Goal: Task Accomplishment & Management: Complete application form

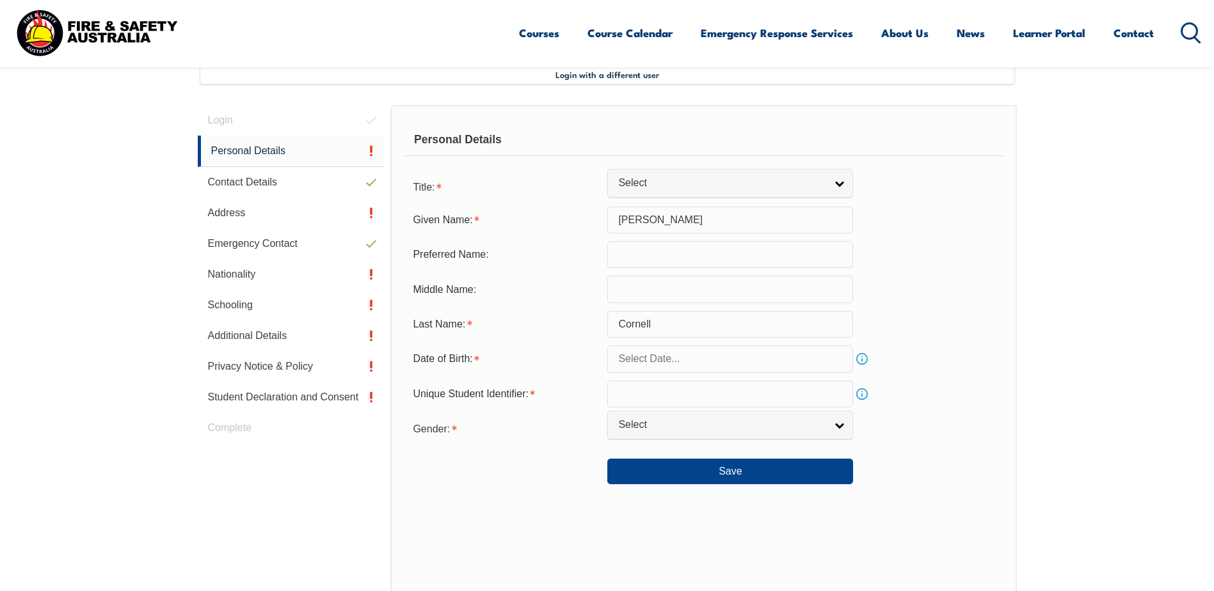
click at [677, 254] on input "text" at bounding box center [730, 254] width 246 height 27
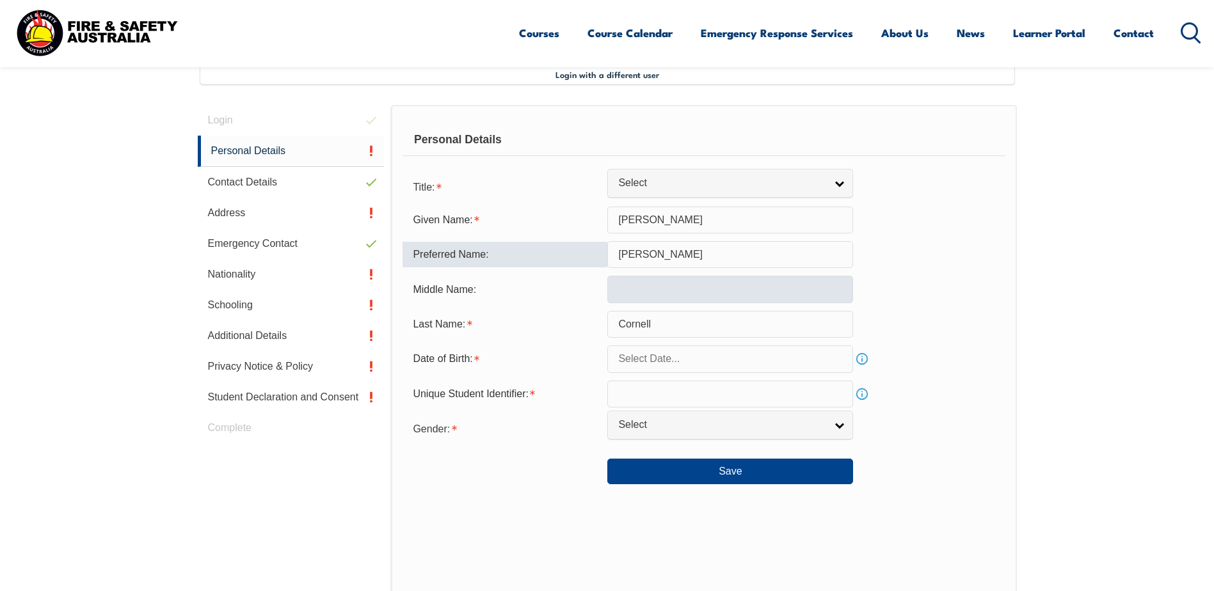
type input "[PERSON_NAME]"
click at [656, 286] on input "text" at bounding box center [730, 289] width 246 height 27
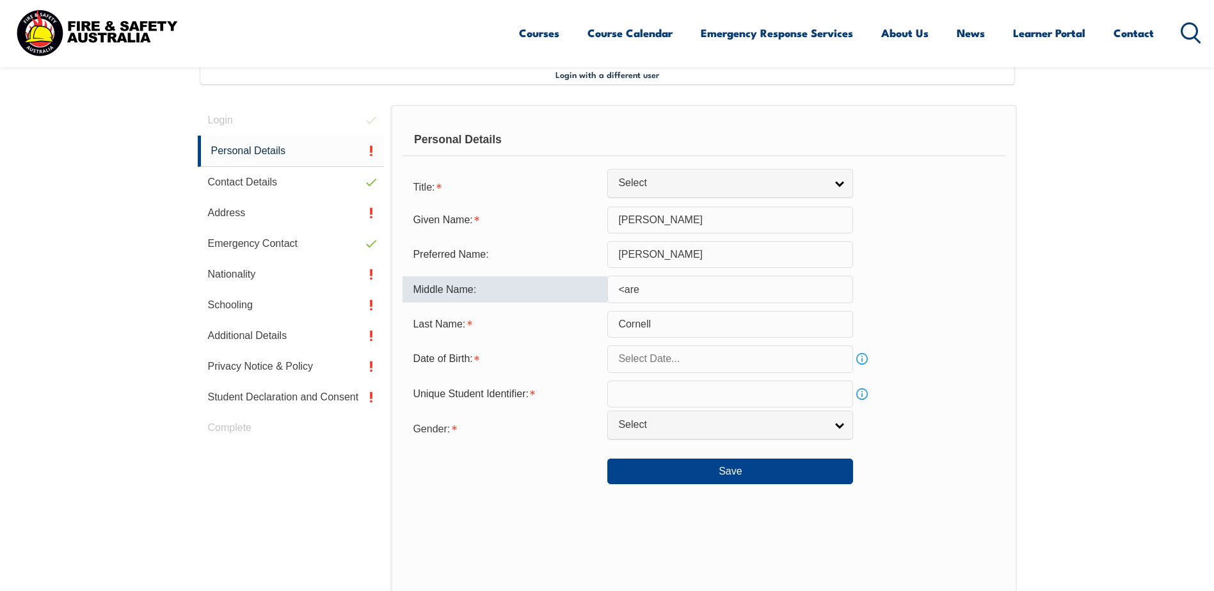
type input "<aree"
drag, startPoint x: 654, startPoint y: 287, endPoint x: 614, endPoint y: 290, distance: 40.5
click at [614, 290] on input "<aree" at bounding box center [730, 289] width 246 height 27
type input "Maree"
click at [683, 361] on input "text" at bounding box center [730, 358] width 246 height 27
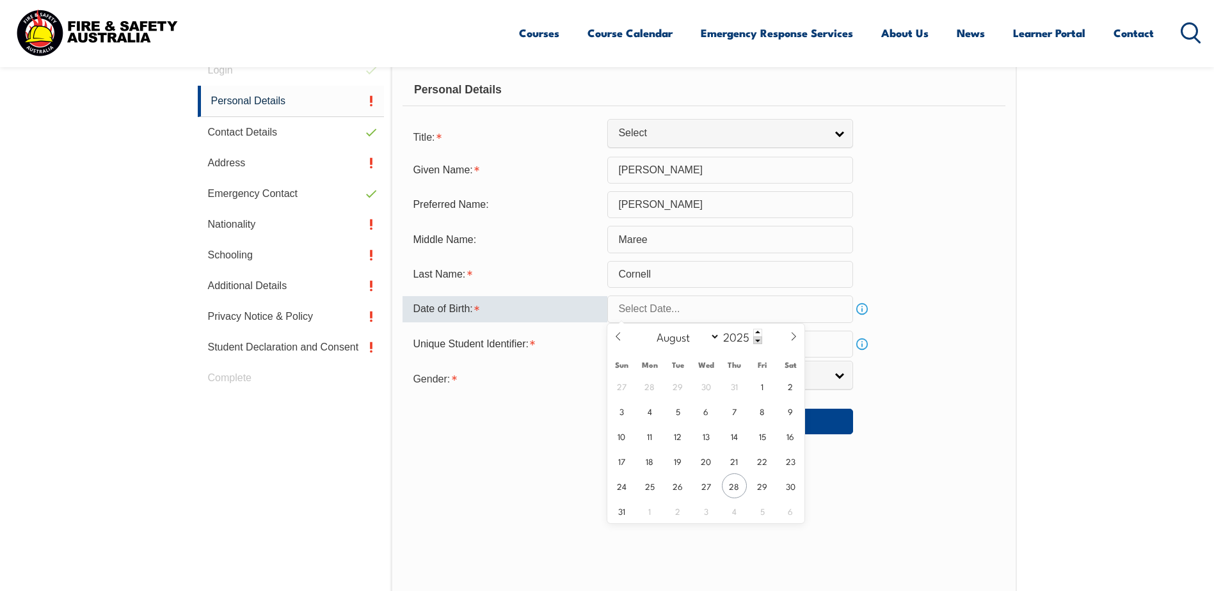
scroll to position [413, 0]
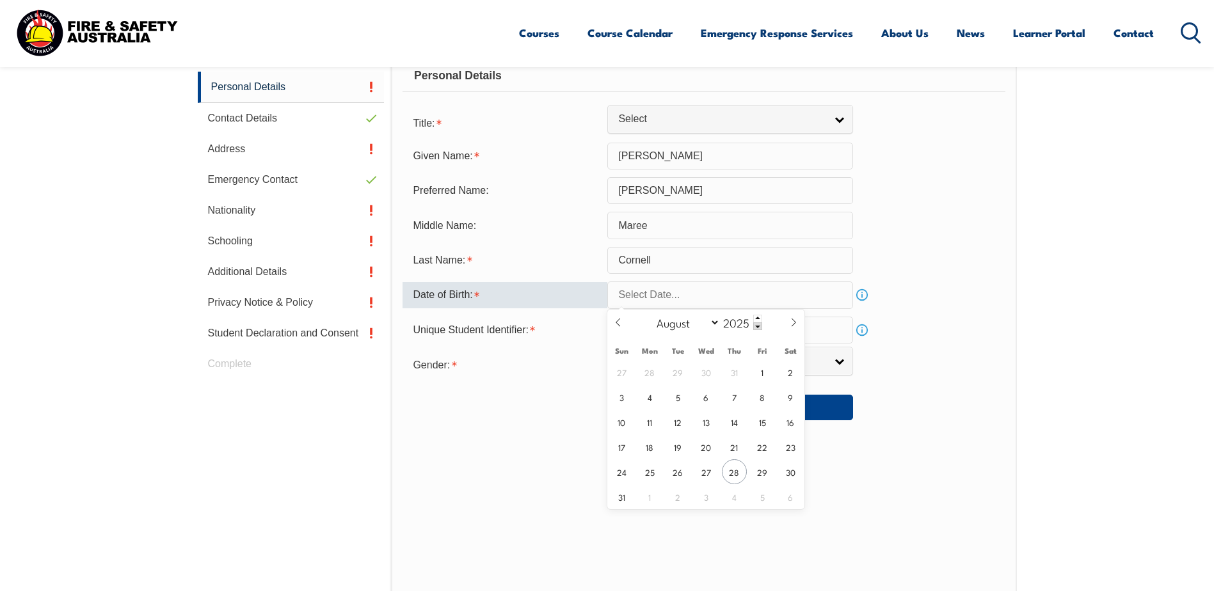
click at [645, 299] on input "text" at bounding box center [730, 294] width 246 height 27
click at [785, 371] on span "2" at bounding box center [790, 372] width 25 height 25
type input "[DATE]"
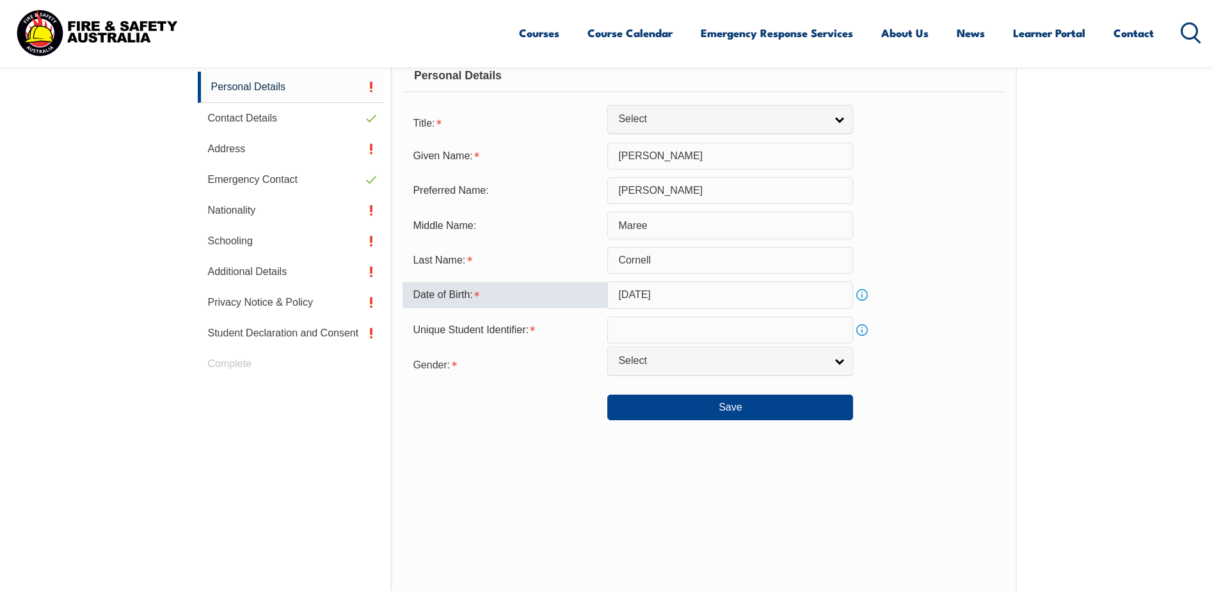
drag, startPoint x: 702, startPoint y: 293, endPoint x: 610, endPoint y: 294, distance: 91.5
click at [610, 294] on input "[DATE]" at bounding box center [730, 294] width 246 height 27
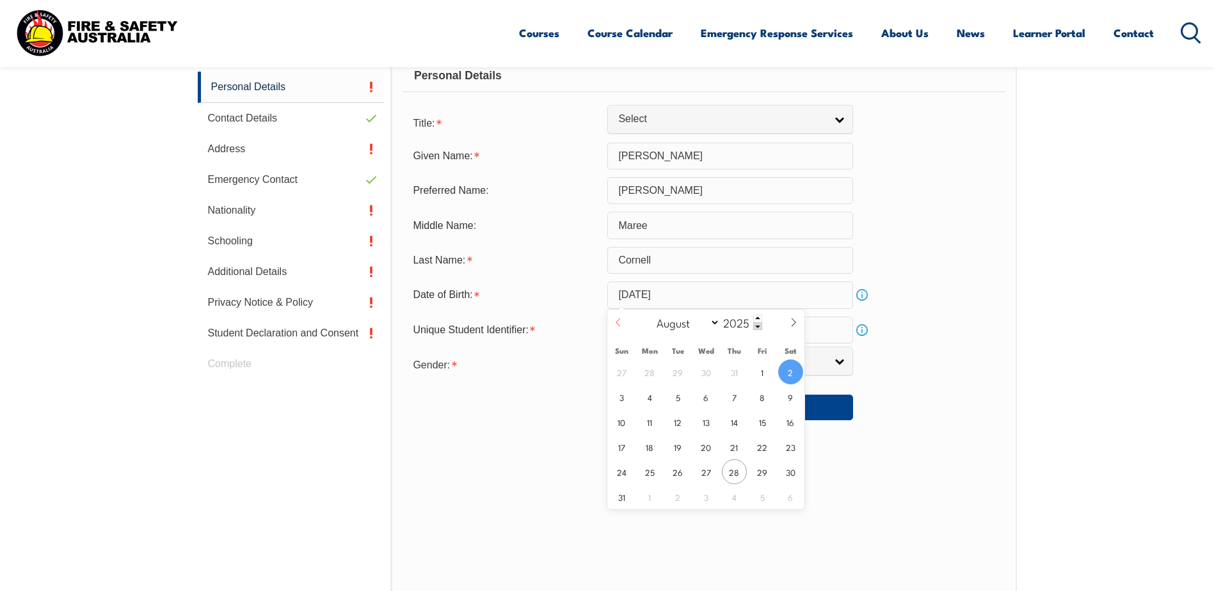
drag, startPoint x: 610, startPoint y: 294, endPoint x: 616, endPoint y: 318, distance: 24.4
click at [616, 318] on icon at bounding box center [618, 322] width 9 height 9
select select "6"
click at [759, 315] on span at bounding box center [757, 319] width 9 height 8
click at [757, 315] on span at bounding box center [757, 319] width 9 height 8
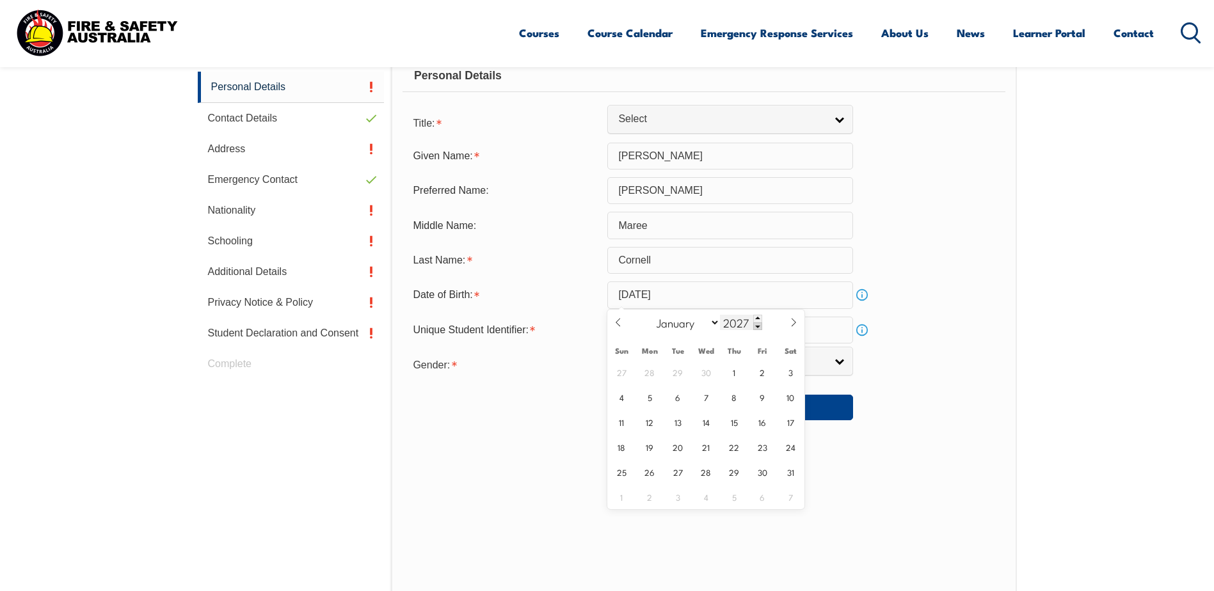
click at [756, 322] on span at bounding box center [757, 326] width 9 height 8
click at [756, 324] on span at bounding box center [757, 326] width 9 height 8
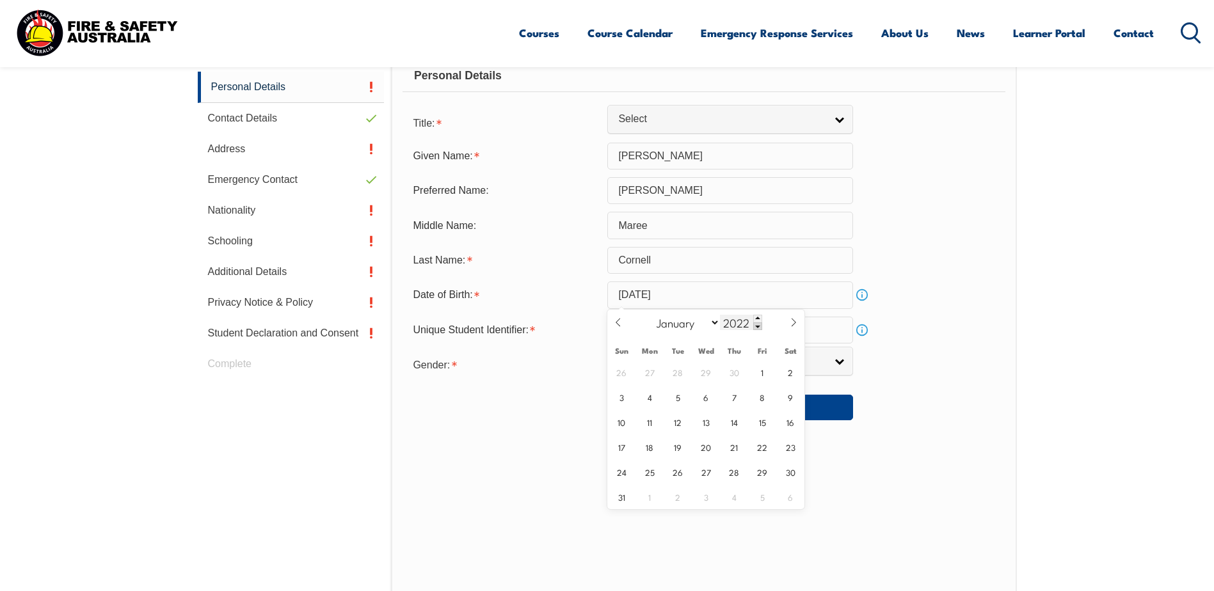
click at [756, 324] on span at bounding box center [757, 326] width 9 height 8
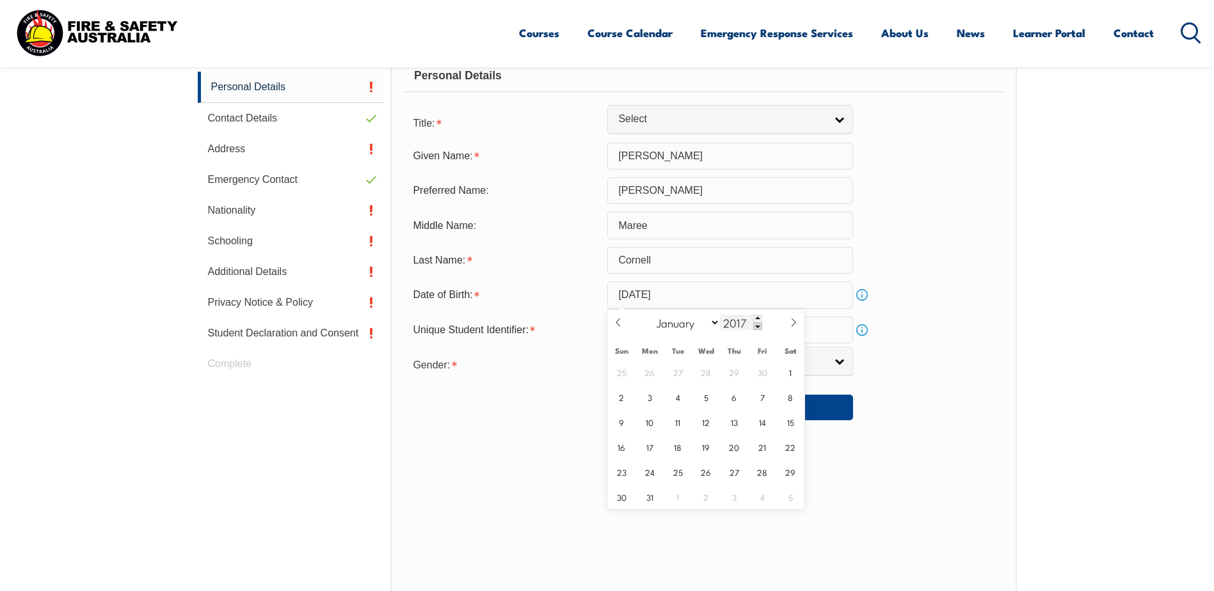
click at [756, 324] on span at bounding box center [757, 326] width 9 height 8
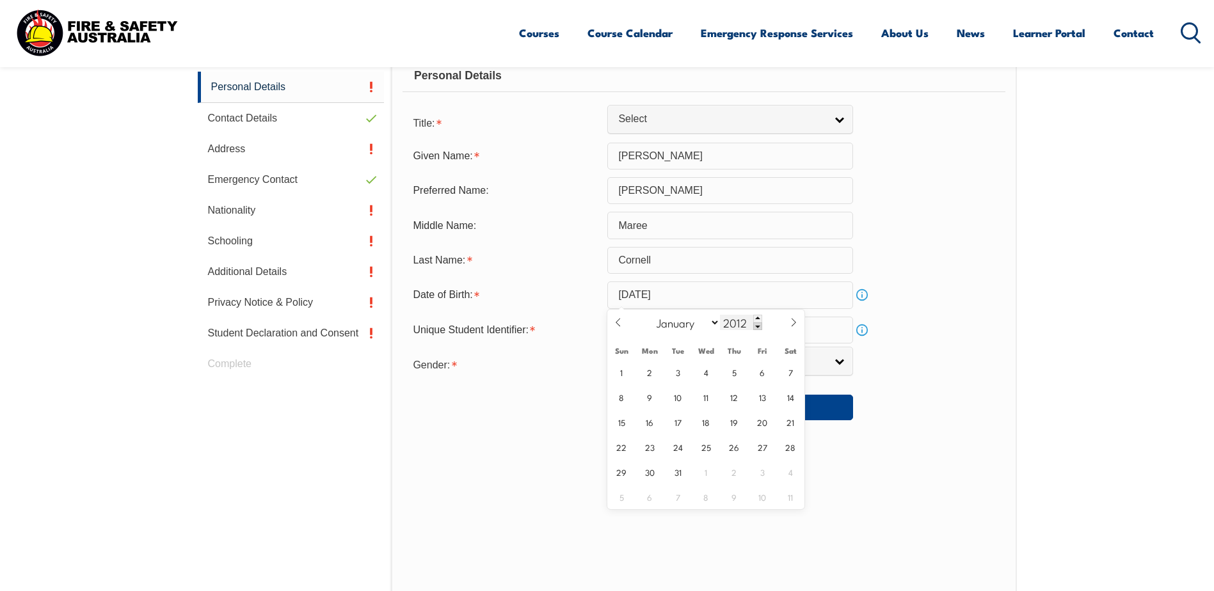
click at [756, 324] on span at bounding box center [757, 326] width 9 height 8
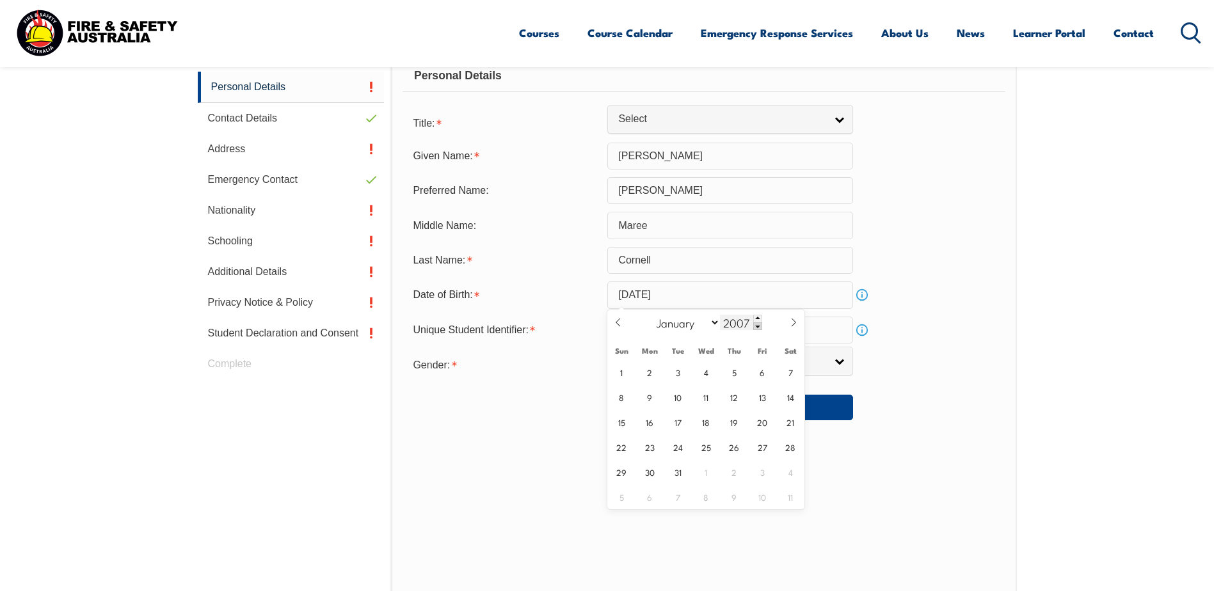
click at [756, 324] on span at bounding box center [757, 326] width 9 height 8
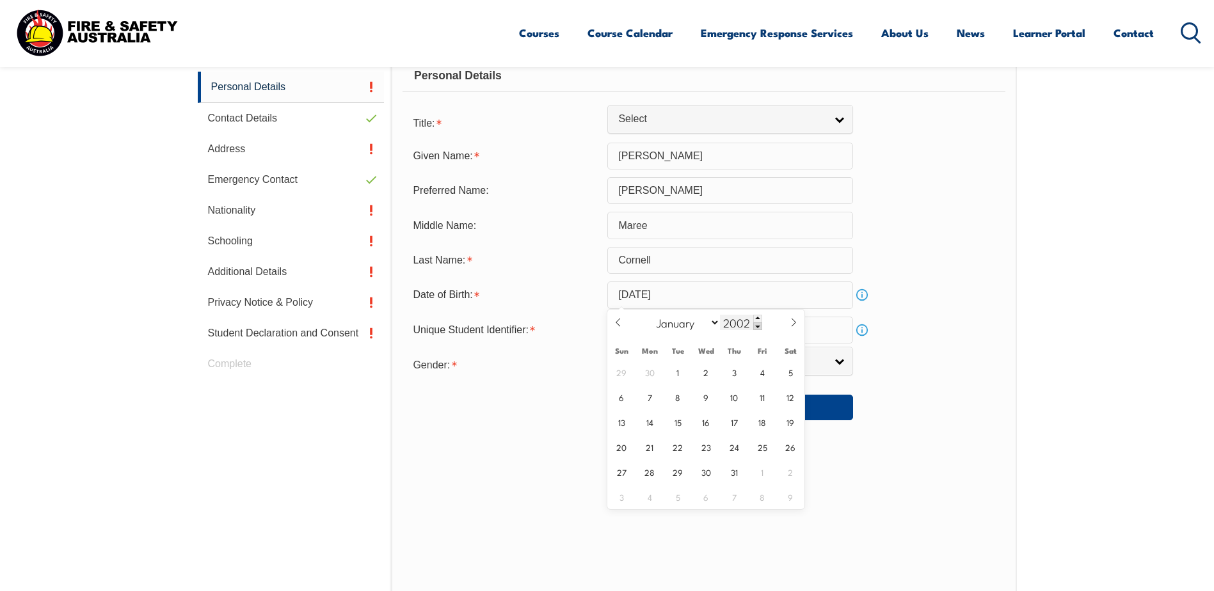
click at [756, 324] on span at bounding box center [757, 326] width 9 height 8
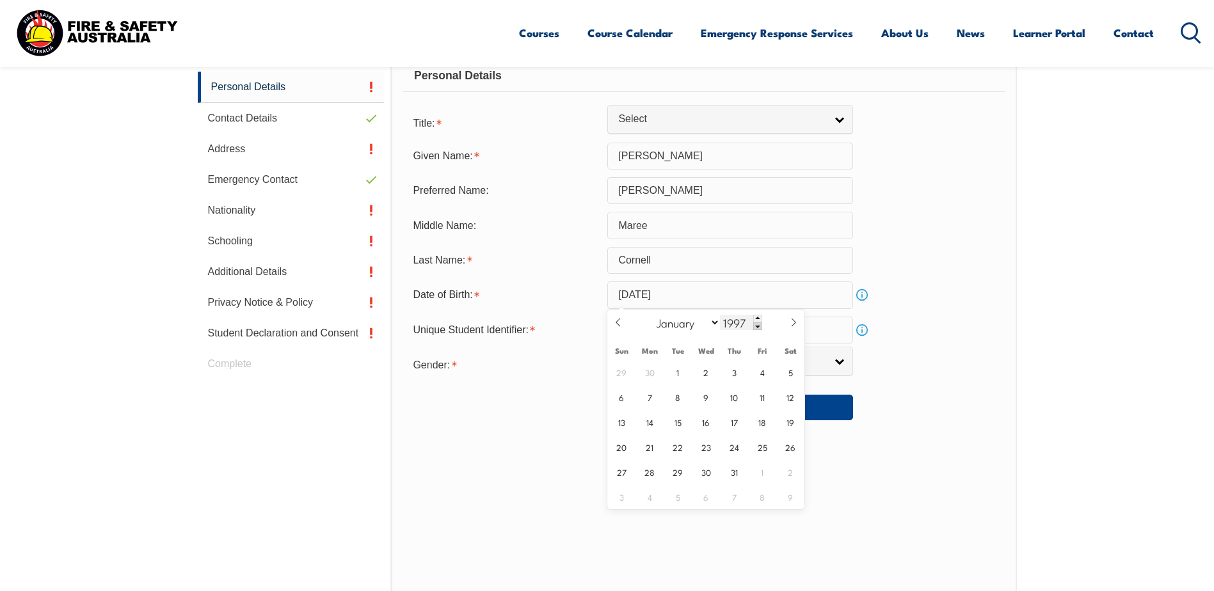
click at [756, 324] on span at bounding box center [757, 326] width 9 height 8
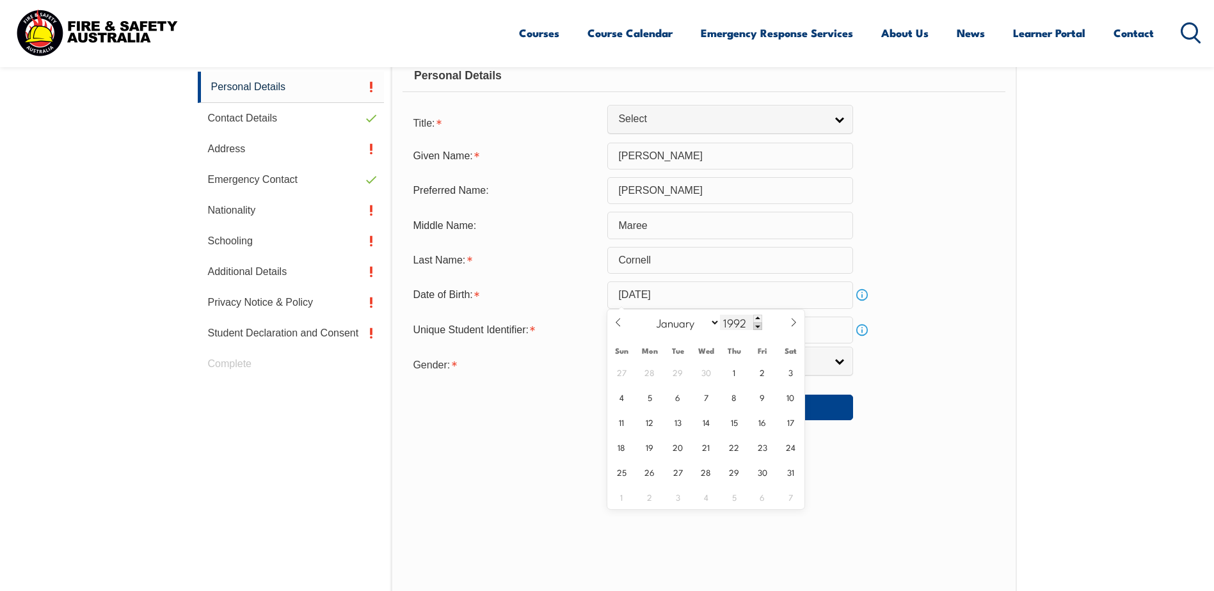
click at [756, 324] on span at bounding box center [757, 326] width 9 height 8
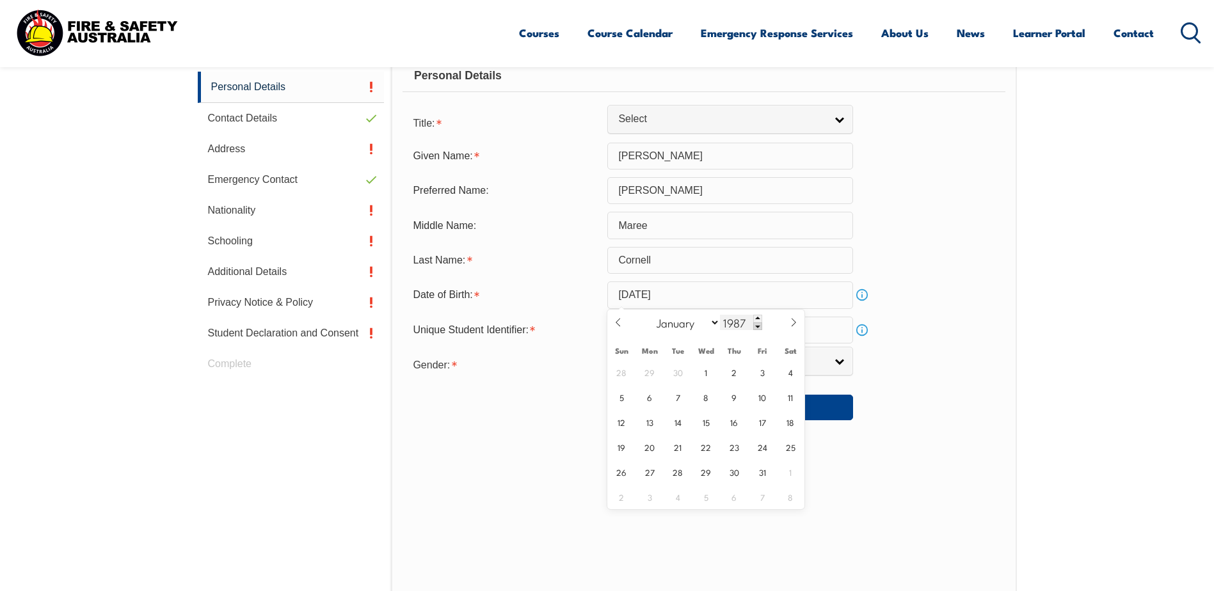
click at [756, 324] on span at bounding box center [757, 326] width 9 height 8
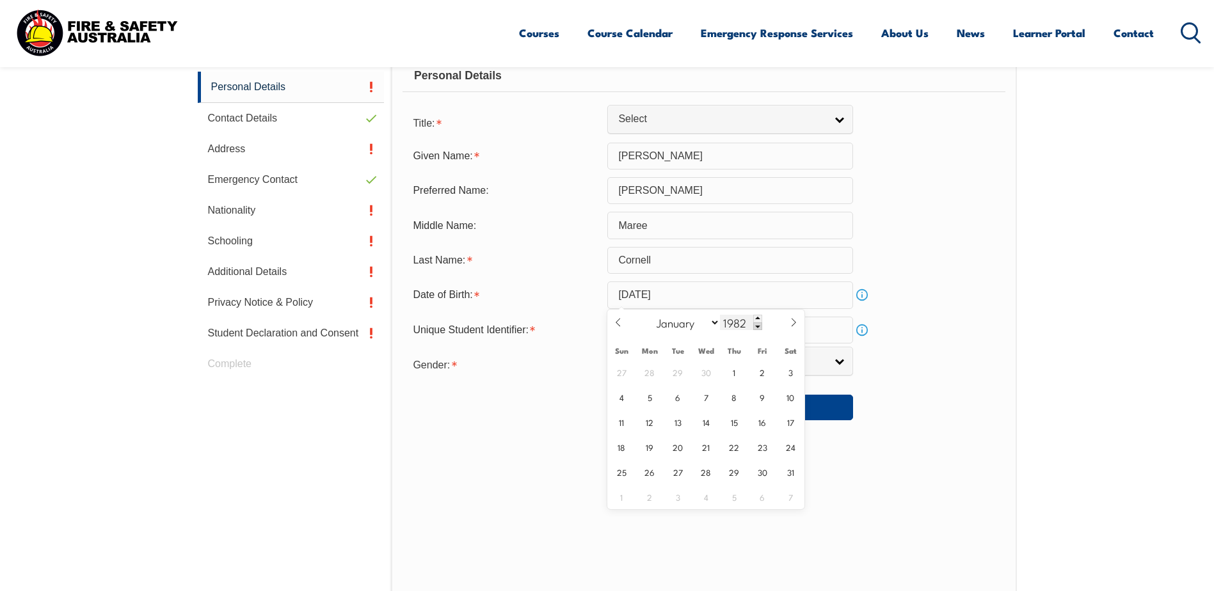
click at [756, 324] on span at bounding box center [757, 326] width 9 height 8
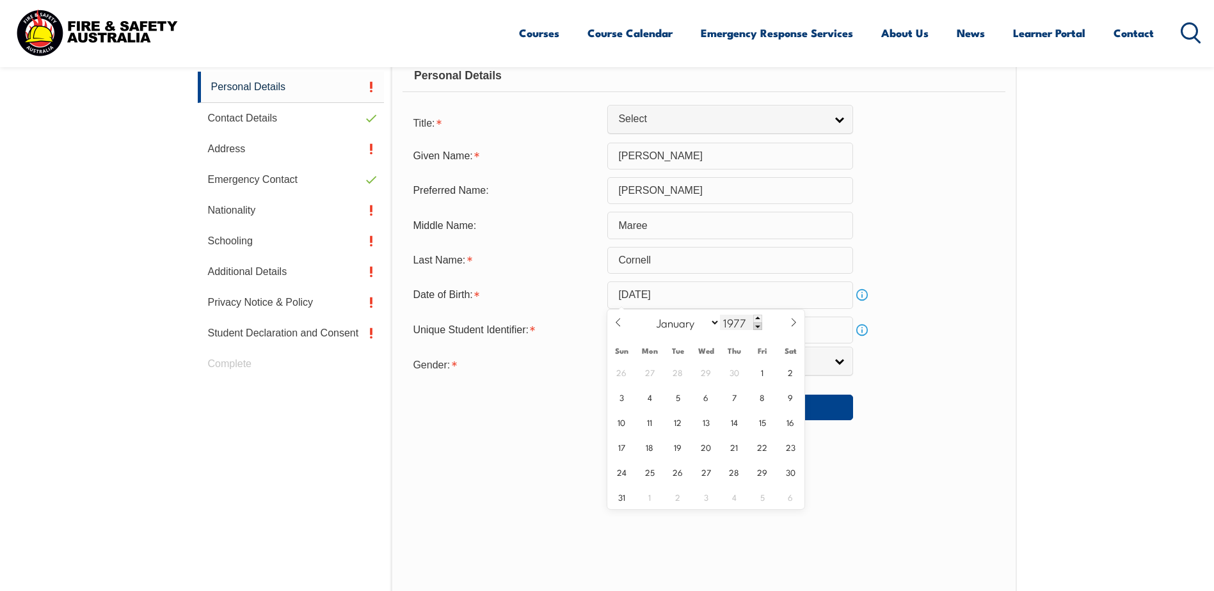
click at [756, 324] on span at bounding box center [757, 326] width 9 height 8
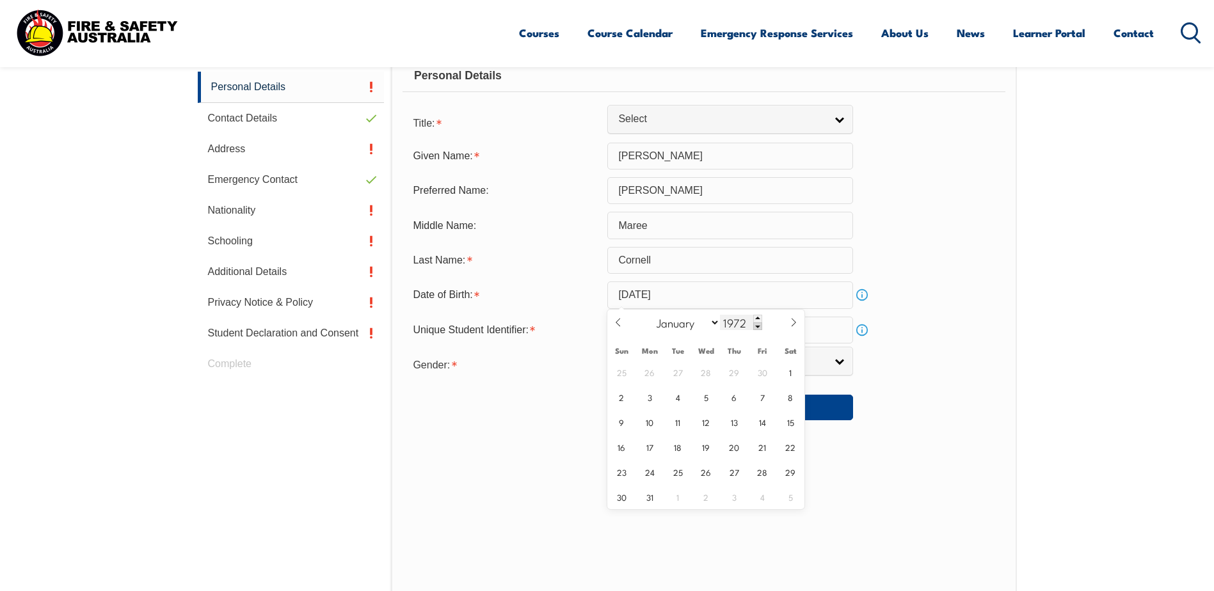
click at [756, 324] on span at bounding box center [757, 326] width 9 height 8
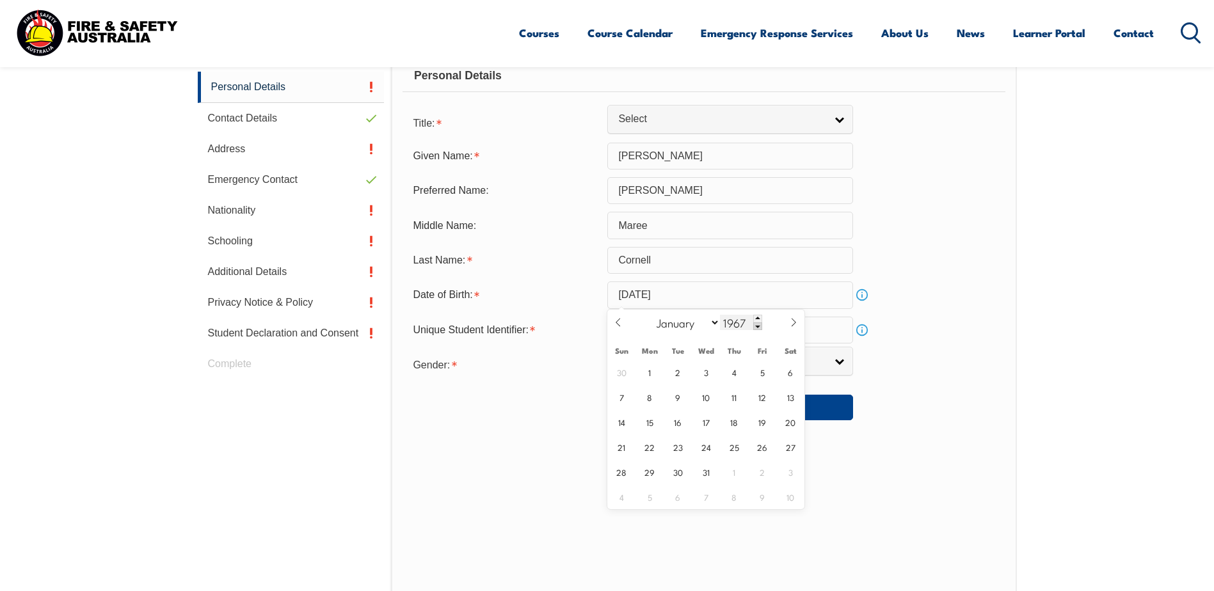
click at [756, 324] on span at bounding box center [757, 326] width 9 height 8
type input "1965"
click at [711, 324] on select "January February March April May June July August September October November De…" at bounding box center [685, 322] width 70 height 17
select select "3"
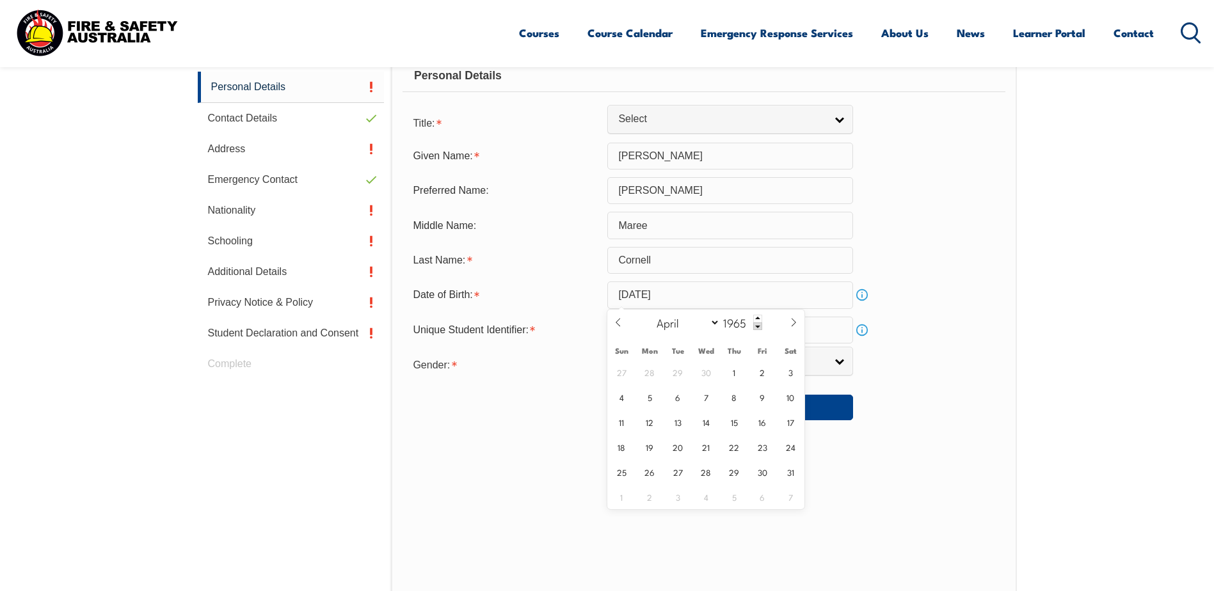
click at [651, 314] on select "January February March April May June July August September October November De…" at bounding box center [685, 322] width 70 height 17
click at [759, 375] on span "2" at bounding box center [762, 372] width 25 height 25
type input "[DATE]"
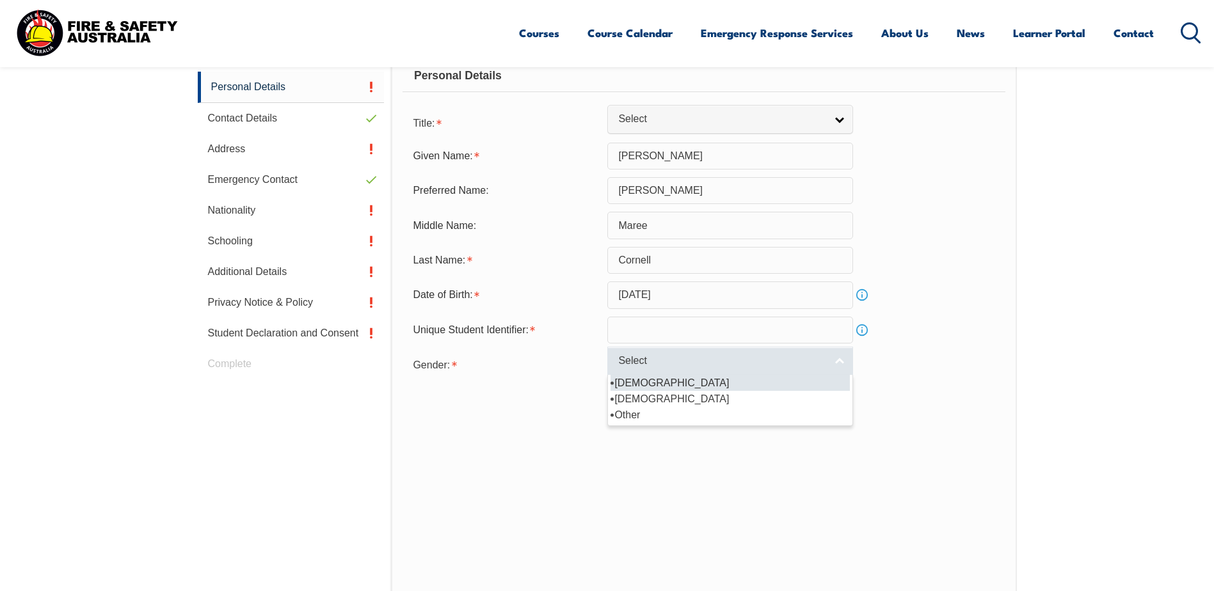
click at [658, 361] on span "Select" at bounding box center [721, 360] width 207 height 13
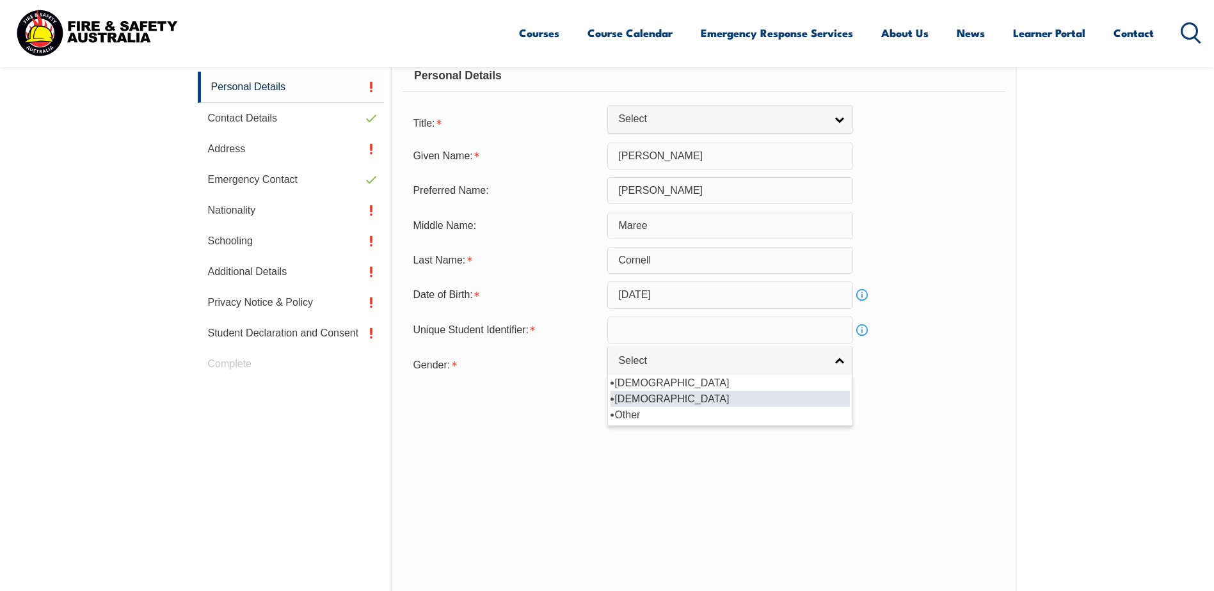
click at [631, 393] on li "[DEMOGRAPHIC_DATA]" at bounding box center [729, 399] width 239 height 16
select select "F"
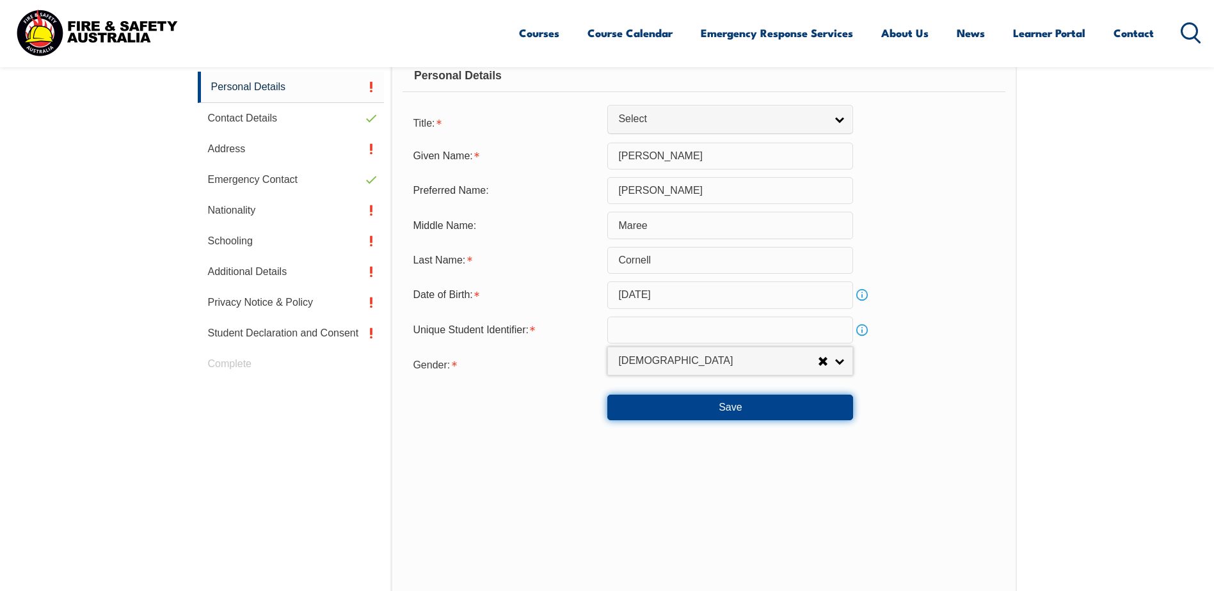
click at [663, 409] on button "Save" at bounding box center [730, 408] width 246 height 26
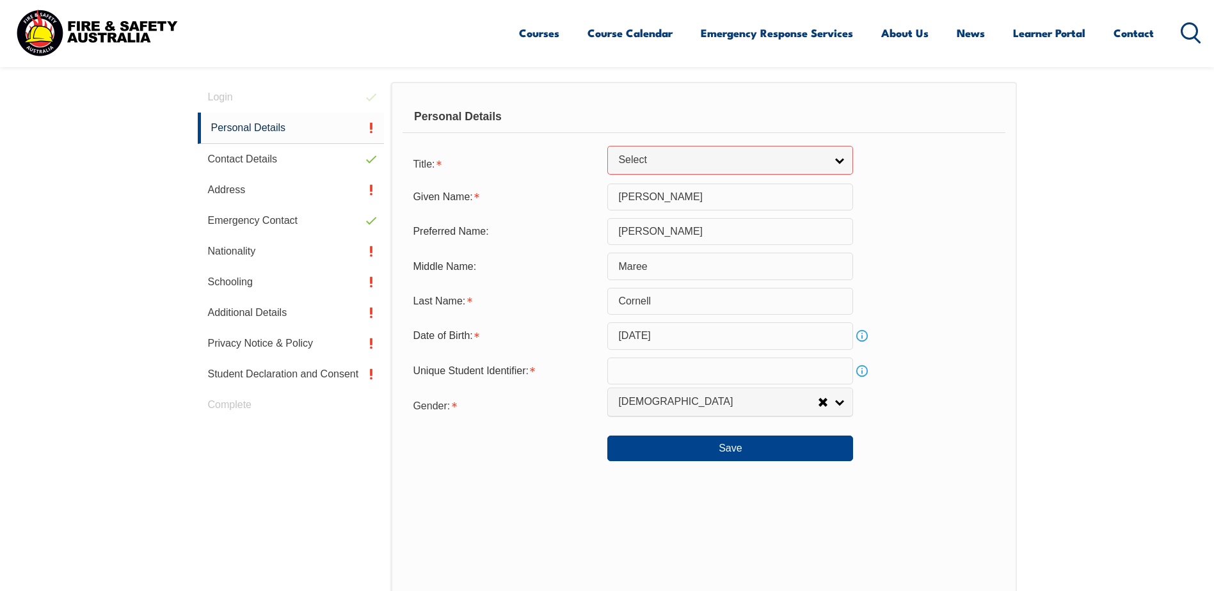
scroll to position [260, 0]
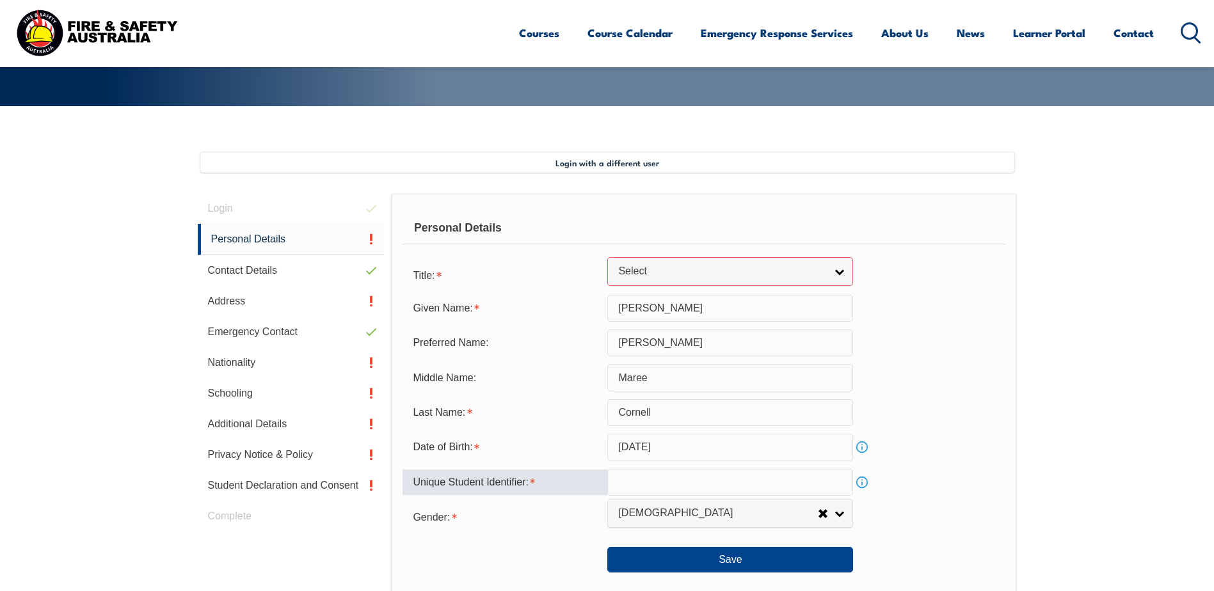
click at [644, 488] on input "text" at bounding box center [730, 482] width 246 height 27
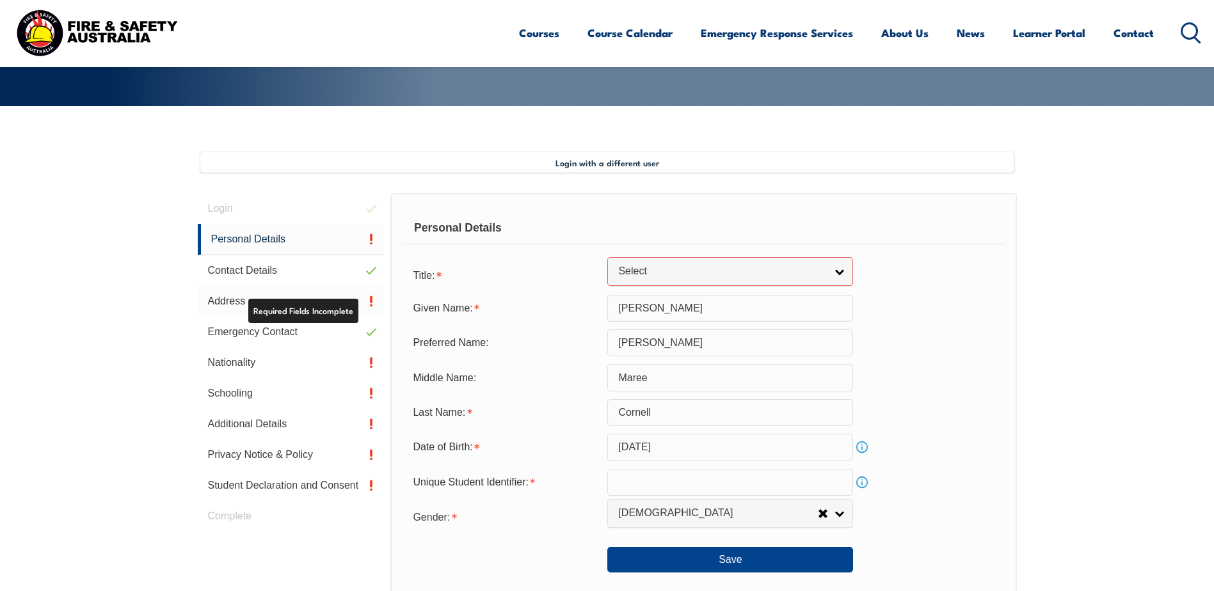
click at [335, 299] on link "Address" at bounding box center [291, 301] width 187 height 31
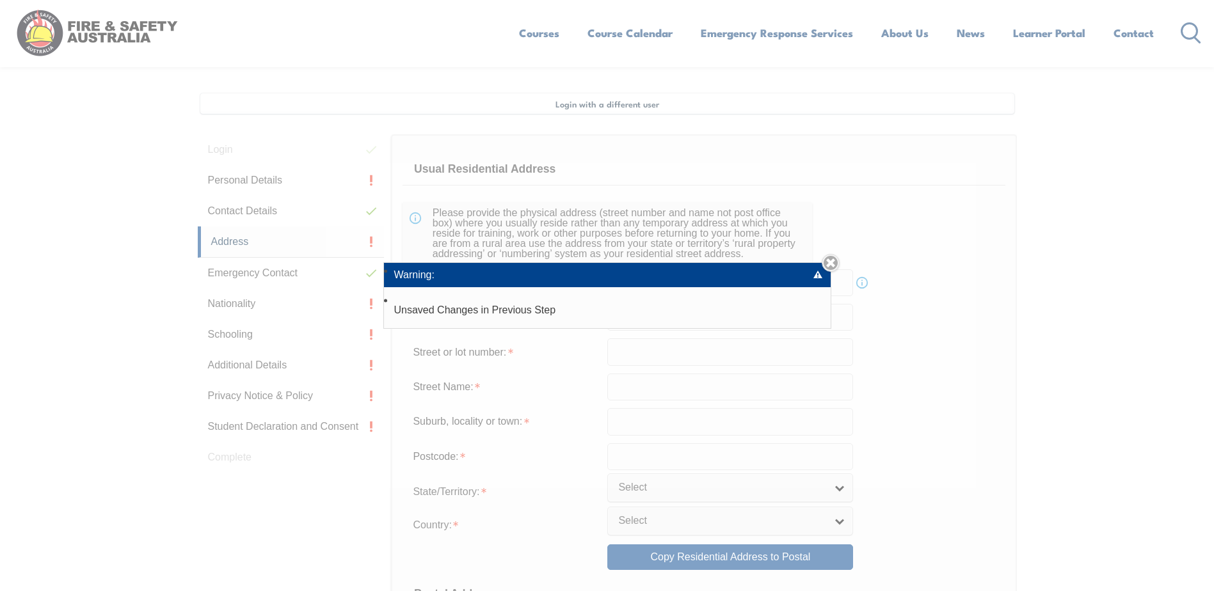
scroll to position [349, 0]
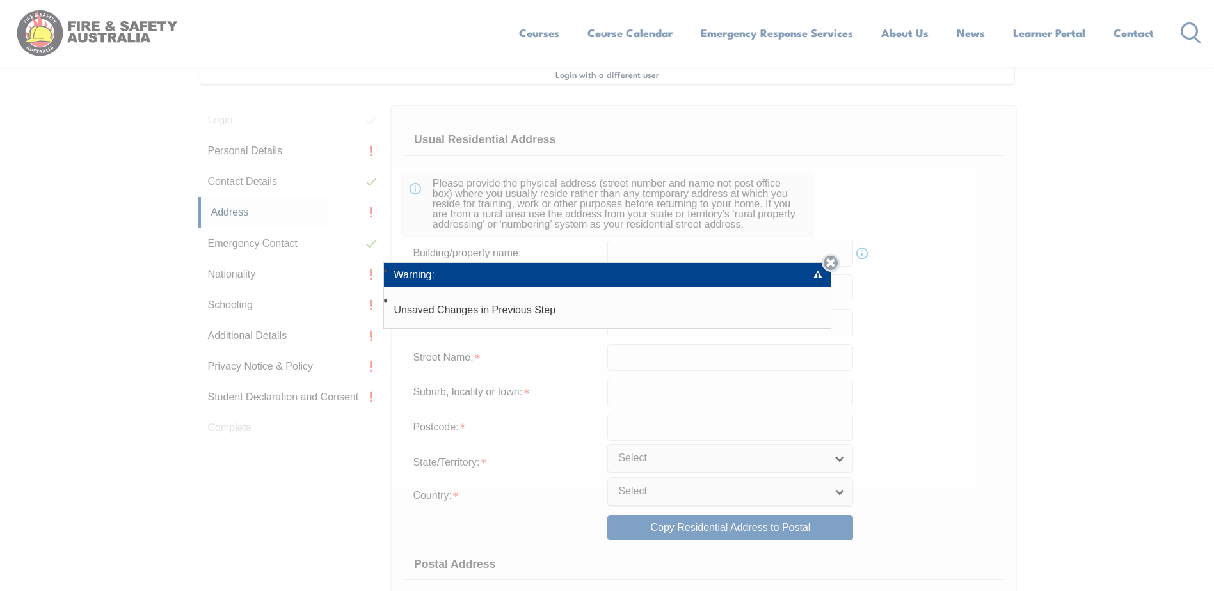
click at [834, 264] on link "Close" at bounding box center [830, 263] width 18 height 18
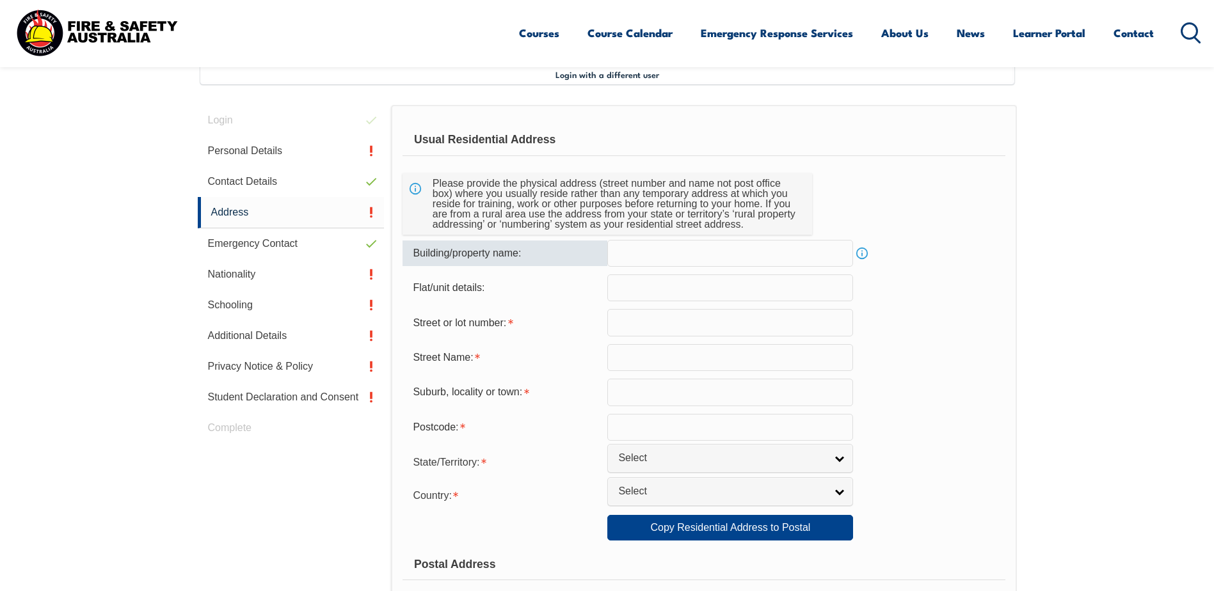
click at [636, 258] on input "text" at bounding box center [730, 253] width 246 height 27
type input "Geebung"
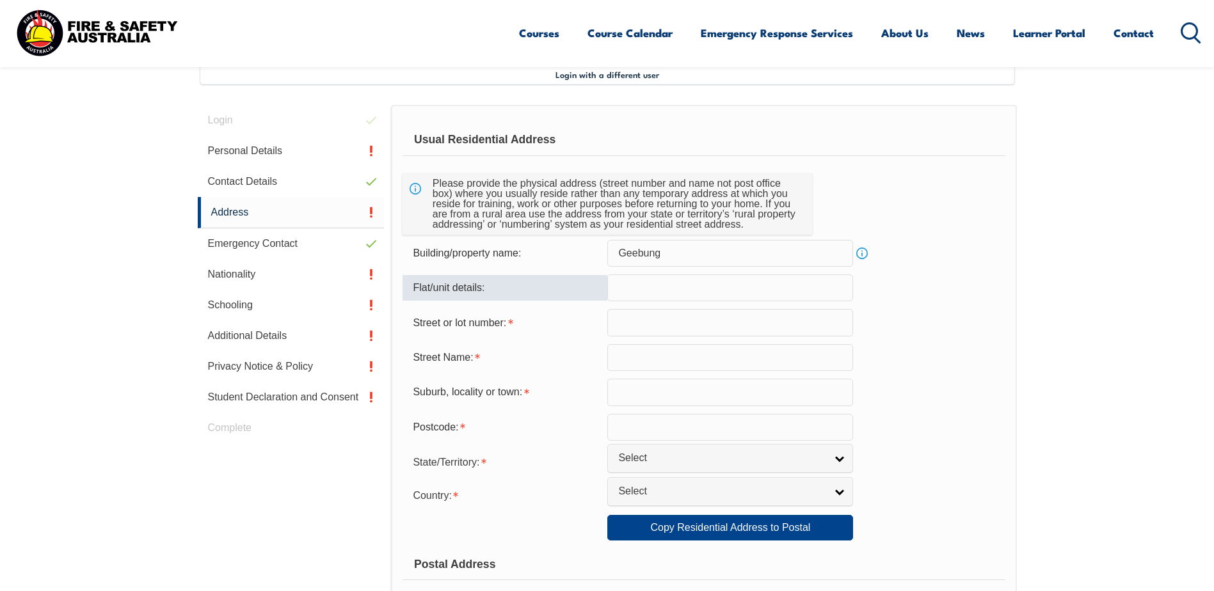
click at [647, 291] on input "text" at bounding box center [730, 287] width 246 height 27
type input "166"
click at [669, 325] on input "text" at bounding box center [730, 322] width 246 height 27
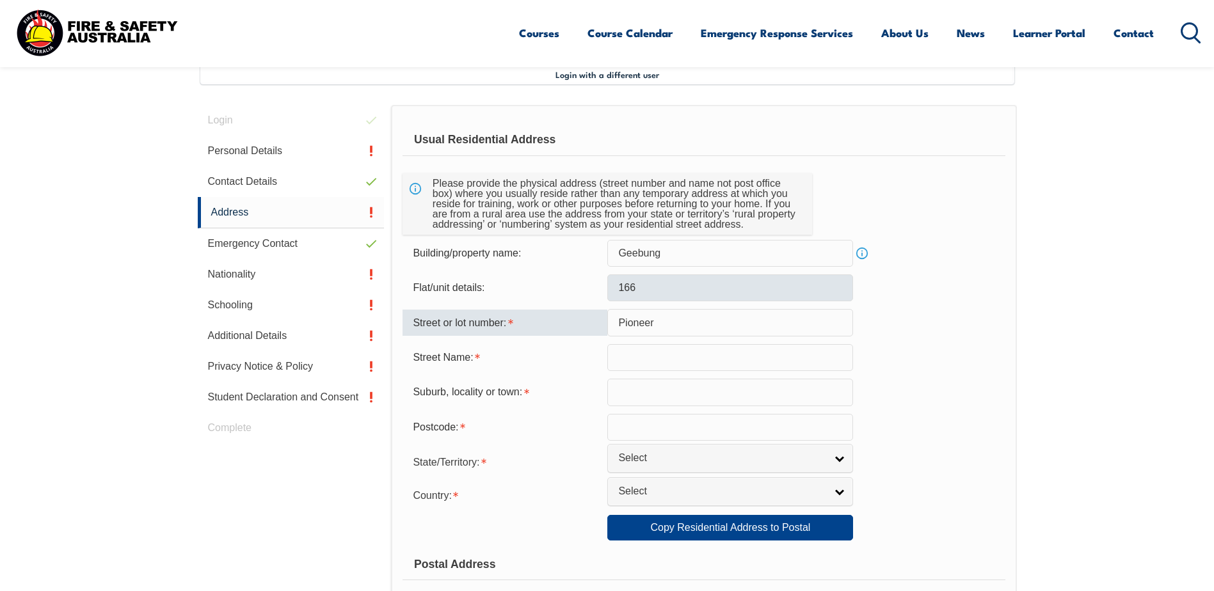
type input "Pioneer"
click at [664, 288] on input "166" at bounding box center [730, 287] width 246 height 27
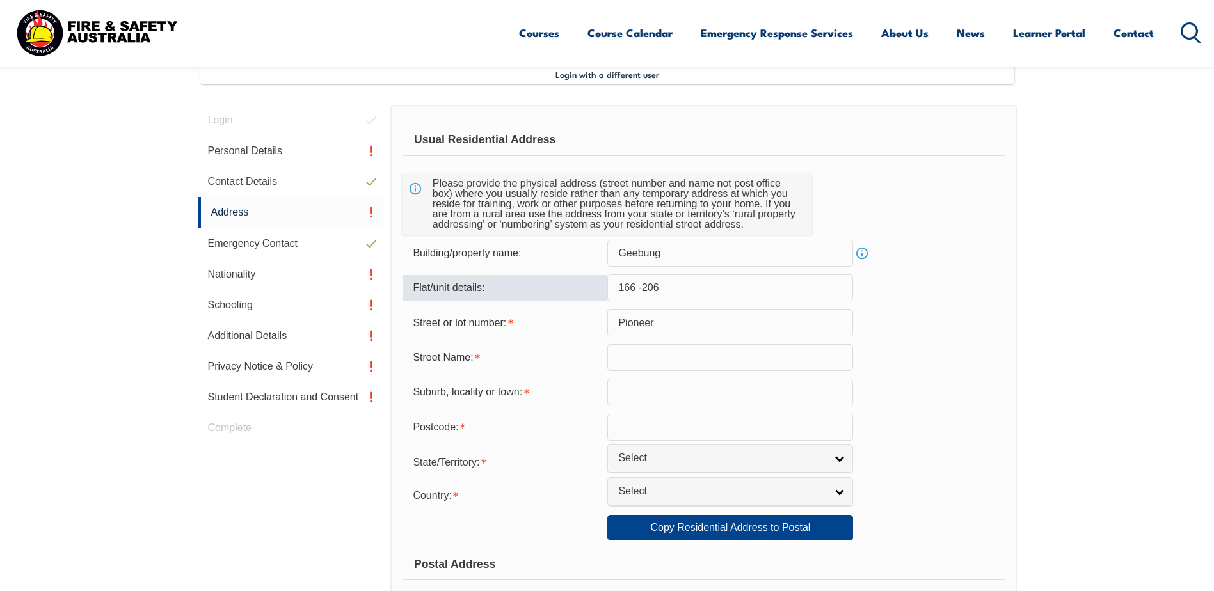
click at [636, 287] on input "166 -206" at bounding box center [730, 287] width 246 height 27
type input "166-206"
drag, startPoint x: 662, startPoint y: 287, endPoint x: 604, endPoint y: 288, distance: 58.2
click at [604, 288] on div "Flat/unit details: 166-206" at bounding box center [703, 287] width 602 height 27
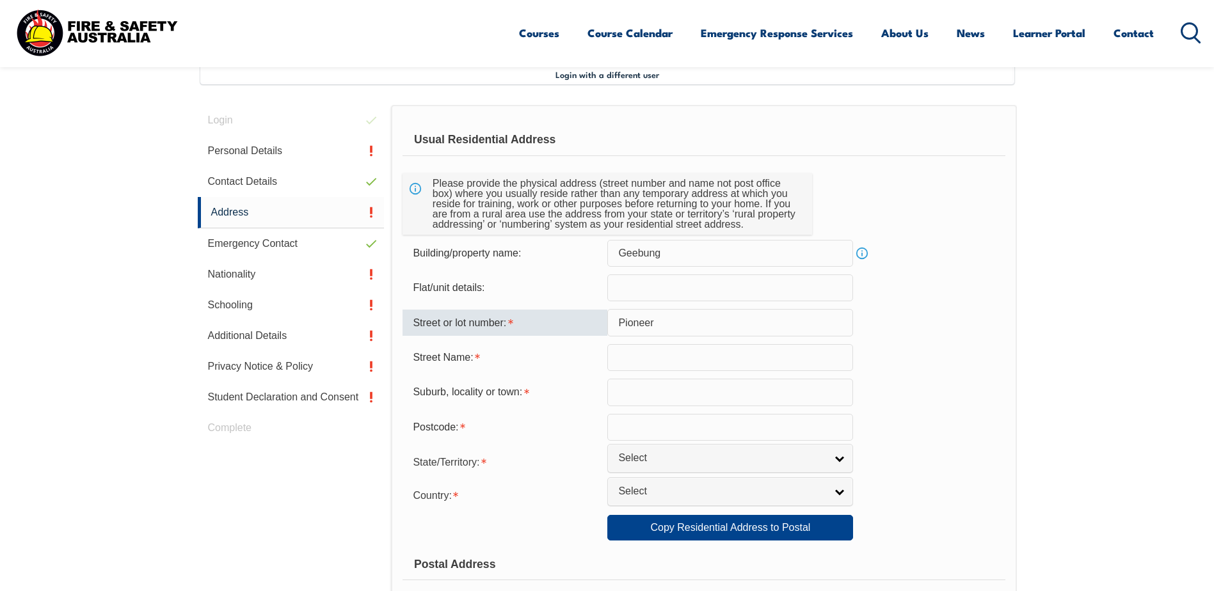
drag, startPoint x: 650, startPoint y: 324, endPoint x: 597, endPoint y: 324, distance: 53.1
click at [597, 324] on div "Street or lot number: Pioneer" at bounding box center [703, 322] width 602 height 27
type input "166"
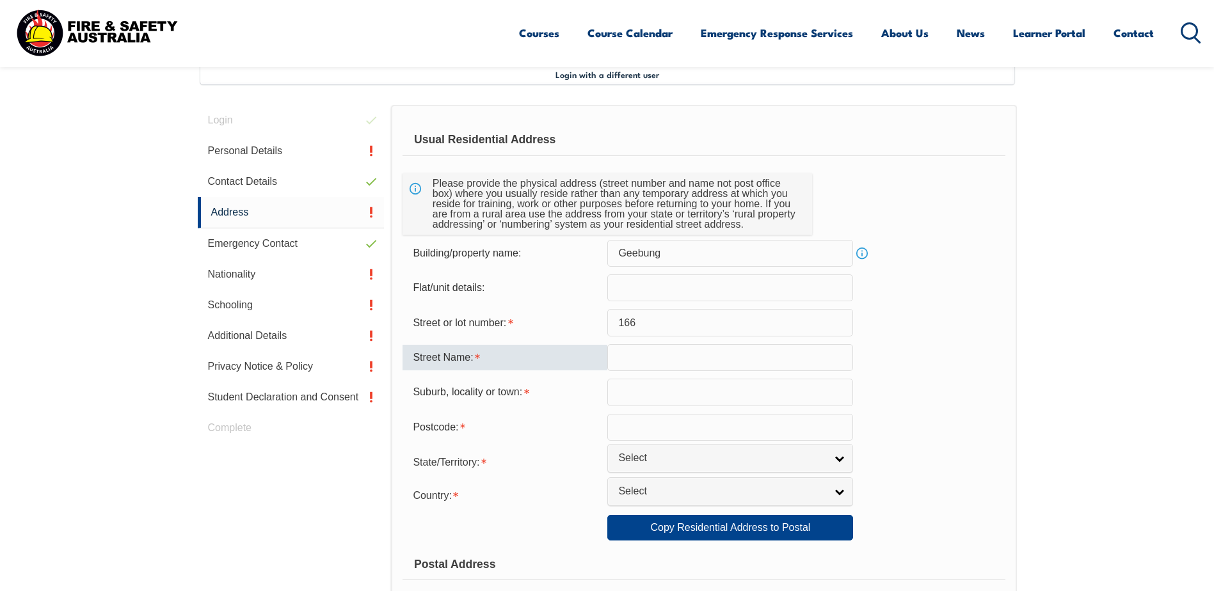
click at [636, 356] on input "text" at bounding box center [730, 357] width 246 height 27
click at [689, 360] on input "Pioneer" at bounding box center [730, 357] width 246 height 27
type input "Pioneer Rd"
click at [668, 394] on input "text" at bounding box center [730, 392] width 246 height 27
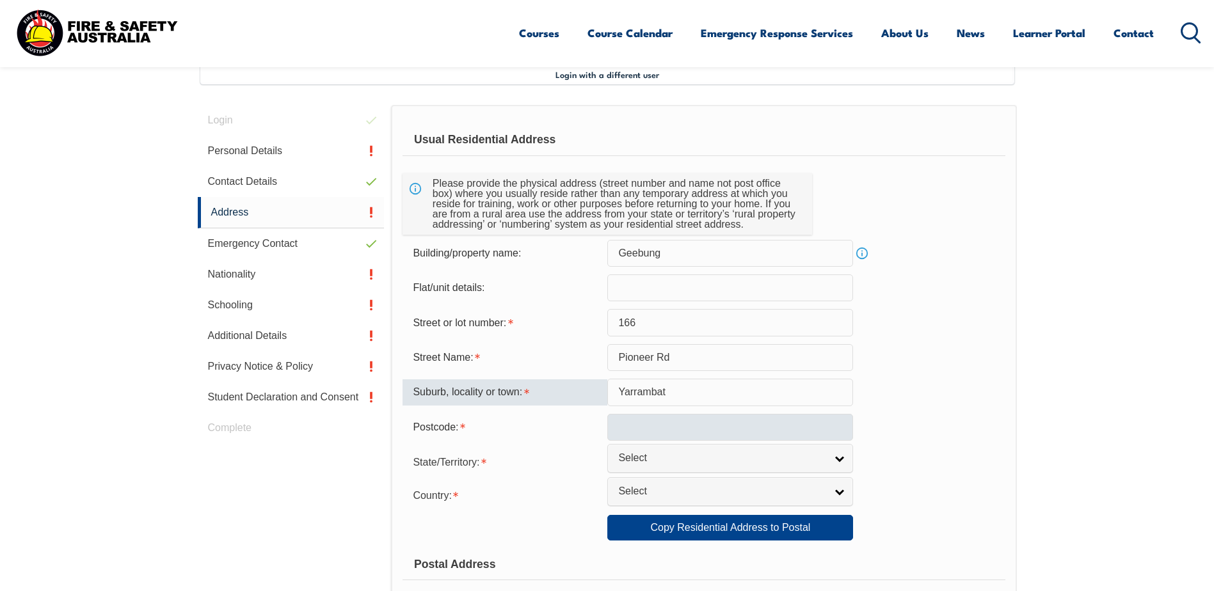
type input "Yarrambat"
click at [664, 427] on input "text" at bounding box center [730, 427] width 246 height 27
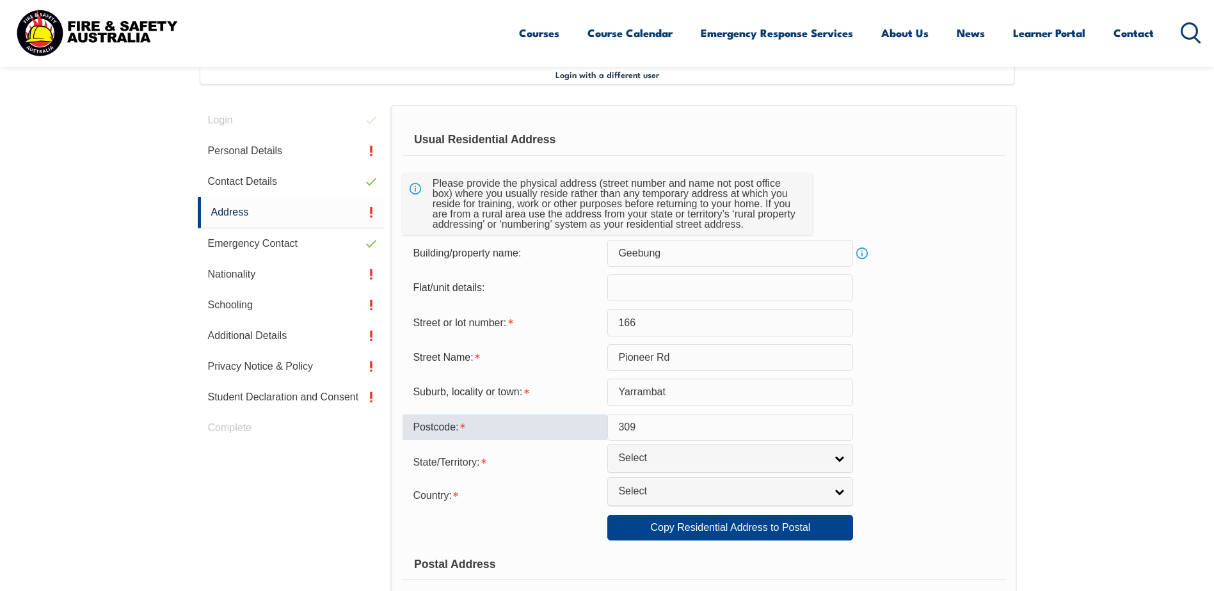
type input "3091"
select select "1101"
type input "3091"
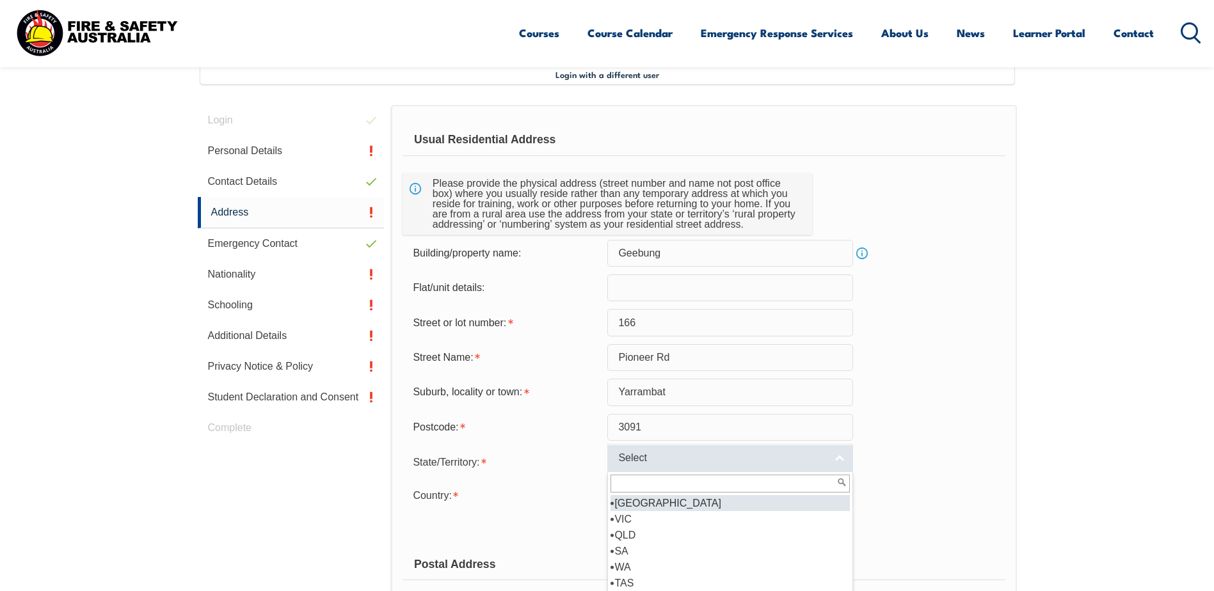
click at [838, 463] on link "Select" at bounding box center [730, 458] width 246 height 29
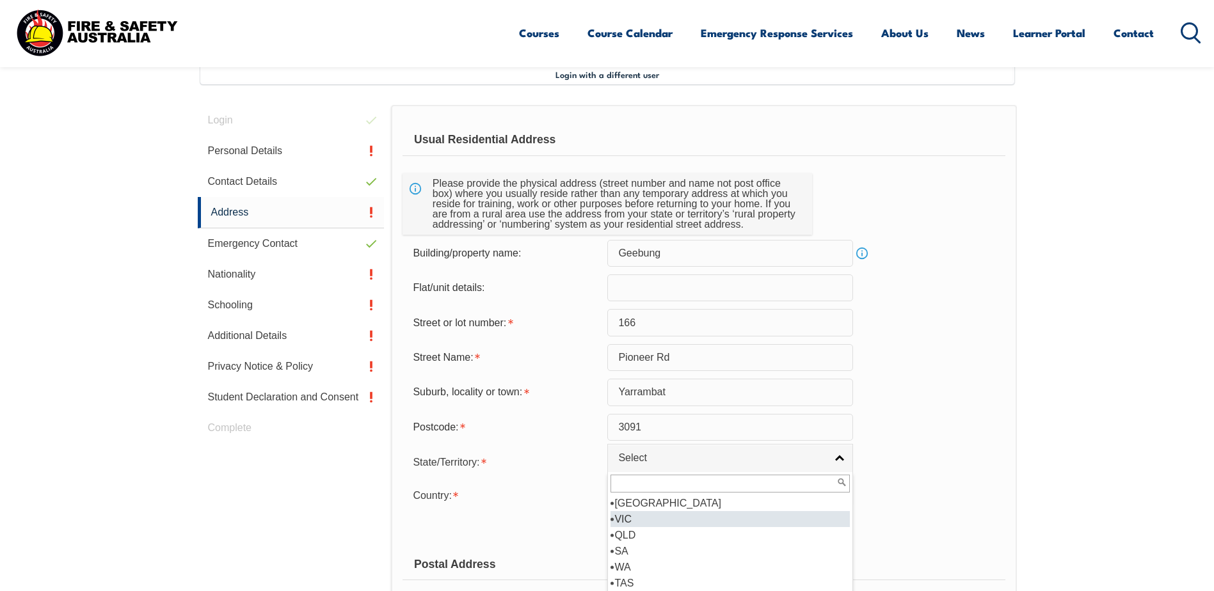
click at [633, 516] on li "VIC" at bounding box center [729, 519] width 239 height 16
select select "VIC"
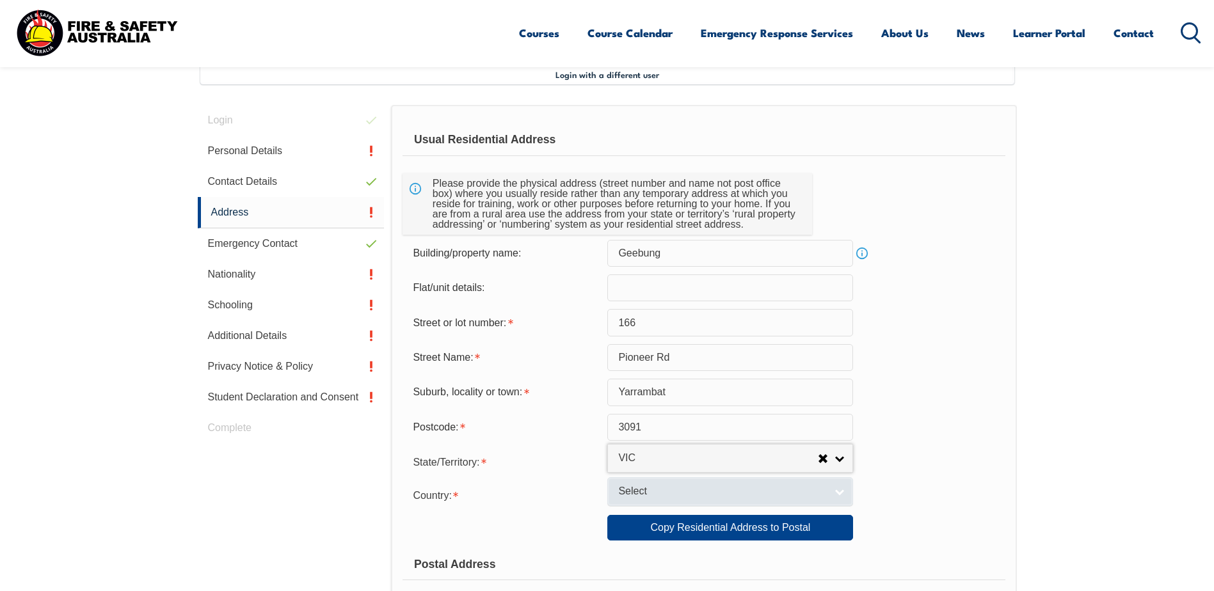
click at [632, 497] on span "Select" at bounding box center [721, 491] width 207 height 13
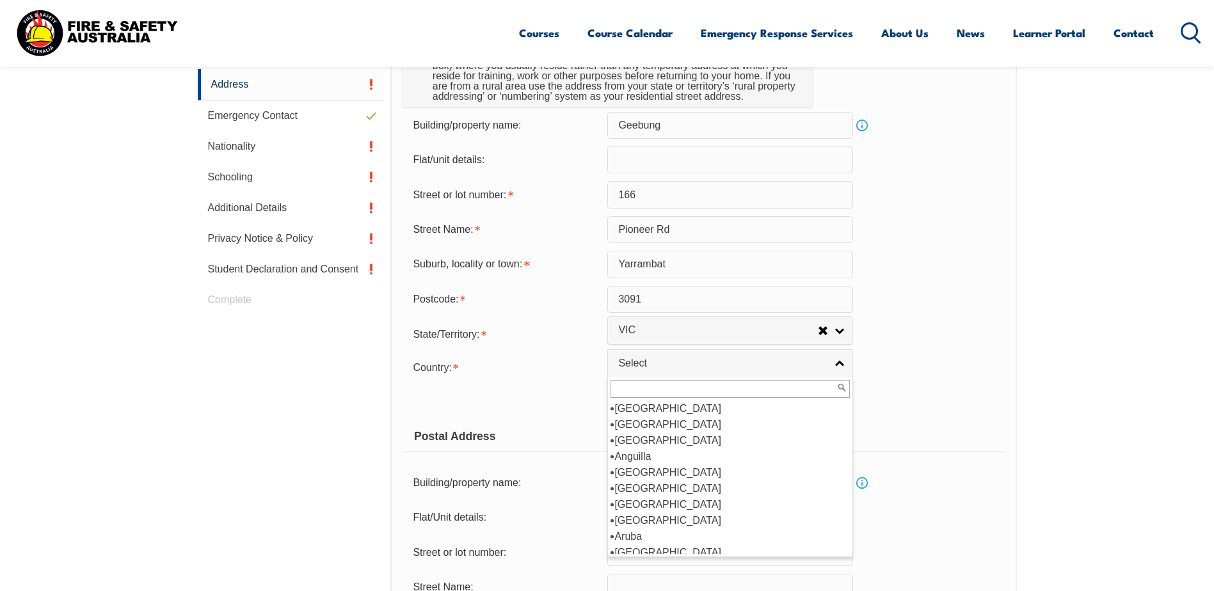
scroll to position [192, 0]
click at [634, 422] on li "[GEOGRAPHIC_DATA]" at bounding box center [729, 424] width 239 height 16
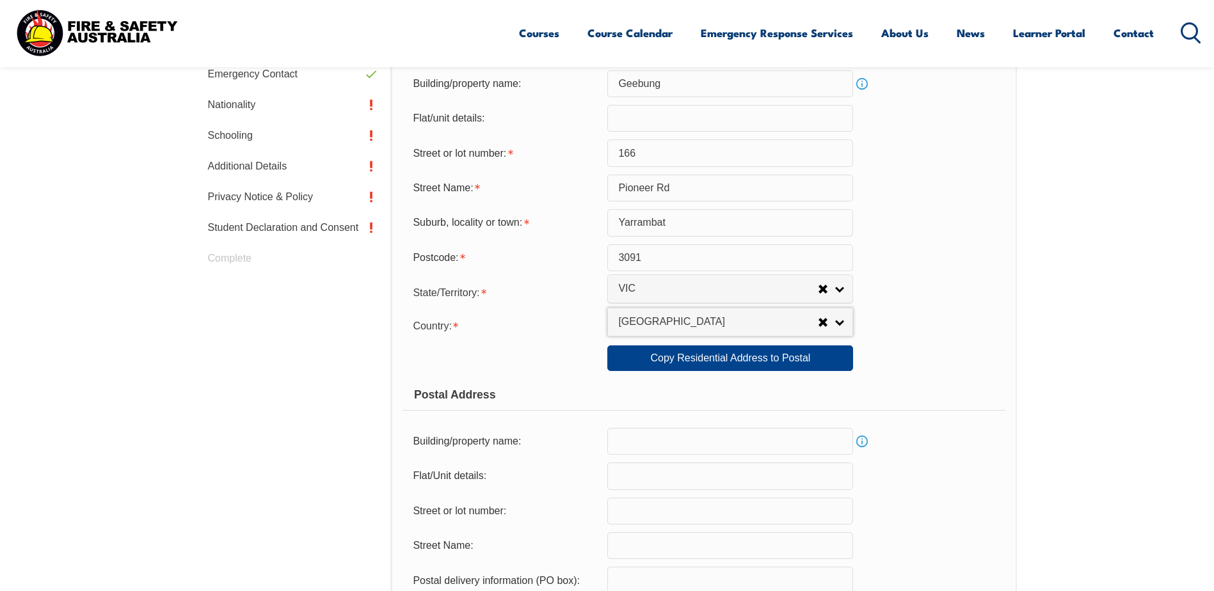
scroll to position [541, 0]
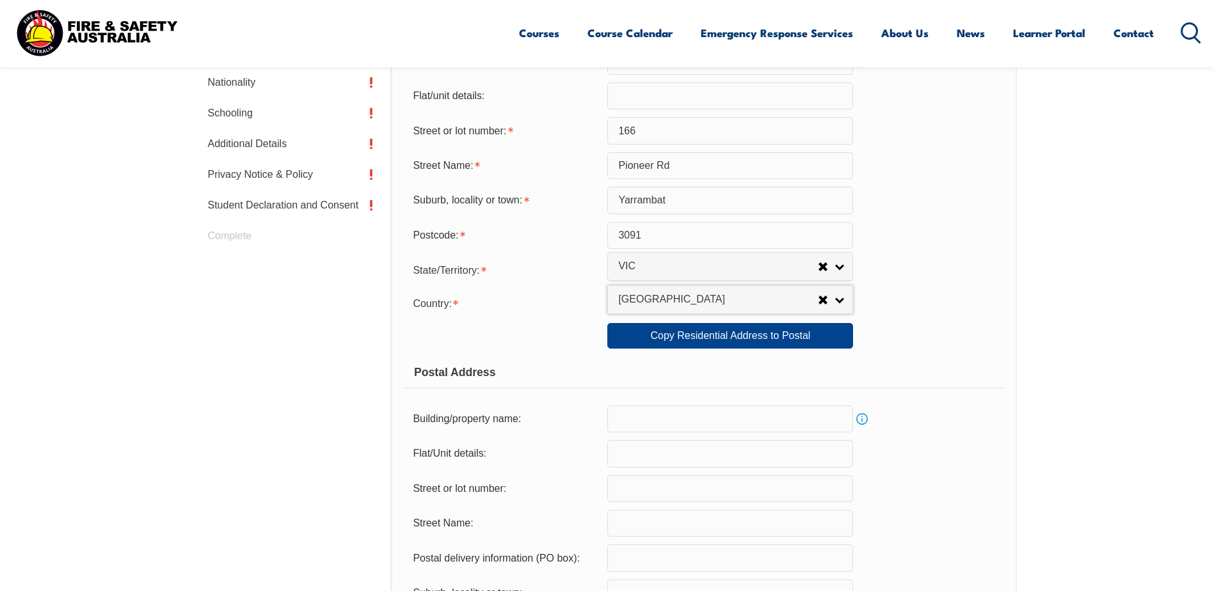
click at [632, 416] on input "text" at bounding box center [730, 419] width 246 height 27
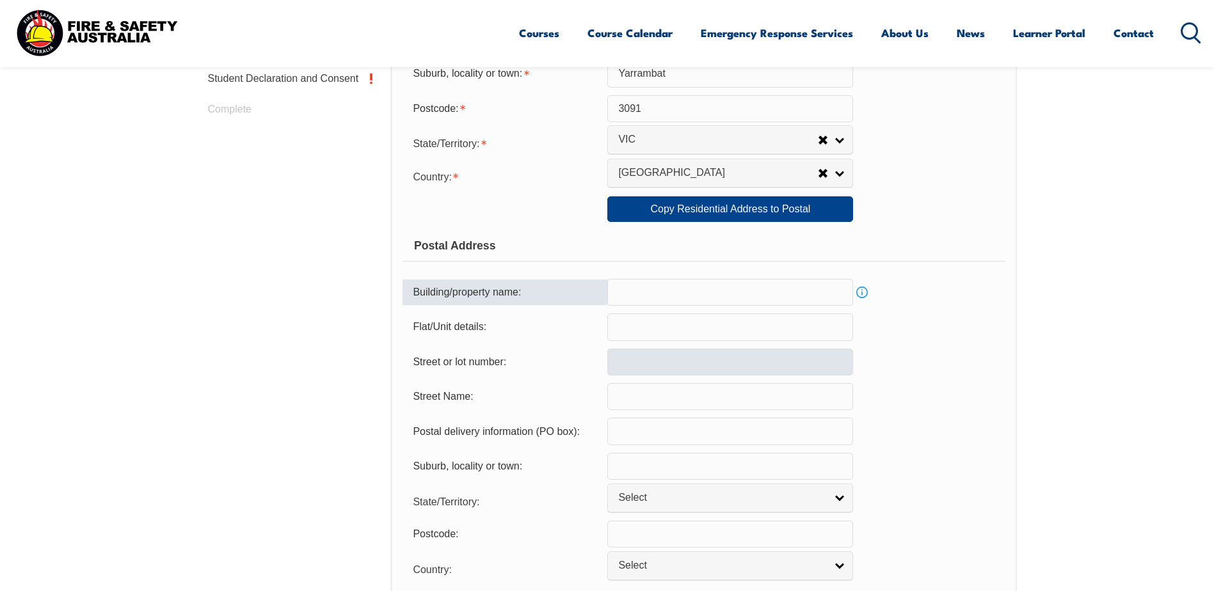
scroll to position [669, 0]
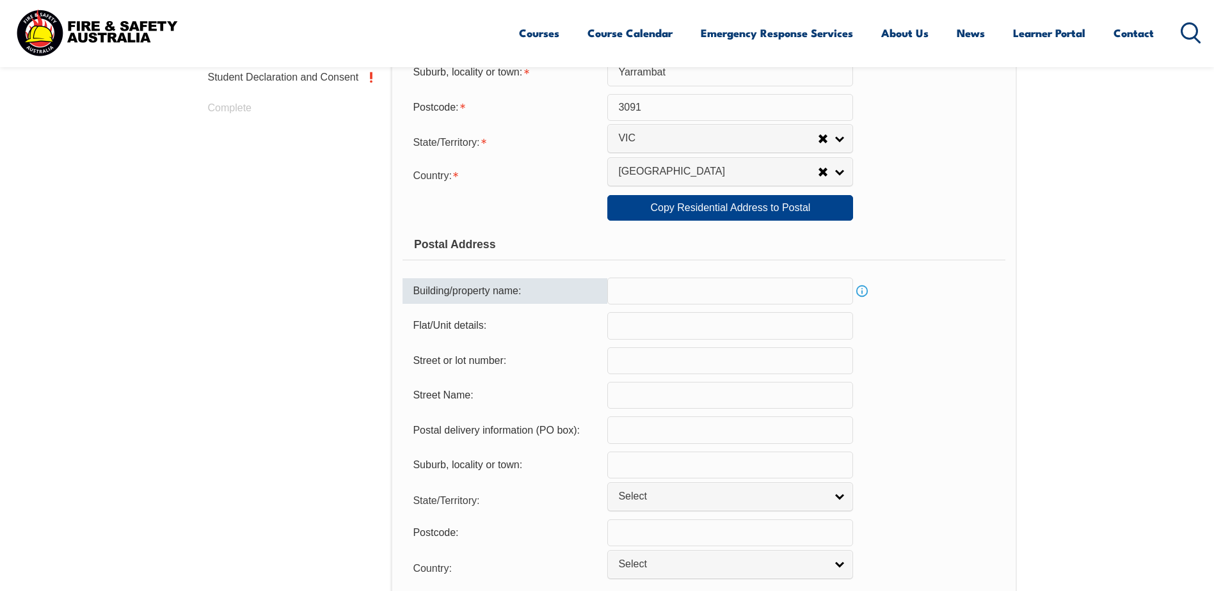
click at [645, 435] on input "text" at bounding box center [730, 429] width 246 height 27
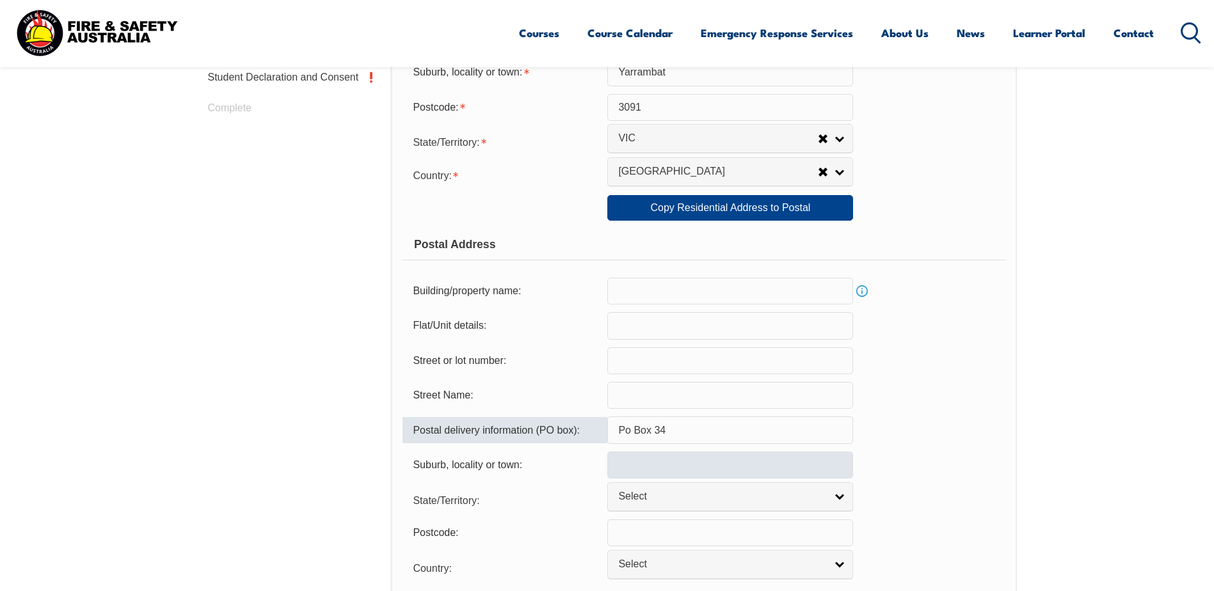
type input "Po Box 34"
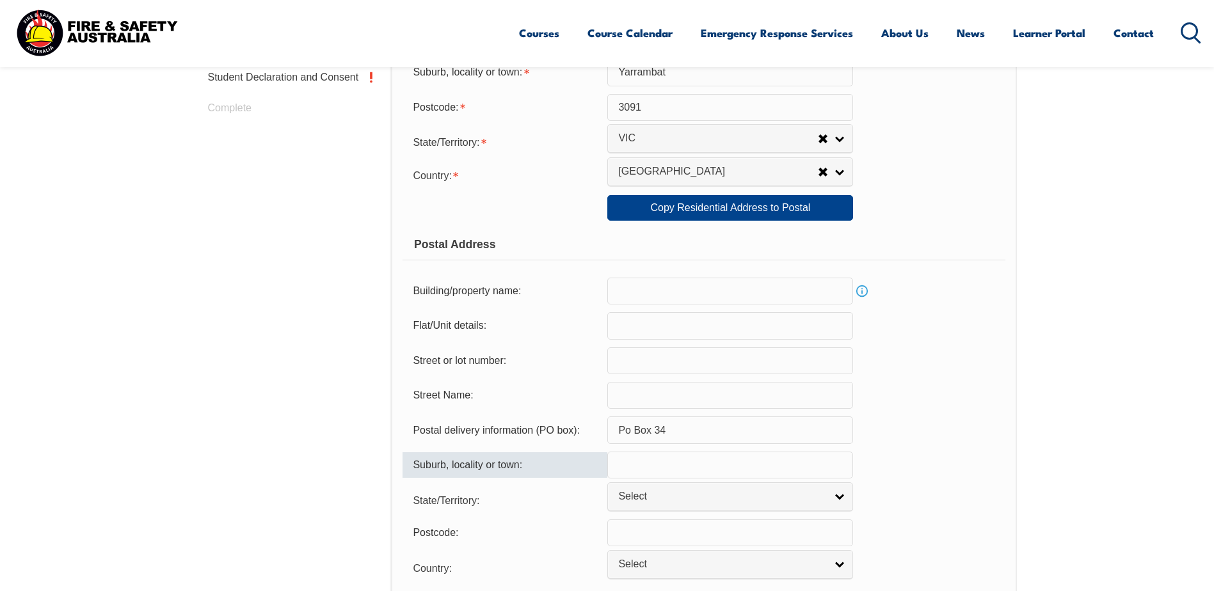
click at [656, 465] on input "text" at bounding box center [730, 465] width 246 height 27
type input "Yarrambat"
click at [702, 495] on span "Select" at bounding box center [721, 496] width 207 height 13
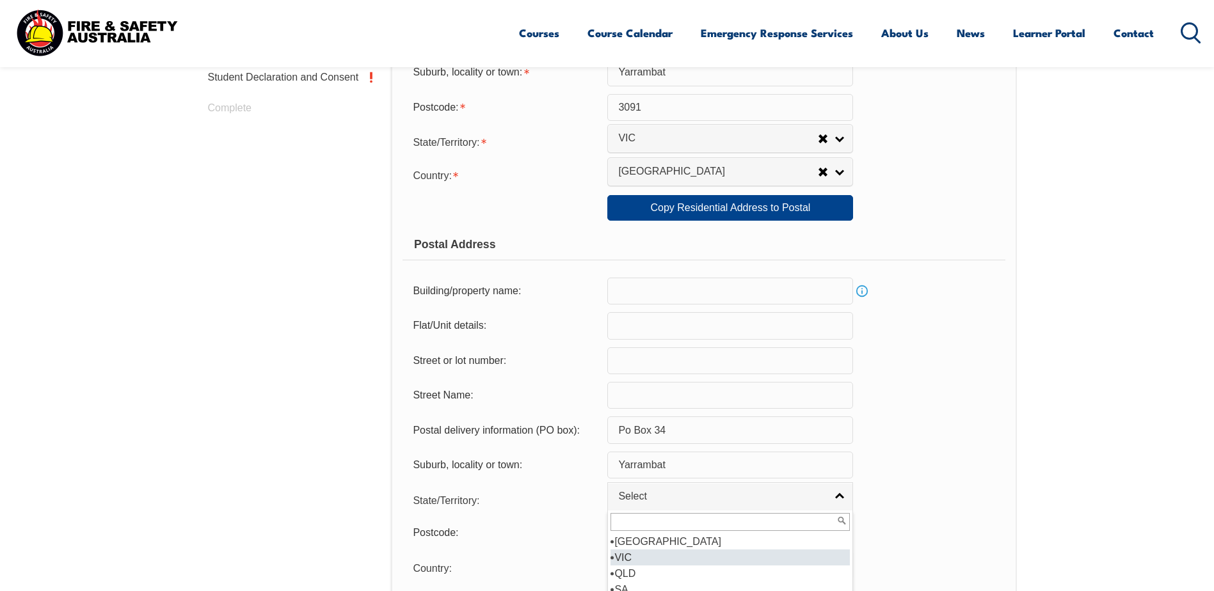
click at [632, 553] on li "VIC" at bounding box center [729, 558] width 239 height 16
select select "VIC"
click at [649, 535] on input "text" at bounding box center [730, 532] width 246 height 27
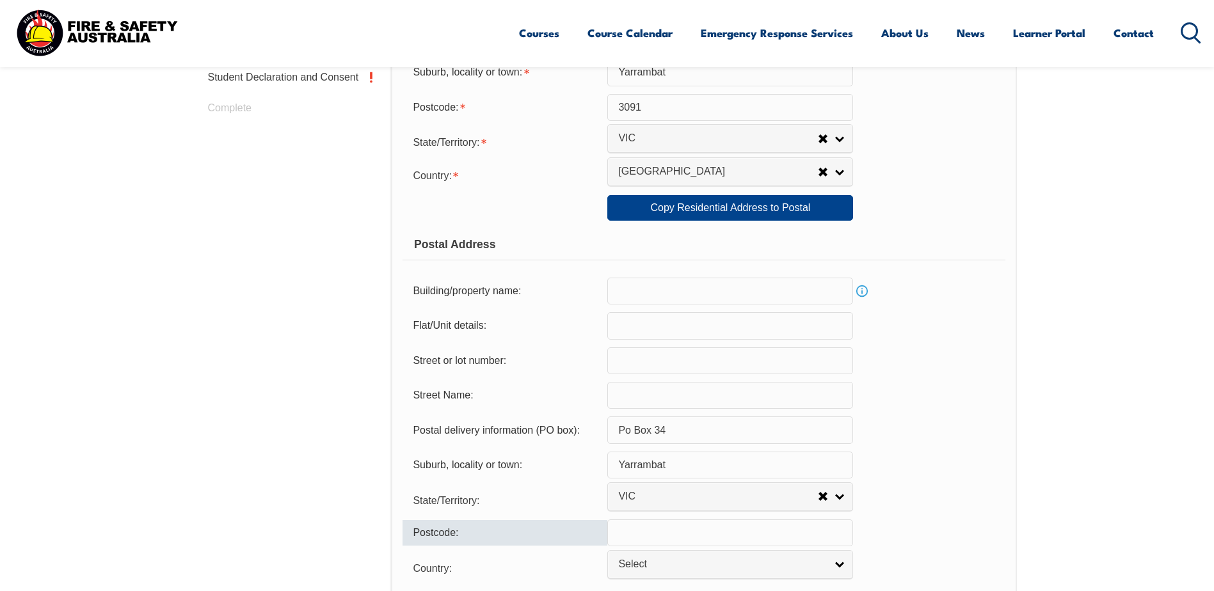
type input "3091"
select select "1101"
click at [669, 566] on span "Select" at bounding box center [721, 564] width 207 height 13
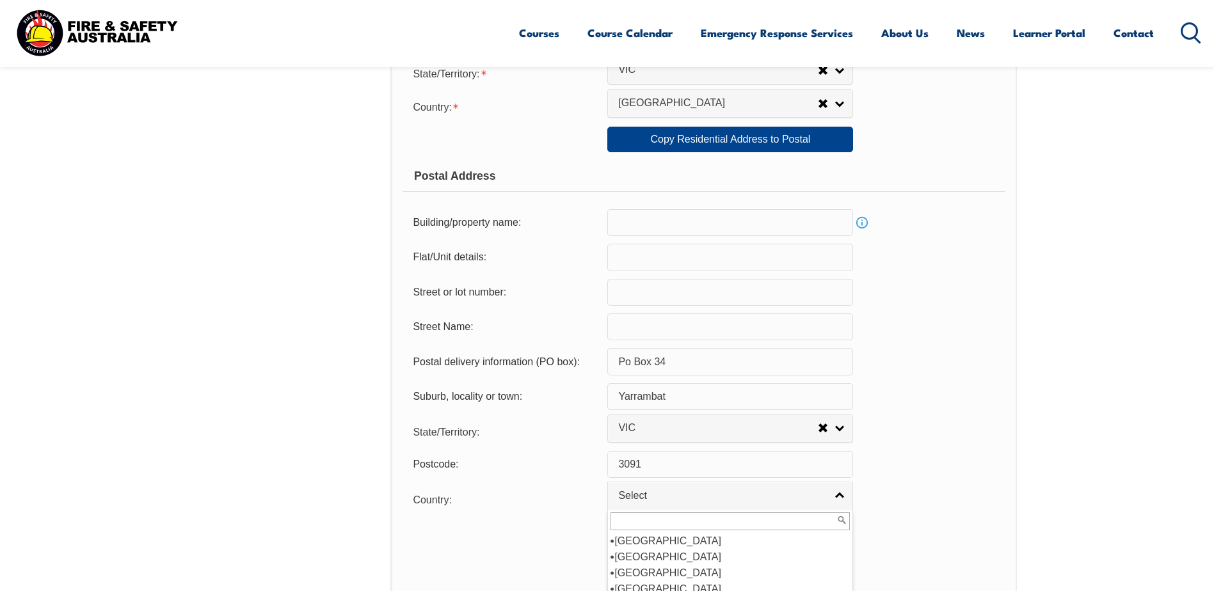
scroll to position [192, 0]
click at [644, 553] on li "[GEOGRAPHIC_DATA]" at bounding box center [729, 557] width 239 height 16
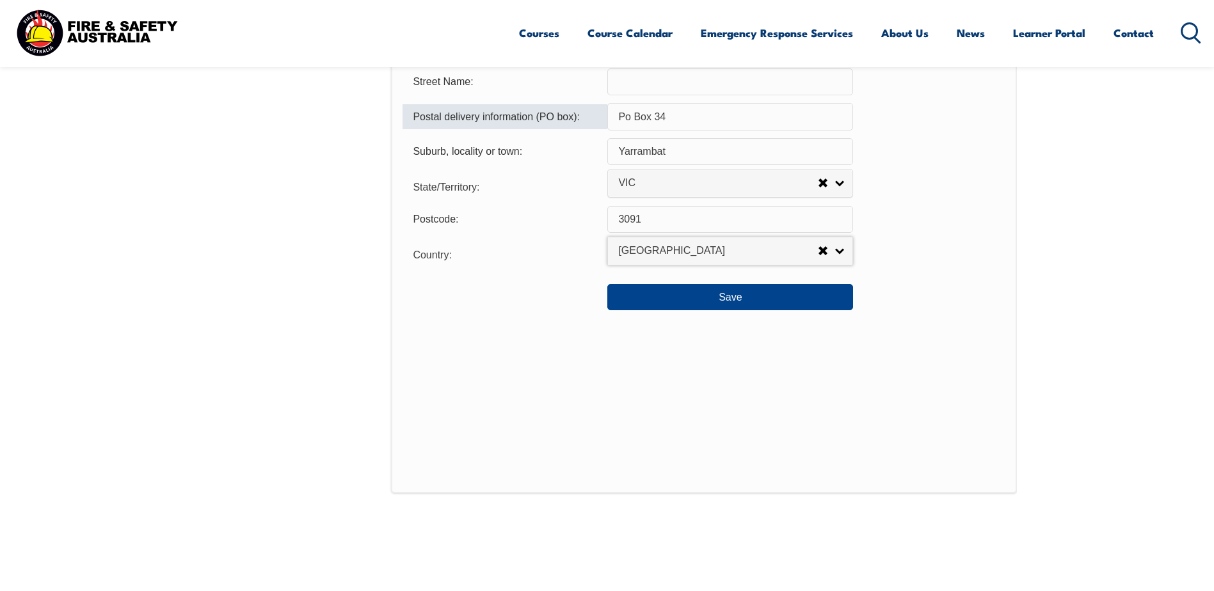
scroll to position [993, 0]
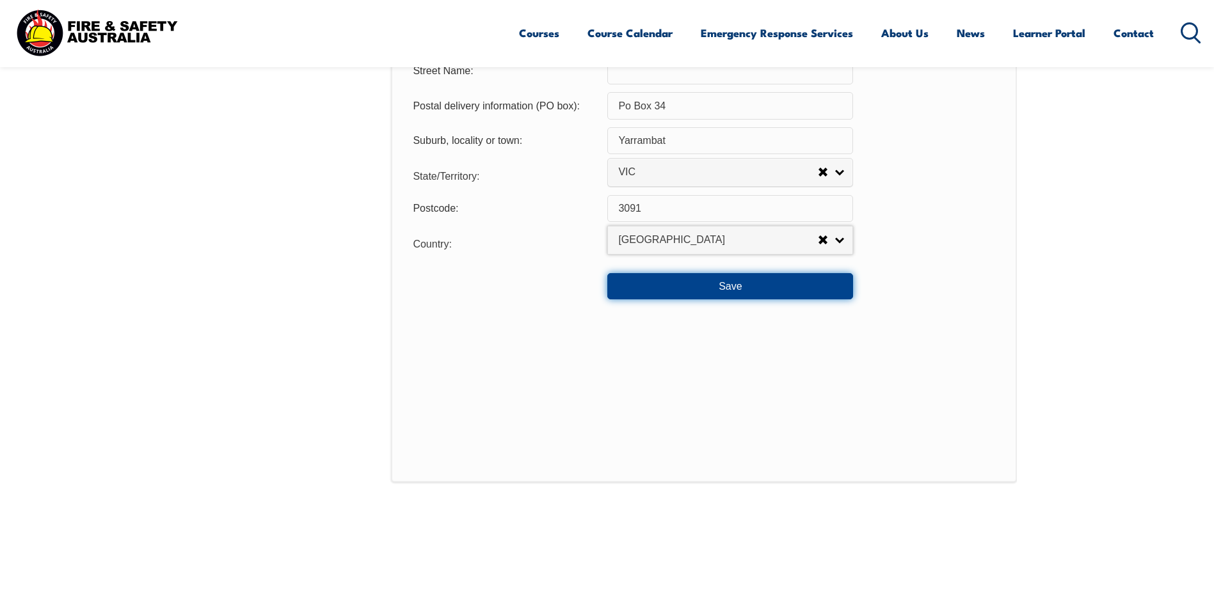
click at [657, 290] on button "Save" at bounding box center [730, 286] width 246 height 26
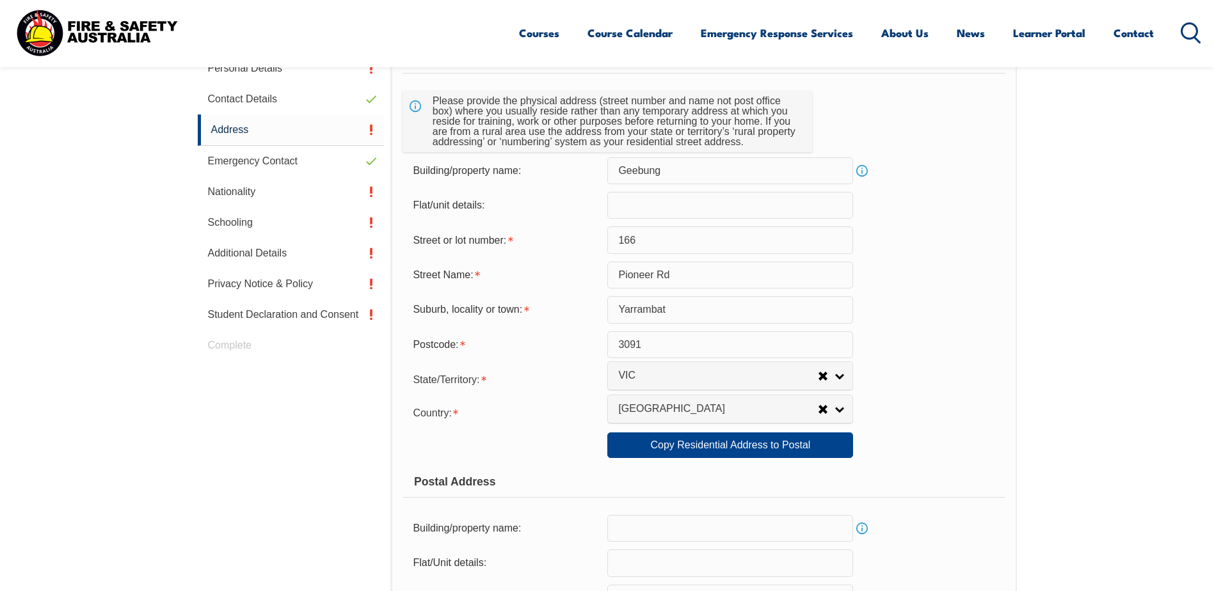
scroll to position [289, 0]
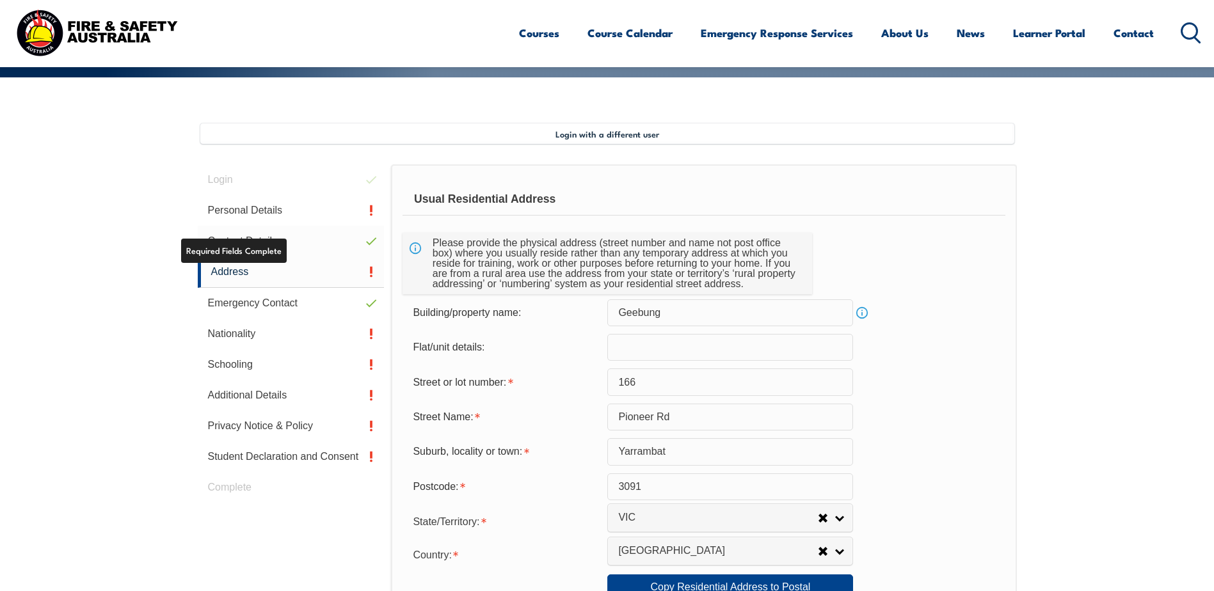
click at [271, 242] on link "Contact Details" at bounding box center [291, 241] width 187 height 31
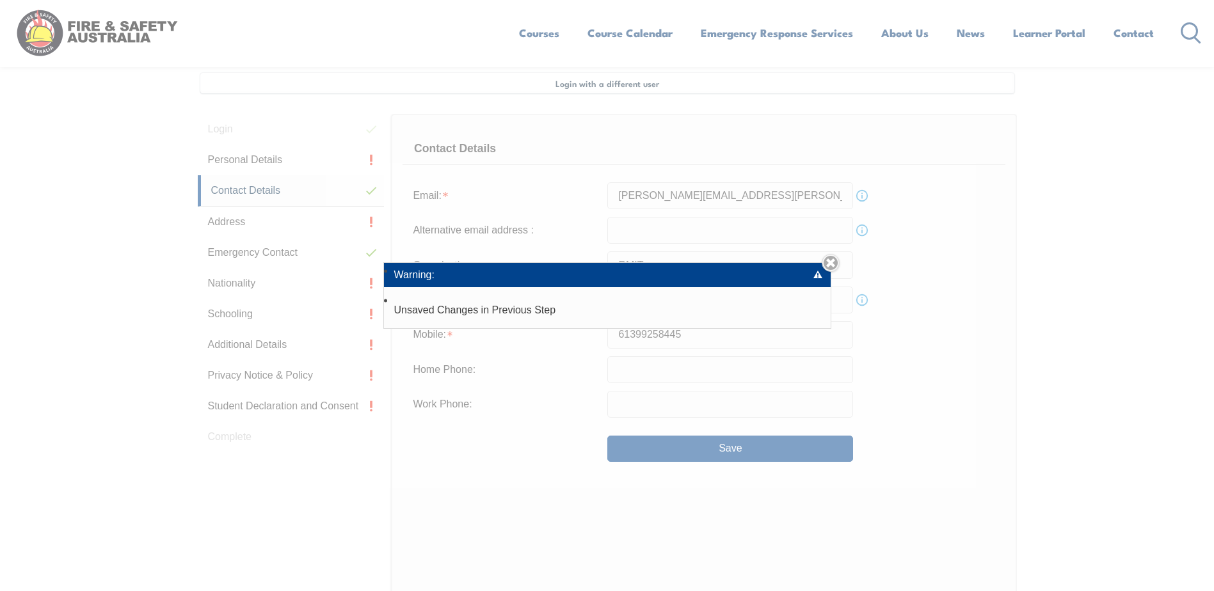
scroll to position [349, 0]
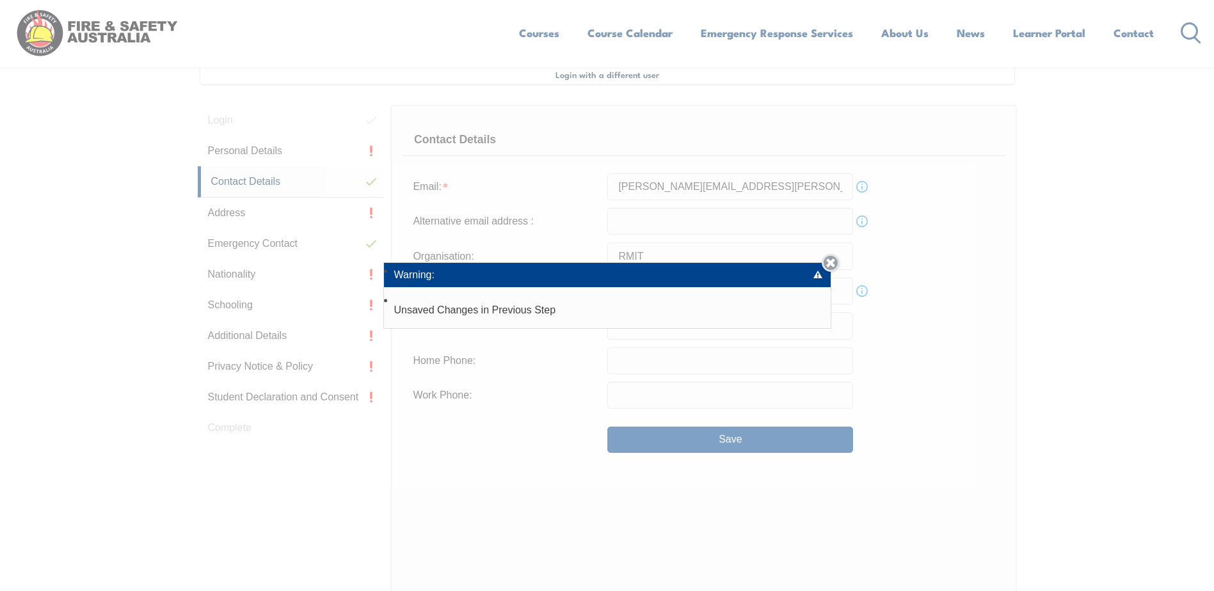
click at [832, 262] on link "Close" at bounding box center [830, 263] width 18 height 18
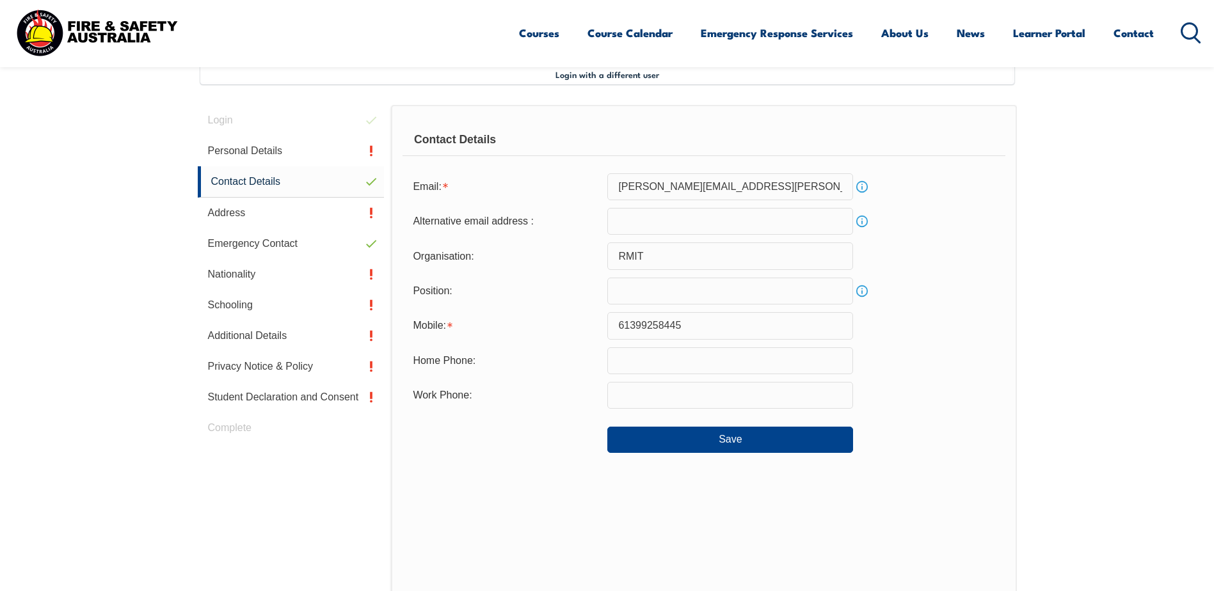
click at [621, 289] on input "text" at bounding box center [730, 291] width 246 height 27
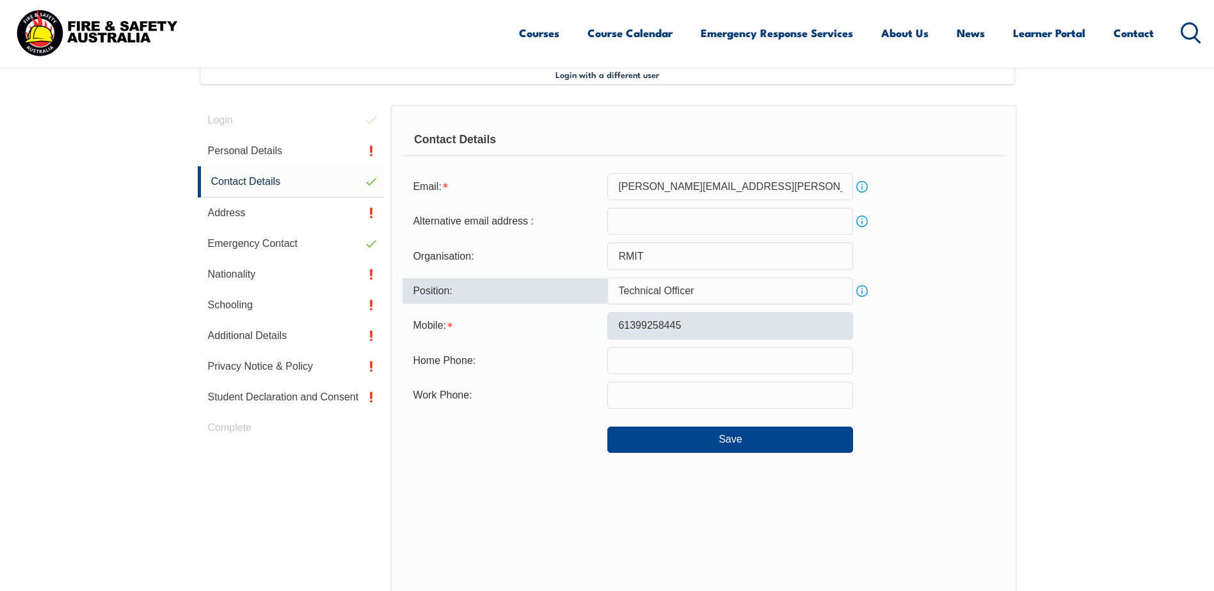
type input "Technical Officer"
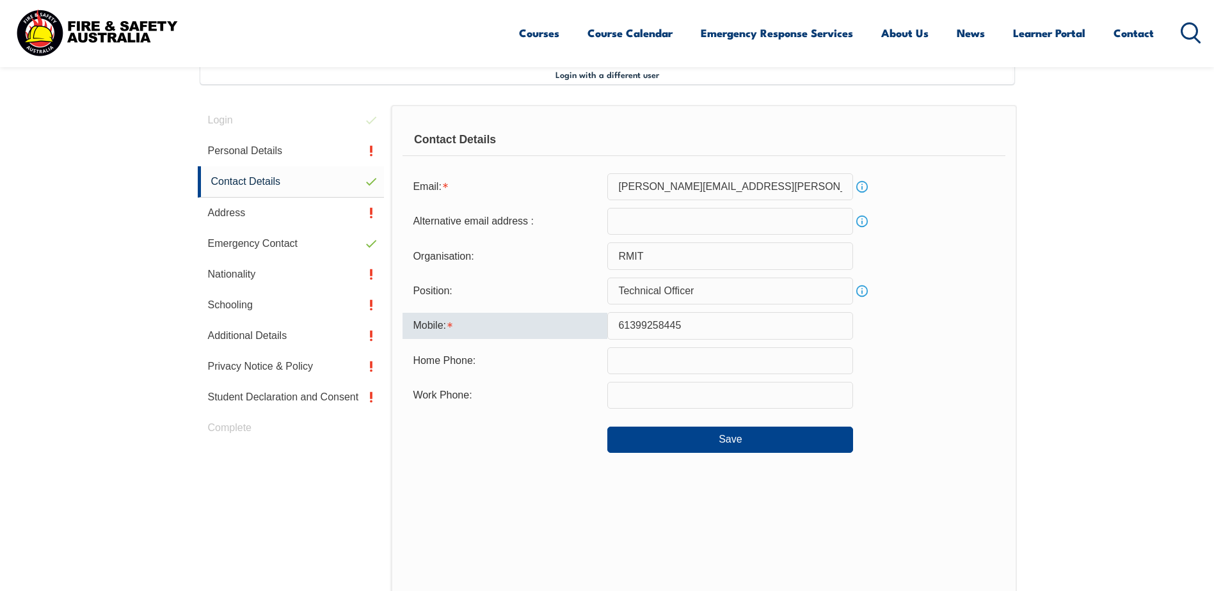
drag, startPoint x: 691, startPoint y: 326, endPoint x: 557, endPoint y: 327, distance: 133.7
click at [557, 327] on div "Mobile: [PHONE_NUMBER]" at bounding box center [703, 325] width 602 height 27
type input "0425728405"
click at [567, 379] on form "Email: [PERSON_NAME][EMAIL_ADDRESS][PERSON_NAME][DOMAIN_NAME] Info Alternative …" at bounding box center [703, 313] width 602 height 280
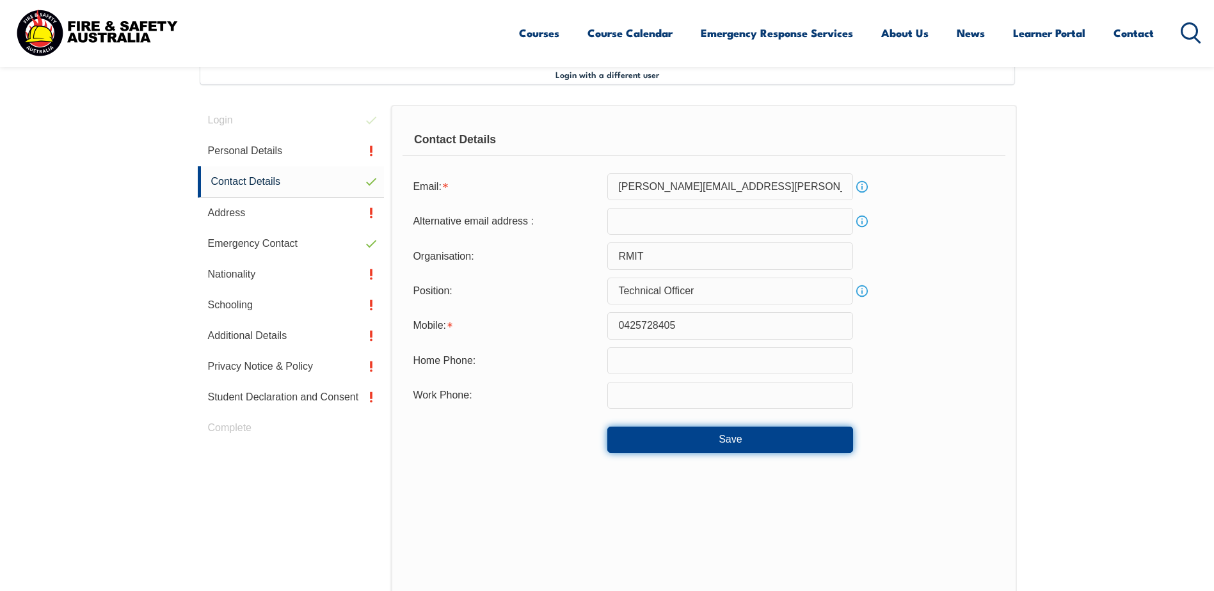
click at [659, 430] on button "Save" at bounding box center [730, 440] width 246 height 26
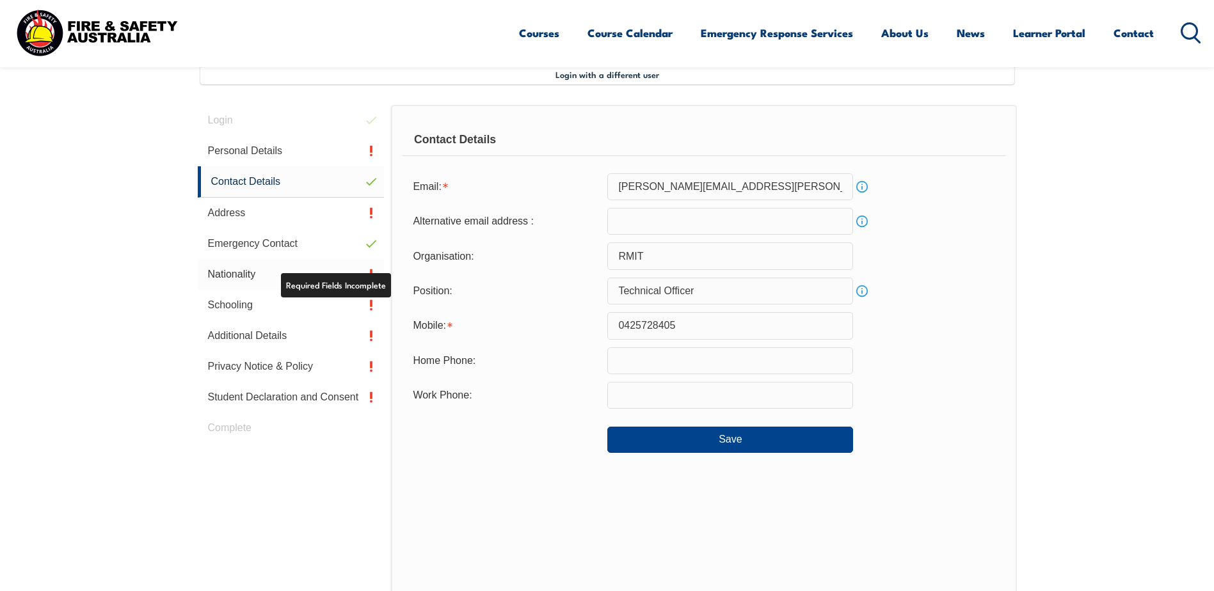
click at [370, 269] on link "Nationality" at bounding box center [291, 274] width 187 height 31
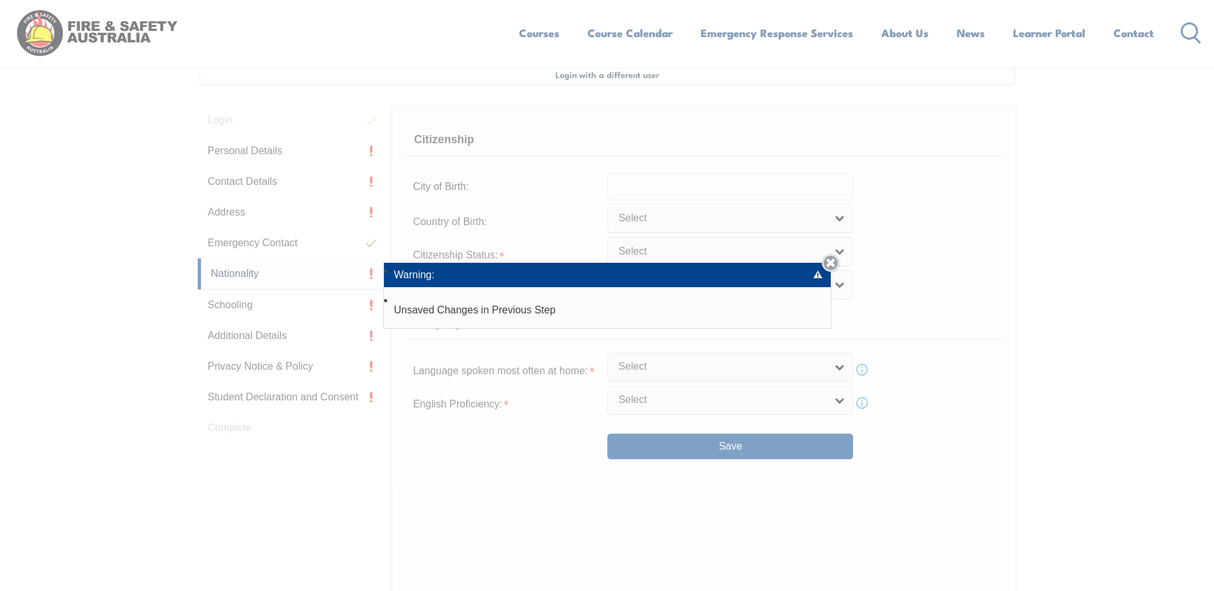
click at [834, 258] on link "Close" at bounding box center [830, 263] width 18 height 18
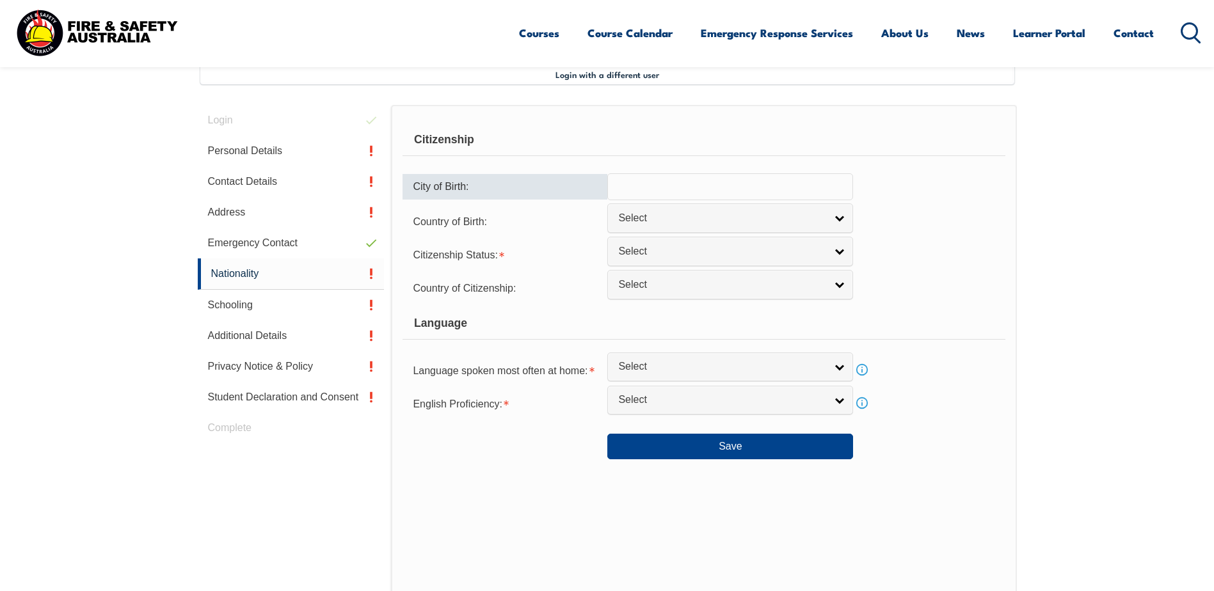
click at [620, 188] on input "text" at bounding box center [730, 186] width 246 height 27
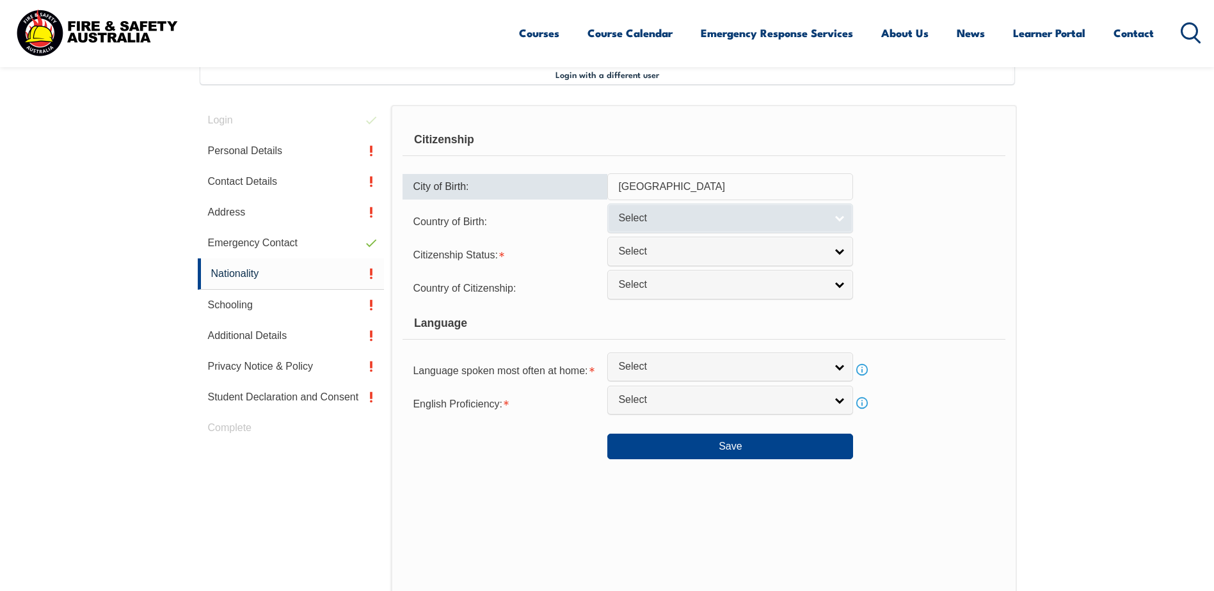
type input "[GEOGRAPHIC_DATA]"
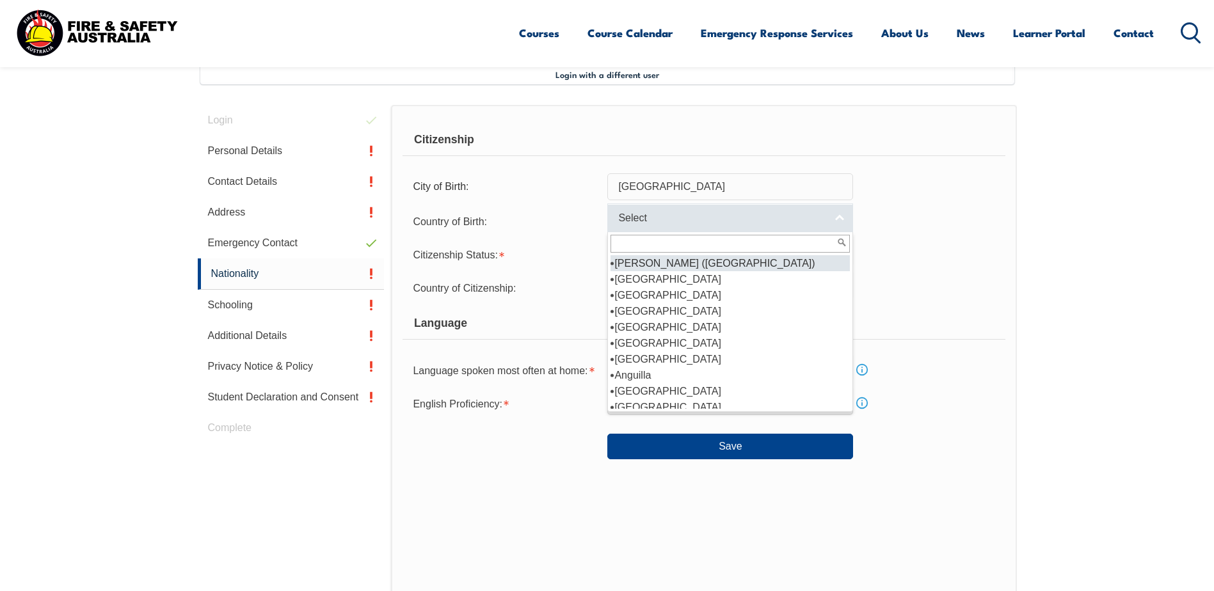
click at [660, 219] on span "Select" at bounding box center [721, 218] width 207 height 13
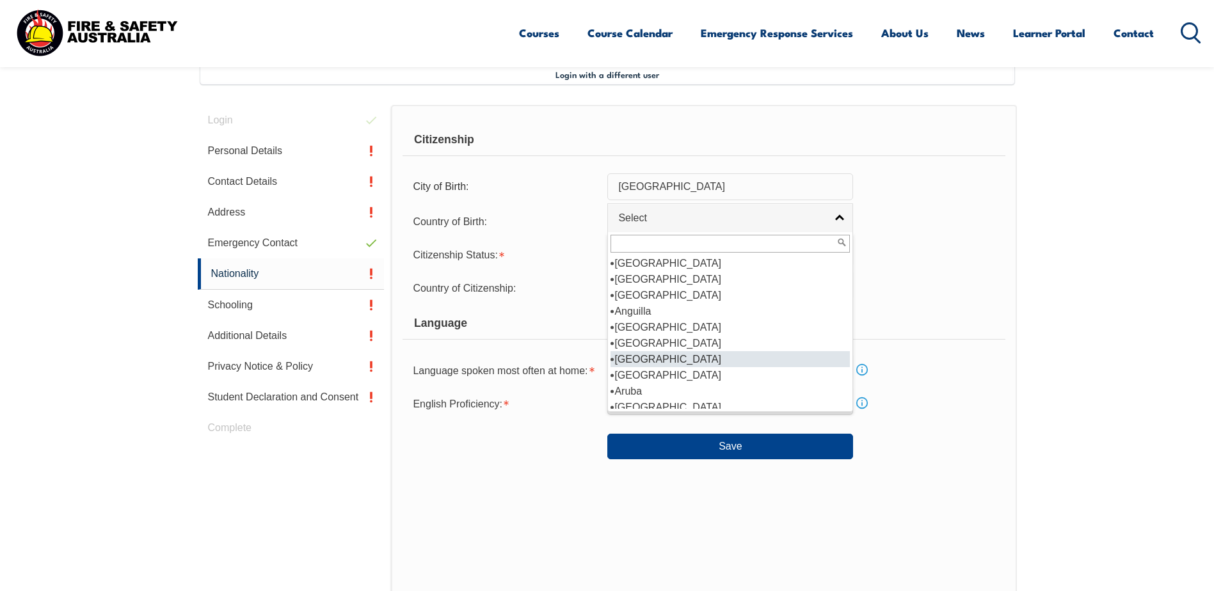
scroll to position [128, 0]
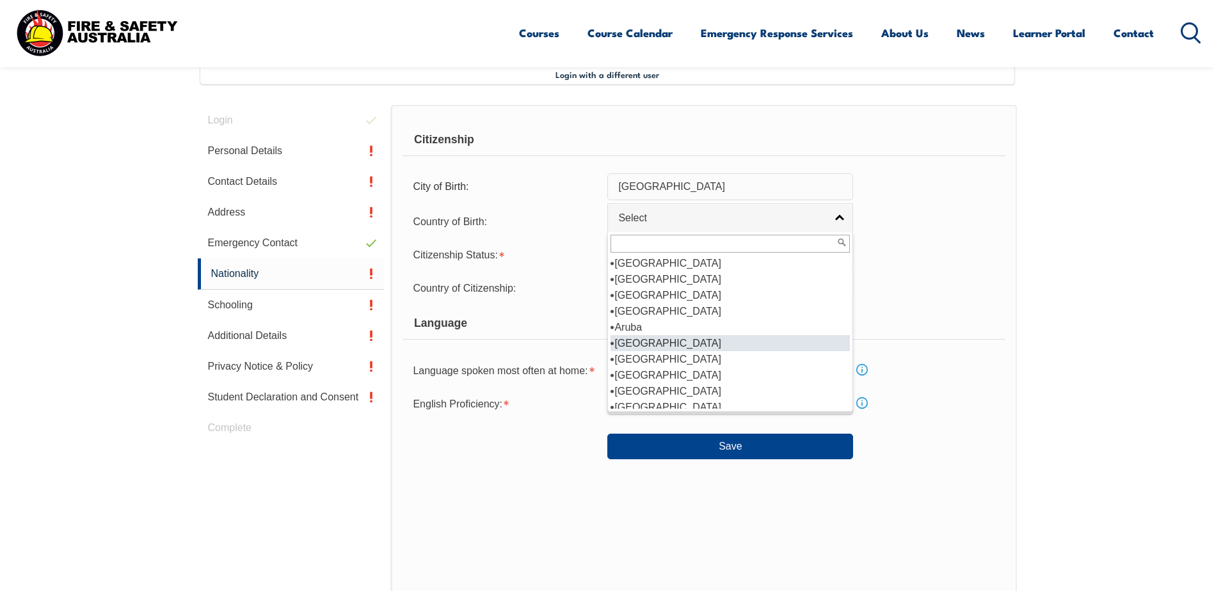
click at [633, 344] on li "[GEOGRAPHIC_DATA]" at bounding box center [729, 343] width 239 height 16
select select "1101"
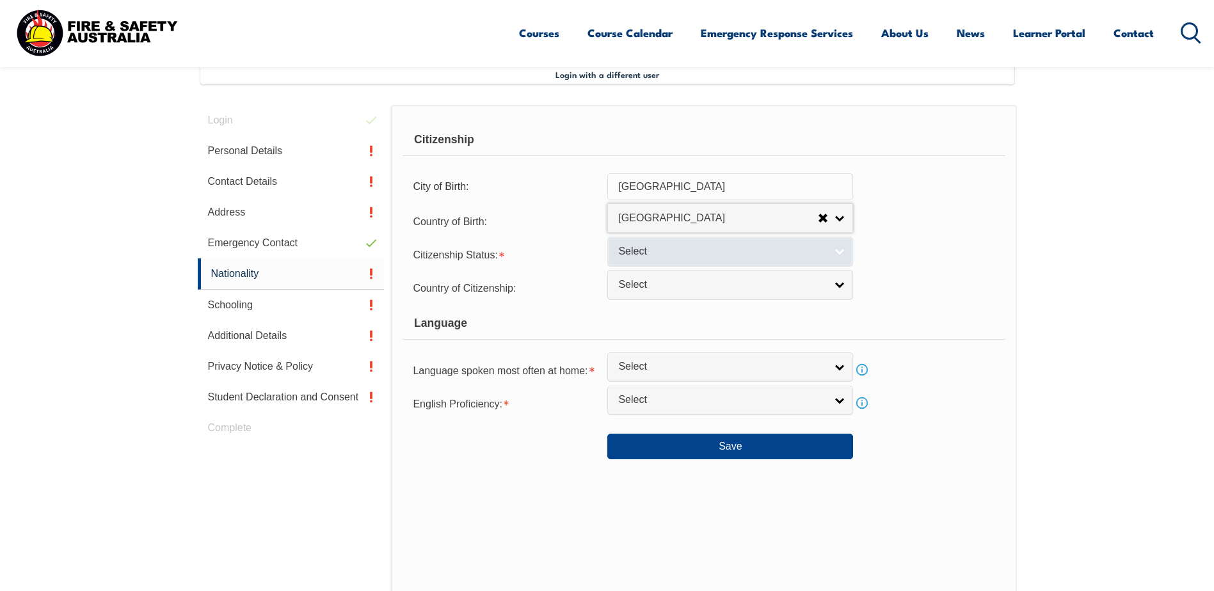
click at [777, 251] on span "Select" at bounding box center [721, 251] width 207 height 13
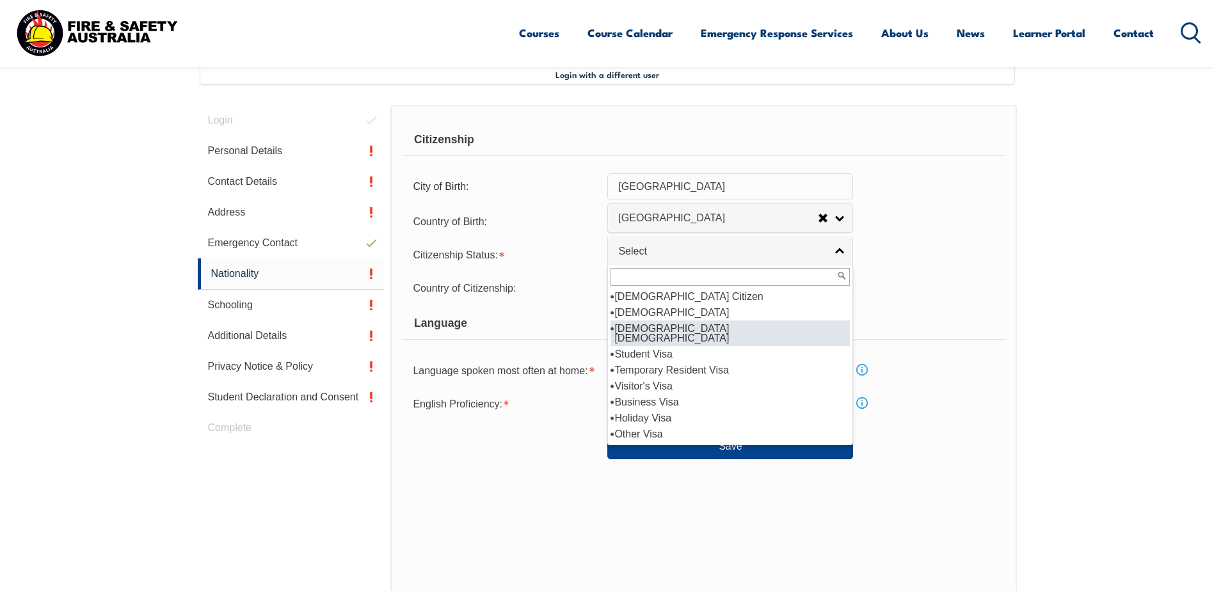
click at [691, 328] on li "[DEMOGRAPHIC_DATA] [DEMOGRAPHIC_DATA]" at bounding box center [729, 334] width 239 height 26
select select "3"
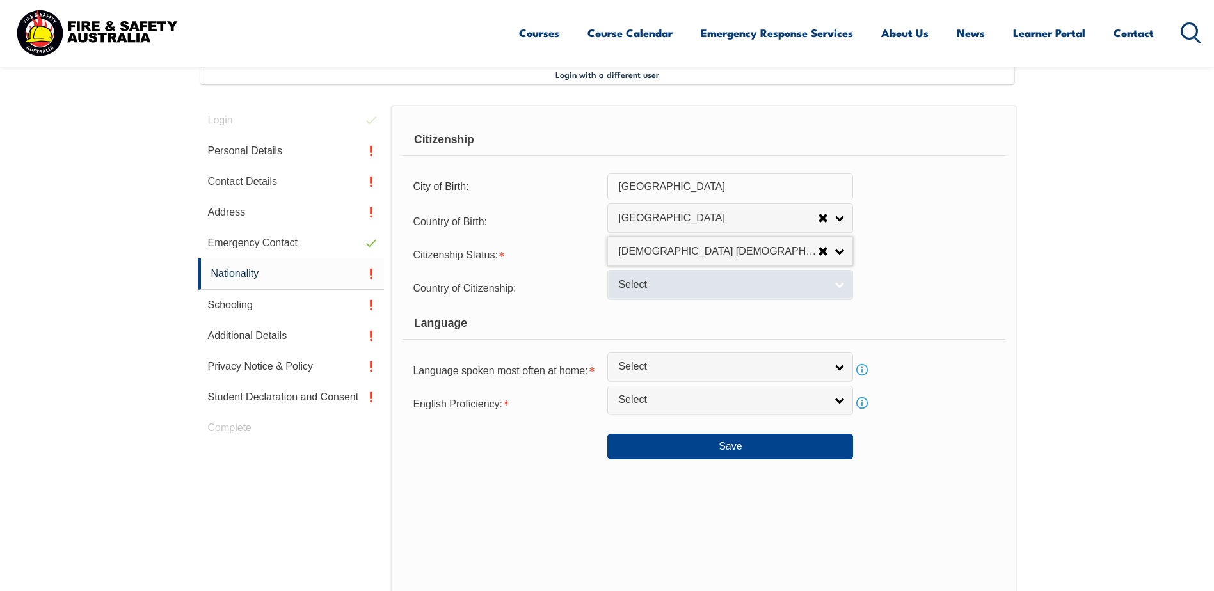
click at [672, 287] on span "Select" at bounding box center [721, 284] width 207 height 13
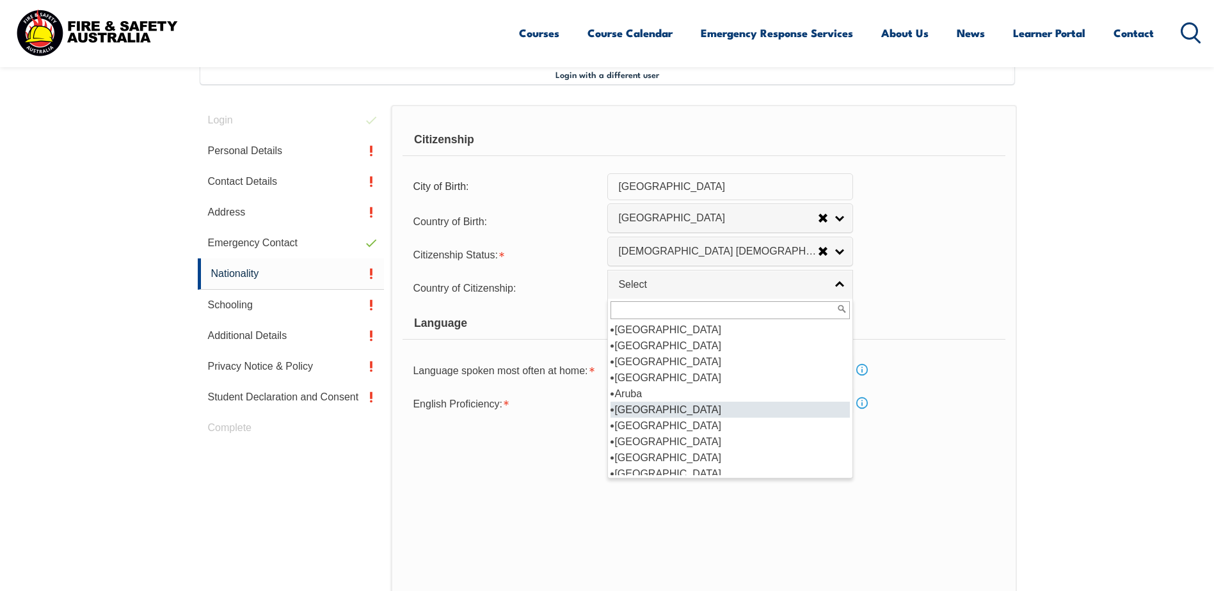
click at [644, 411] on li "[GEOGRAPHIC_DATA]" at bounding box center [729, 410] width 239 height 16
select select "1101"
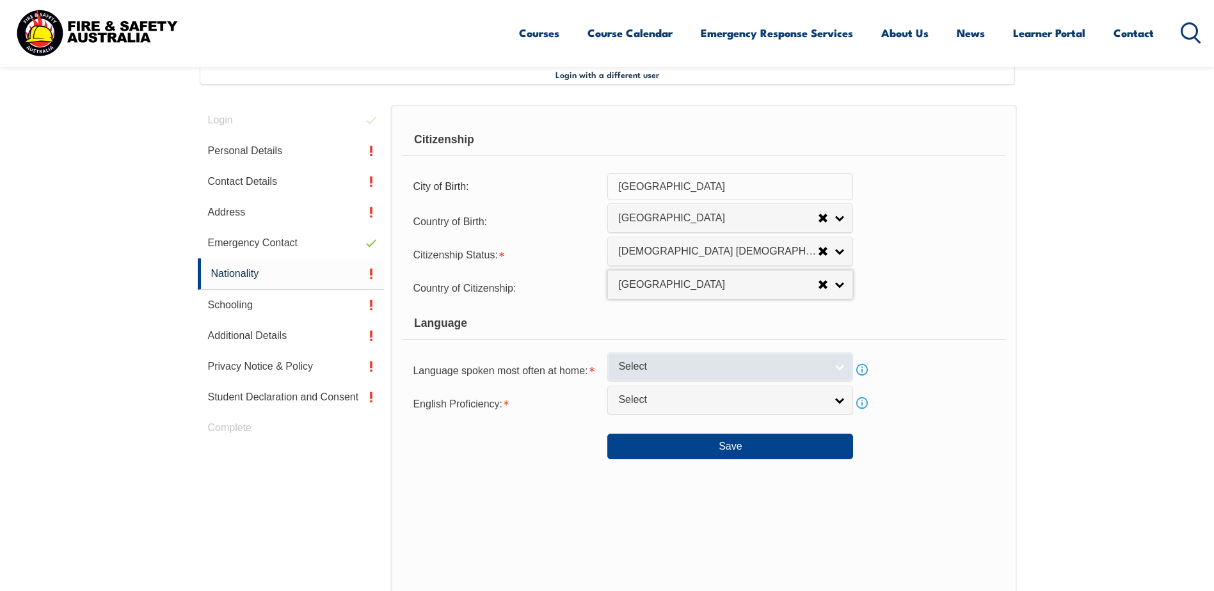
click at [670, 368] on span "Select" at bounding box center [721, 366] width 207 height 13
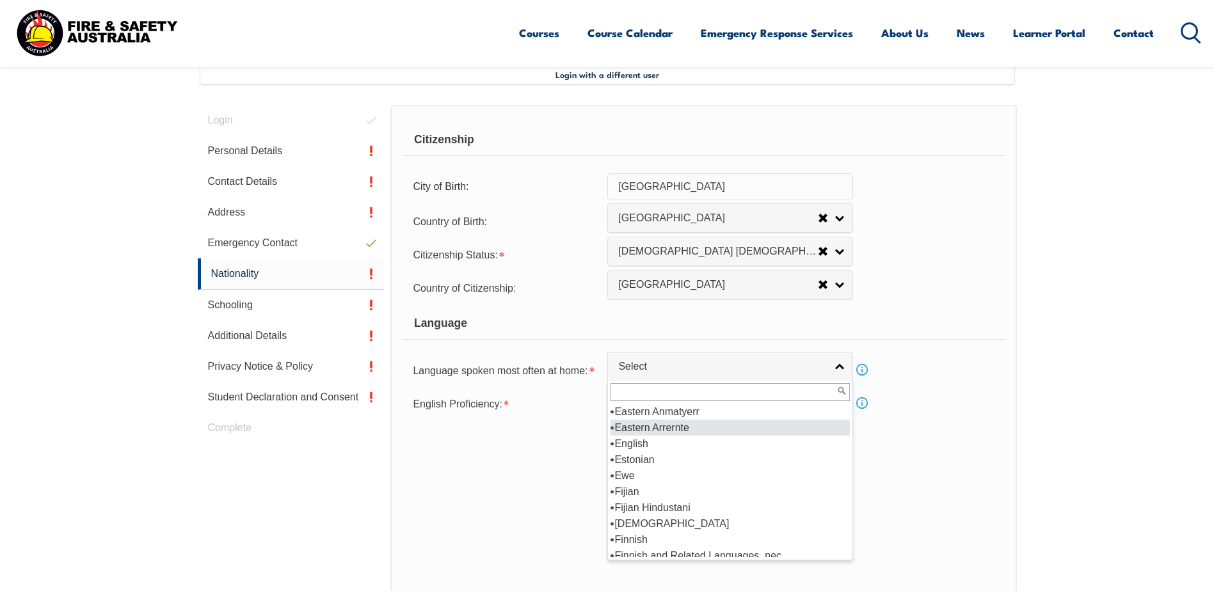
scroll to position [1513, 0]
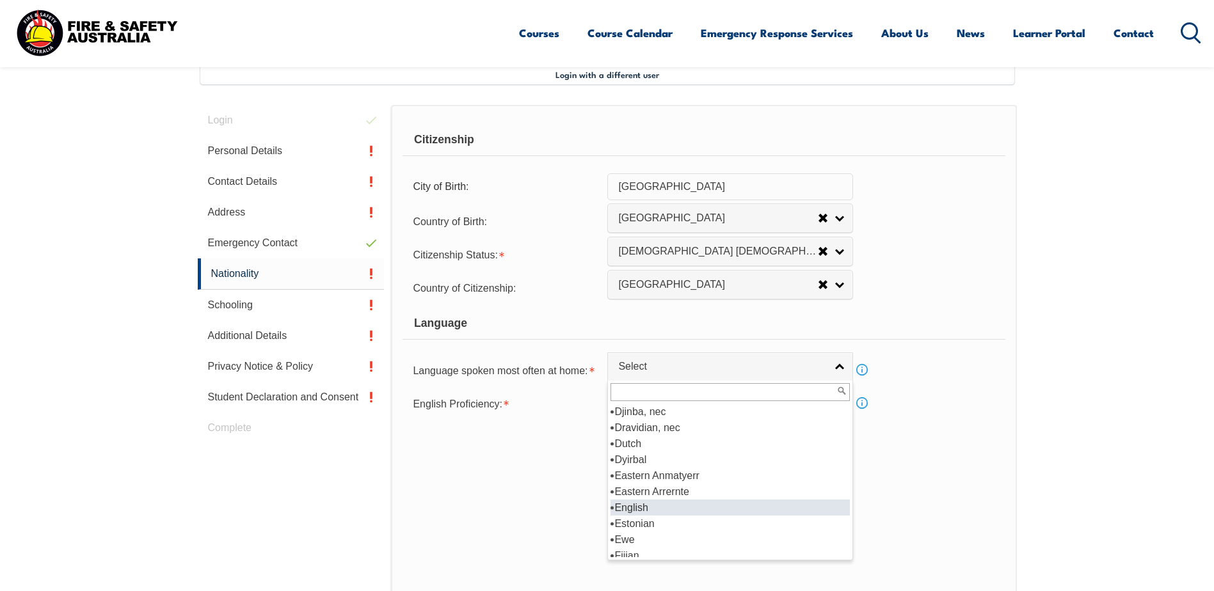
click at [619, 511] on li "English" at bounding box center [729, 508] width 239 height 16
select select "1201"
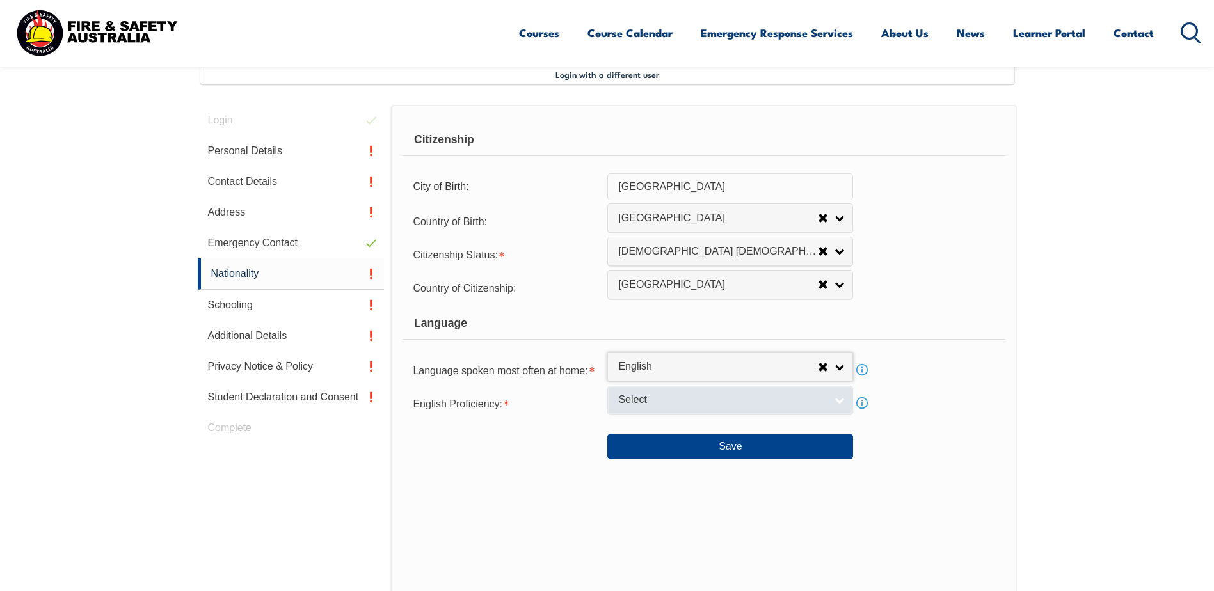
click at [644, 403] on span "Select" at bounding box center [721, 399] width 207 height 13
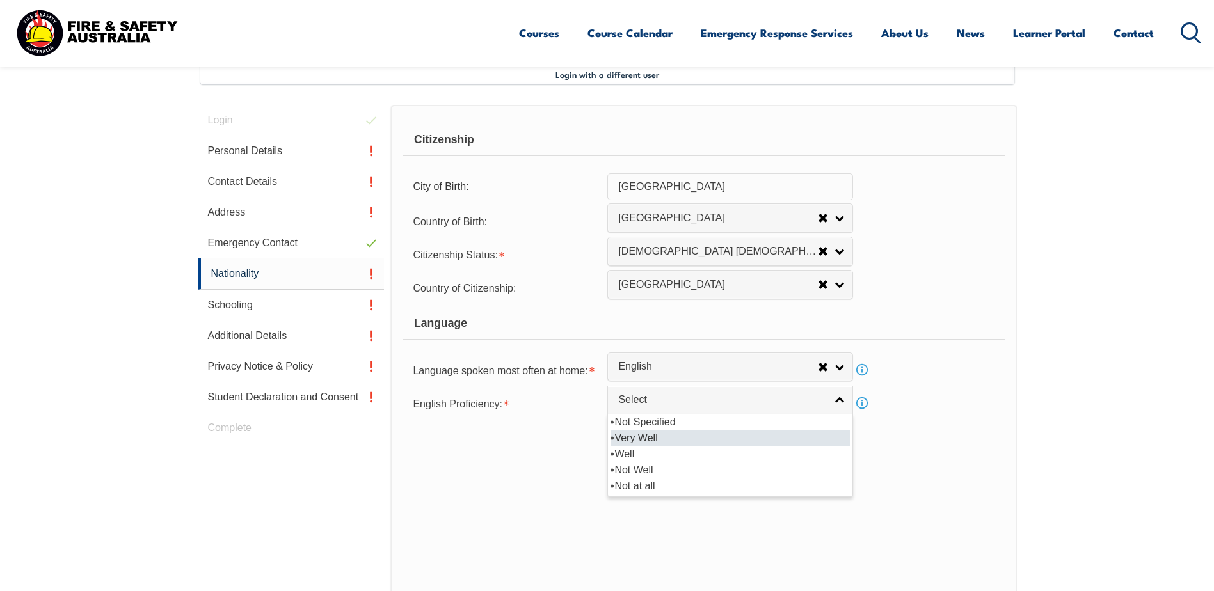
click at [650, 434] on li "Very Well" at bounding box center [729, 438] width 239 height 16
select select "1"
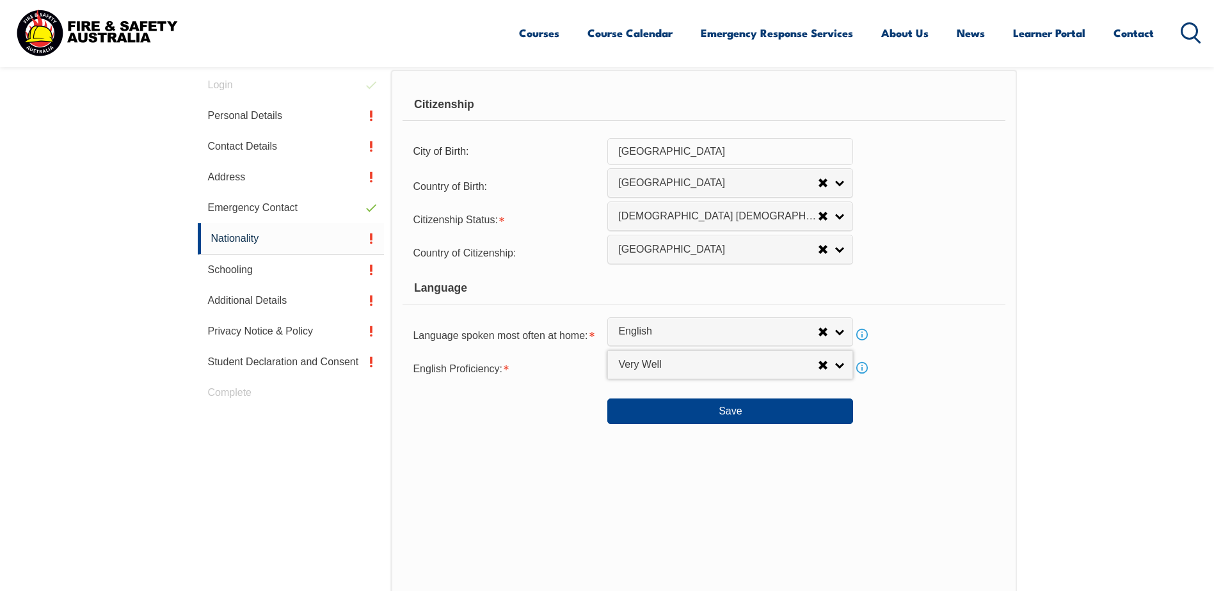
scroll to position [413, 0]
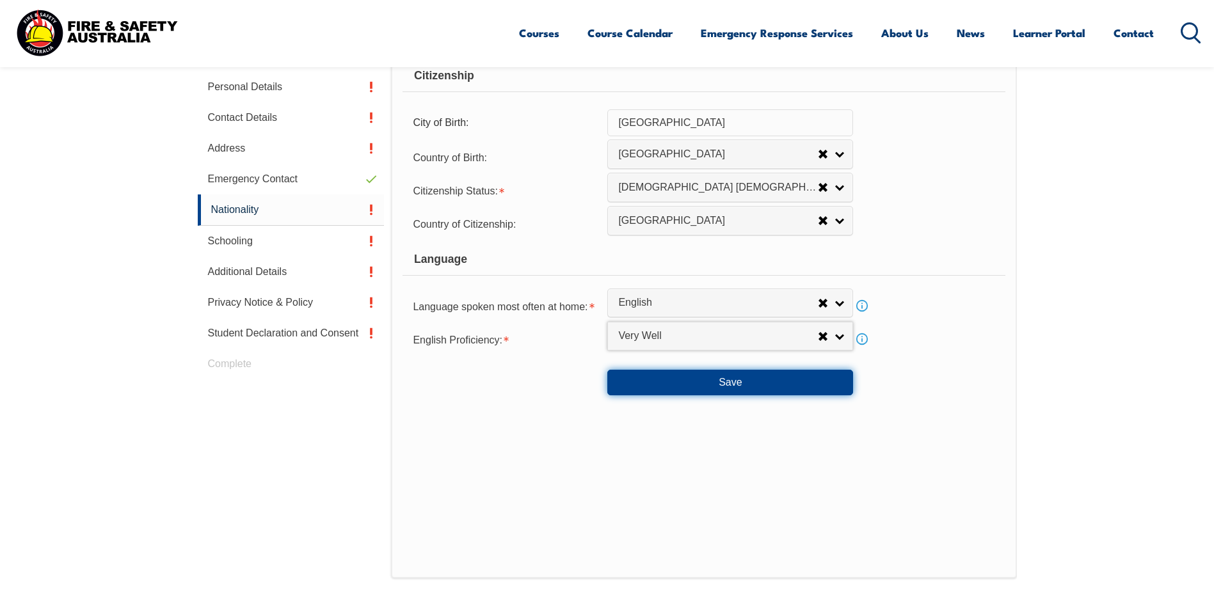
click at [695, 383] on button "Save" at bounding box center [730, 383] width 246 height 26
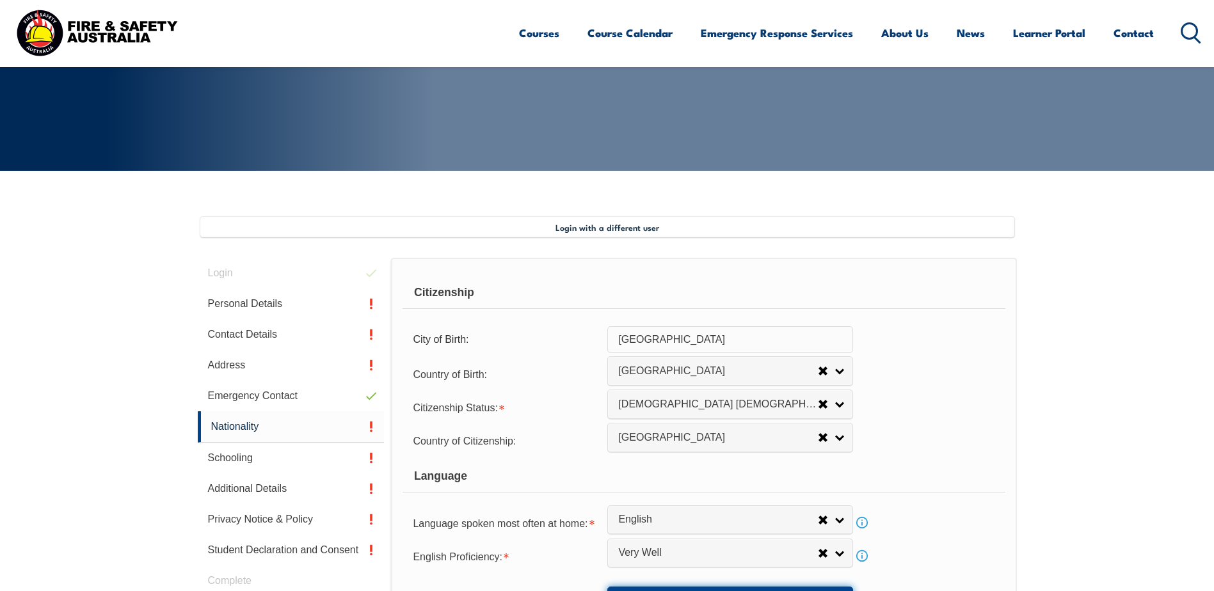
scroll to position [157, 0]
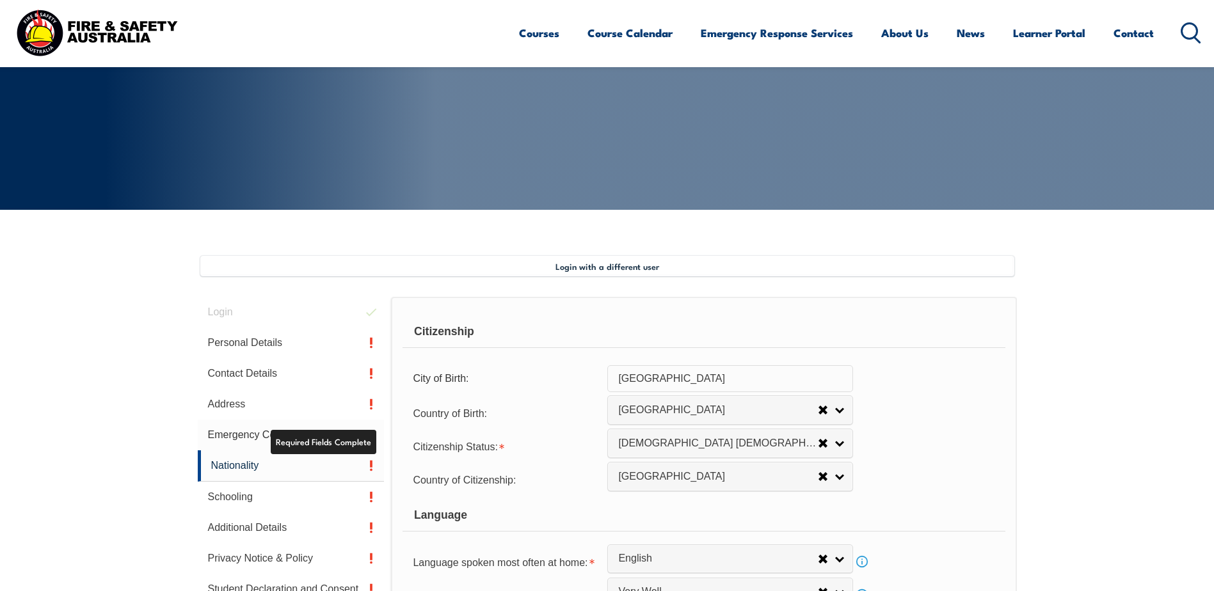
click at [368, 436] on link "Emergency Contact" at bounding box center [291, 435] width 187 height 31
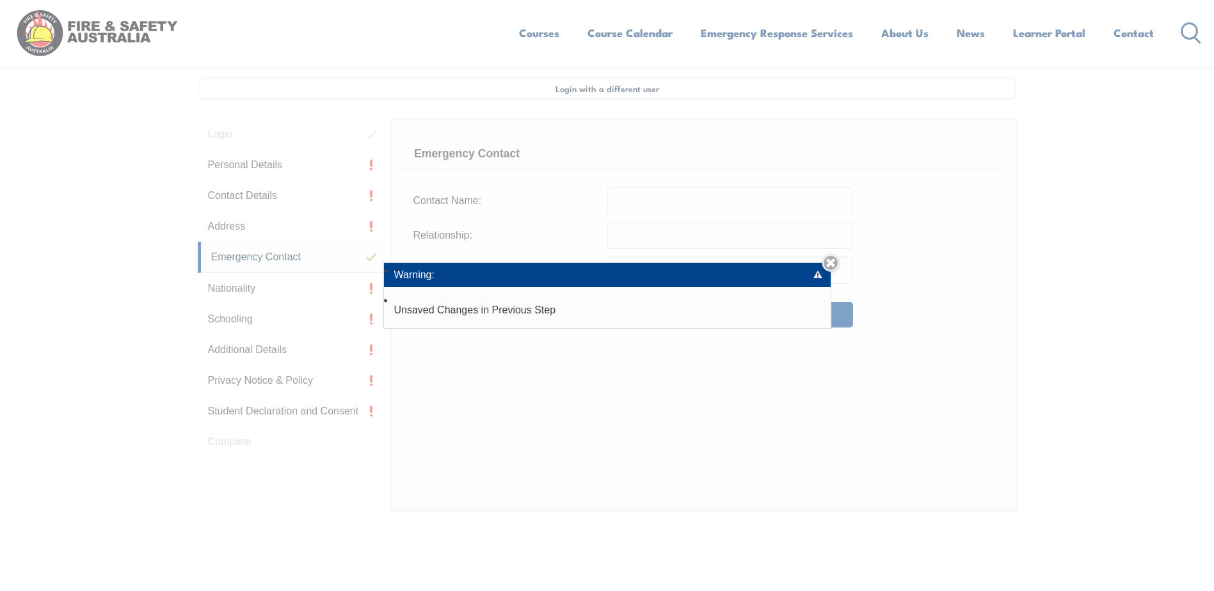
scroll to position [349, 0]
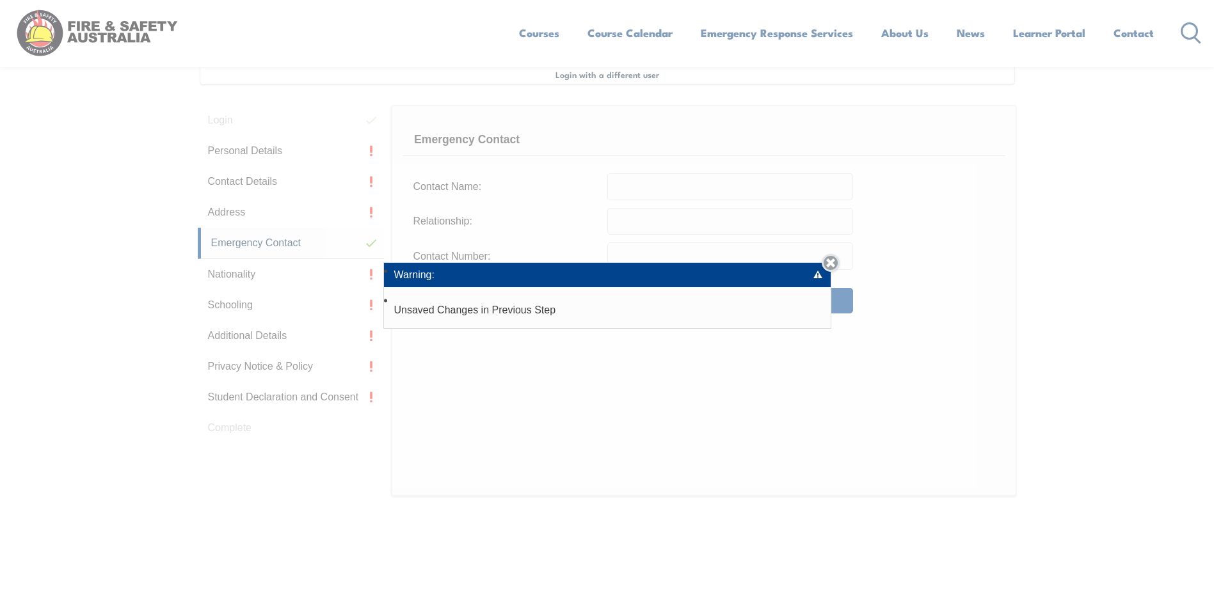
click at [830, 267] on link "Close" at bounding box center [830, 263] width 18 height 18
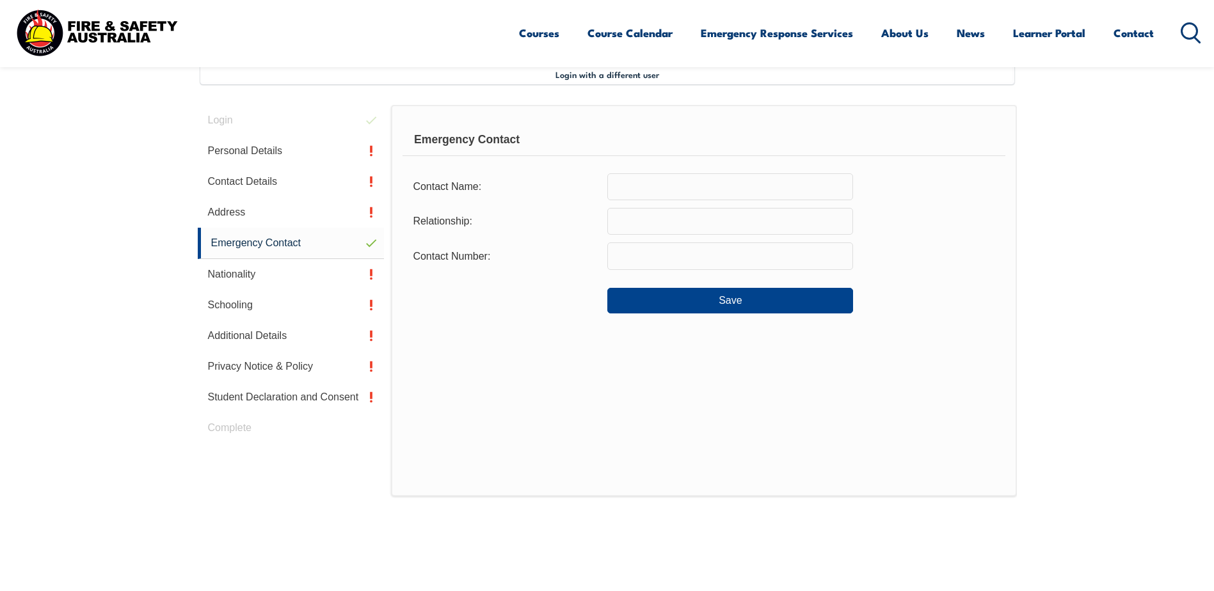
click at [637, 183] on input "text" at bounding box center [730, 186] width 246 height 27
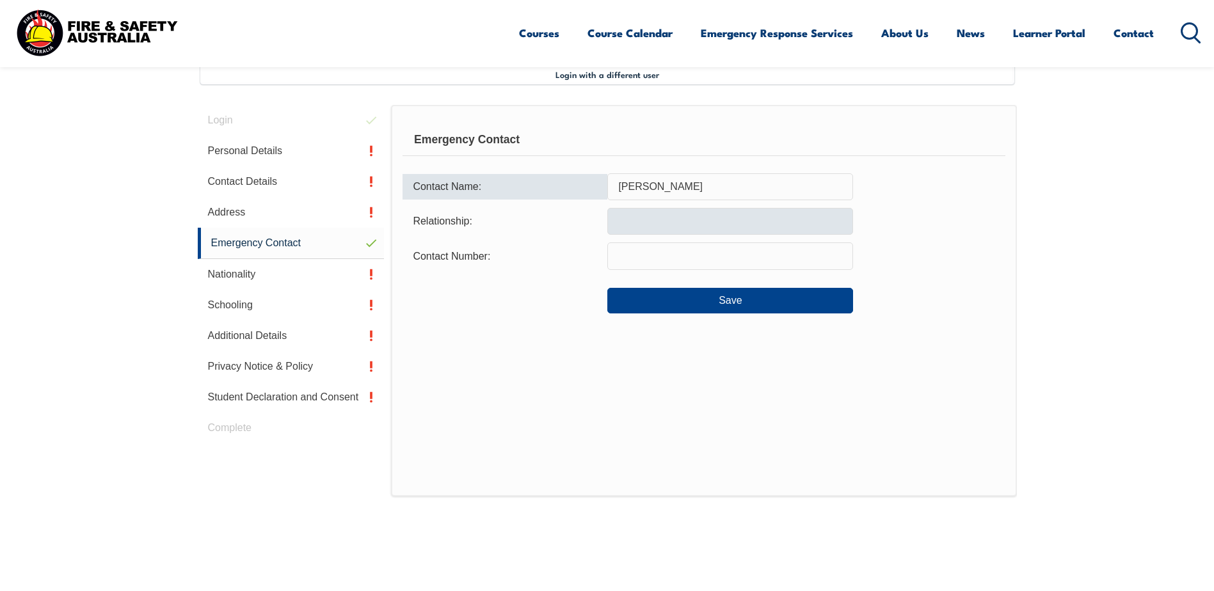
type input "[PERSON_NAME]"
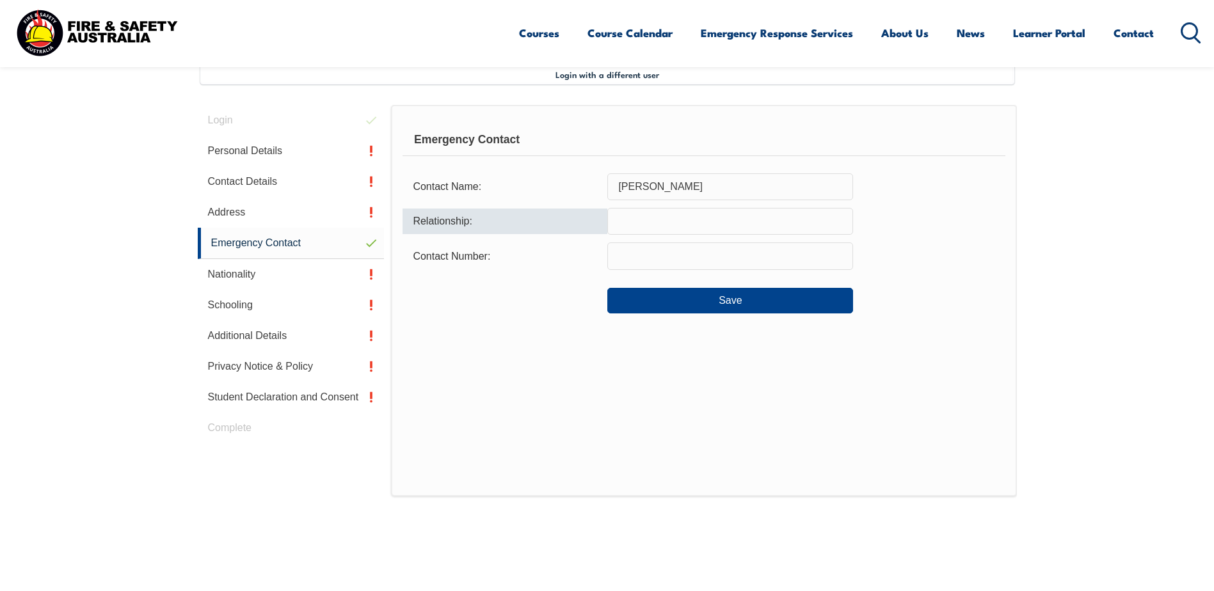
click at [686, 221] on input "text" at bounding box center [730, 221] width 246 height 27
type input "Spouse"
click at [695, 259] on input "text" at bounding box center [730, 255] width 246 height 27
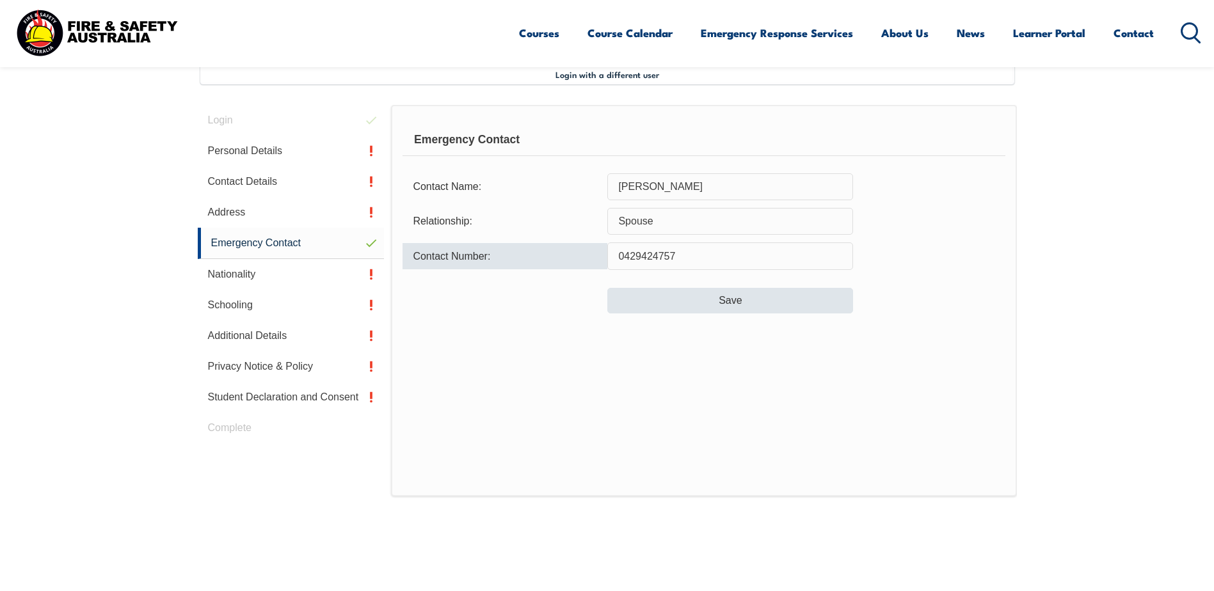
type input "0429424757"
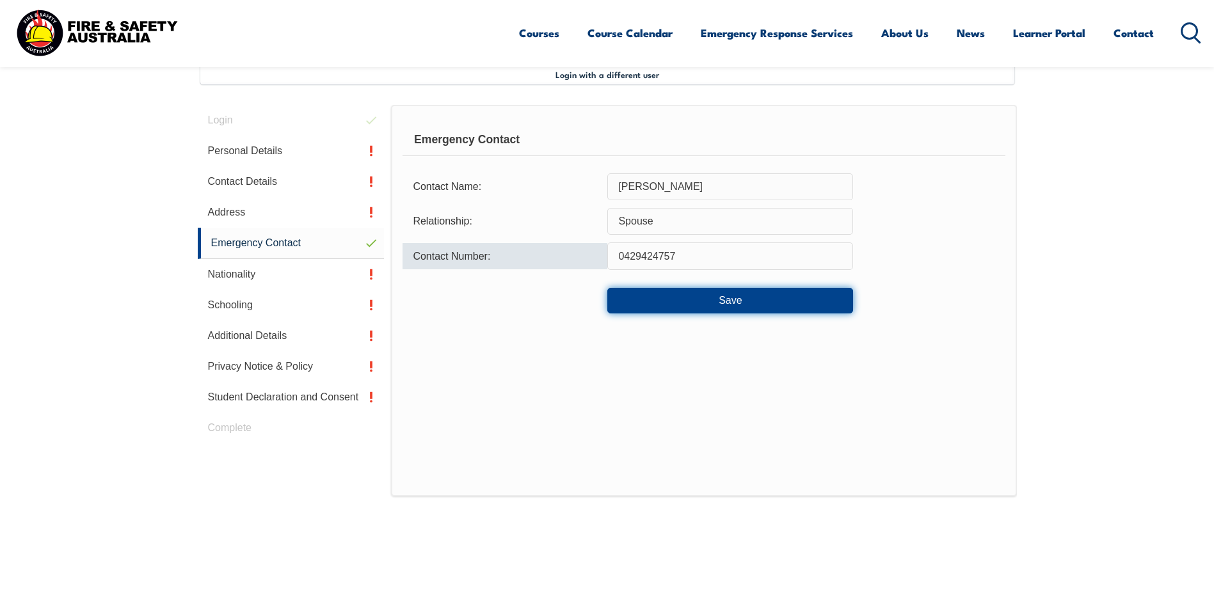
click at [700, 295] on button "Save" at bounding box center [730, 301] width 246 height 26
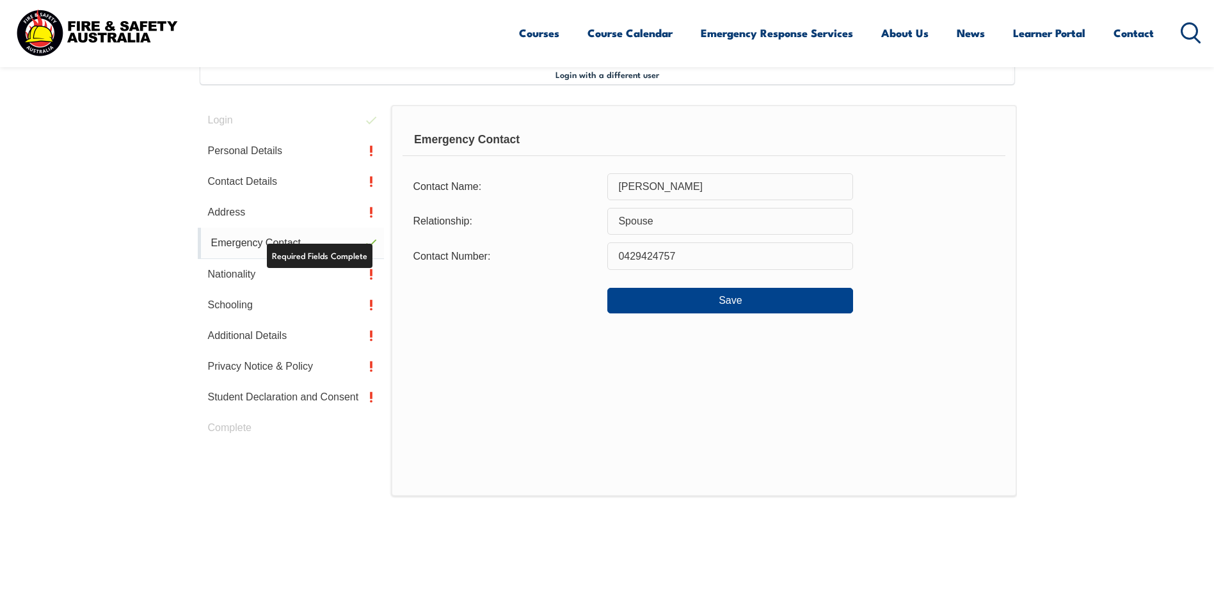
click at [366, 245] on link "Emergency Contact" at bounding box center [291, 243] width 187 height 31
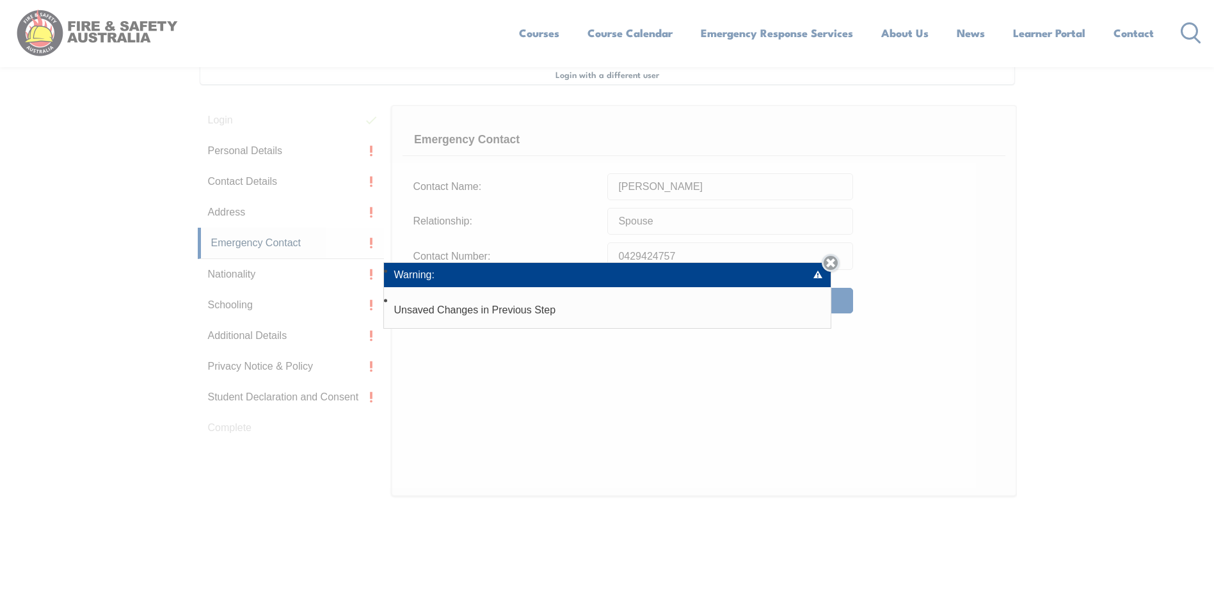
click at [839, 261] on link "Close" at bounding box center [830, 263] width 18 height 18
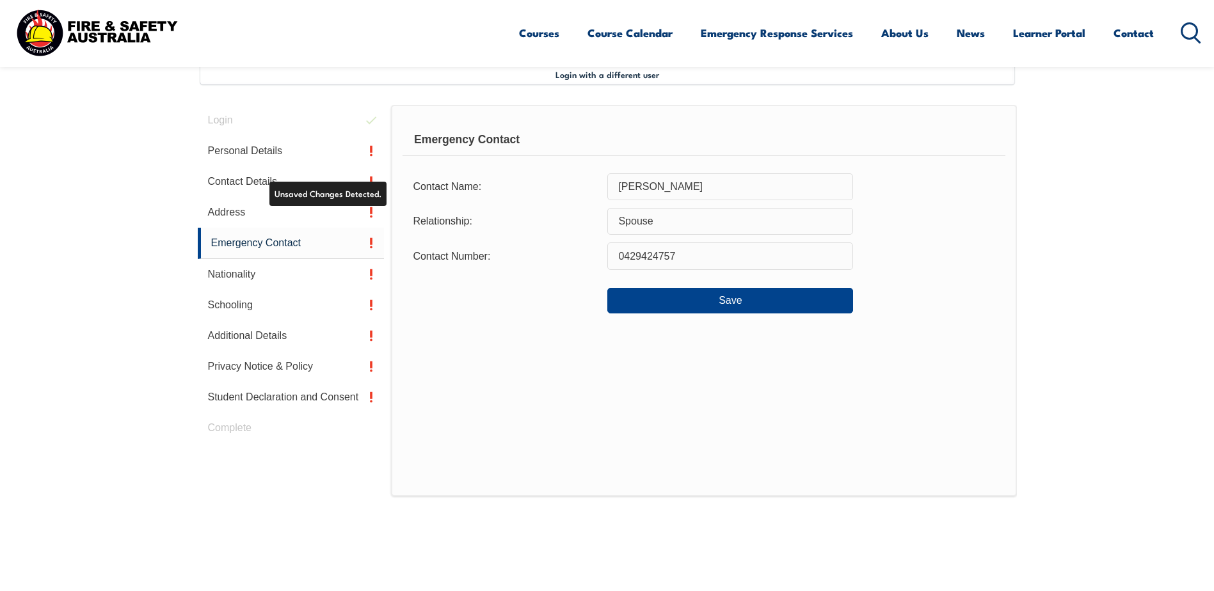
scroll to position [221, 0]
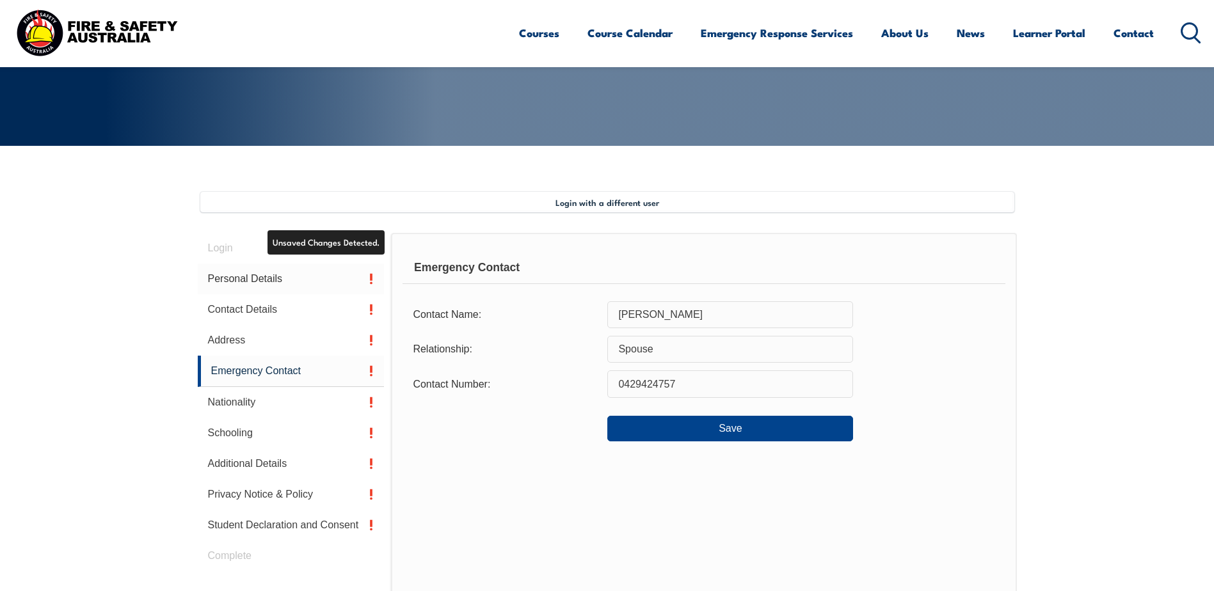
click at [362, 272] on link "Personal Details" at bounding box center [291, 279] width 187 height 31
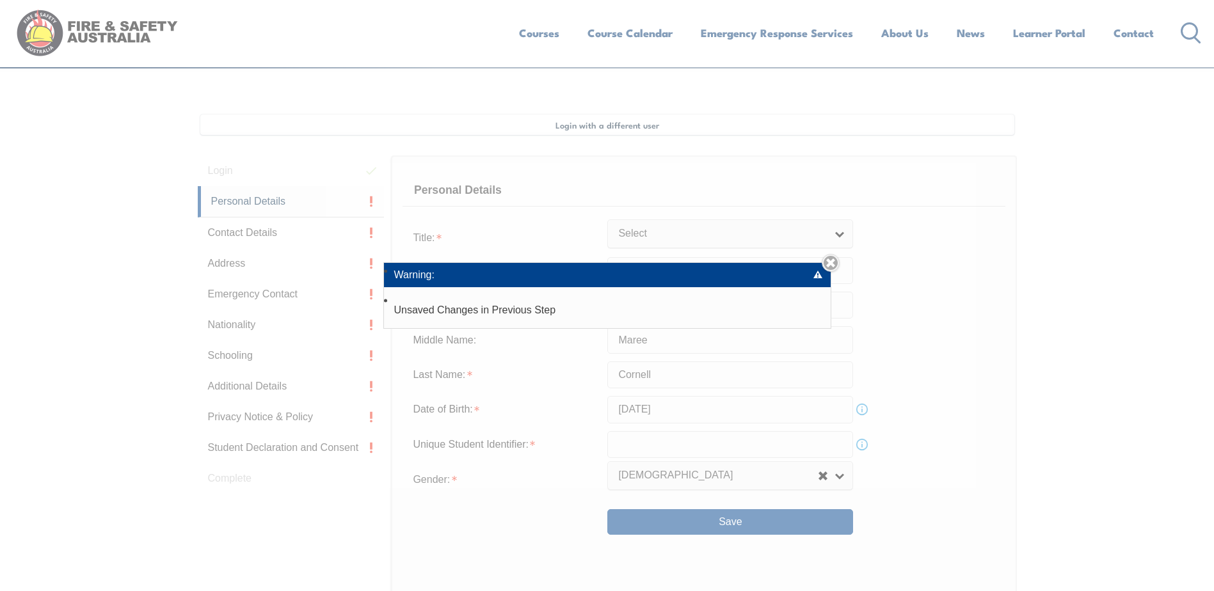
scroll to position [349, 0]
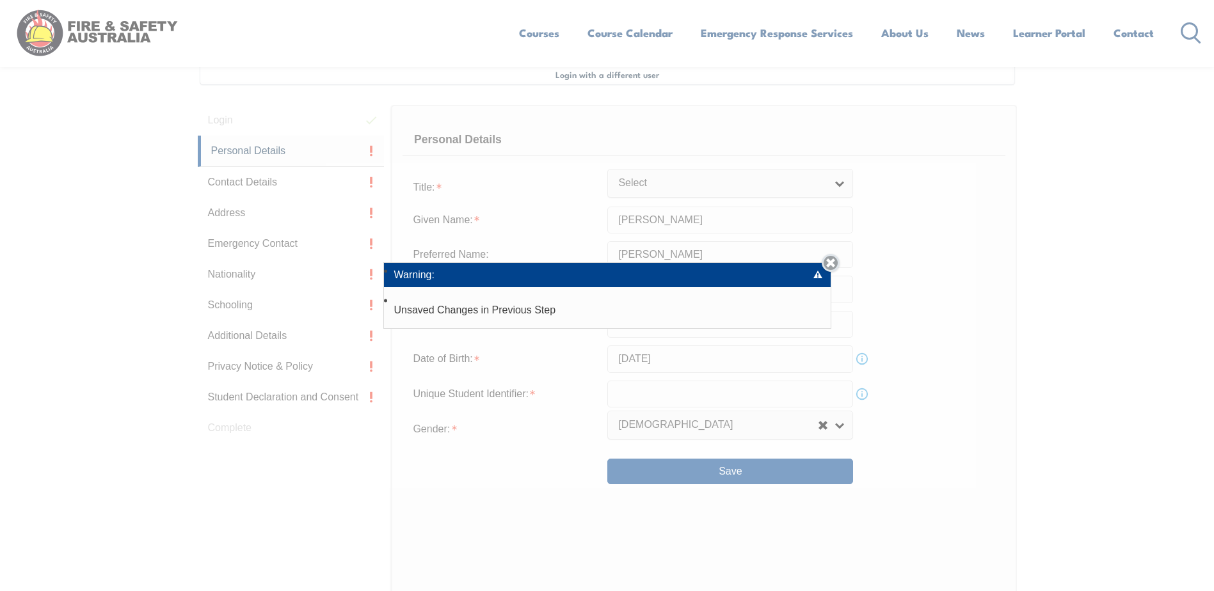
click at [835, 258] on link "Close" at bounding box center [830, 263] width 18 height 18
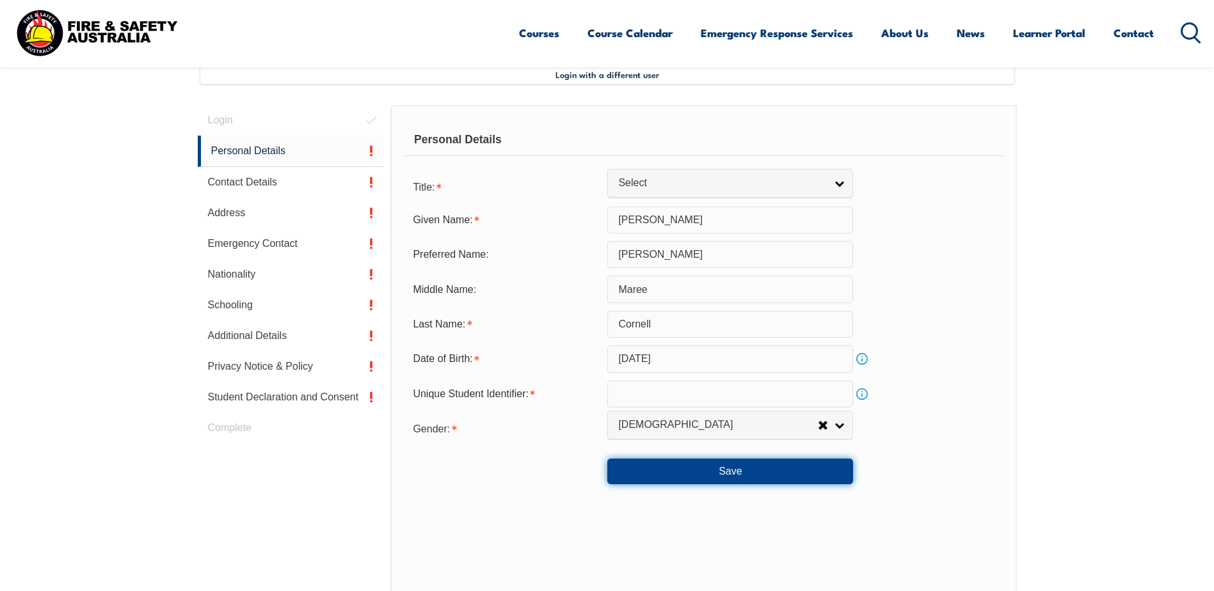
click at [688, 470] on button "Save" at bounding box center [730, 472] width 246 height 26
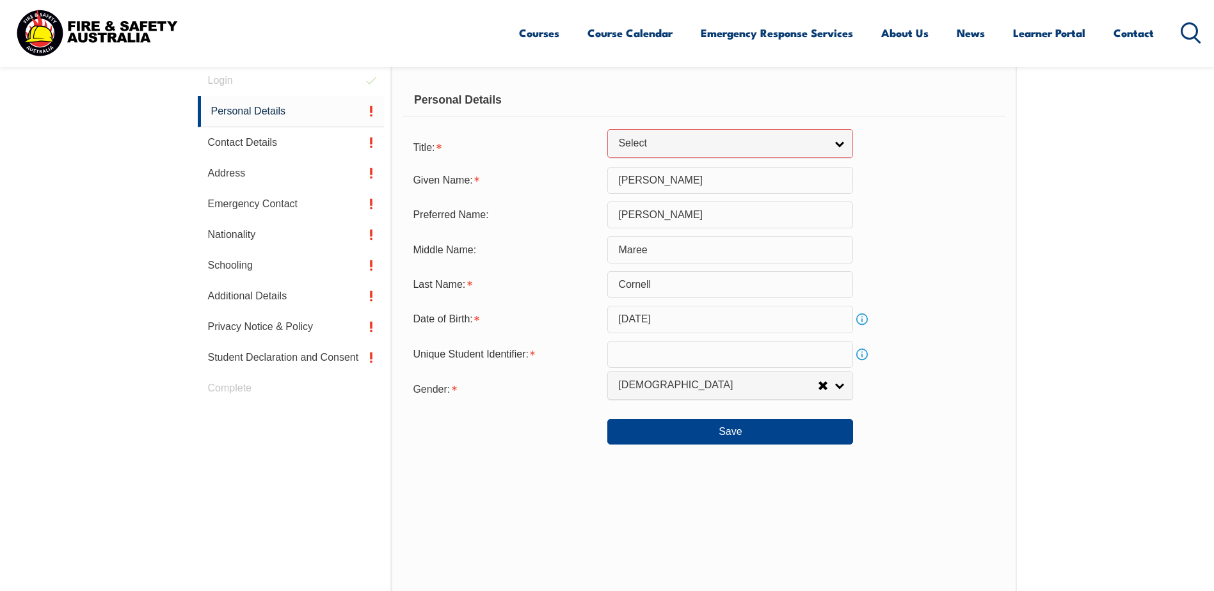
scroll to position [324, 0]
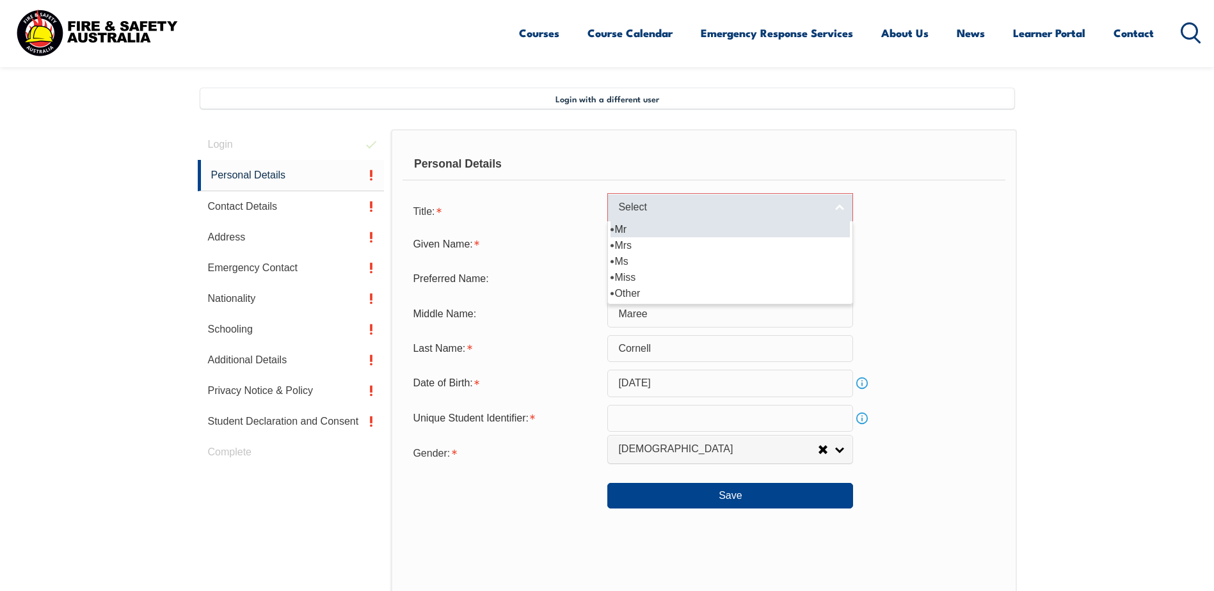
click at [841, 210] on link "Select" at bounding box center [730, 207] width 246 height 29
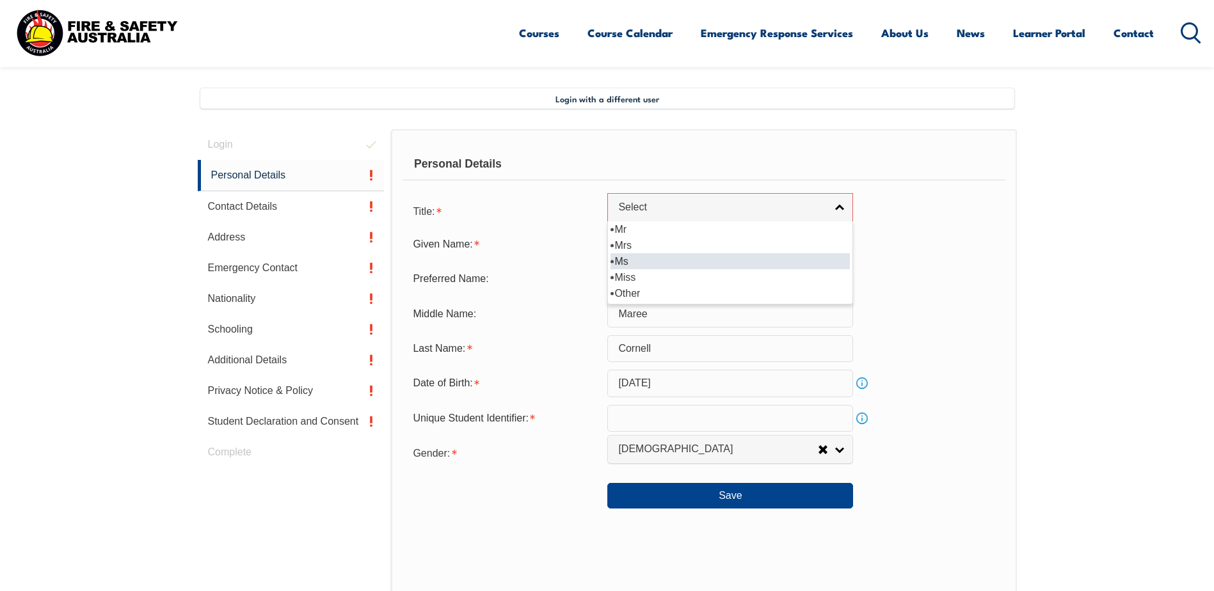
click at [628, 256] on li "Ms" at bounding box center [729, 261] width 239 height 16
select select "Ms"
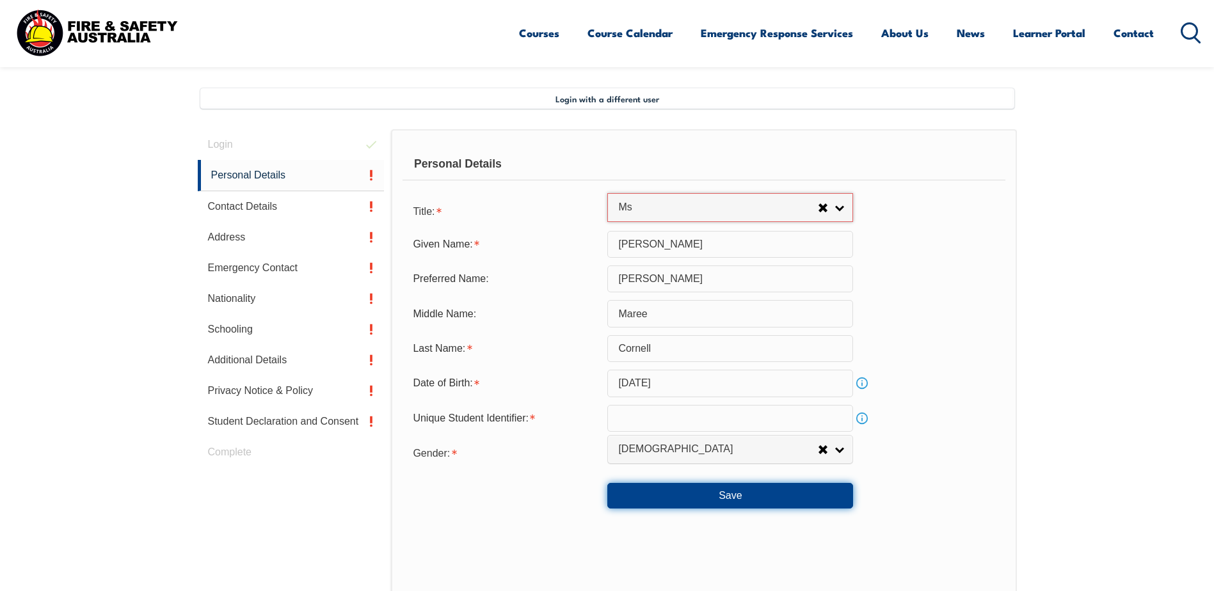
click at [692, 489] on button "Save" at bounding box center [730, 496] width 246 height 26
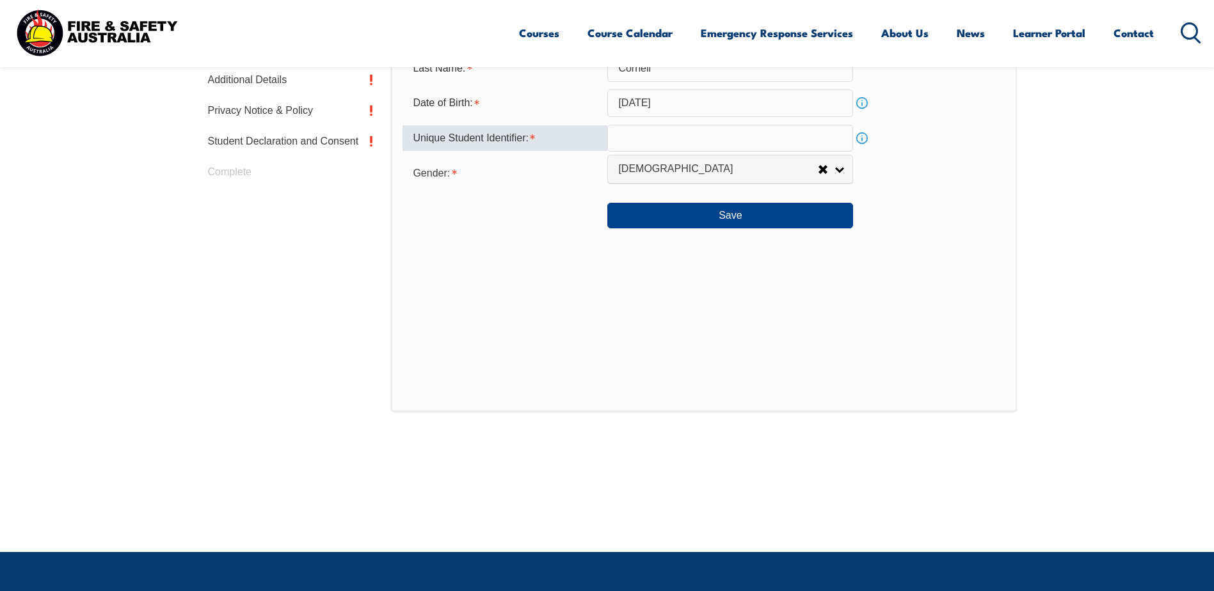
scroll to position [537, 0]
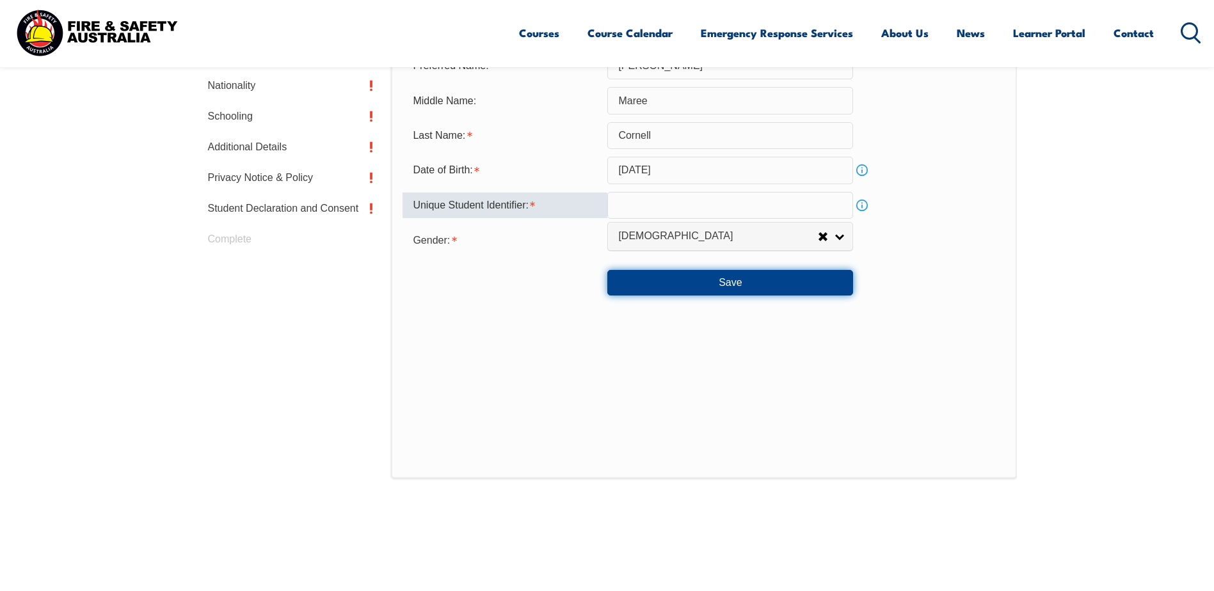
click at [739, 278] on button "Save" at bounding box center [730, 283] width 246 height 26
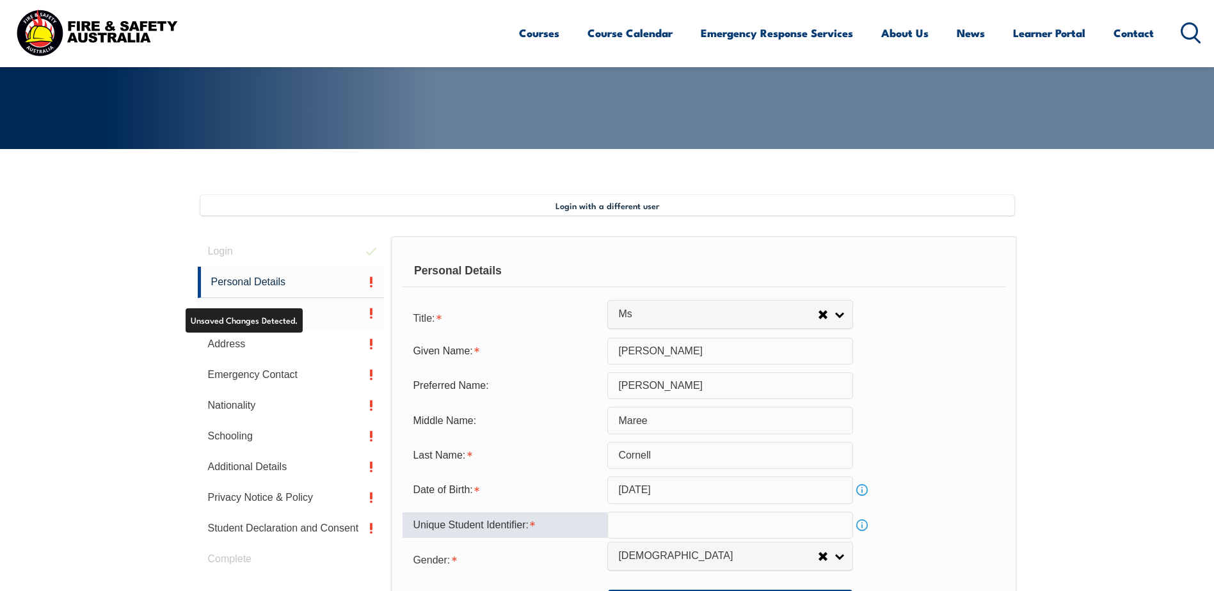
click at [282, 317] on link "Contact Details" at bounding box center [291, 313] width 187 height 31
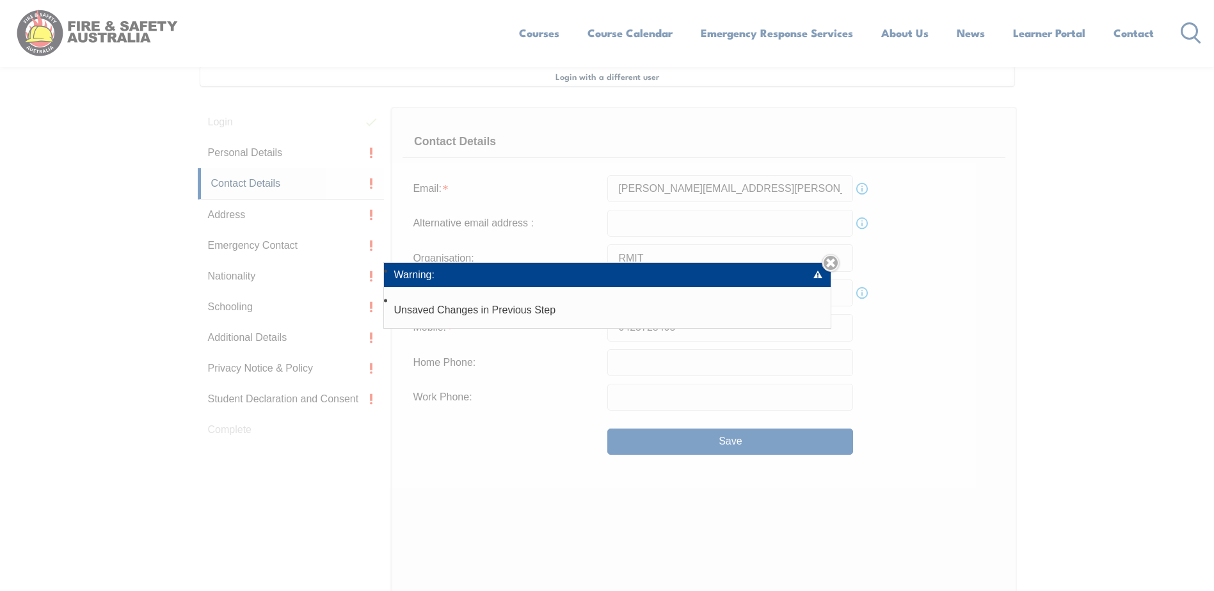
scroll to position [349, 0]
click at [836, 262] on link "Close" at bounding box center [830, 263] width 18 height 18
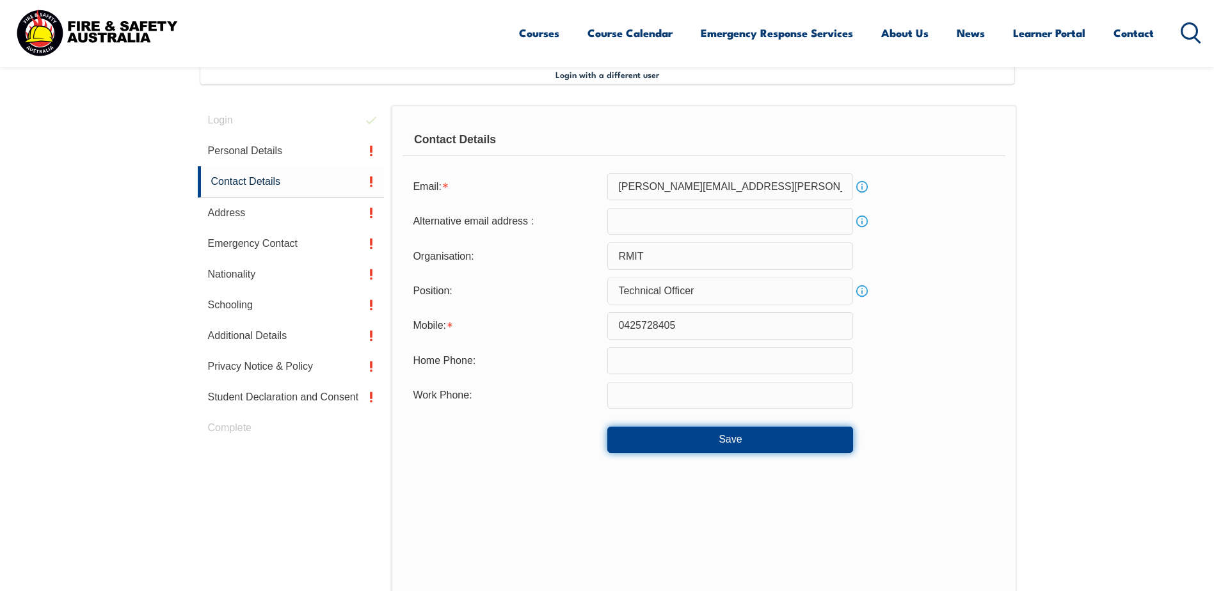
click at [670, 441] on button "Save" at bounding box center [730, 440] width 246 height 26
click at [639, 437] on button "Save" at bounding box center [730, 440] width 246 height 26
click at [642, 434] on button "Save" at bounding box center [730, 440] width 246 height 26
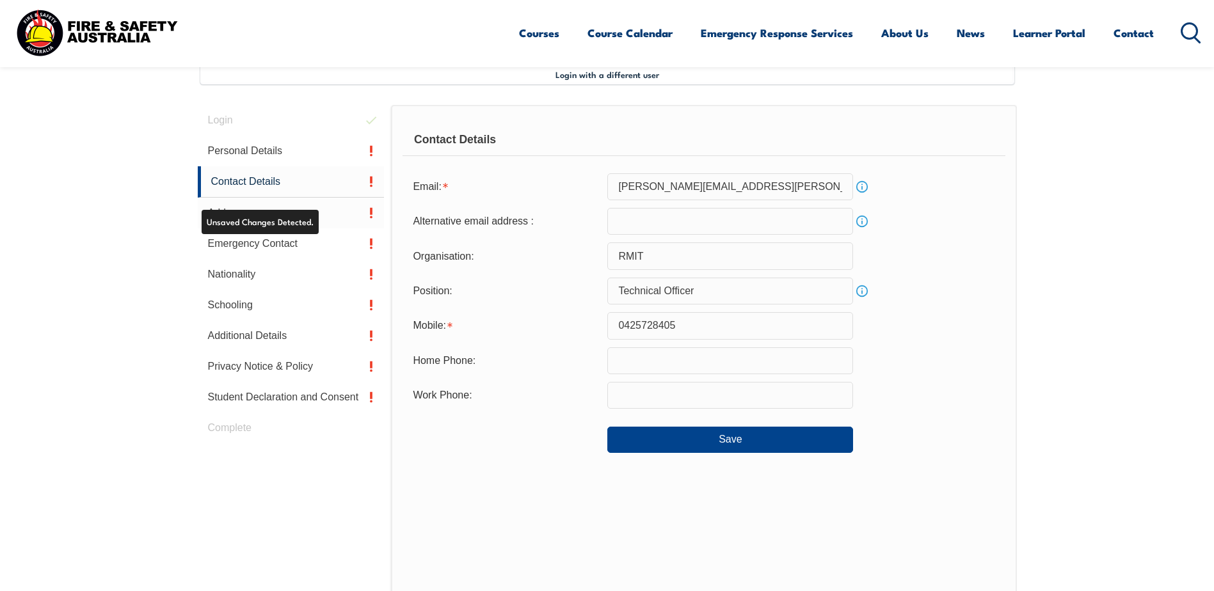
click at [305, 210] on link "Address" at bounding box center [291, 213] width 187 height 31
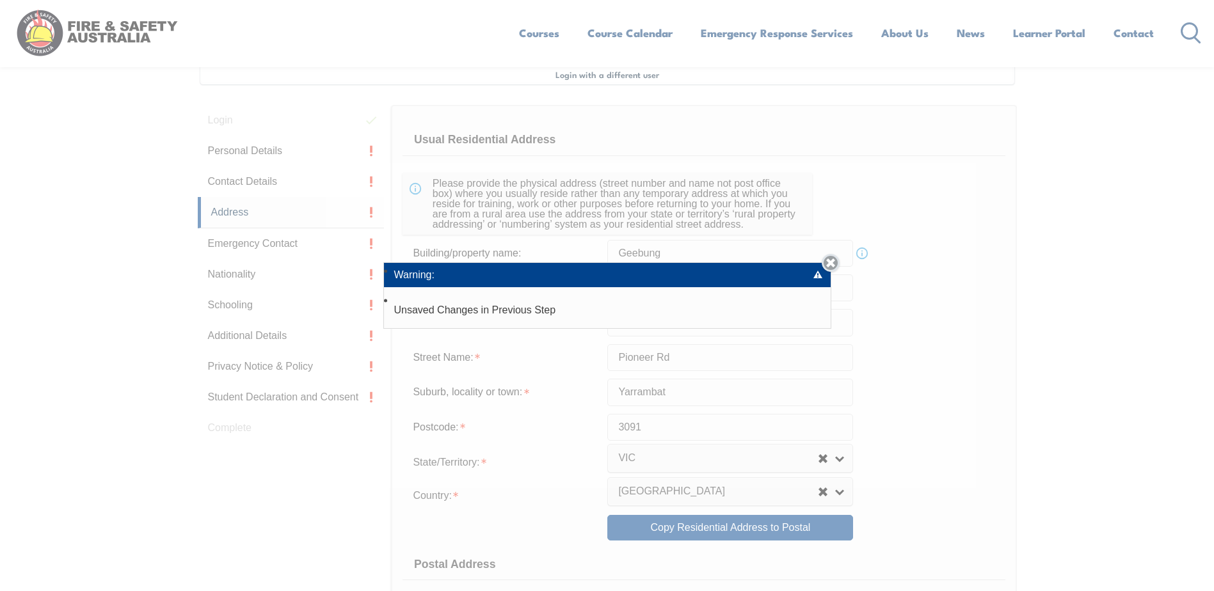
click at [828, 262] on link "Close" at bounding box center [830, 263] width 18 height 18
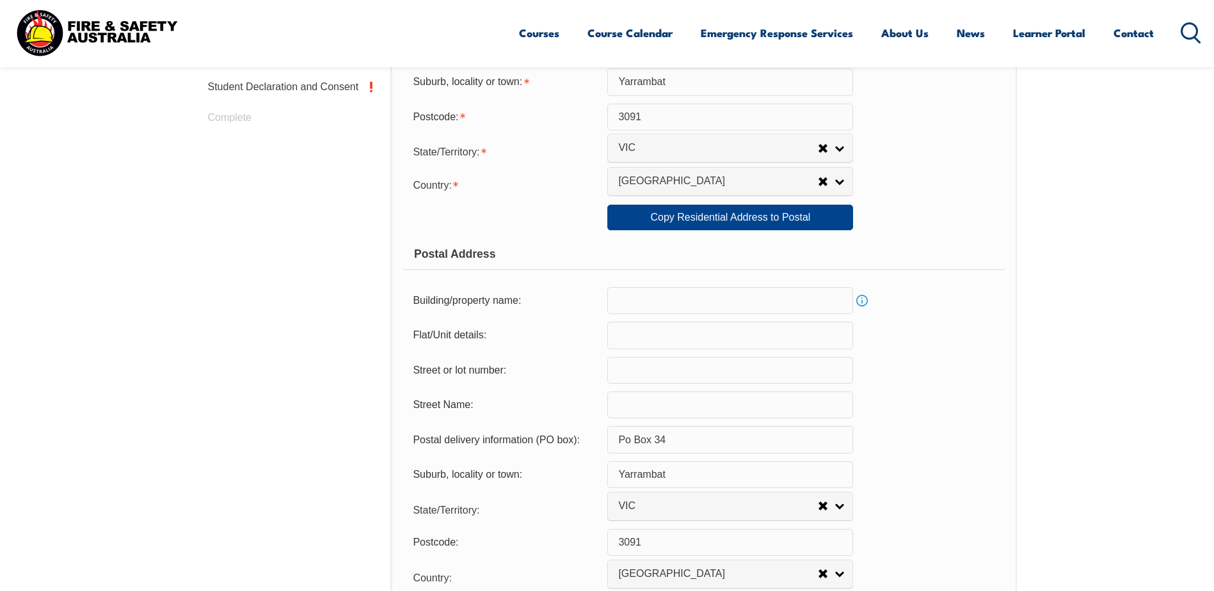
scroll to position [669, 0]
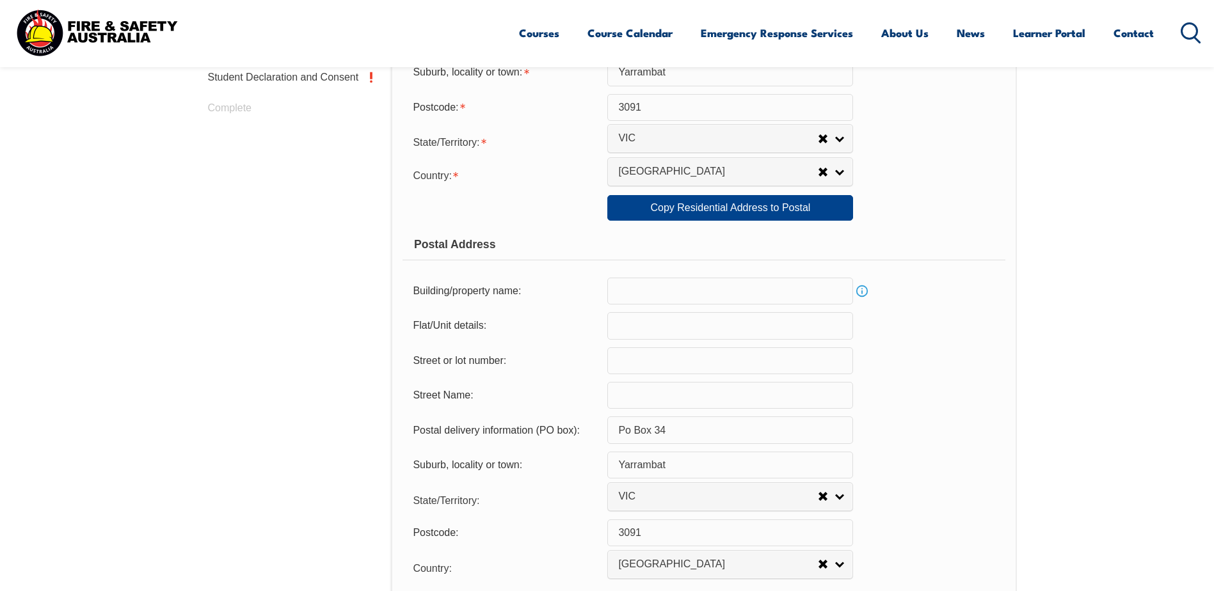
click at [628, 432] on input "Po Box 34" at bounding box center [730, 429] width 246 height 27
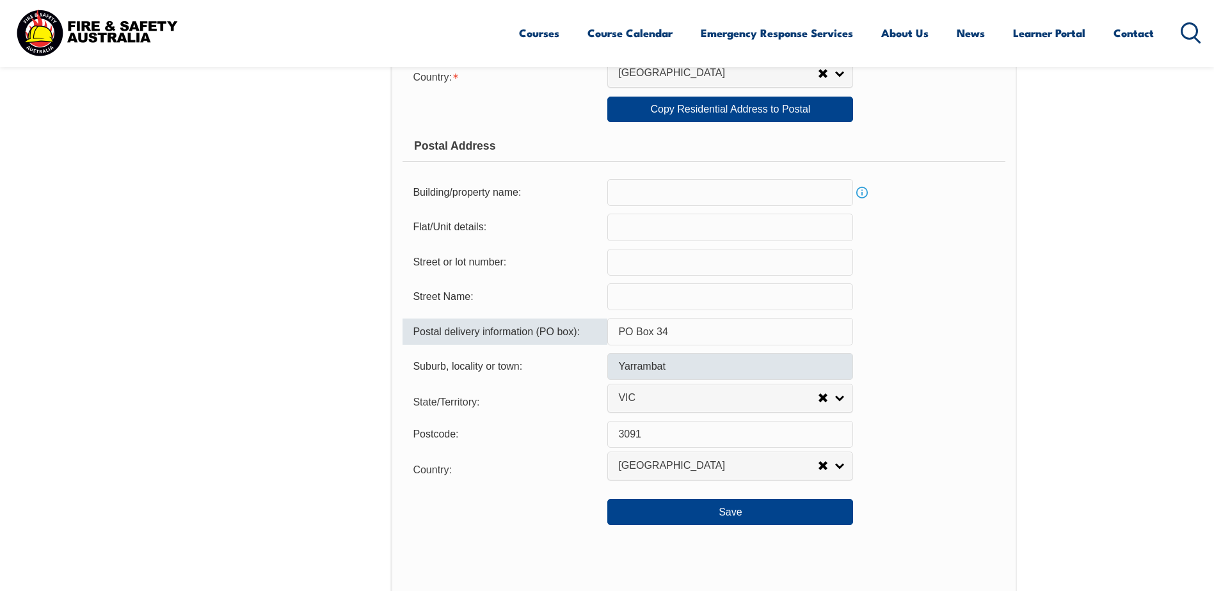
scroll to position [796, 0]
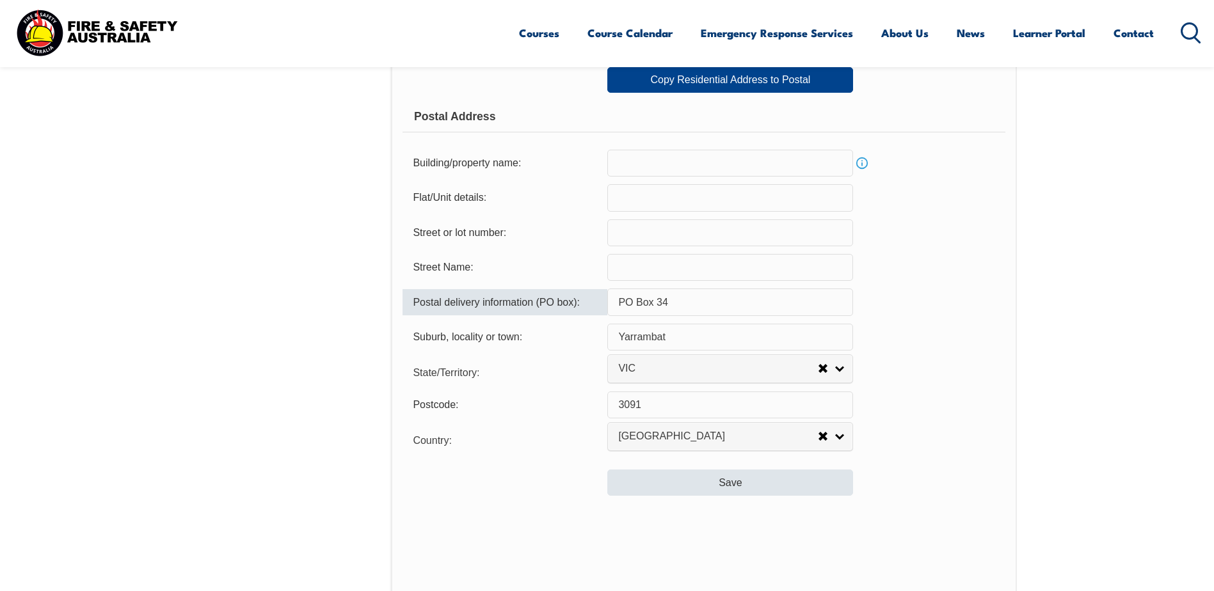
type input "PO Box 34"
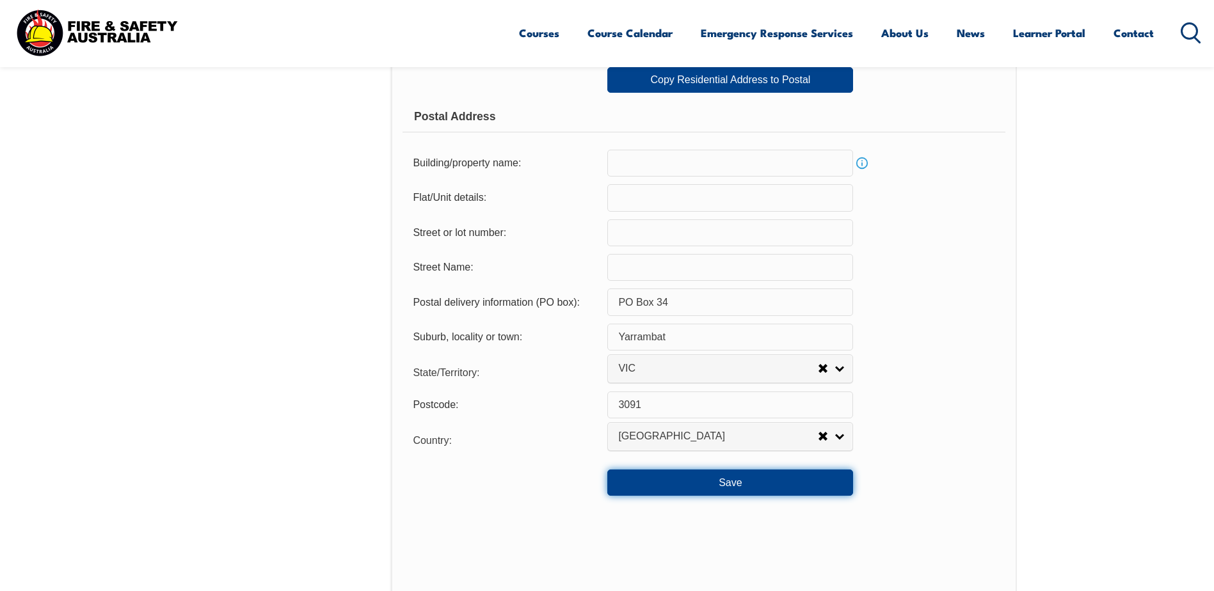
click at [713, 479] on button "Save" at bounding box center [730, 483] width 246 height 26
click at [701, 477] on button "Save" at bounding box center [730, 483] width 246 height 26
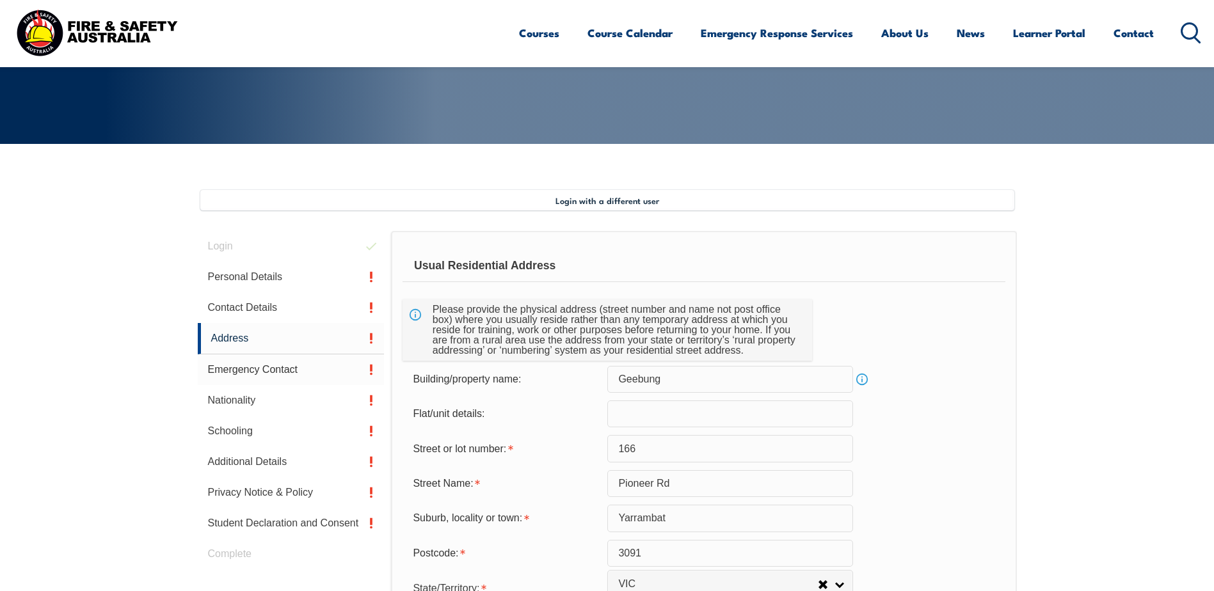
scroll to position [221, 0]
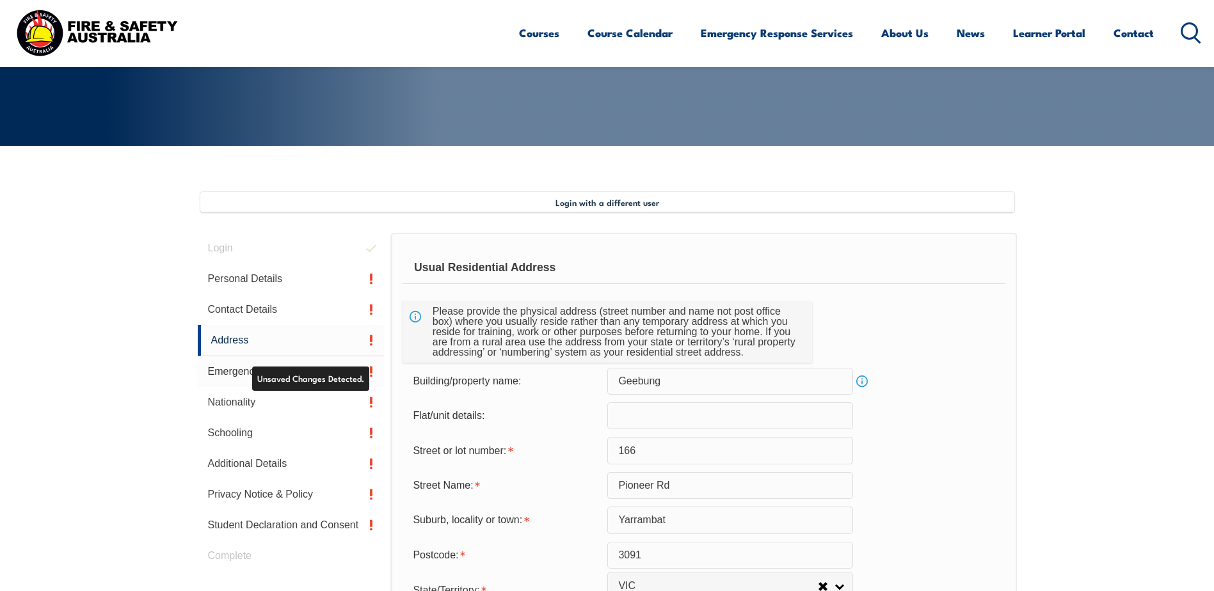
click at [289, 371] on link "Emergency Contact" at bounding box center [291, 371] width 187 height 31
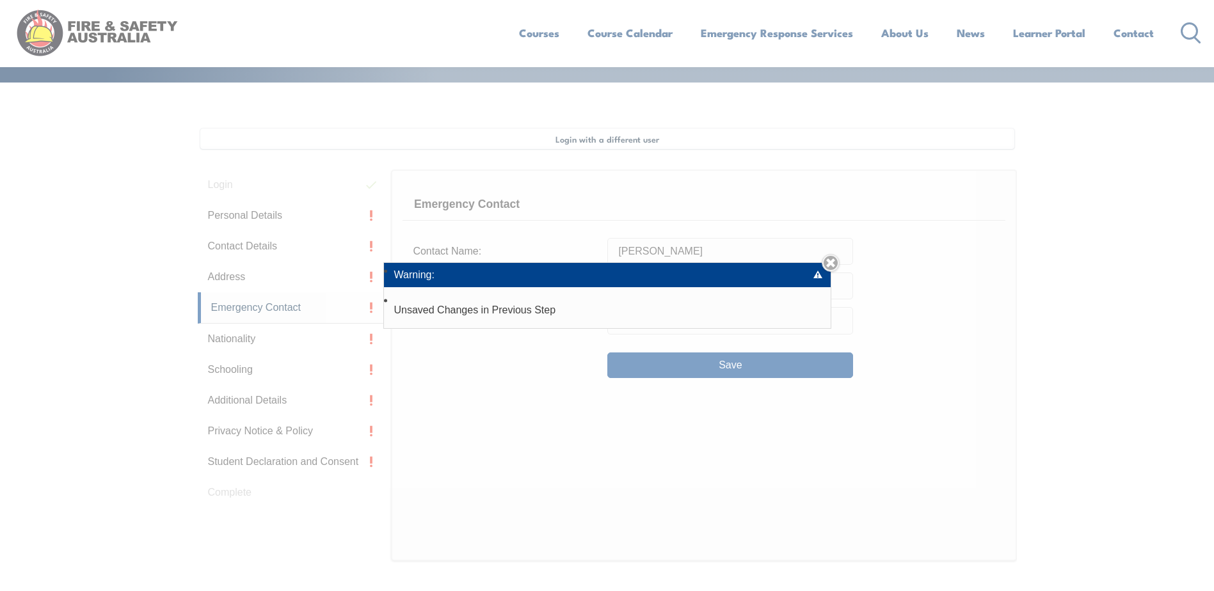
scroll to position [349, 0]
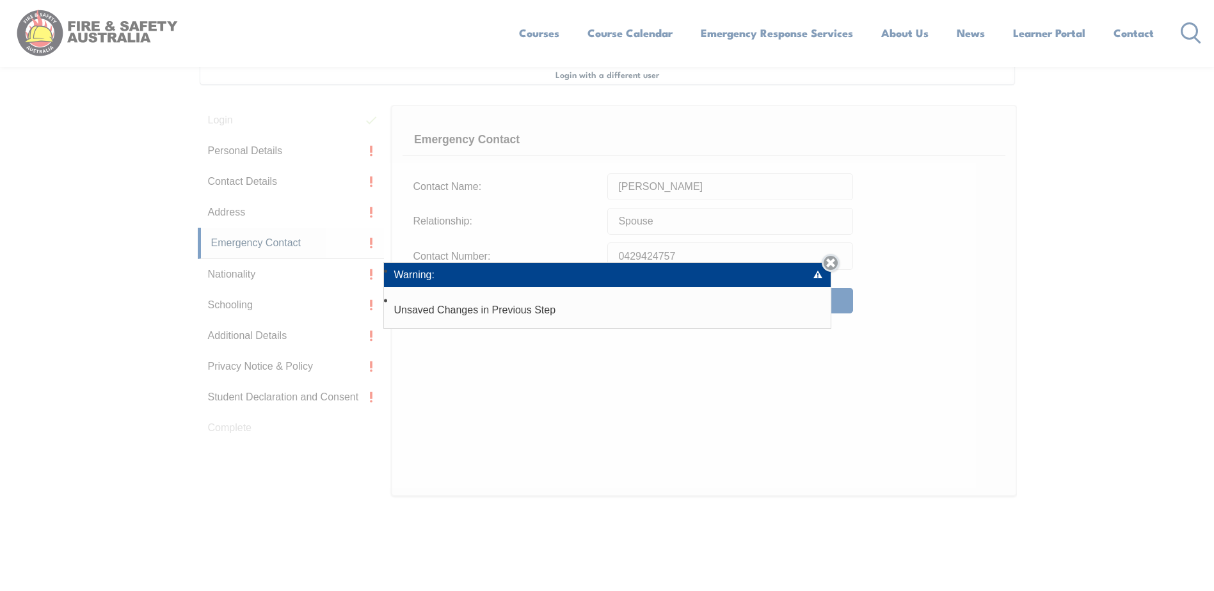
click at [830, 261] on link "Close" at bounding box center [830, 263] width 18 height 18
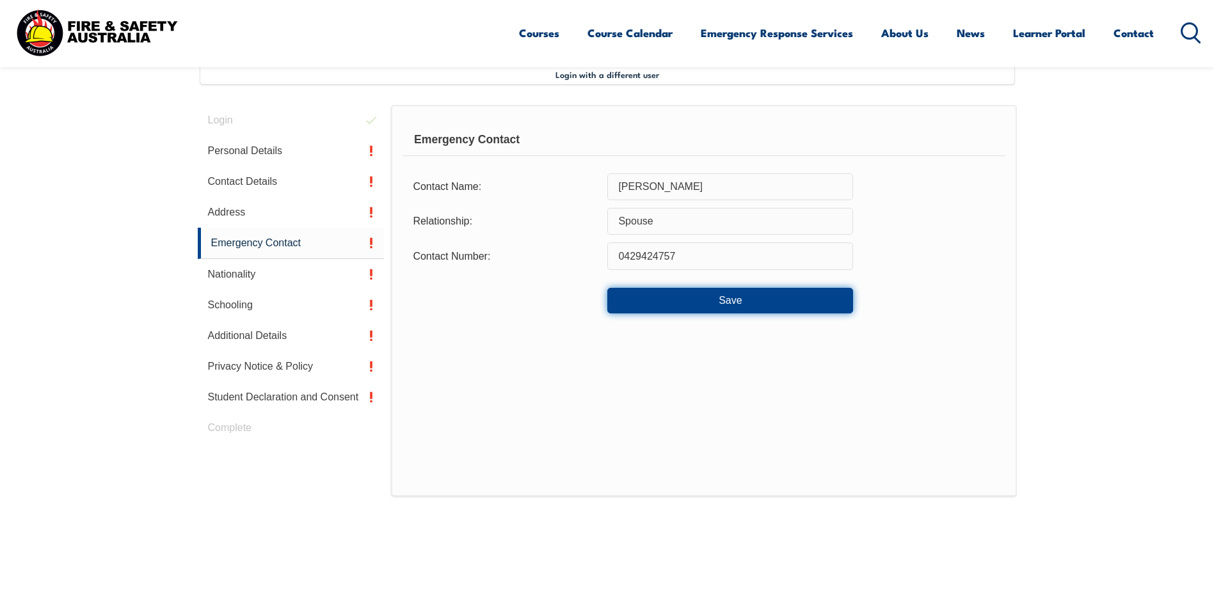
click at [673, 301] on button "Save" at bounding box center [730, 301] width 246 height 26
click at [675, 299] on button "Save" at bounding box center [730, 301] width 246 height 26
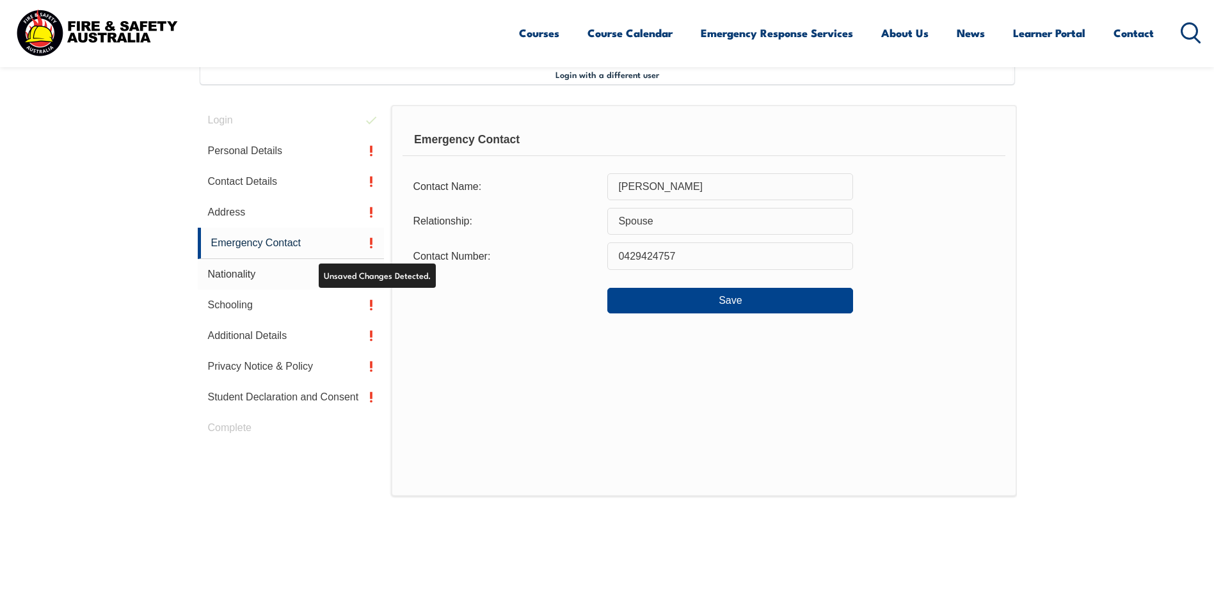
click at [248, 278] on link "Nationality" at bounding box center [291, 274] width 187 height 31
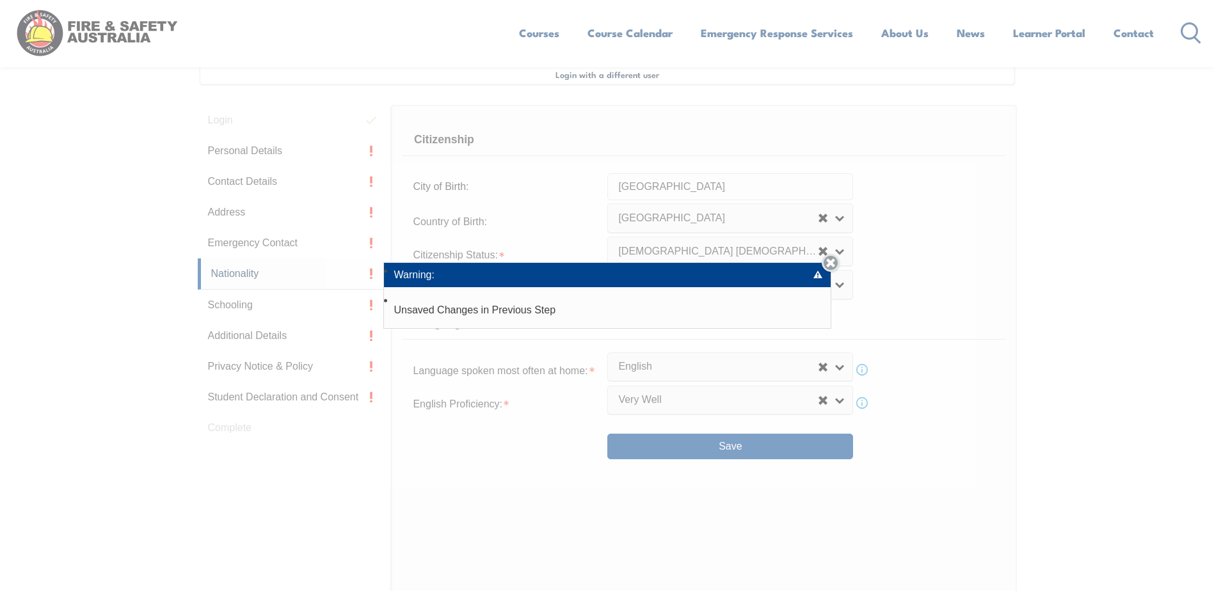
click at [832, 263] on link "Close" at bounding box center [830, 263] width 18 height 18
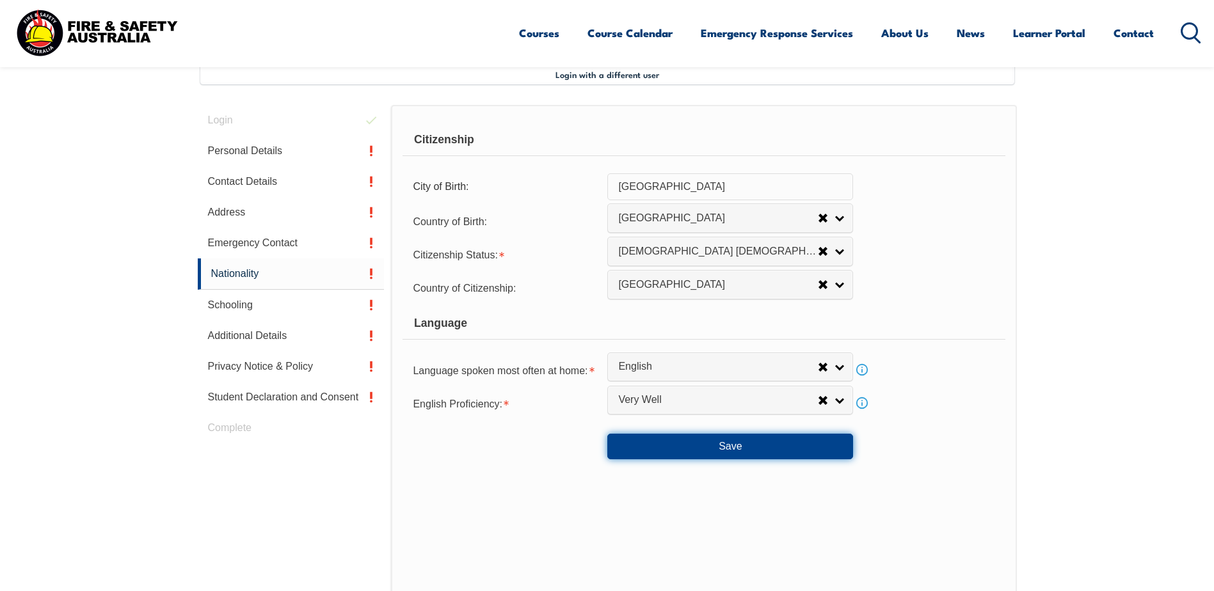
click at [704, 448] on button "Save" at bounding box center [730, 447] width 246 height 26
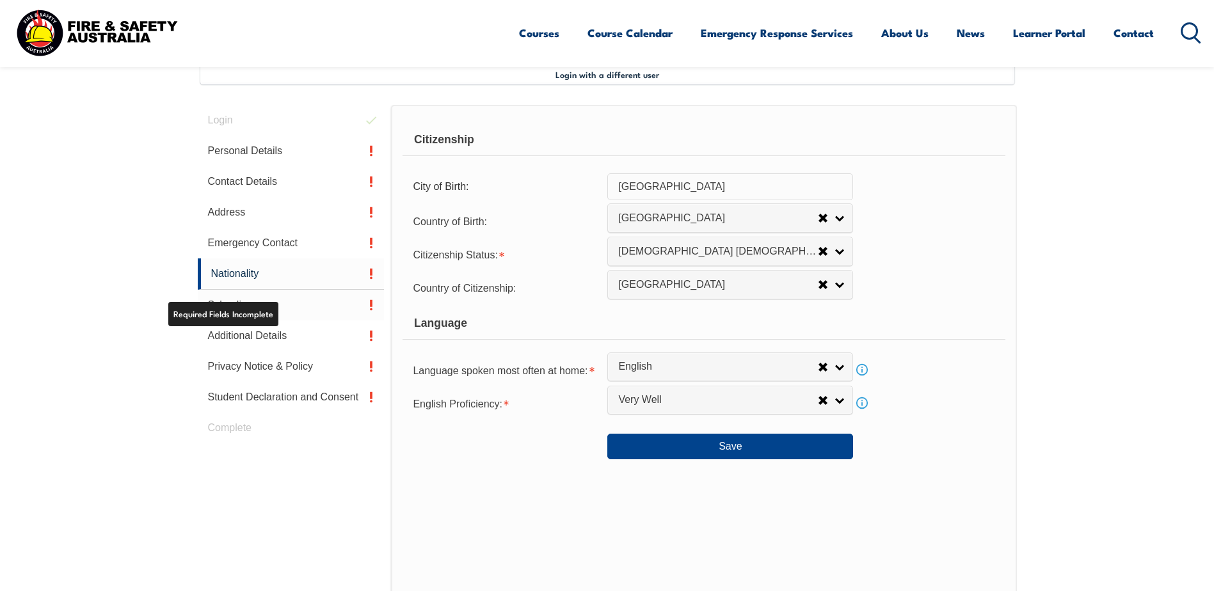
click at [265, 303] on link "Schooling" at bounding box center [291, 305] width 187 height 31
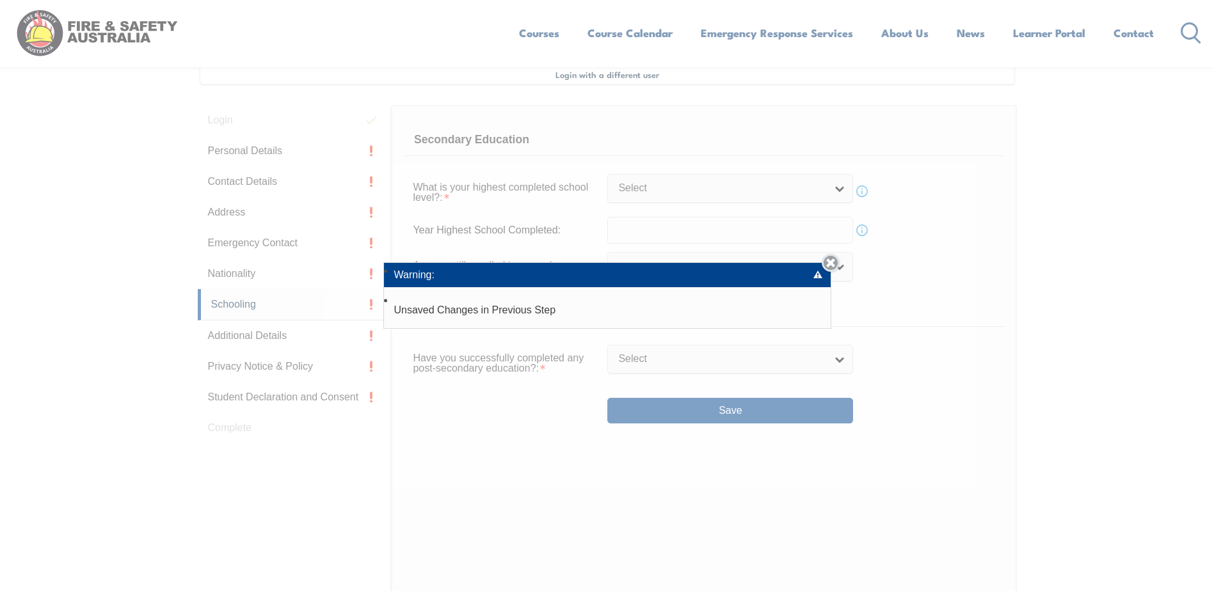
click at [834, 258] on link "Close" at bounding box center [830, 263] width 18 height 18
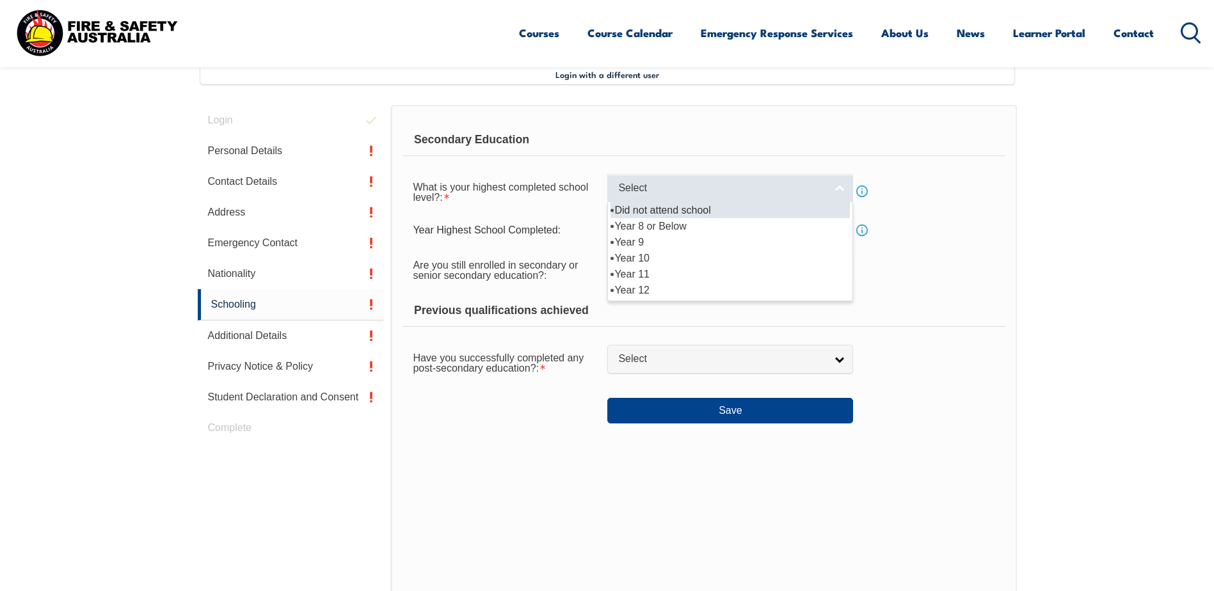
click at [841, 187] on link "Select" at bounding box center [730, 188] width 246 height 29
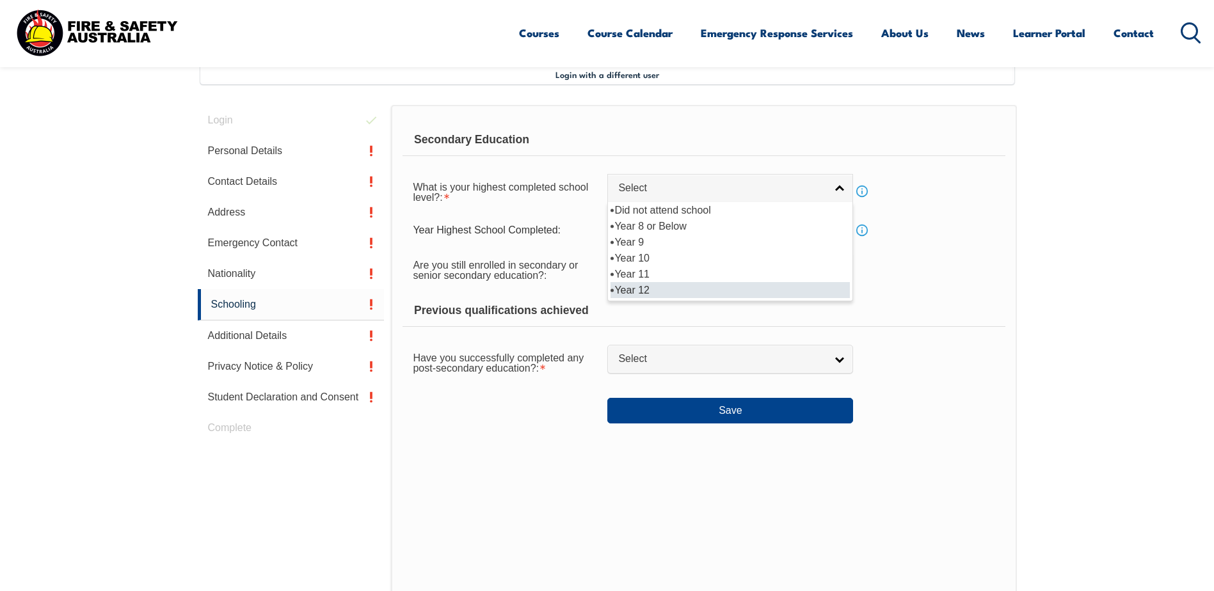
click at [638, 292] on li "Year 12" at bounding box center [729, 290] width 239 height 16
select select "12"
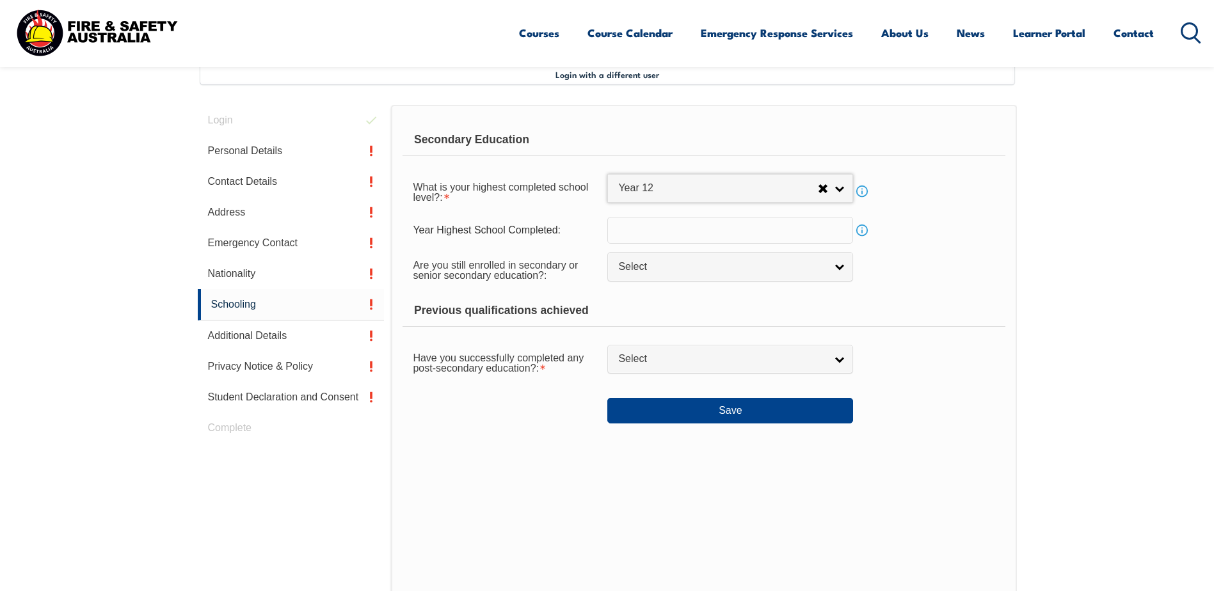
click at [623, 234] on input "text" at bounding box center [730, 230] width 246 height 27
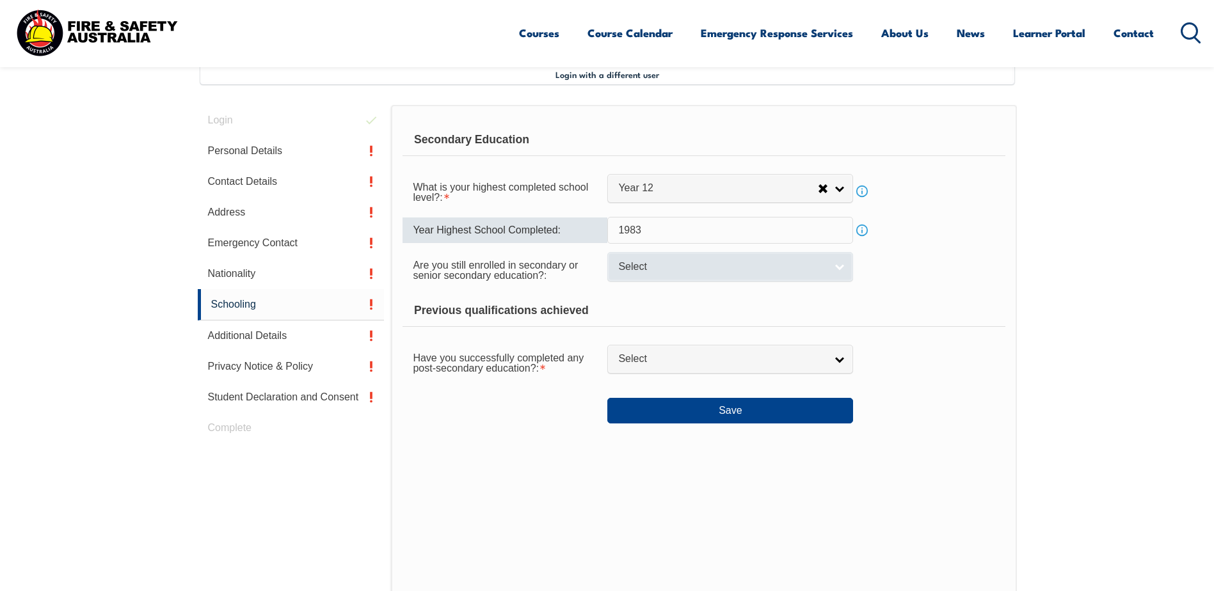
type input "1983"
click at [660, 268] on span "Select" at bounding box center [721, 266] width 207 height 13
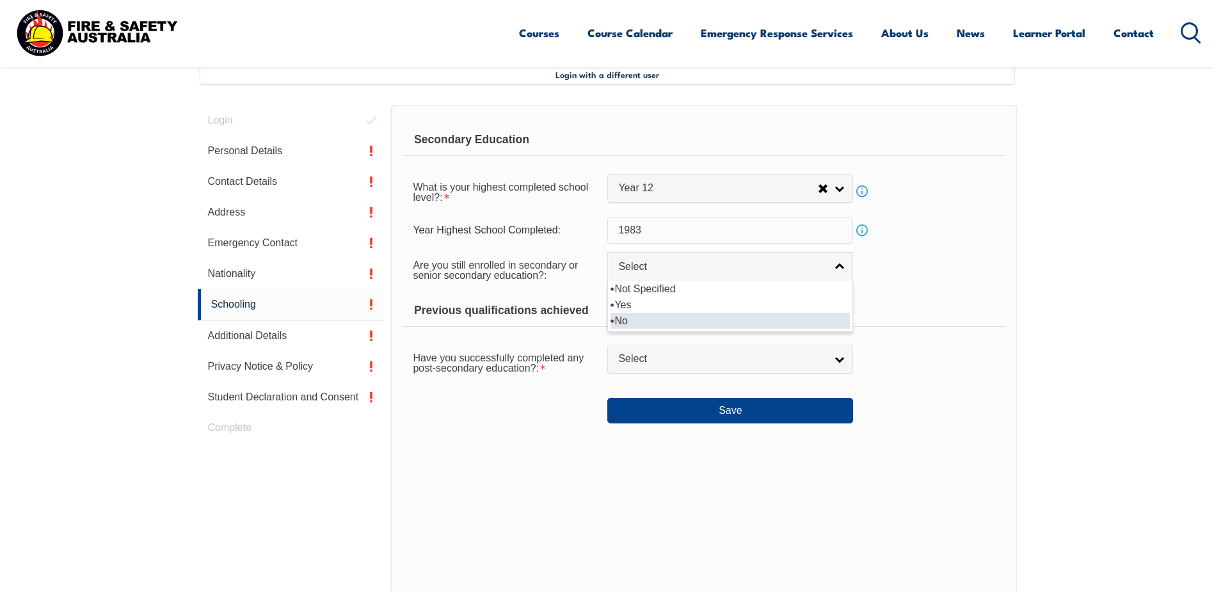
click at [624, 321] on li "No" at bounding box center [729, 321] width 239 height 16
select select "false"
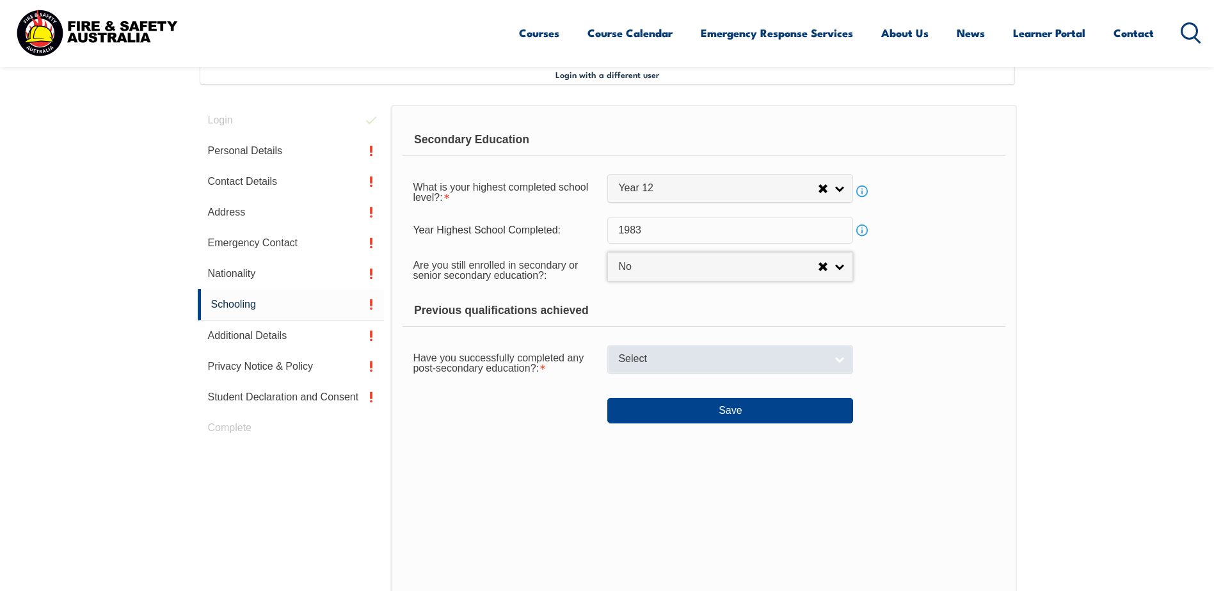
click at [647, 356] on span "Select" at bounding box center [721, 358] width 207 height 13
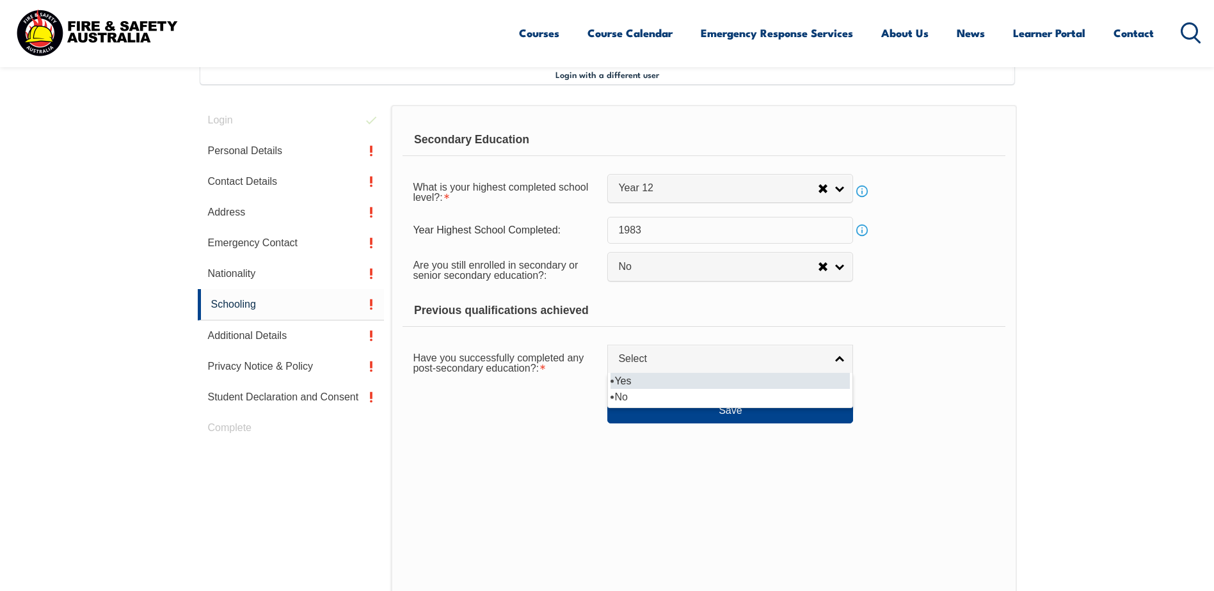
click at [632, 377] on li "Yes" at bounding box center [729, 381] width 239 height 16
select select "true"
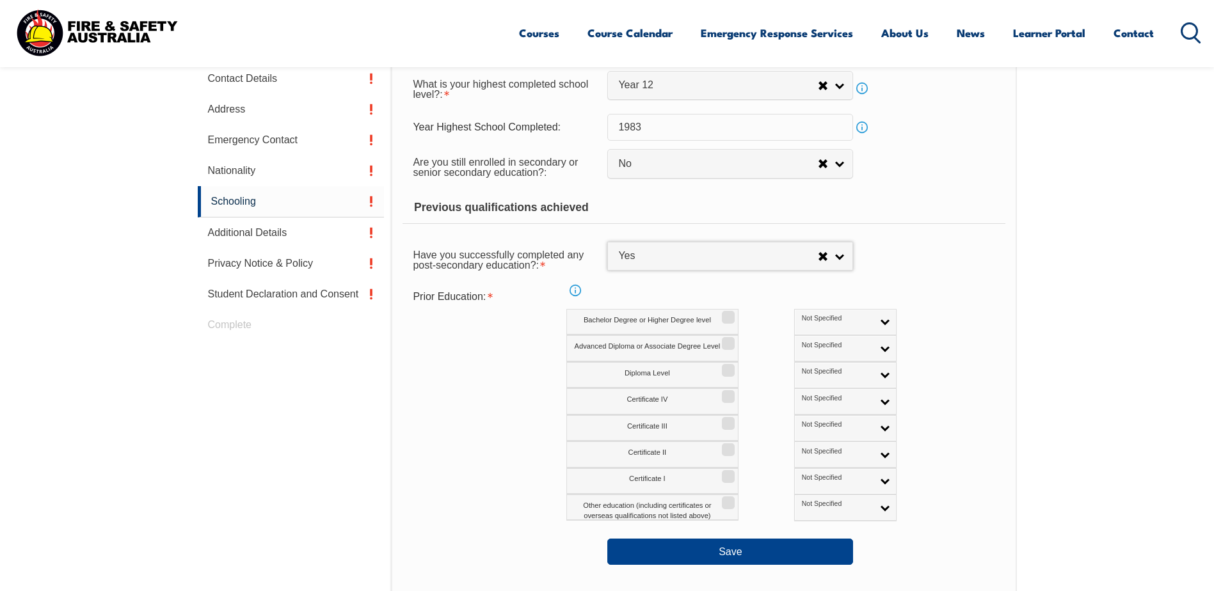
scroll to position [477, 0]
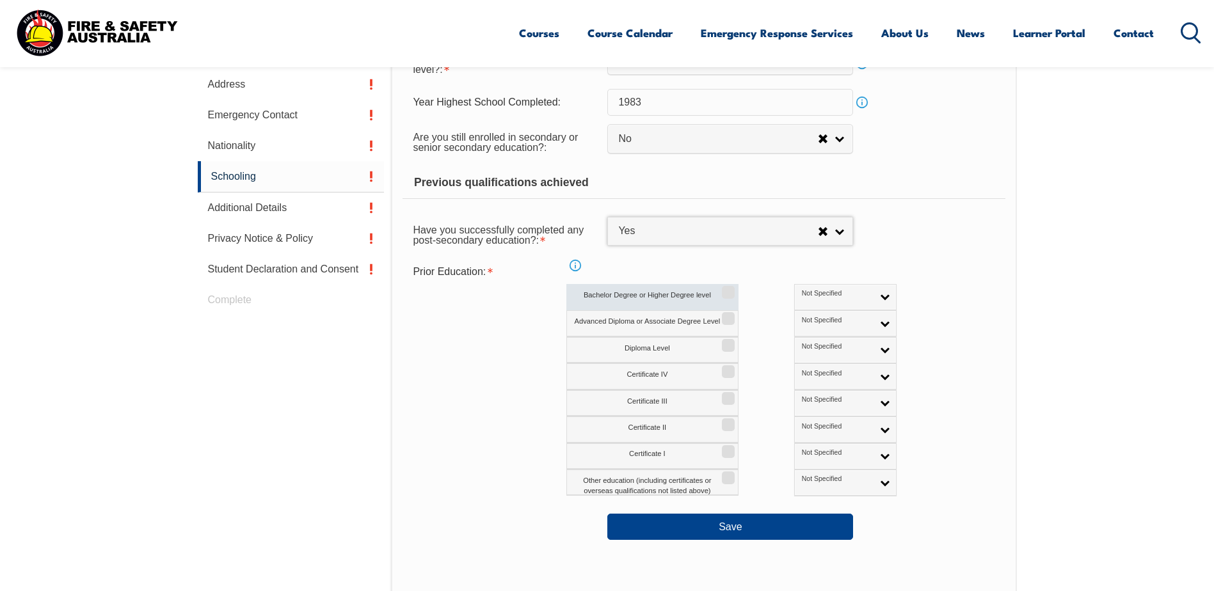
click at [596, 294] on label "Bachelor Degree or Higher Degree level" at bounding box center [652, 297] width 172 height 26
click at [722, 289] on input "Bachelor Degree or Higher Degree level" at bounding box center [726, 287] width 8 height 1
checkbox input "true"
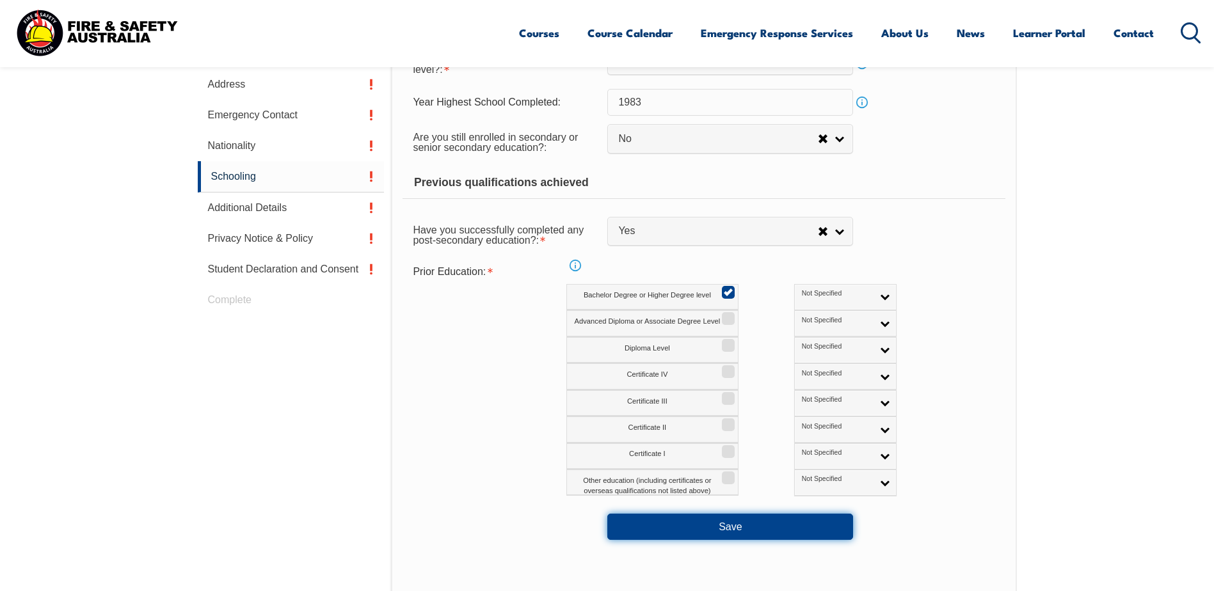
click at [654, 524] on button "Save" at bounding box center [730, 527] width 246 height 26
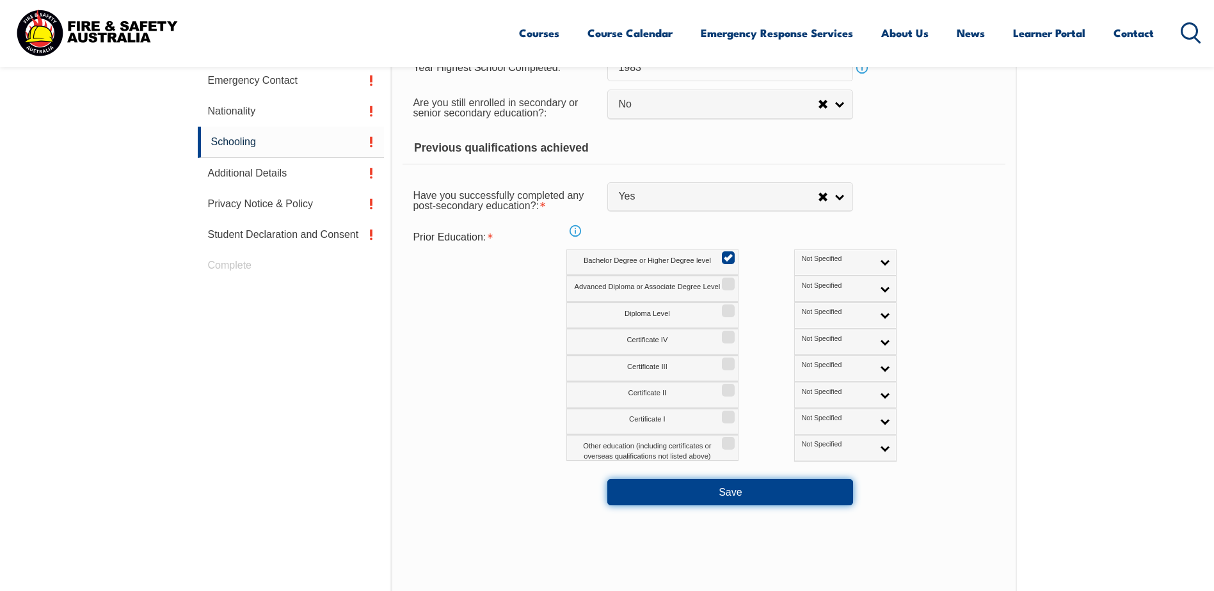
scroll to position [541, 0]
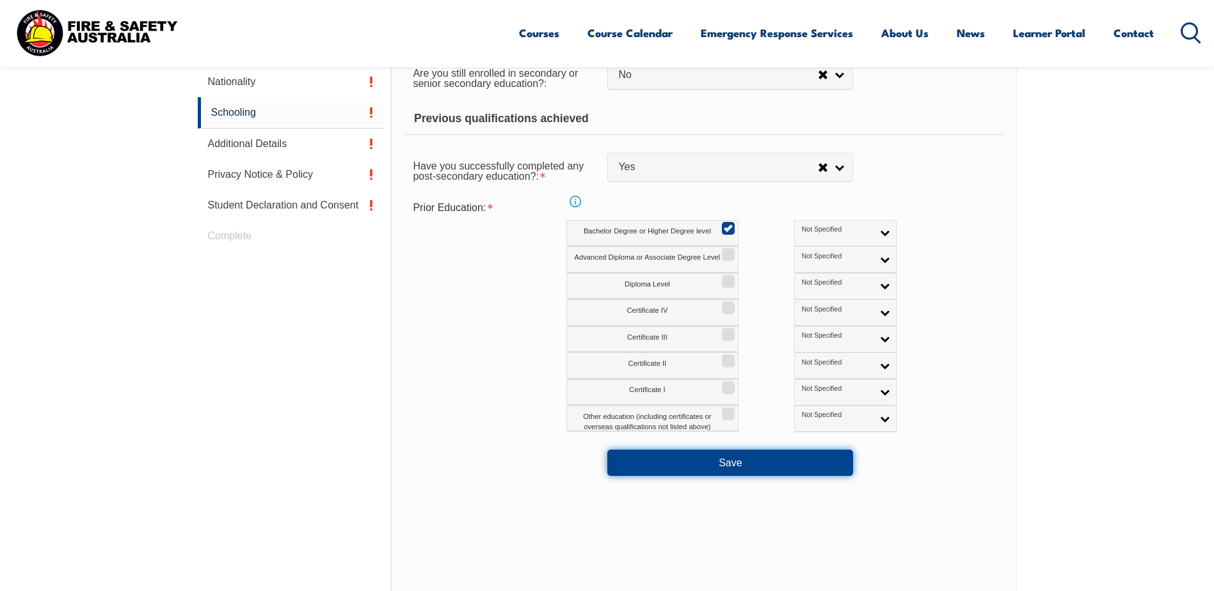
click at [680, 467] on button "Save" at bounding box center [730, 463] width 246 height 26
click at [573, 203] on link "Info" at bounding box center [575, 202] width 18 height 18
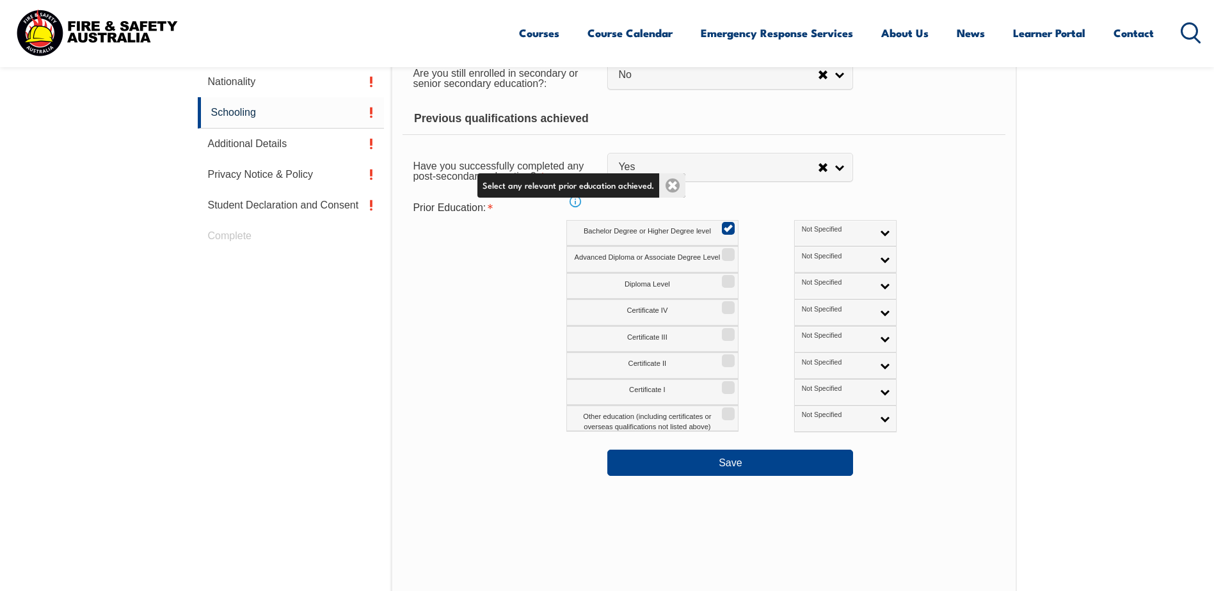
click at [669, 187] on link "Close" at bounding box center [672, 185] width 26 height 24
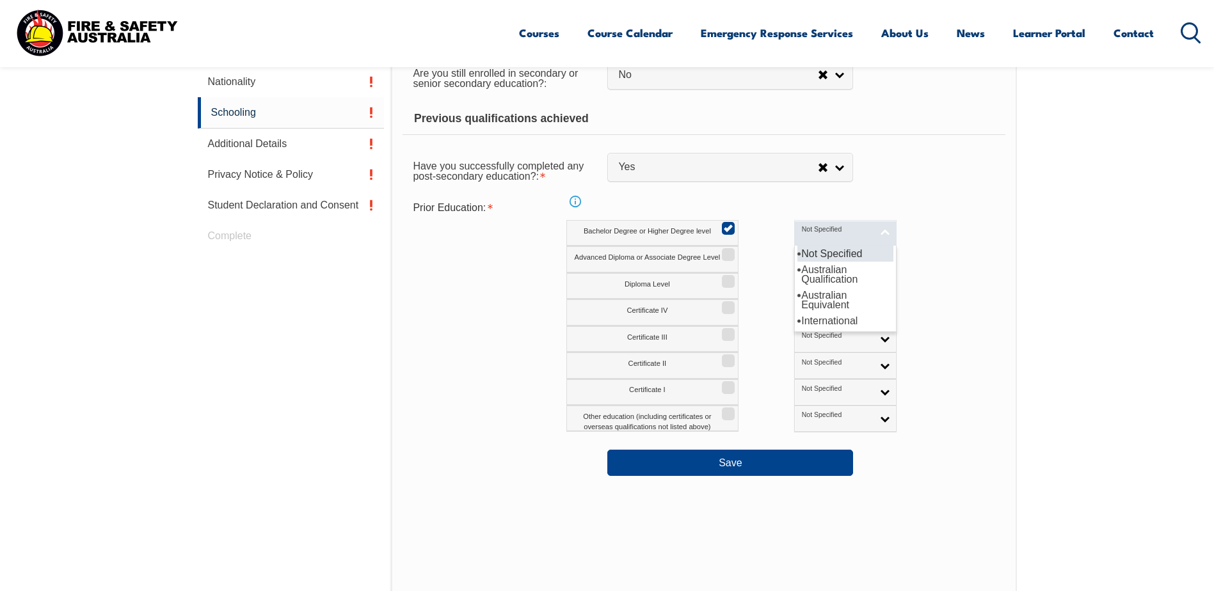
click at [824, 236] on link "Not Specified" at bounding box center [845, 233] width 102 height 26
click at [797, 275] on li "Australian Qualification" at bounding box center [845, 275] width 96 height 26
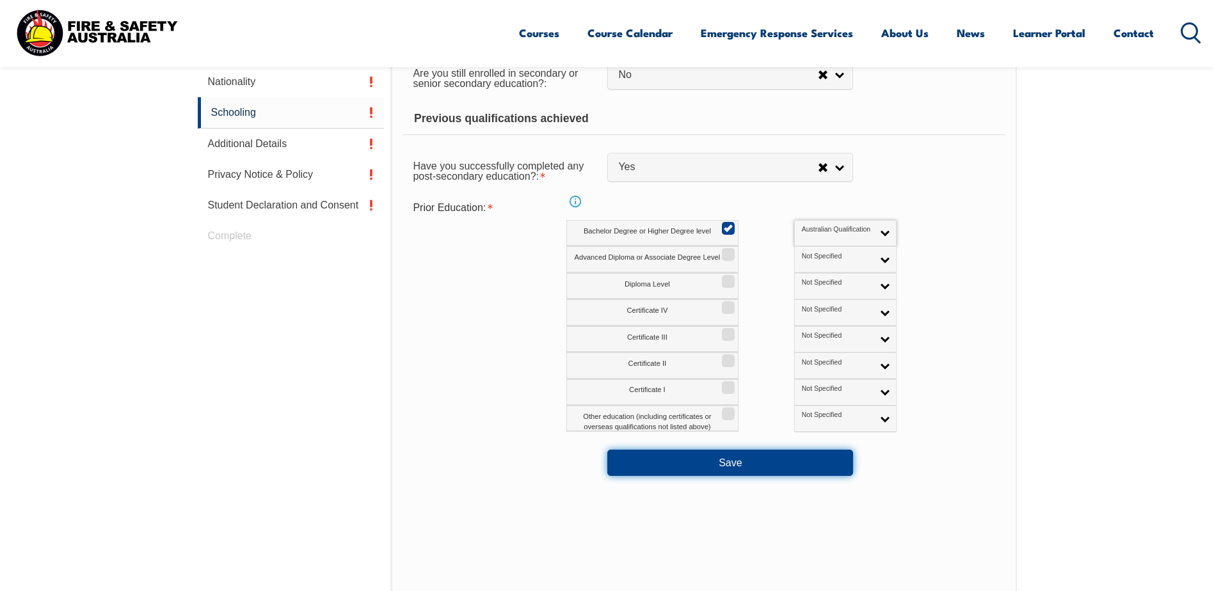
click at [661, 465] on button "Save" at bounding box center [730, 463] width 246 height 26
click at [574, 202] on link "Info" at bounding box center [575, 202] width 18 height 18
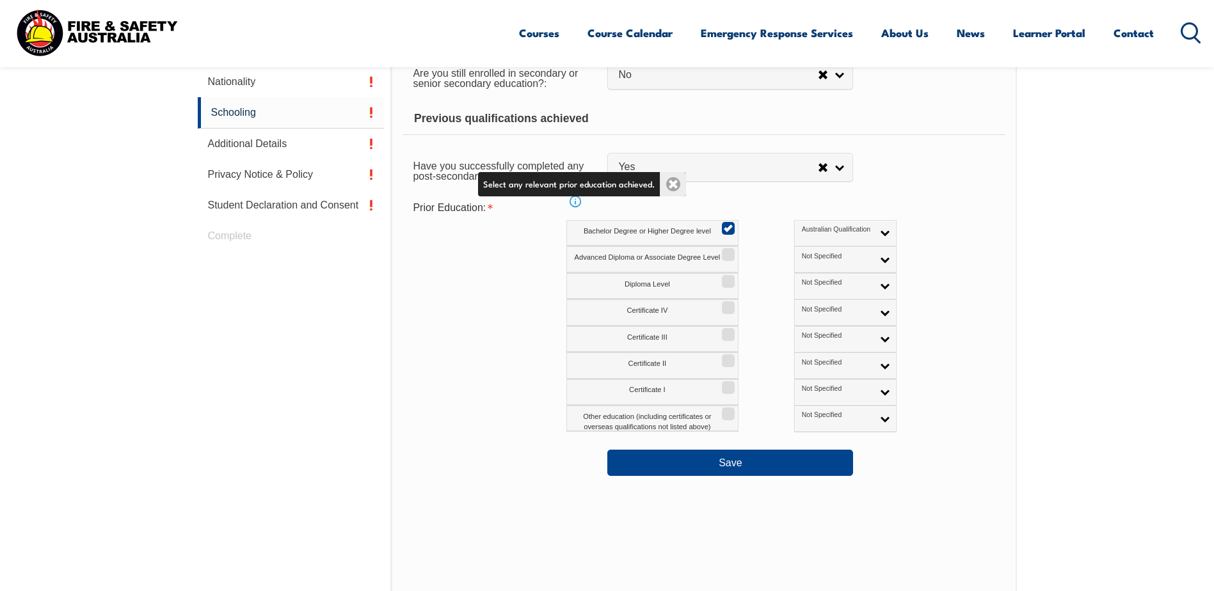
click at [670, 187] on link "Close" at bounding box center [673, 184] width 26 height 24
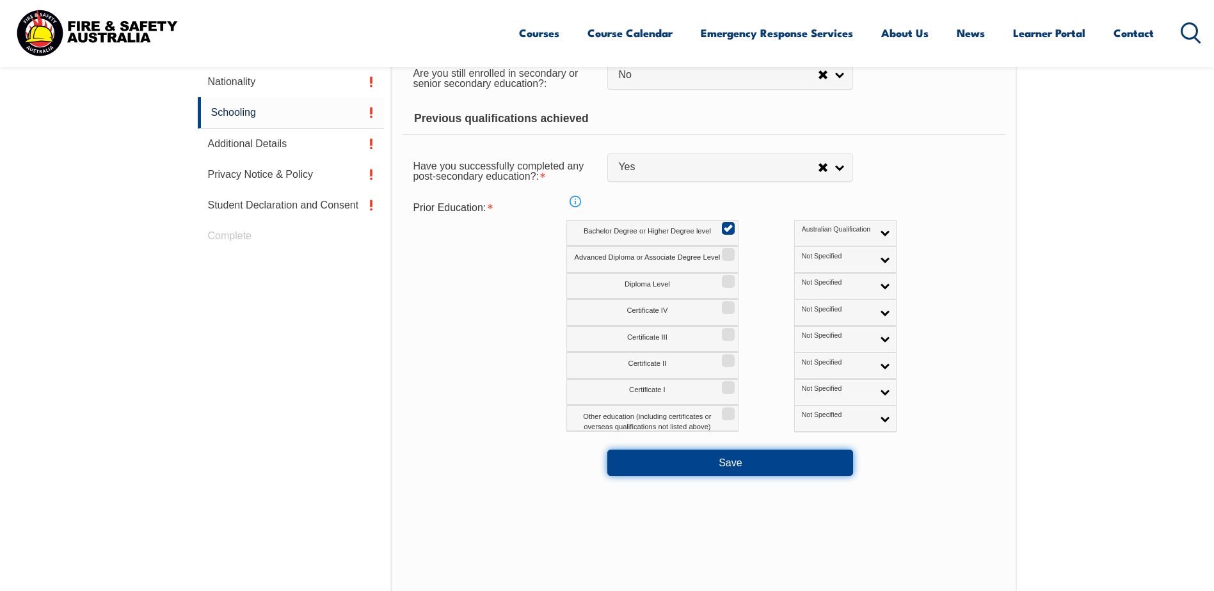
click at [663, 463] on button "Save" at bounding box center [730, 463] width 246 height 26
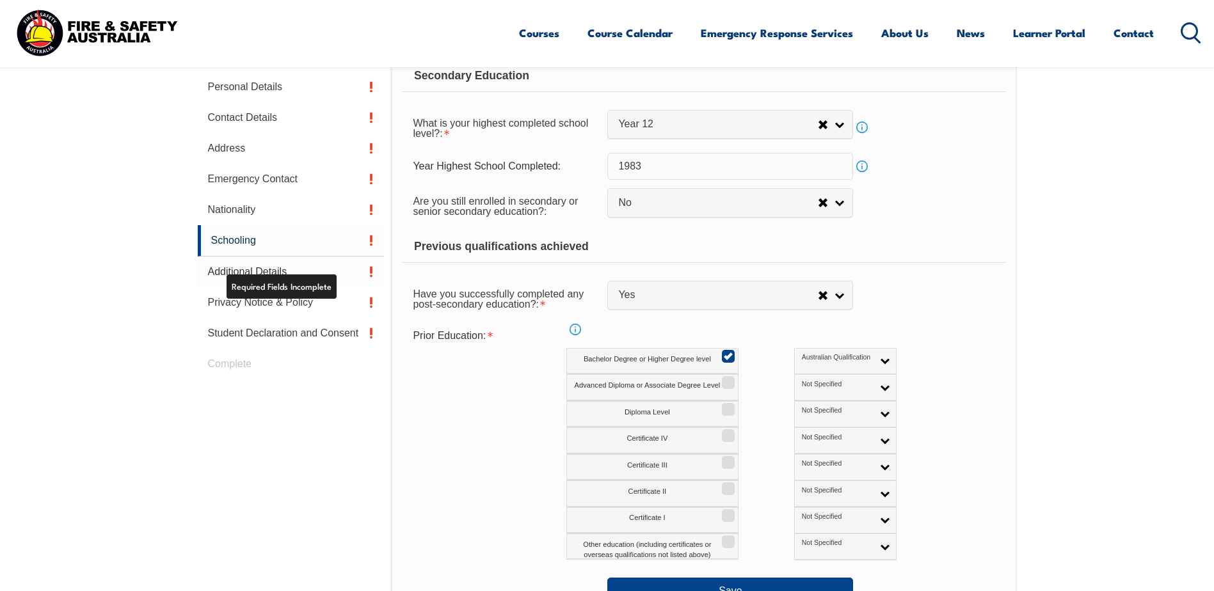
click at [297, 264] on link "Additional Details" at bounding box center [291, 272] width 187 height 31
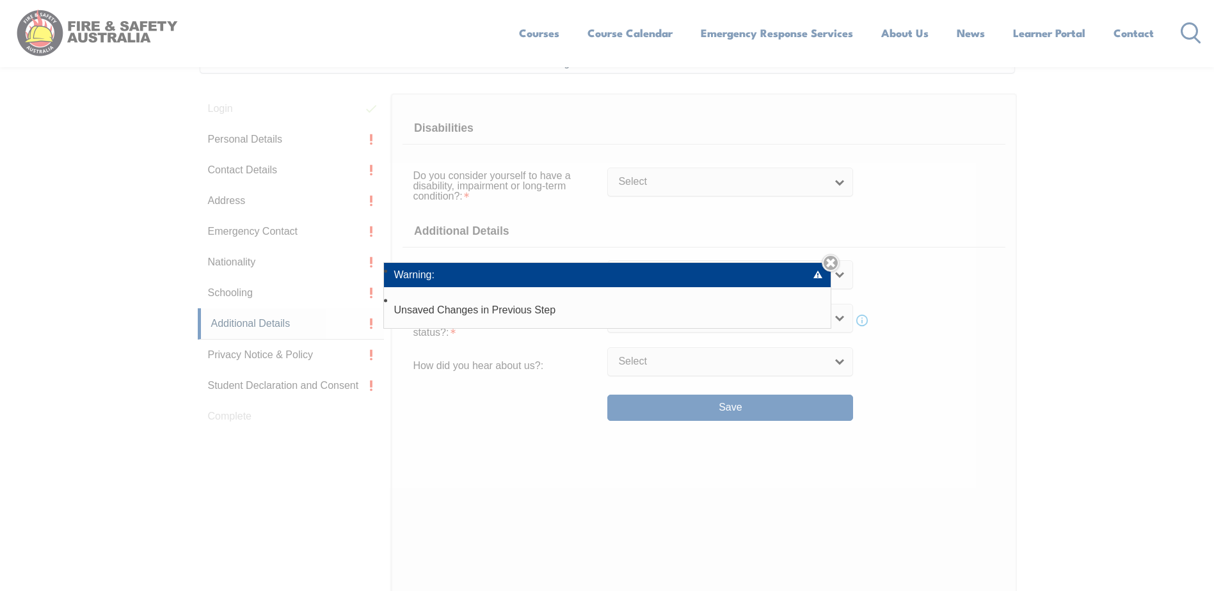
scroll to position [349, 0]
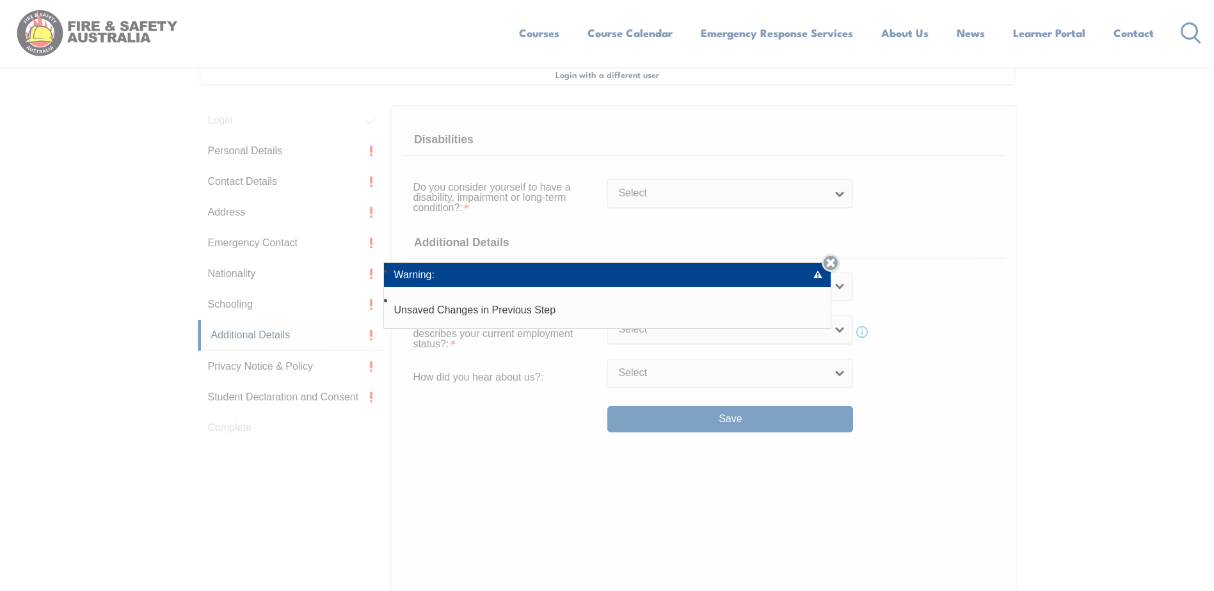
click at [830, 260] on link "Close" at bounding box center [830, 263] width 18 height 18
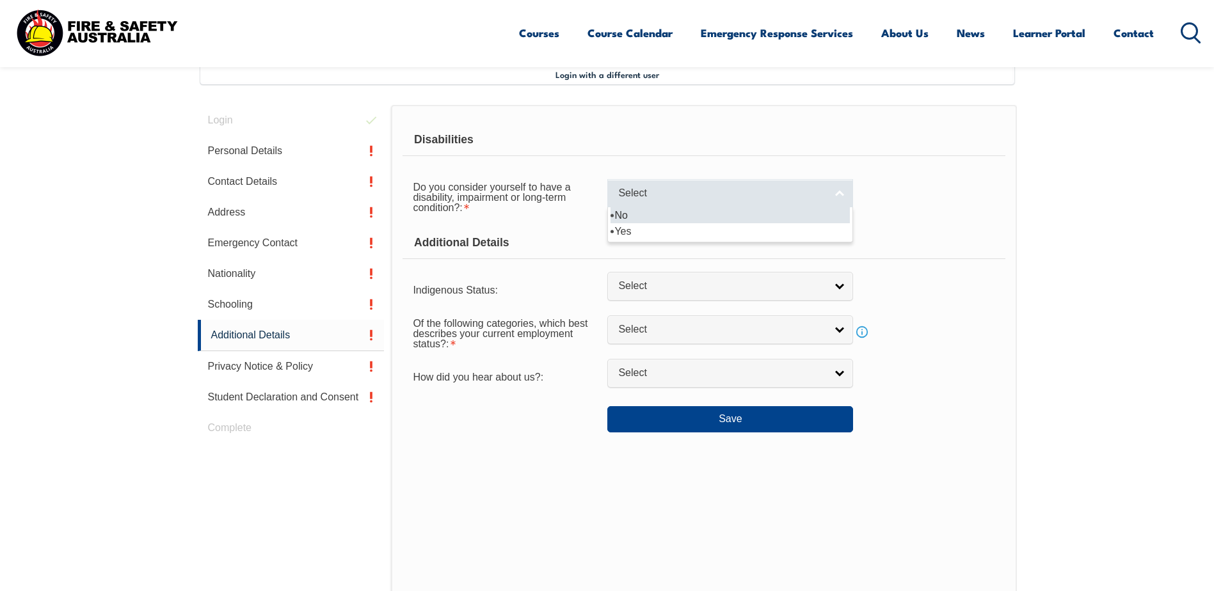
click at [844, 190] on link "Select" at bounding box center [730, 193] width 246 height 29
click at [648, 219] on li "No" at bounding box center [729, 215] width 239 height 16
select select "false"
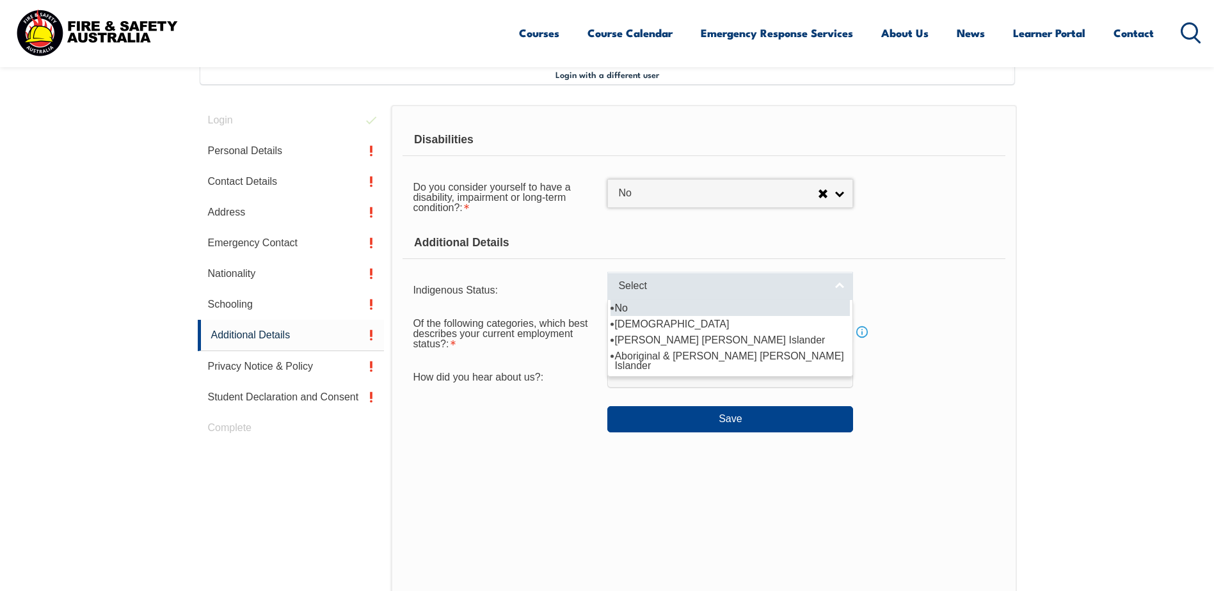
click at [679, 290] on span "Select" at bounding box center [721, 286] width 207 height 13
click at [637, 308] on li "No" at bounding box center [729, 308] width 239 height 16
select select "4"
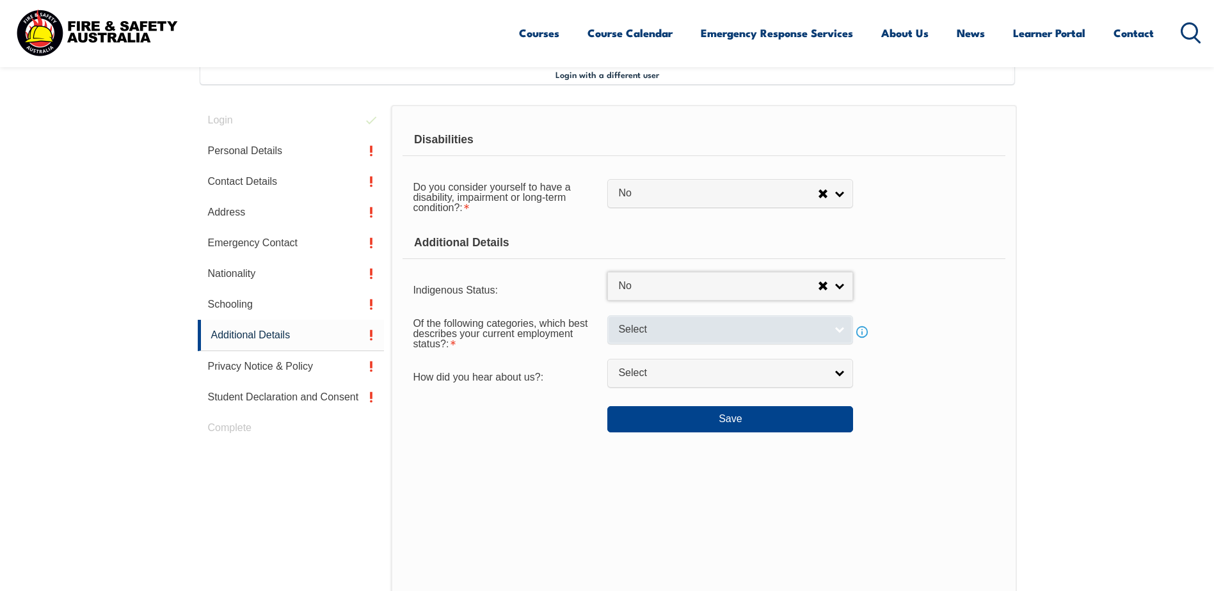
click at [841, 328] on link "Select" at bounding box center [730, 329] width 246 height 29
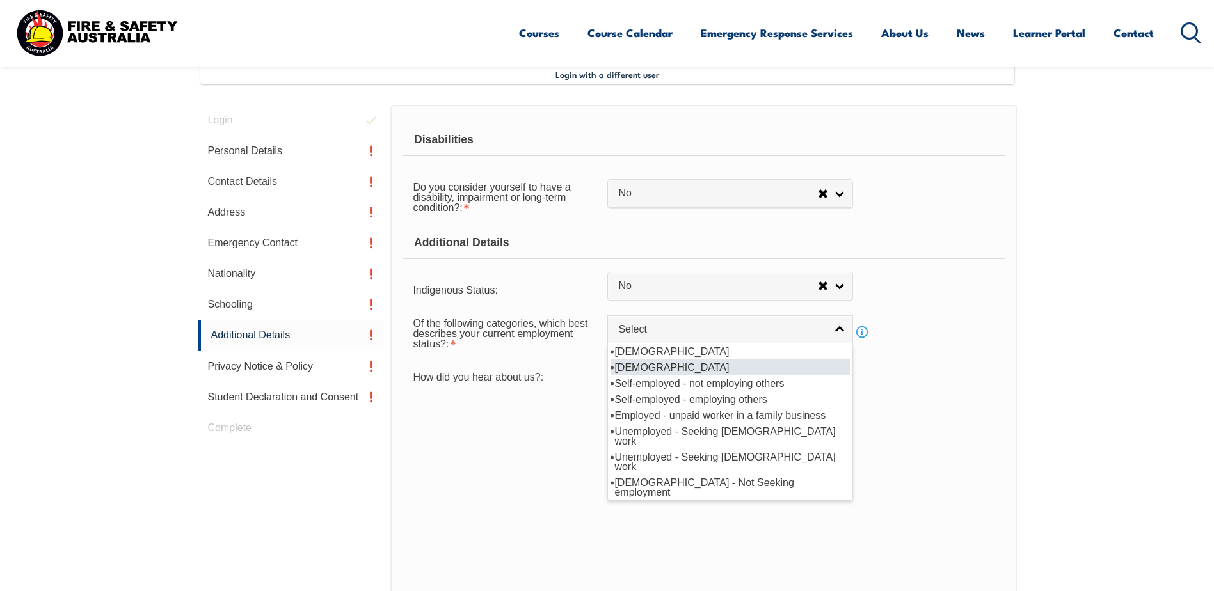
click at [699, 365] on li "[DEMOGRAPHIC_DATA]" at bounding box center [729, 368] width 239 height 16
select select "2"
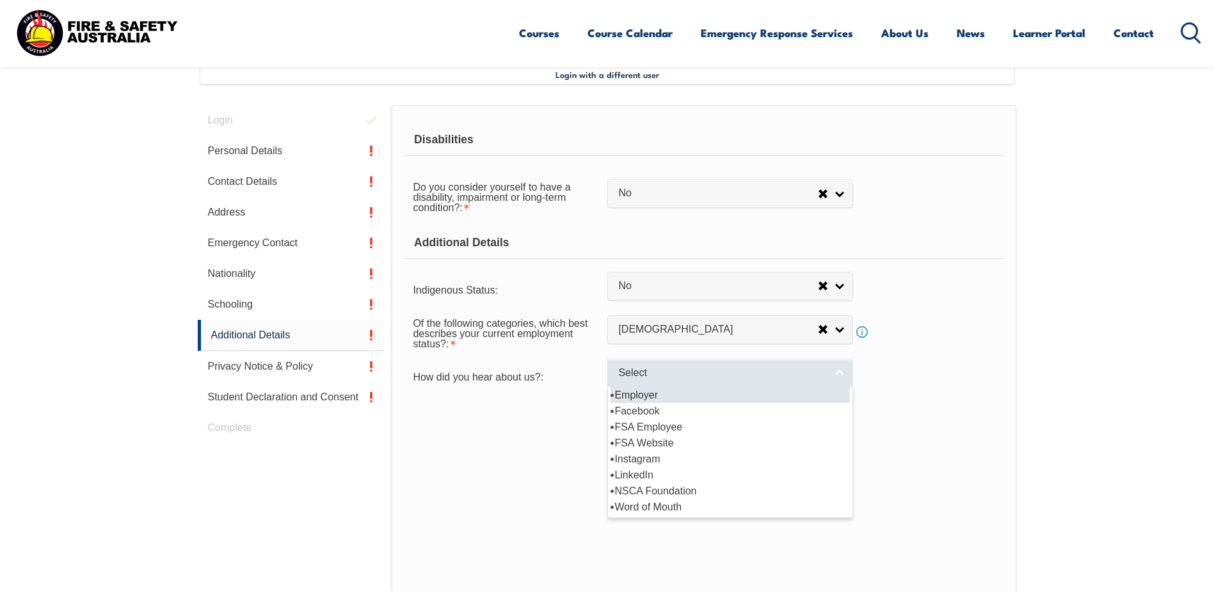
click at [777, 382] on link "Select" at bounding box center [730, 373] width 246 height 29
click at [647, 392] on li "Employer" at bounding box center [729, 395] width 239 height 16
select select "8019"
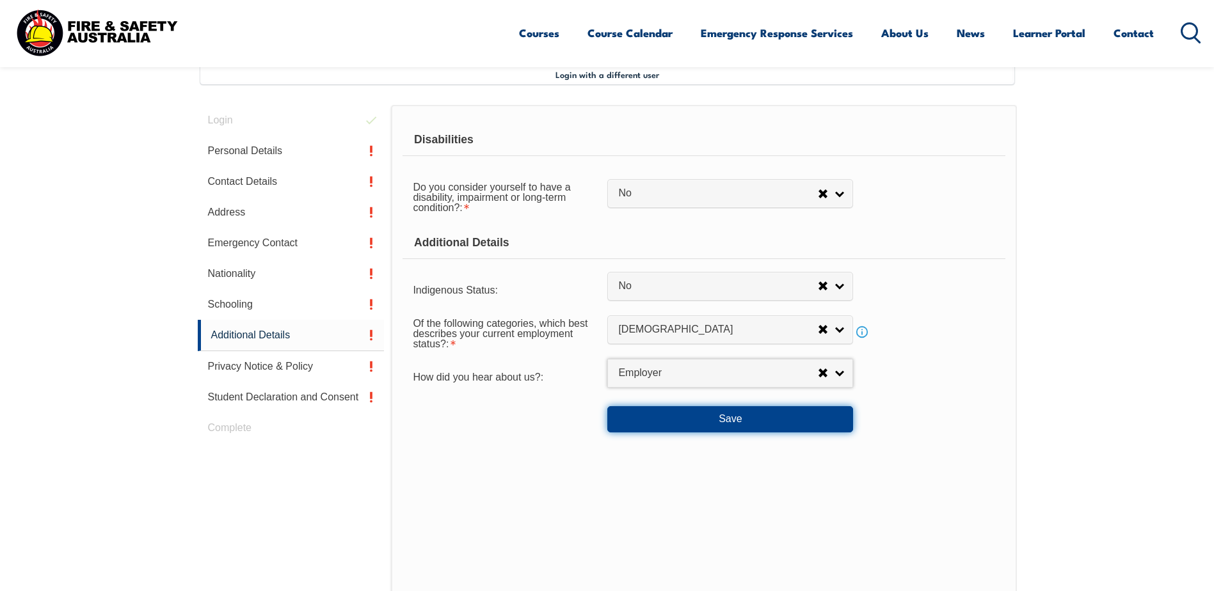
click at [672, 422] on button "Save" at bounding box center [730, 419] width 246 height 26
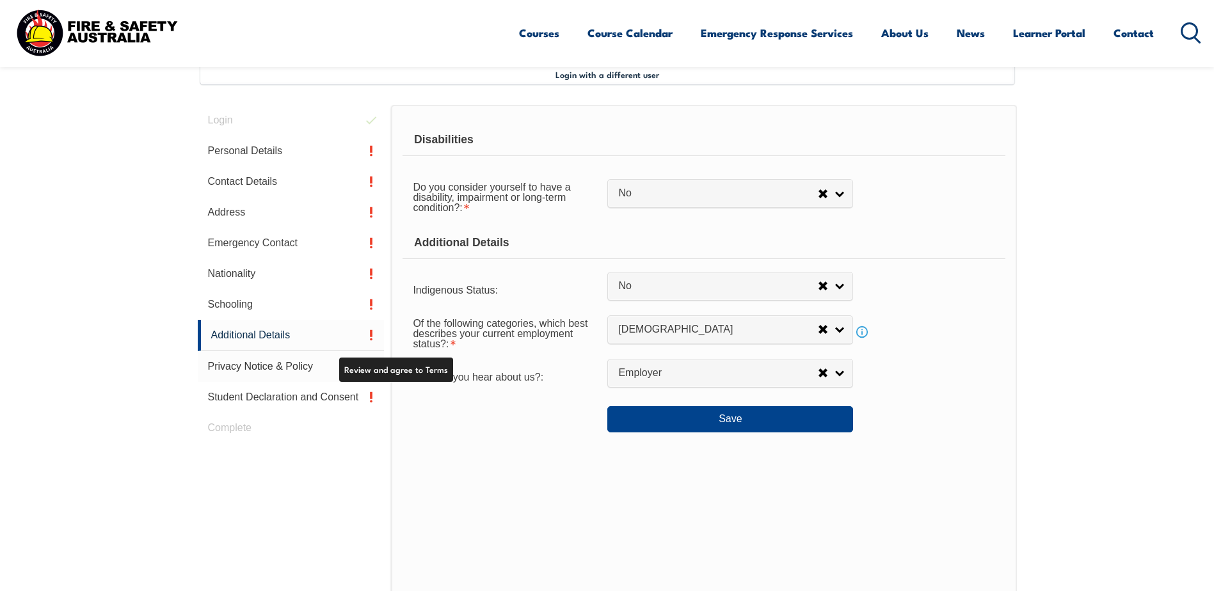
click at [241, 366] on link "Privacy Notice & Policy" at bounding box center [291, 366] width 187 height 31
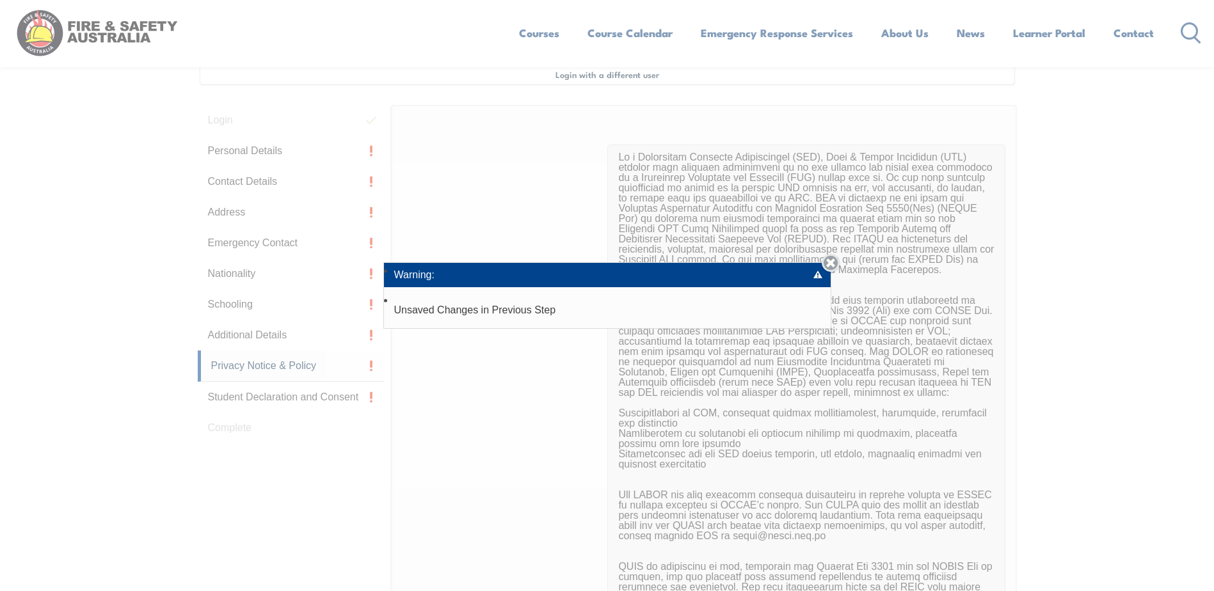
click at [834, 262] on link "Close" at bounding box center [830, 263] width 18 height 18
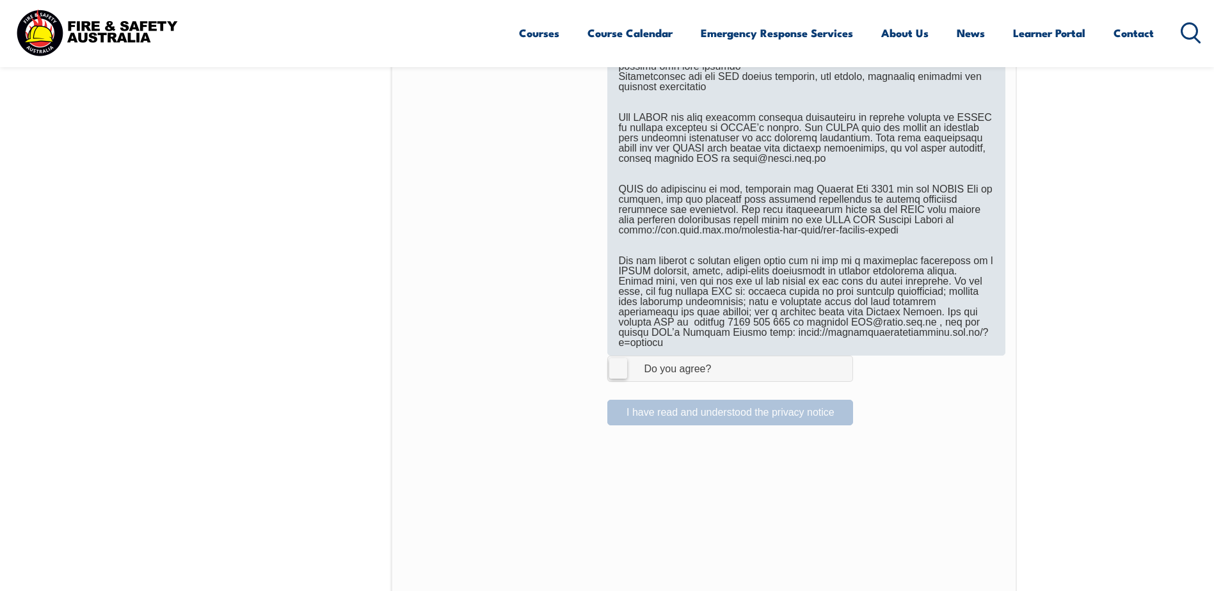
scroll to position [732, 0]
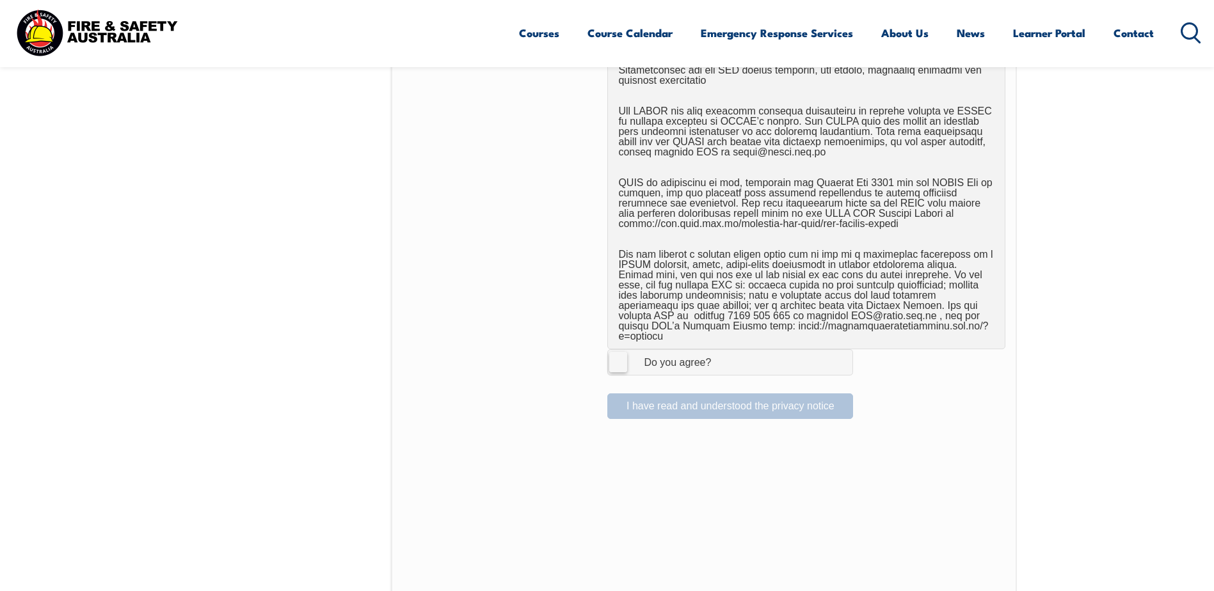
click at [611, 354] on label "I Agree Do you agree?" at bounding box center [730, 362] width 246 height 26
click at [721, 354] on input "I Agree Do you agree?" at bounding box center [732, 362] width 22 height 24
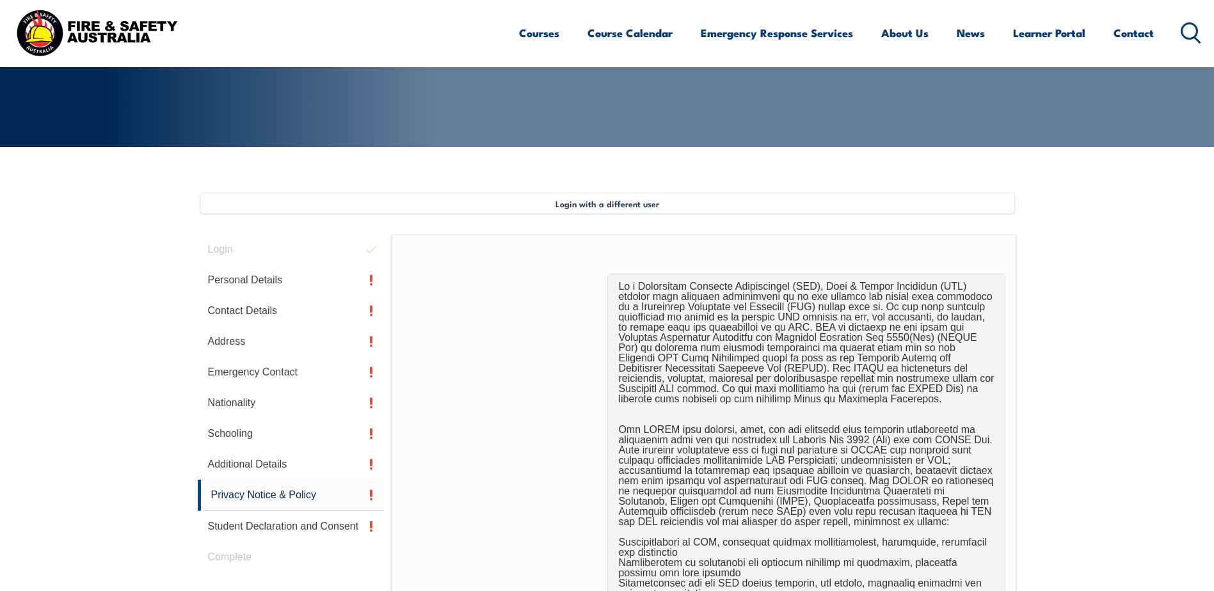
scroll to position [256, 0]
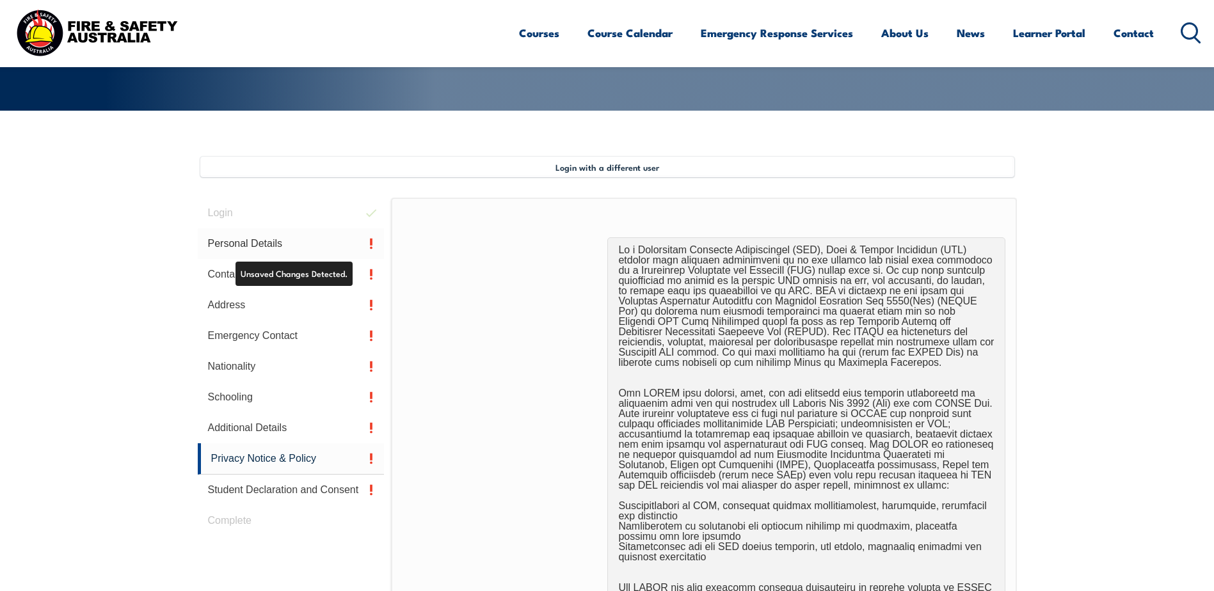
click at [300, 237] on link "Personal Details" at bounding box center [291, 243] width 187 height 31
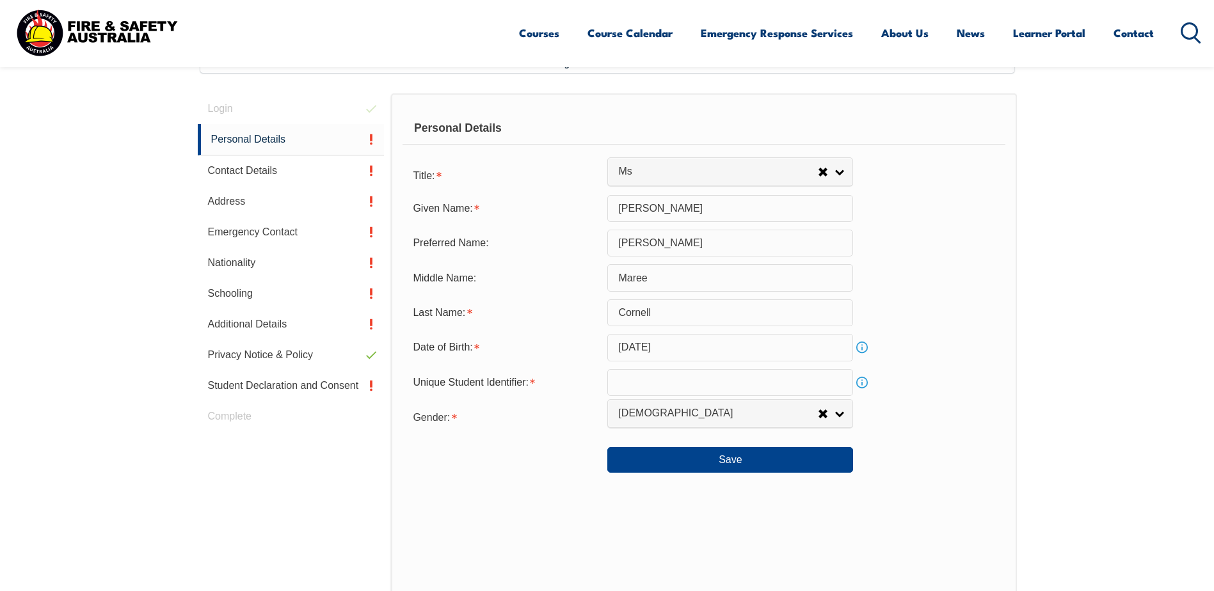
scroll to position [464, 0]
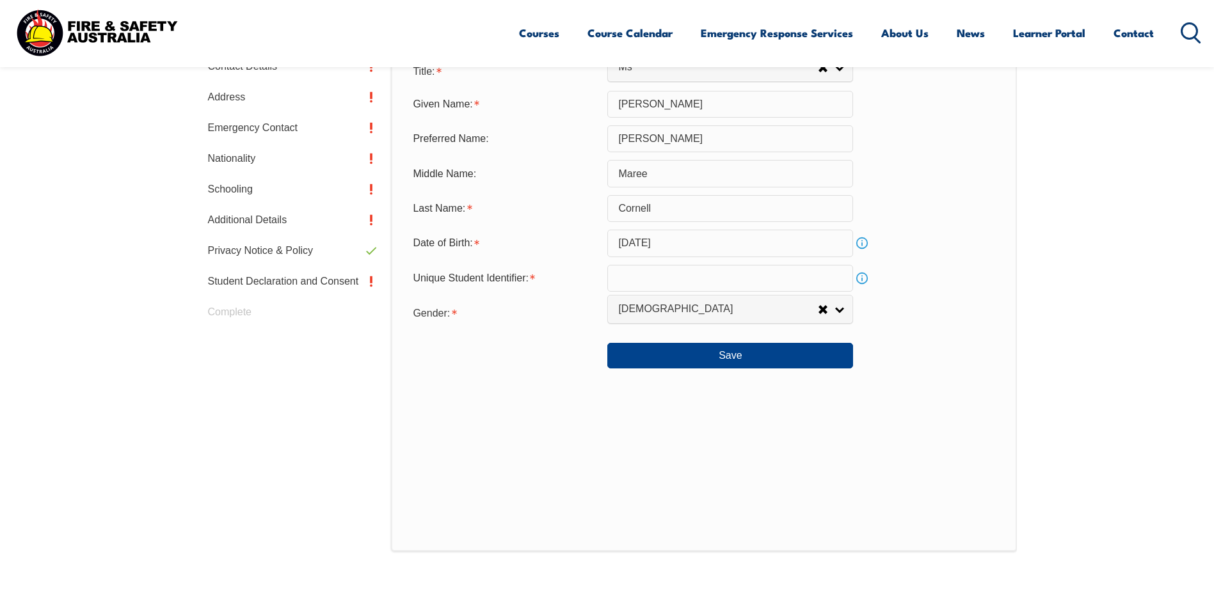
click at [655, 274] on input "text" at bounding box center [730, 278] width 246 height 27
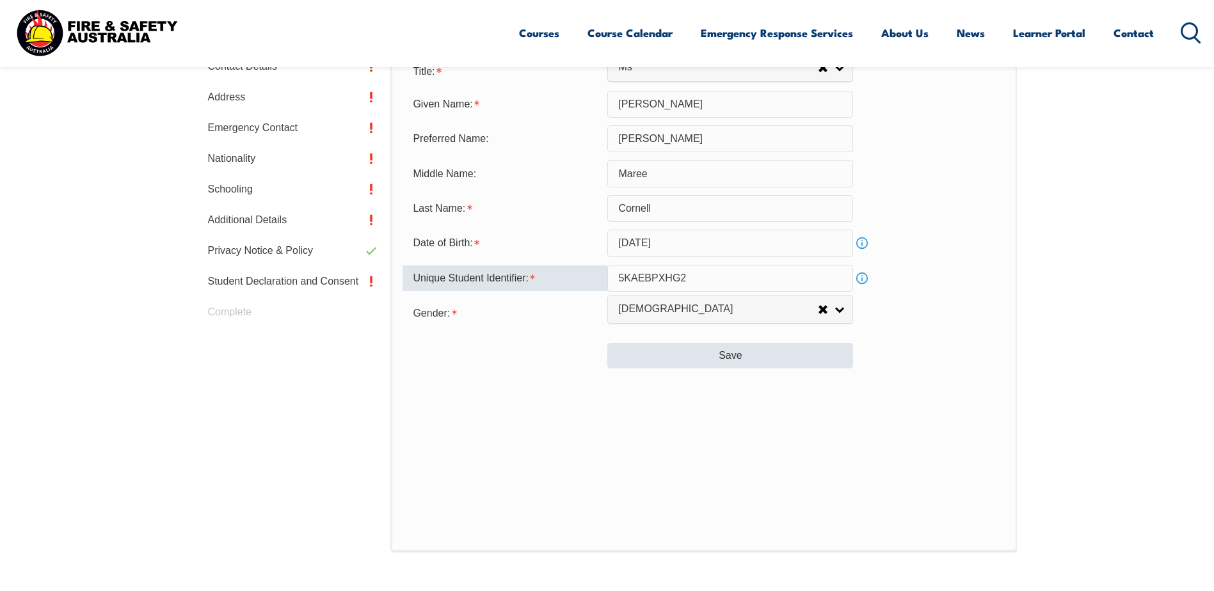
type input "5KAEBPXHG2"
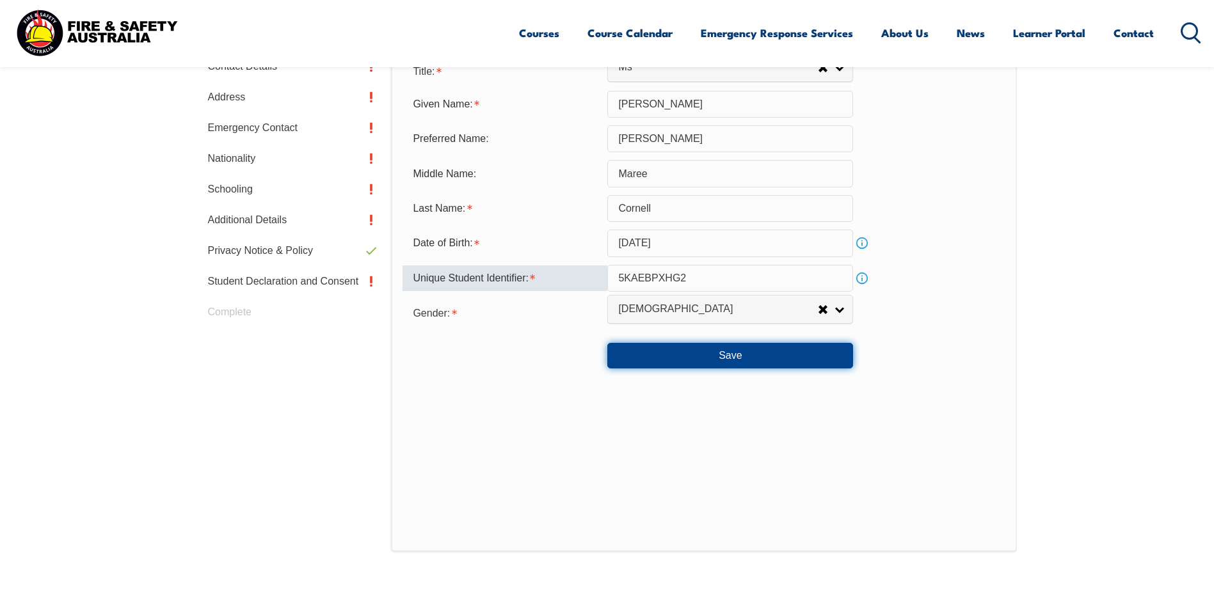
click at [688, 358] on button "Save" at bounding box center [730, 356] width 246 height 26
click at [645, 352] on button "Save" at bounding box center [730, 356] width 246 height 26
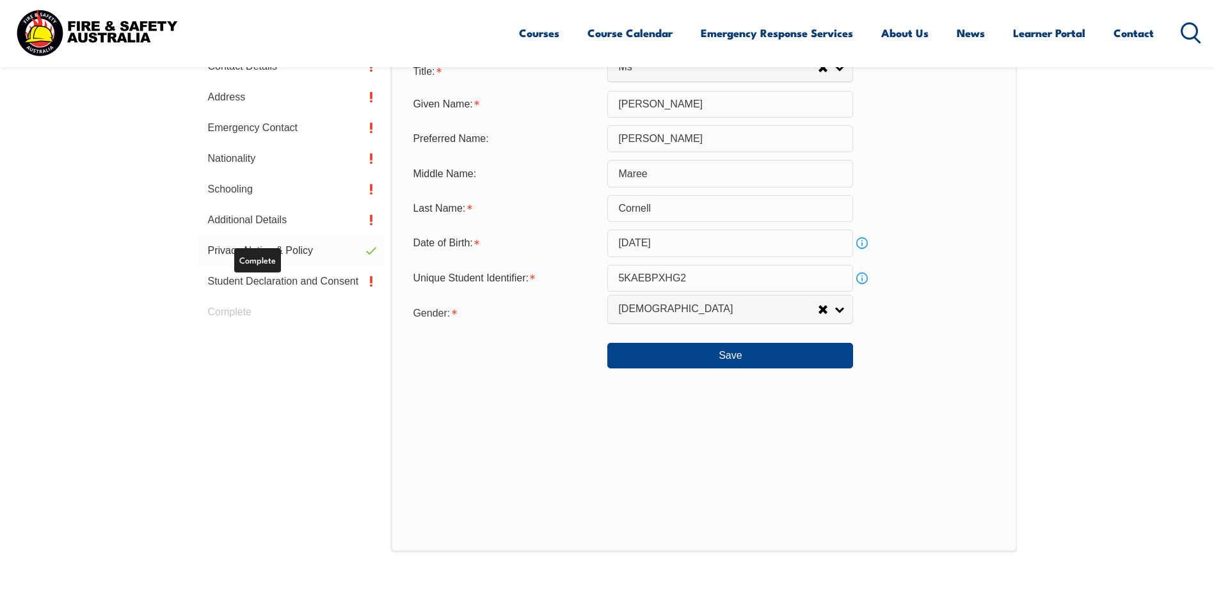
click at [288, 253] on link "Privacy Notice & Policy" at bounding box center [291, 250] width 187 height 31
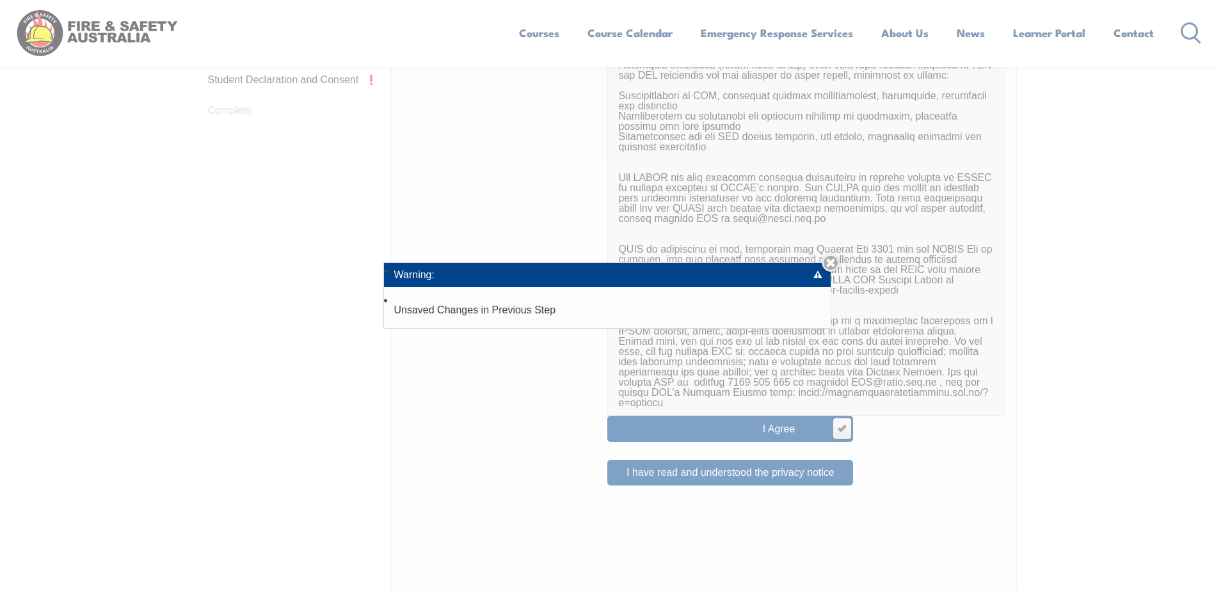
scroll to position [679, 0]
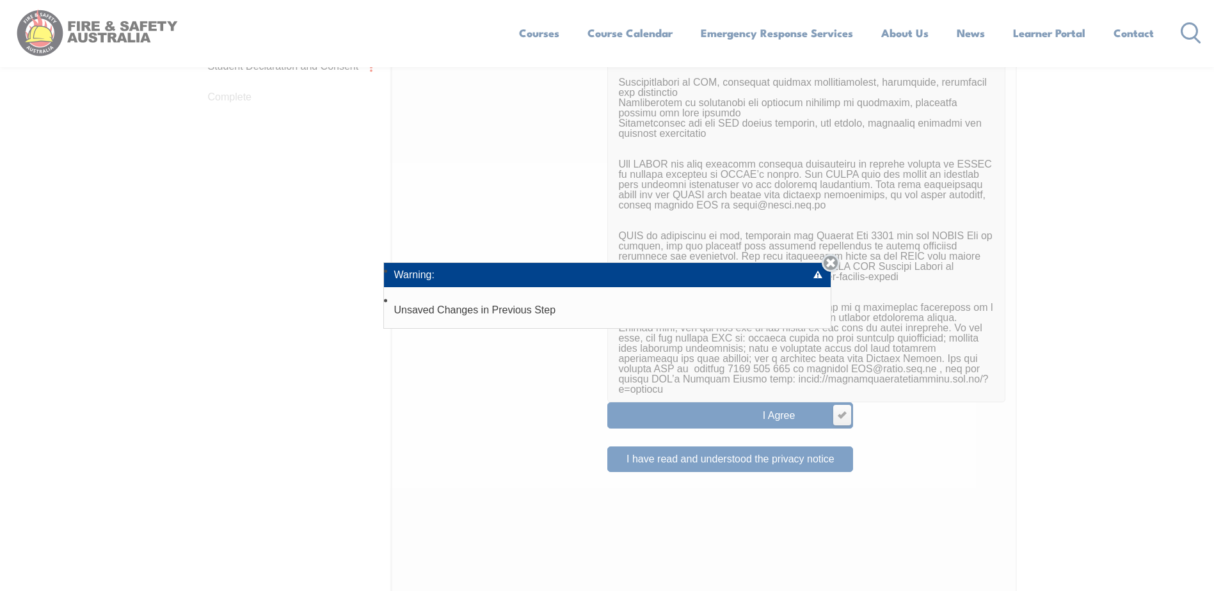
click at [832, 265] on link "Close" at bounding box center [830, 263] width 18 height 18
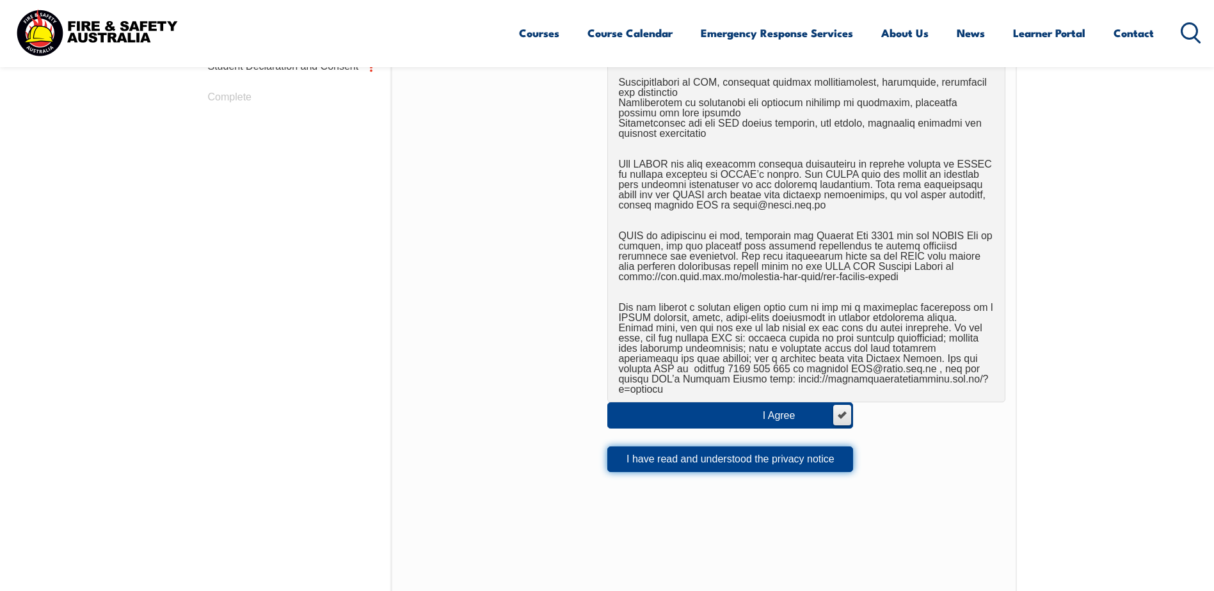
click at [688, 447] on button "I have read and understood the privacy notice" at bounding box center [730, 460] width 246 height 26
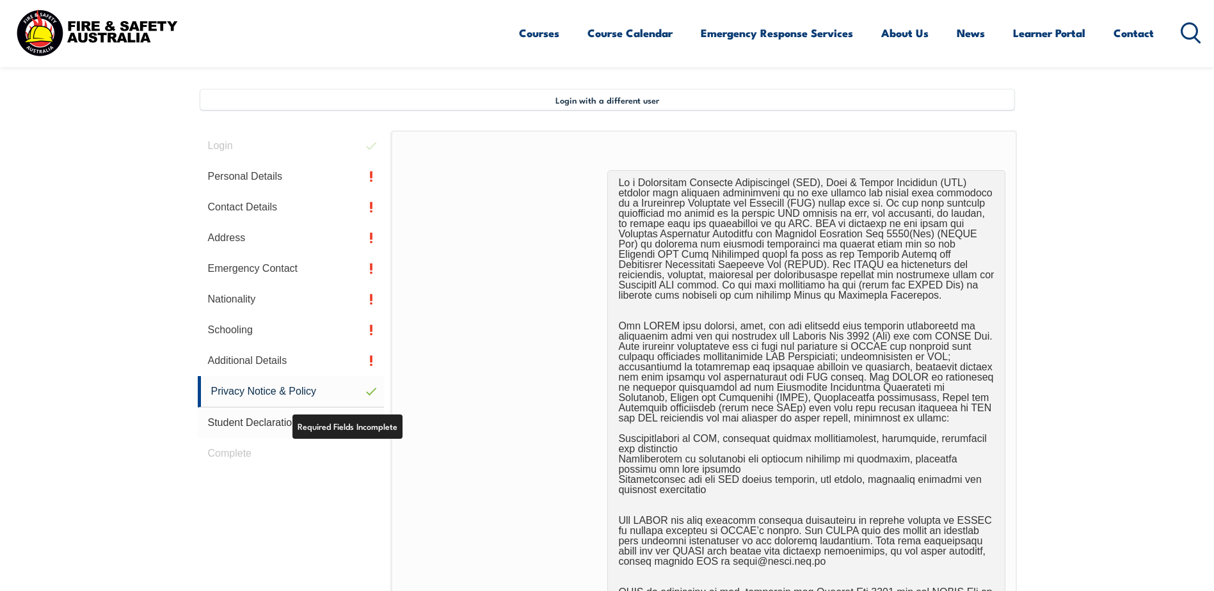
scroll to position [104, 0]
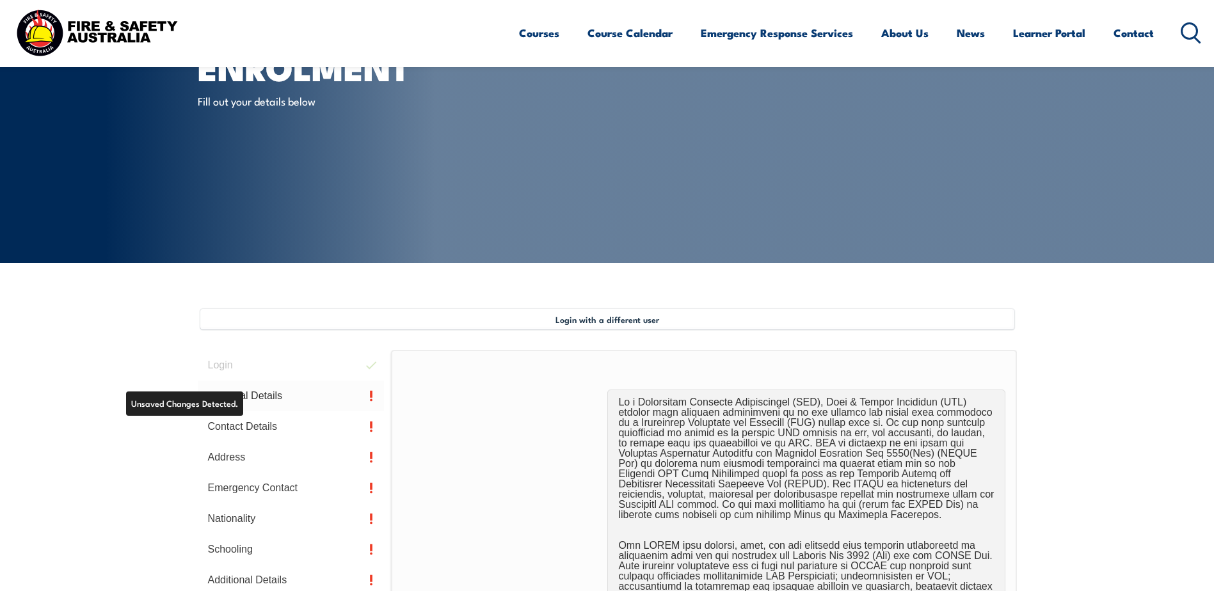
click at [255, 393] on link "Personal Details" at bounding box center [291, 396] width 187 height 31
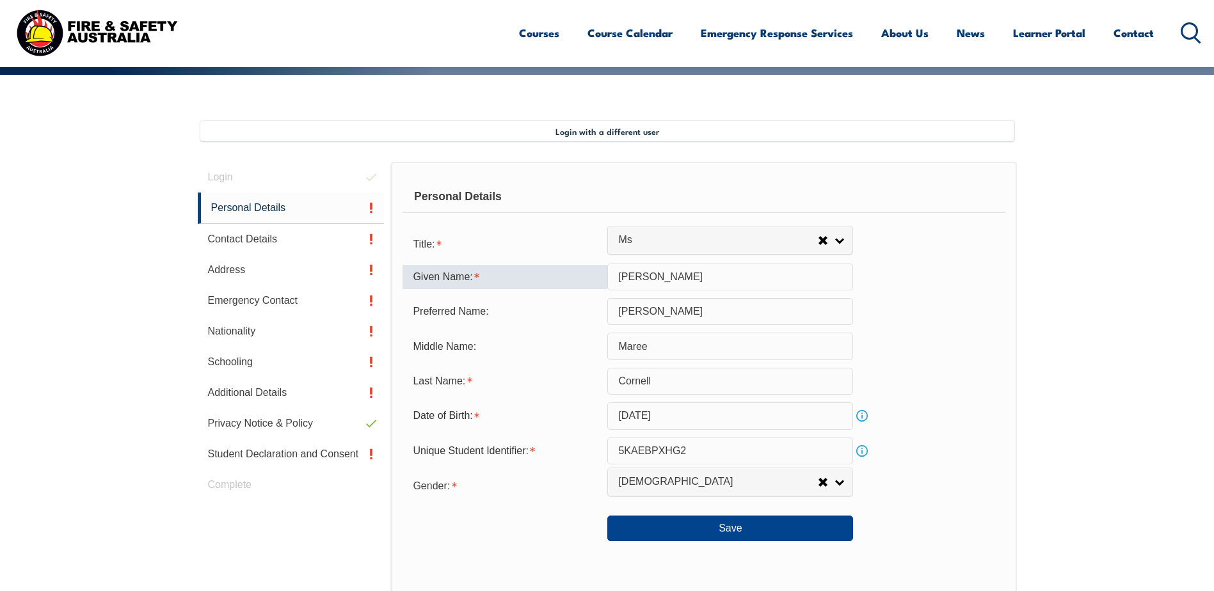
scroll to position [349, 0]
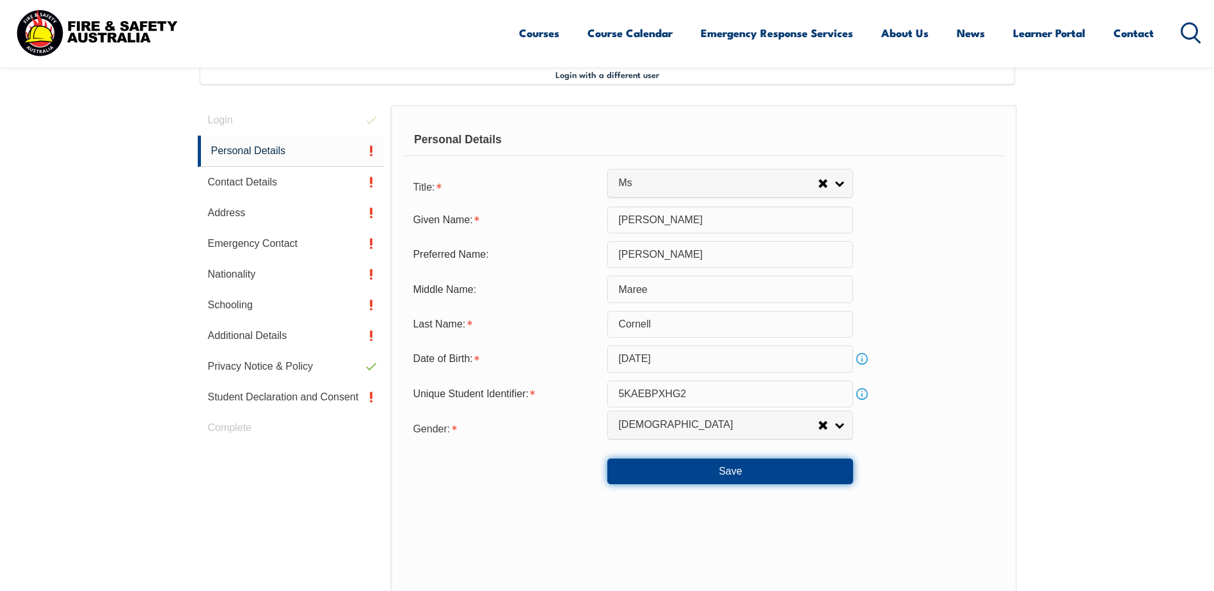
click at [640, 469] on button "Save" at bounding box center [730, 472] width 246 height 26
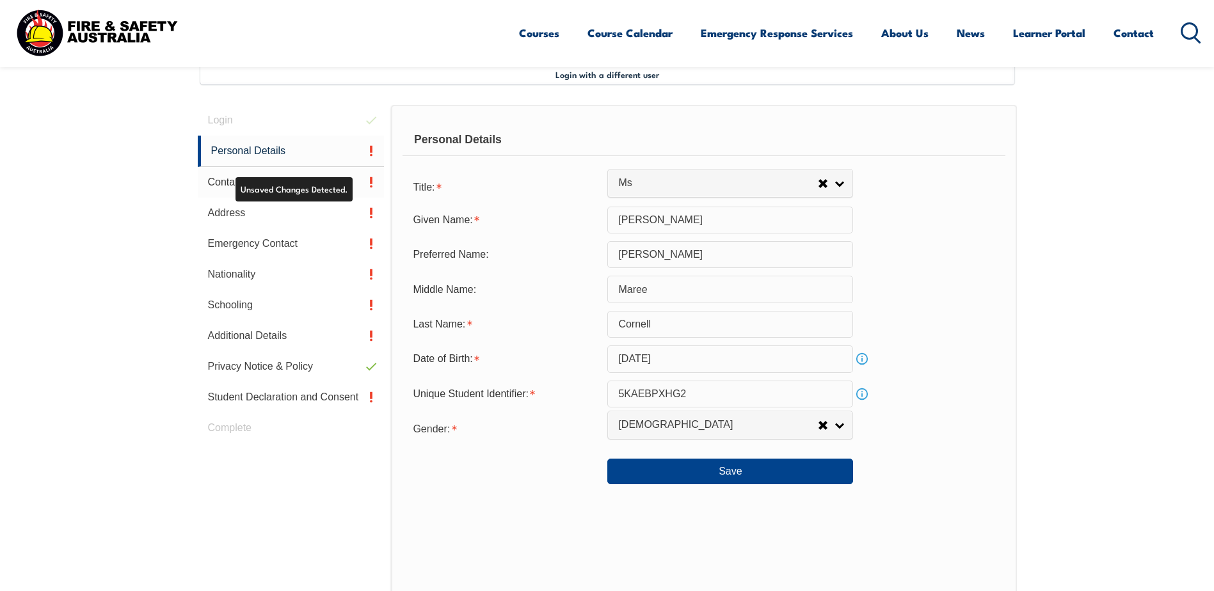
click at [317, 182] on link "Contact Details" at bounding box center [291, 182] width 187 height 31
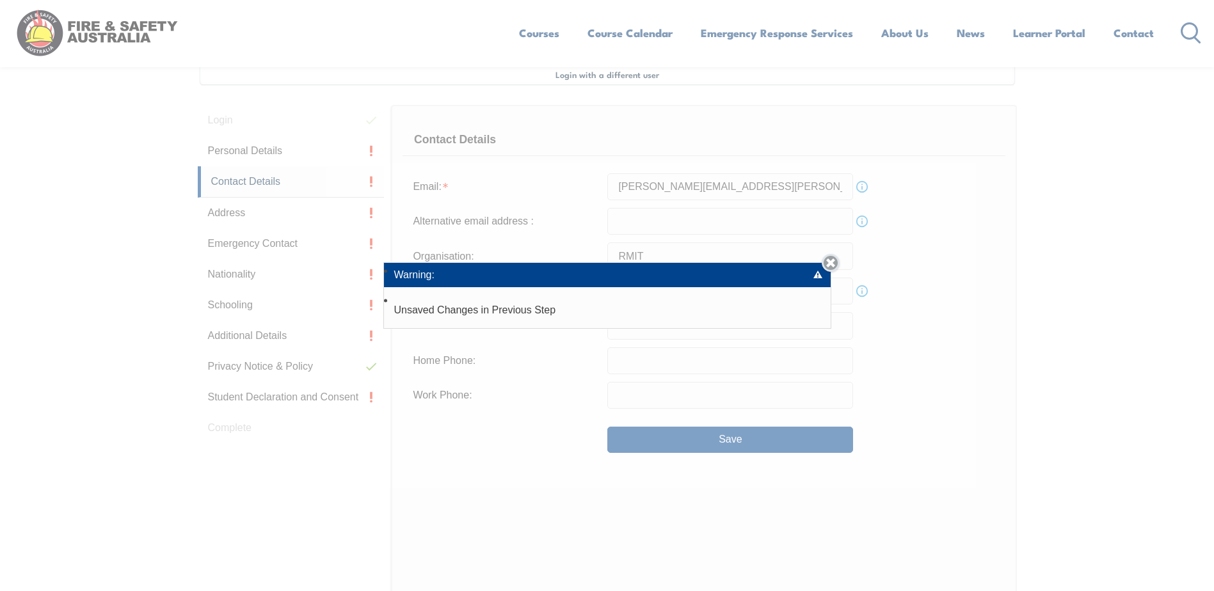
click at [832, 264] on link "Close" at bounding box center [830, 263] width 18 height 18
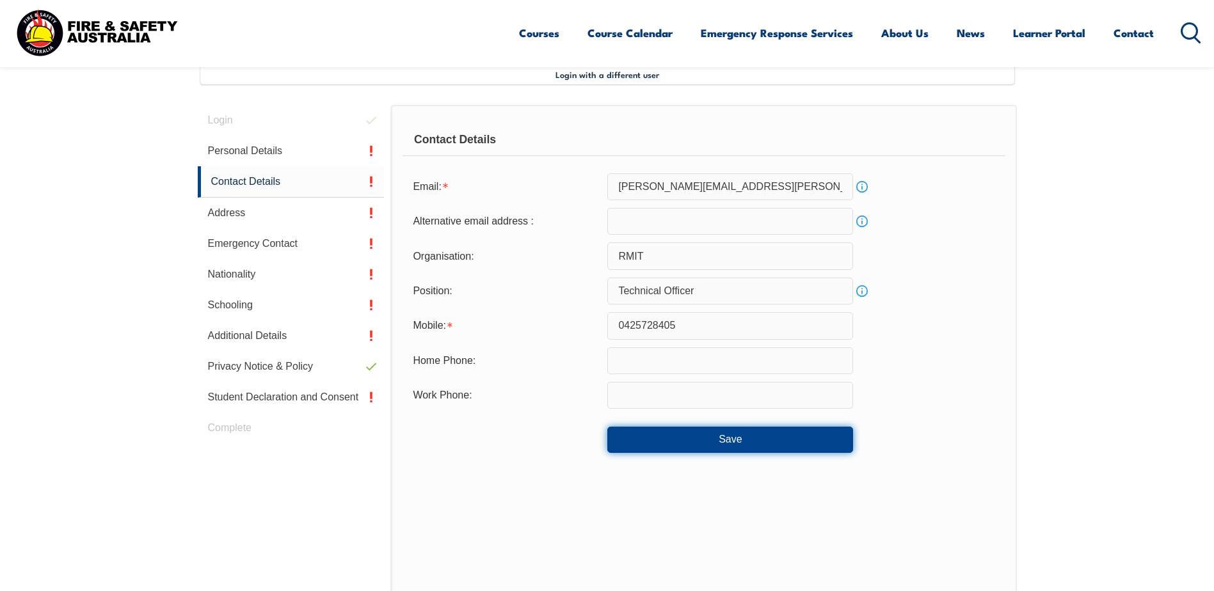
click at [672, 441] on button "Save" at bounding box center [730, 440] width 246 height 26
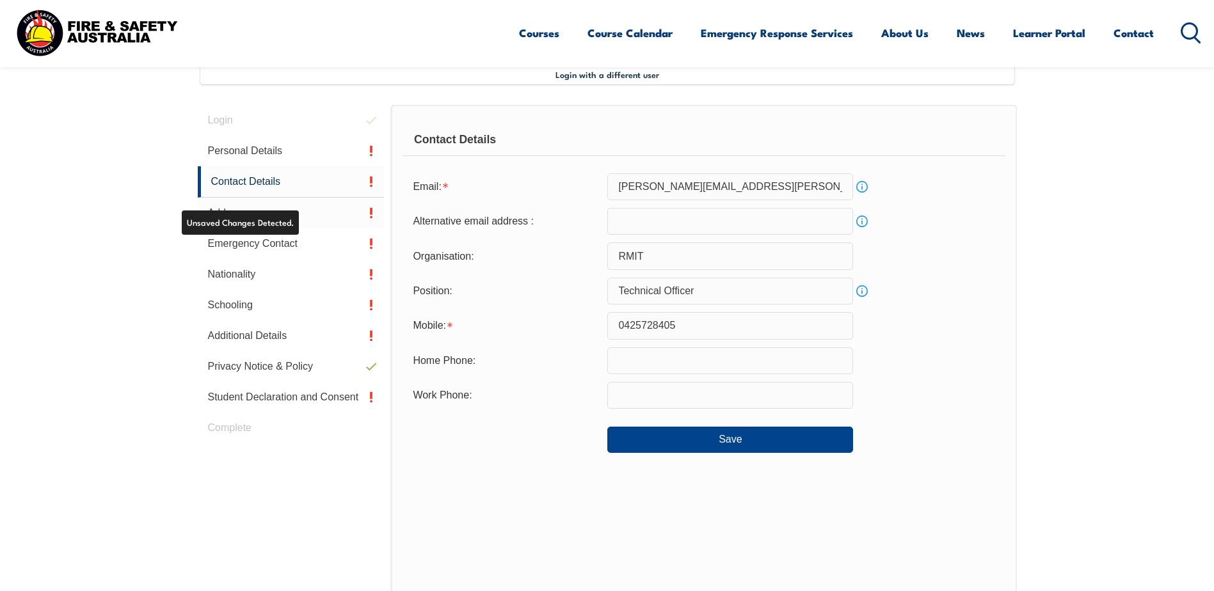
click at [285, 213] on link "Address" at bounding box center [291, 213] width 187 height 31
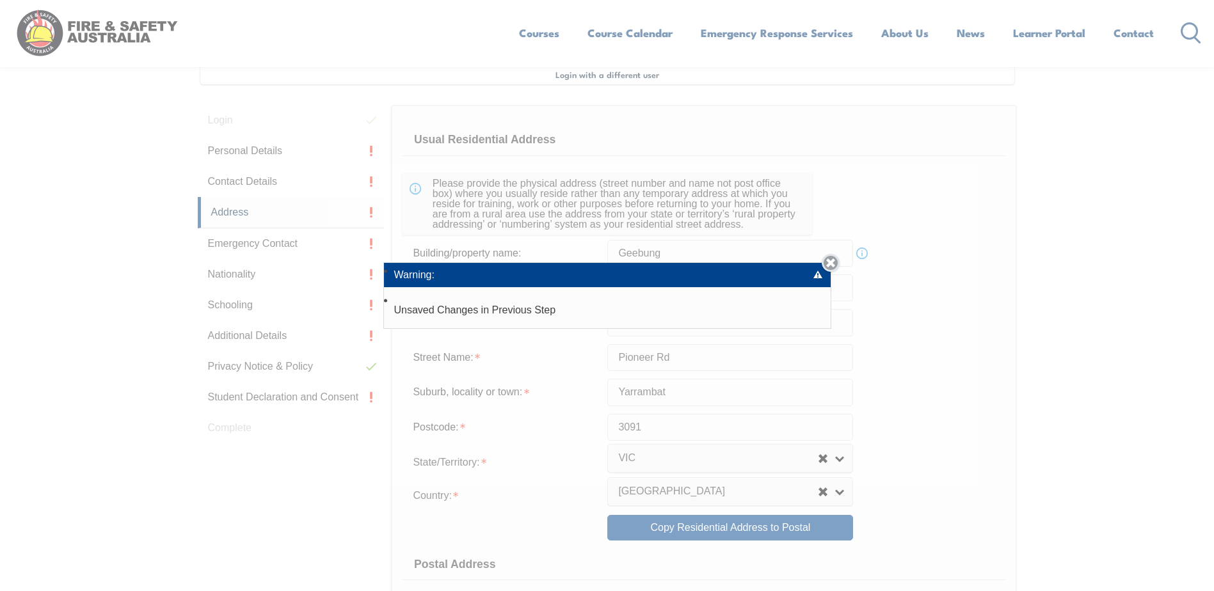
click at [832, 262] on link "Close" at bounding box center [830, 263] width 18 height 18
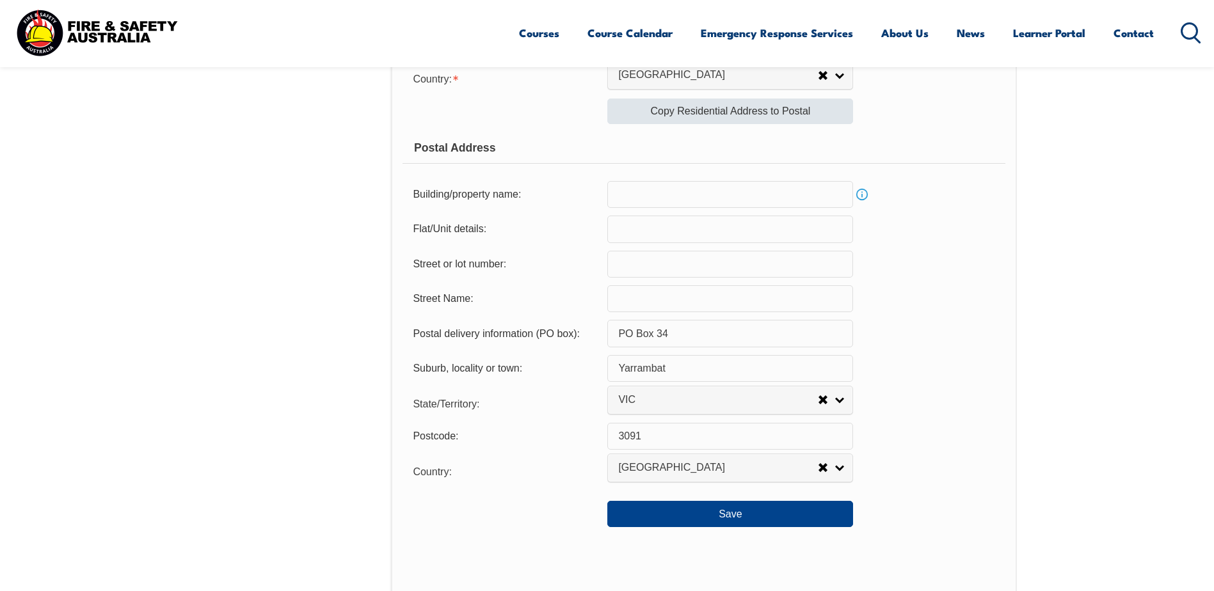
scroll to position [796, 0]
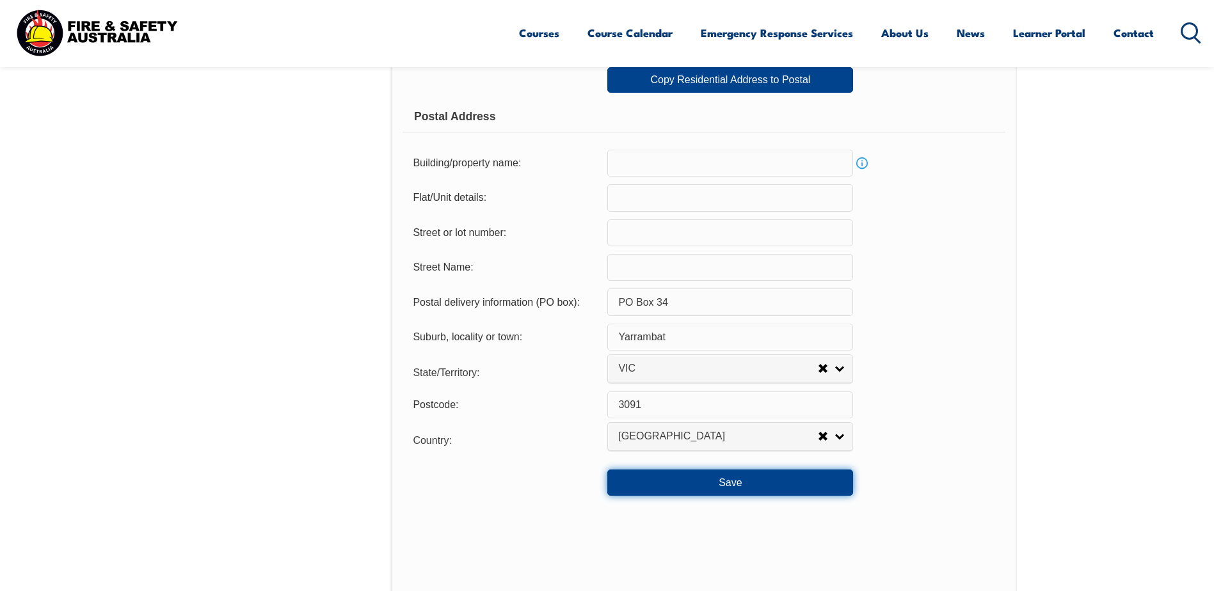
click at [685, 486] on button "Save" at bounding box center [730, 483] width 246 height 26
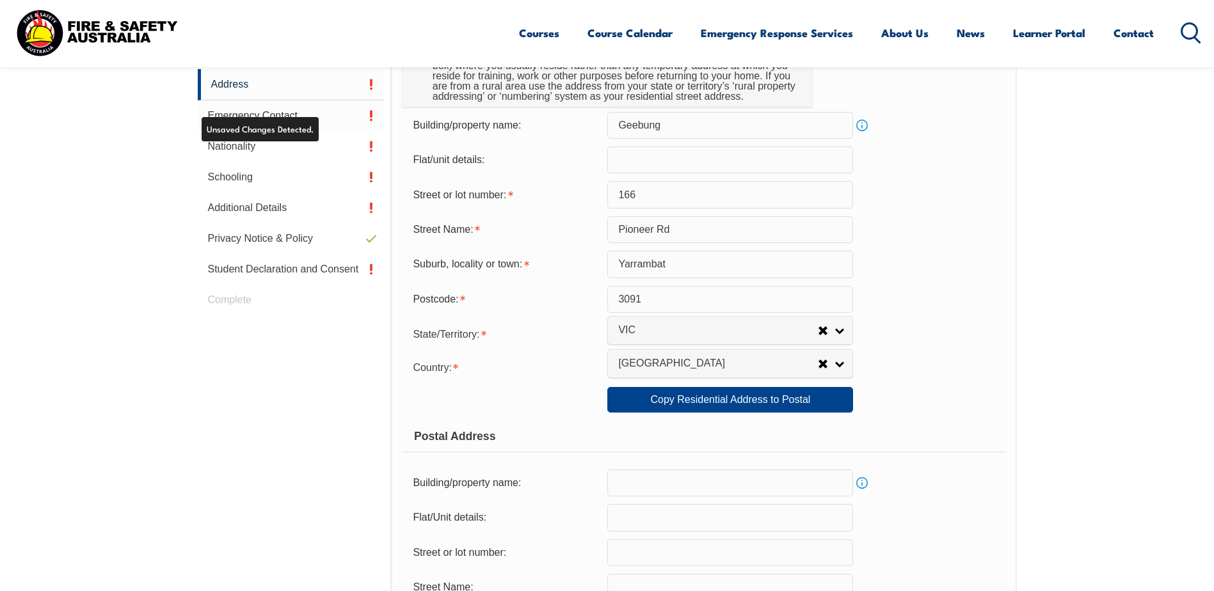
click at [296, 115] on link "Emergency Contact" at bounding box center [291, 115] width 187 height 31
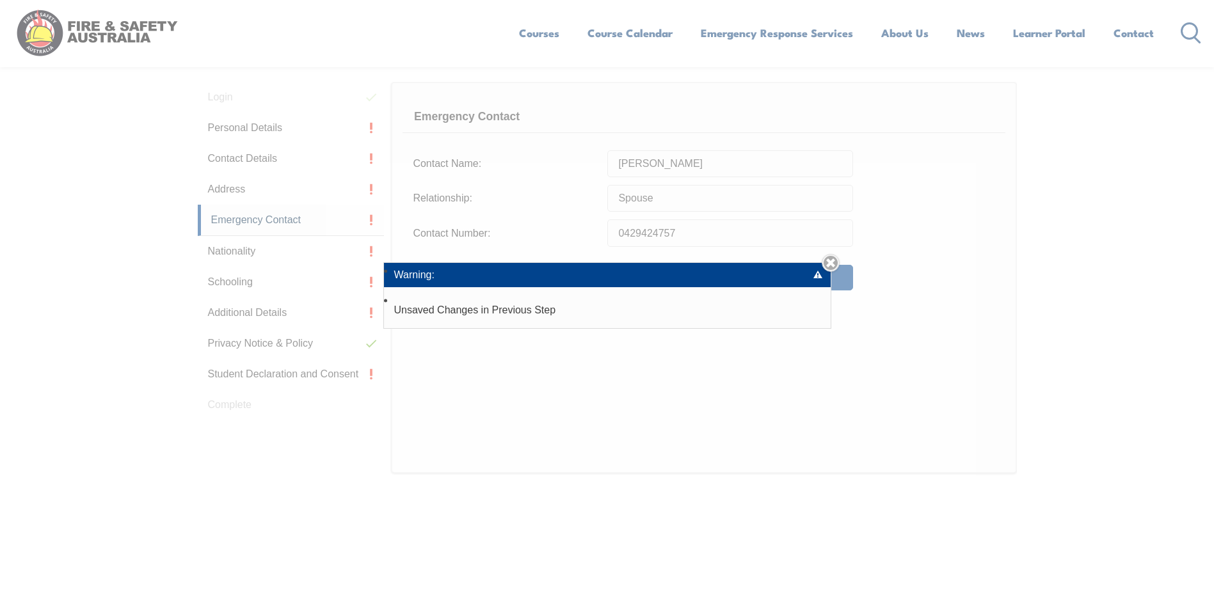
scroll to position [349, 0]
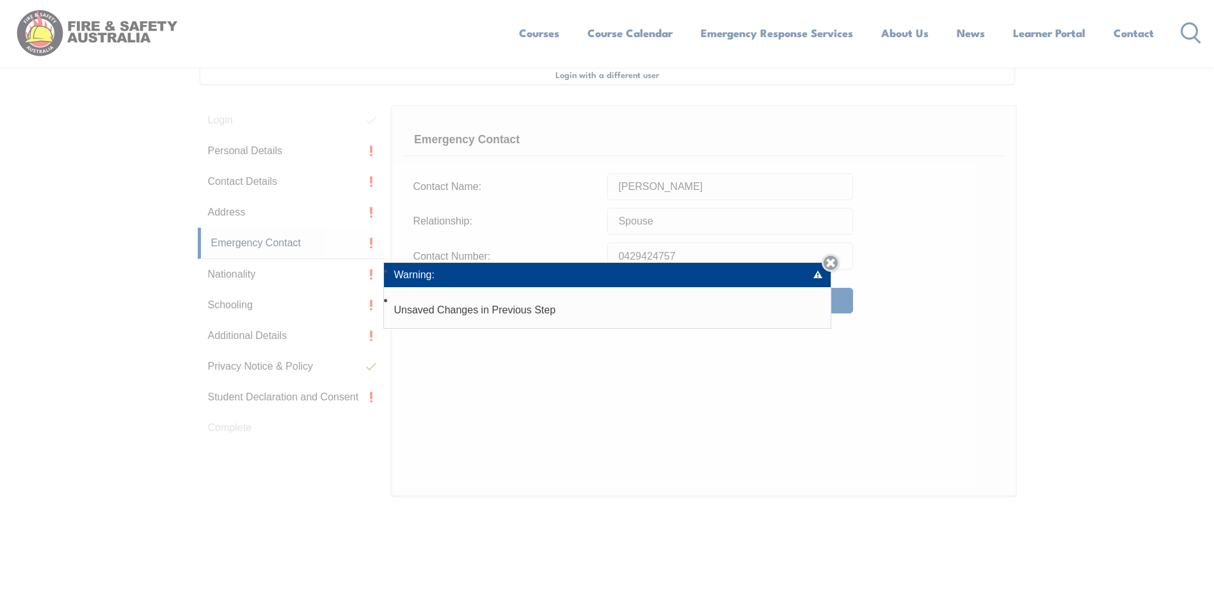
click at [834, 262] on link "Close" at bounding box center [830, 263] width 18 height 18
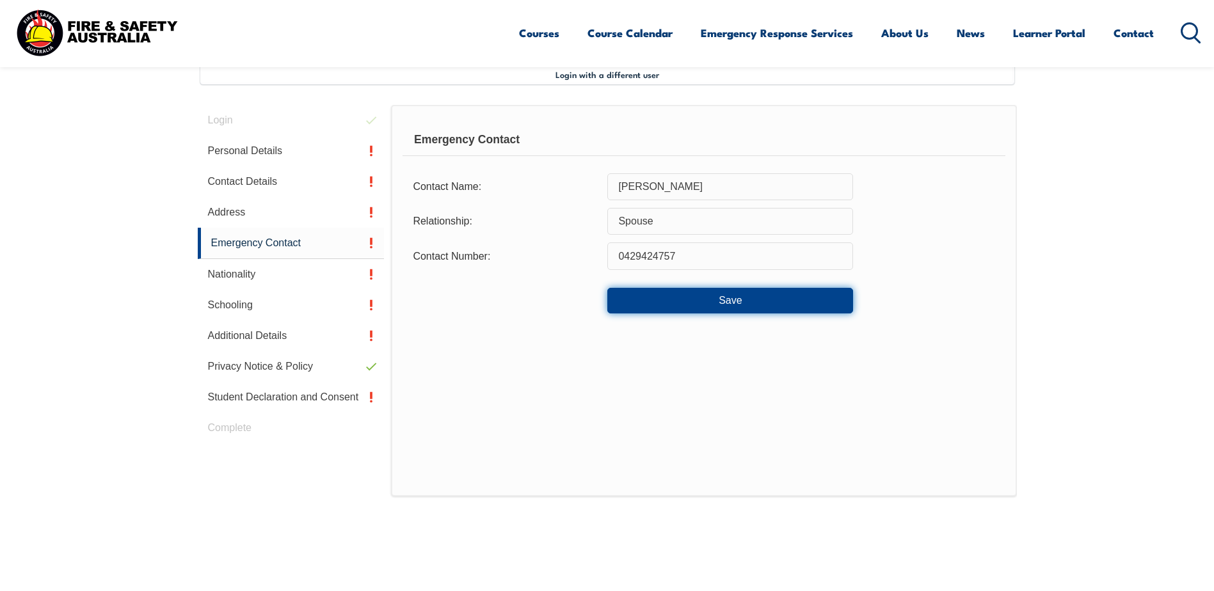
click at [665, 298] on button "Save" at bounding box center [730, 301] width 246 height 26
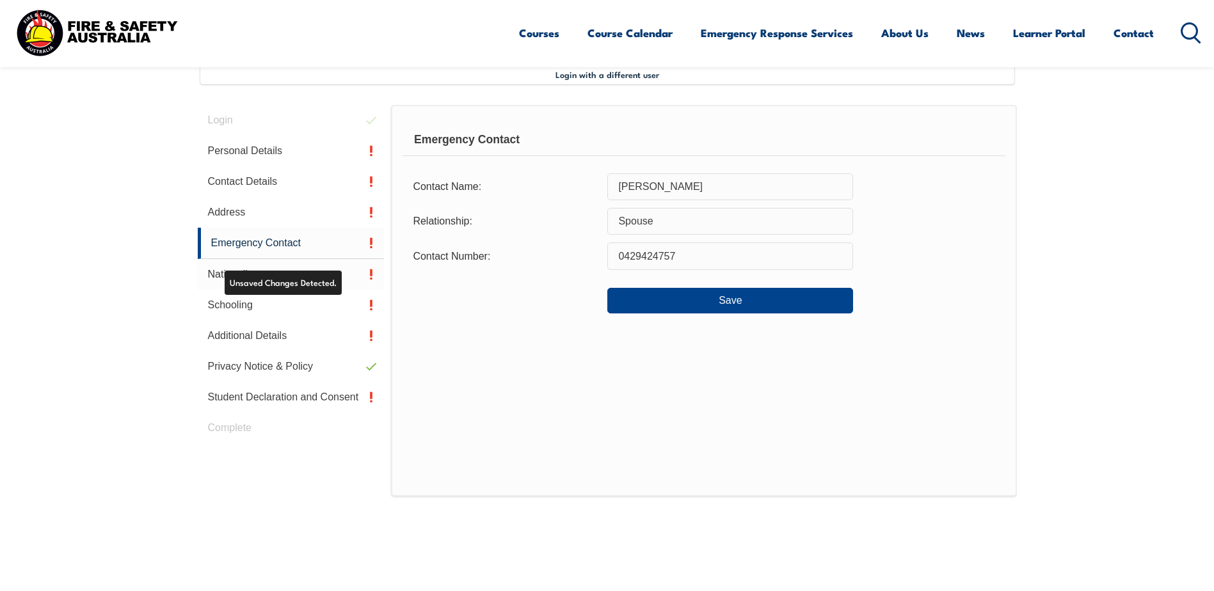
click at [284, 276] on link "Nationality" at bounding box center [291, 274] width 187 height 31
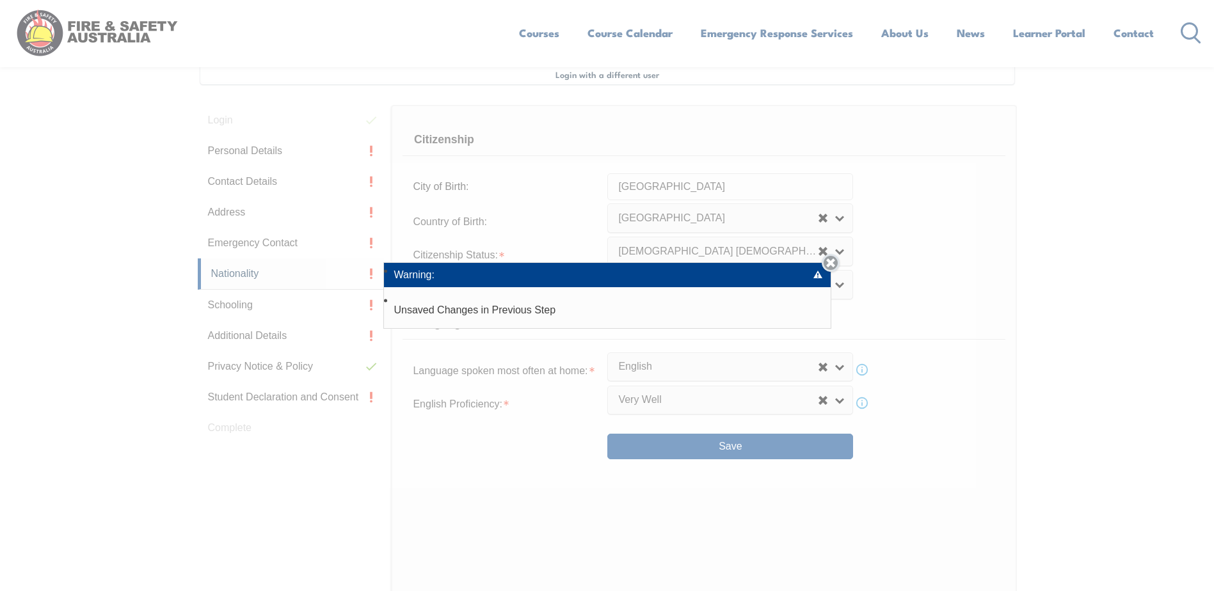
click at [832, 262] on link "Close" at bounding box center [830, 263] width 18 height 18
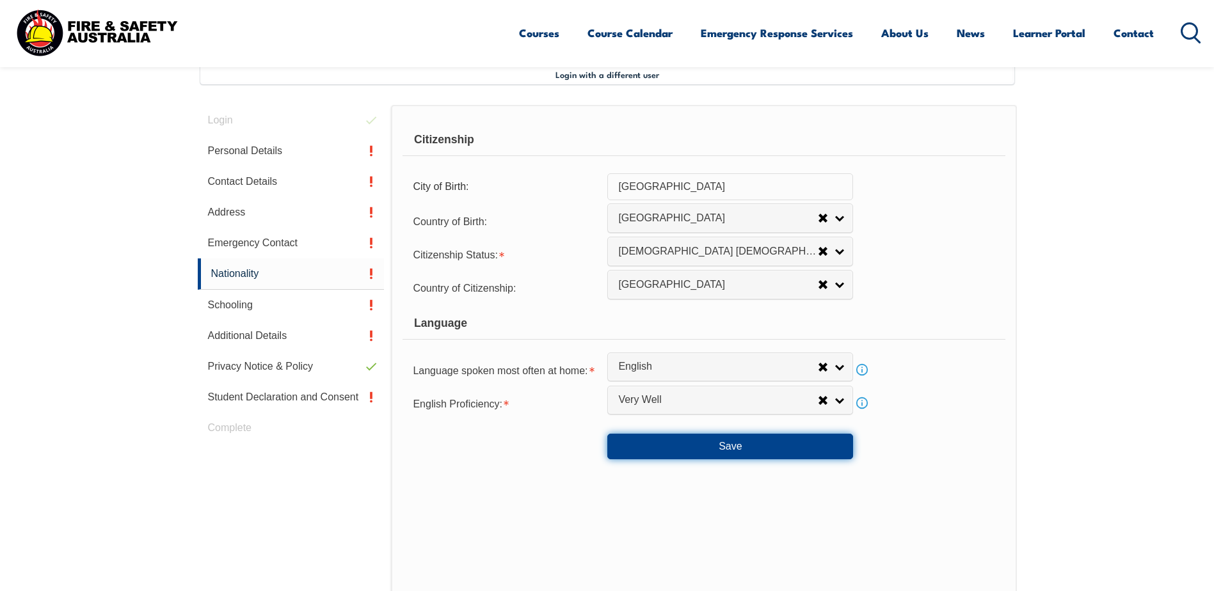
click at [640, 441] on button "Save" at bounding box center [730, 447] width 246 height 26
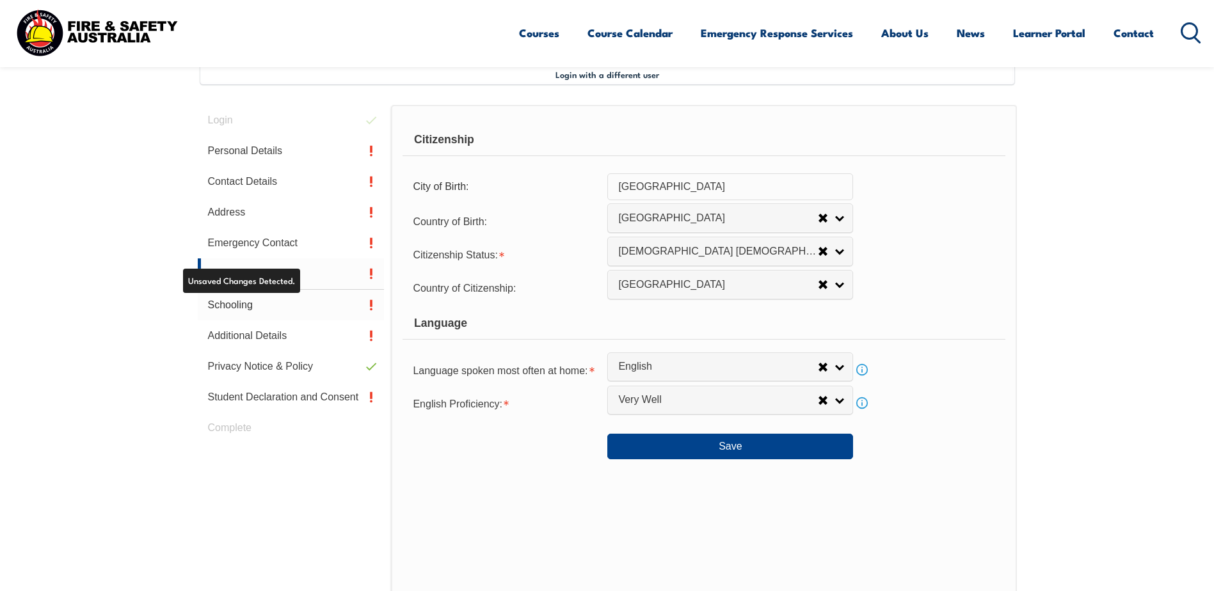
click at [271, 303] on link "Schooling" at bounding box center [291, 305] width 187 height 31
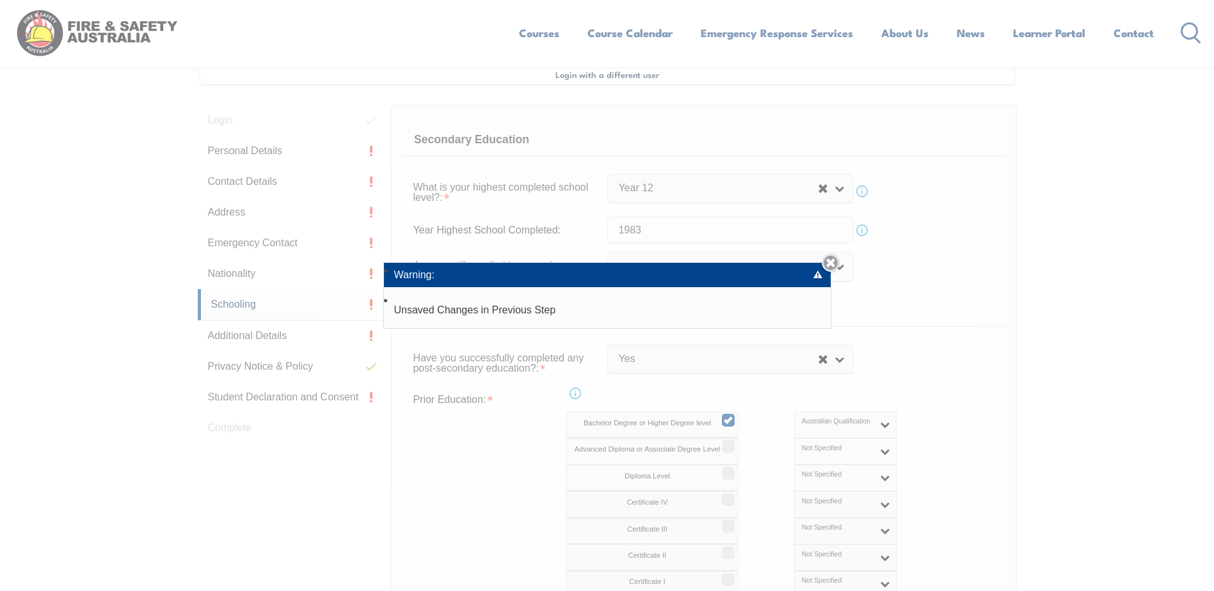
click at [834, 259] on link "Close" at bounding box center [830, 263] width 18 height 18
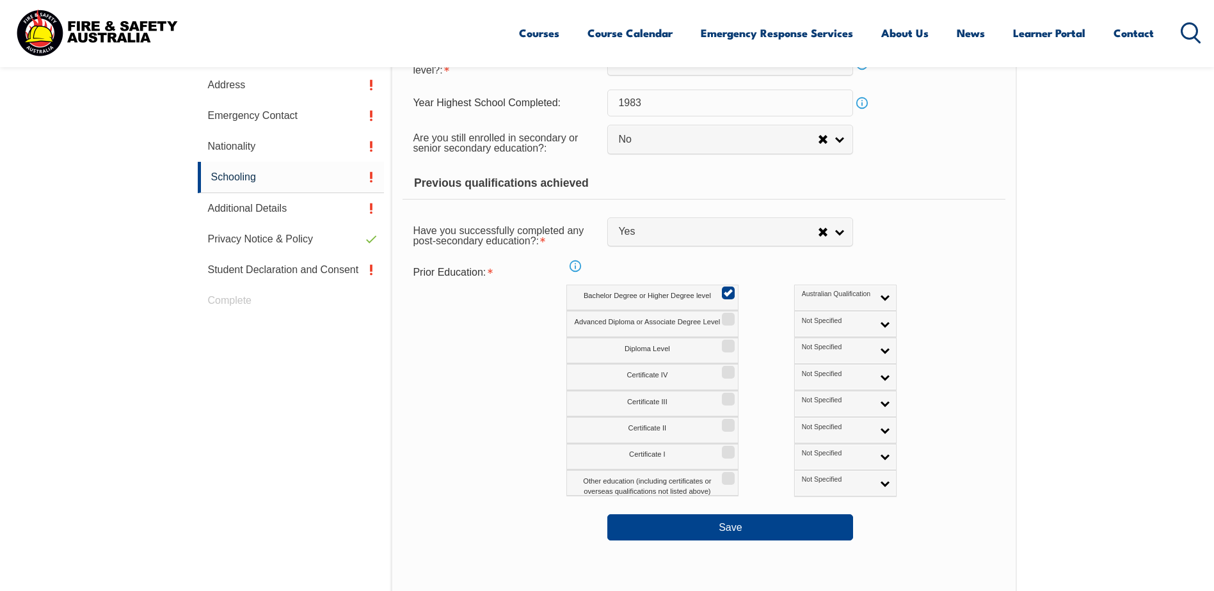
scroll to position [477, 0]
click at [693, 531] on button "Save" at bounding box center [730, 527] width 246 height 26
click at [252, 206] on link "Additional Details" at bounding box center [291, 208] width 187 height 31
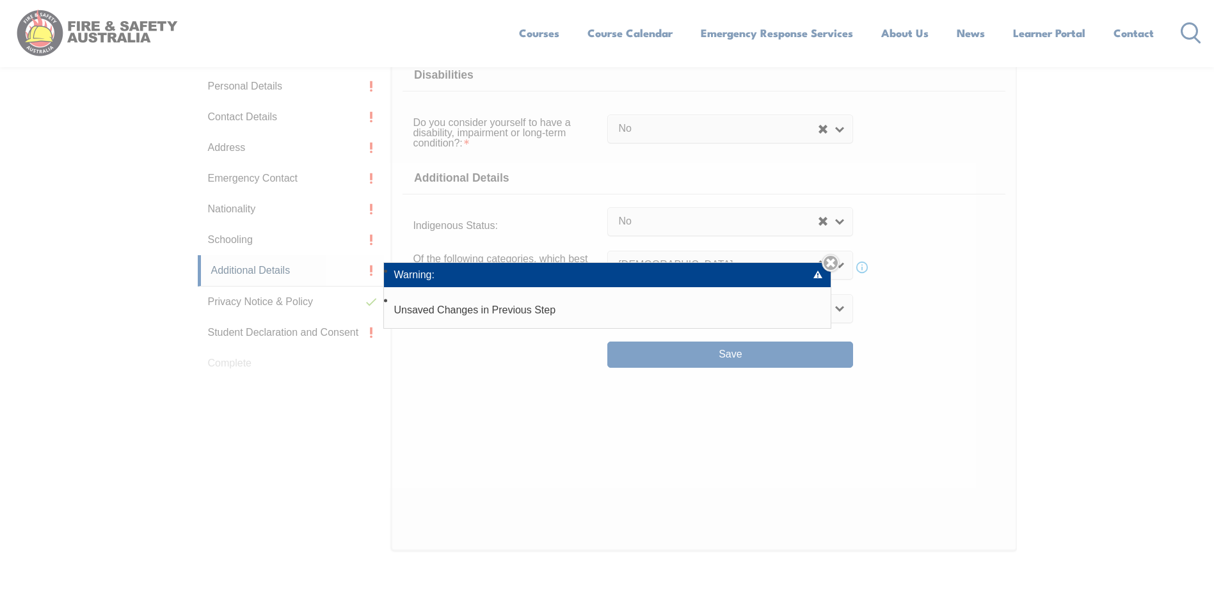
scroll to position [349, 0]
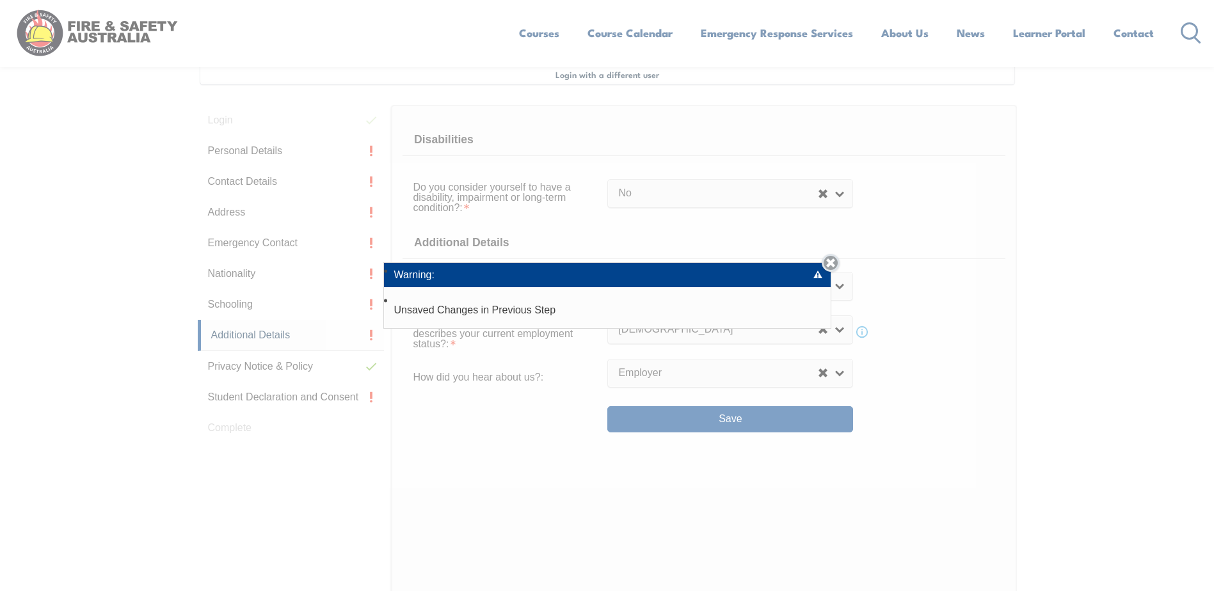
click at [834, 261] on link "Close" at bounding box center [830, 263] width 18 height 18
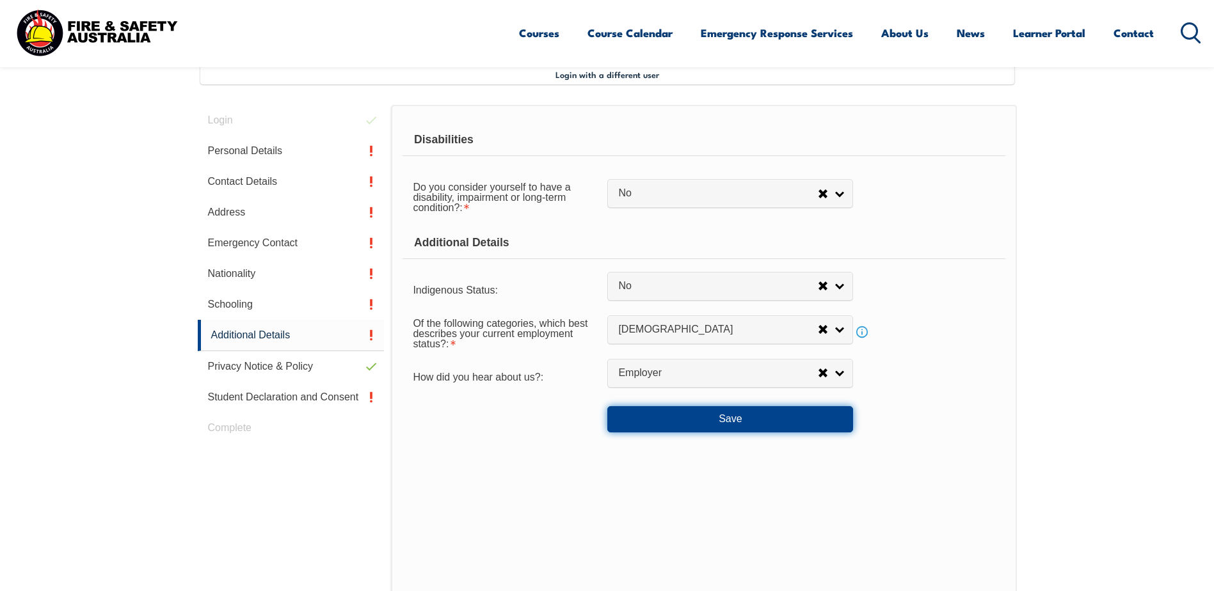
click at [635, 421] on button "Save" at bounding box center [730, 419] width 246 height 26
click at [333, 359] on link "Privacy Notice & Policy" at bounding box center [291, 366] width 187 height 31
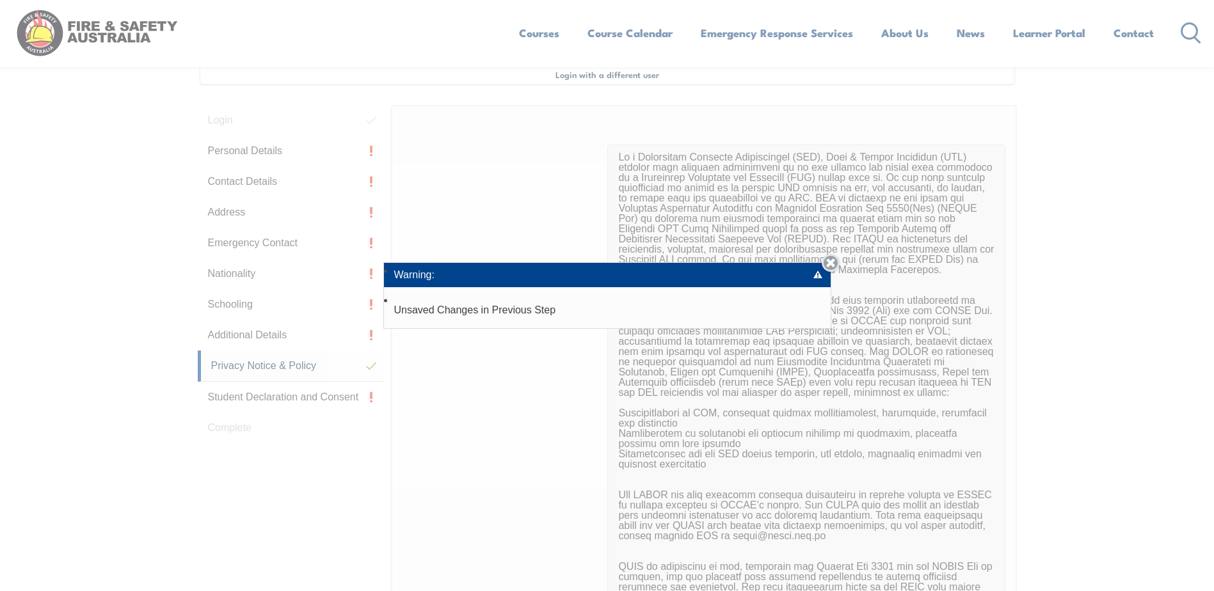
click at [830, 264] on link "Close" at bounding box center [830, 263] width 18 height 18
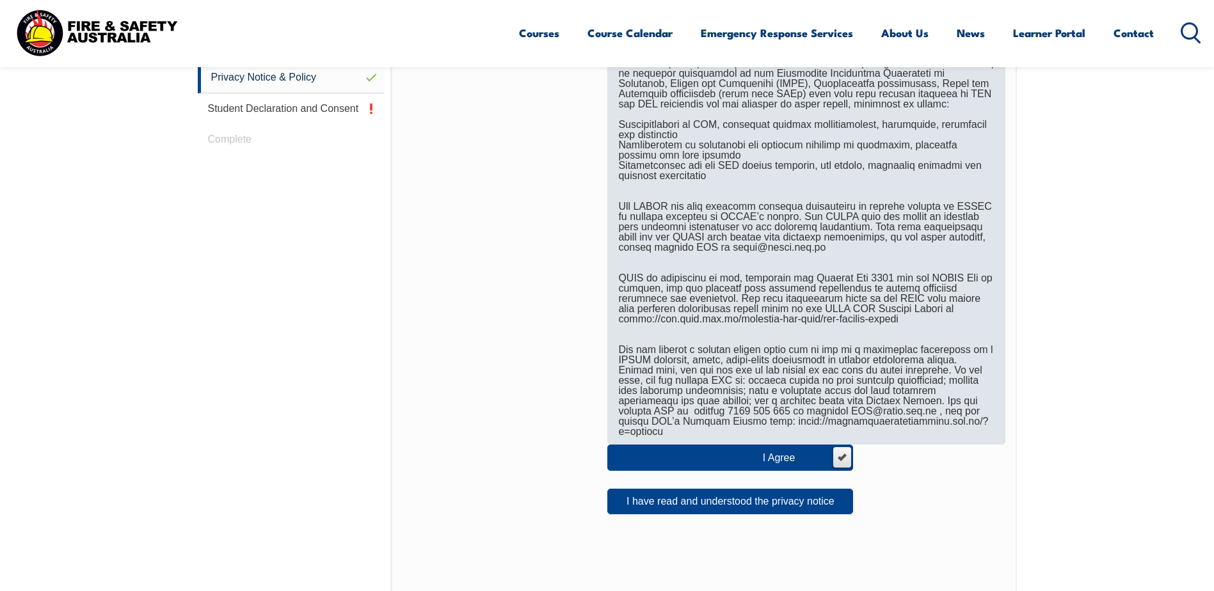
scroll to position [669, 0]
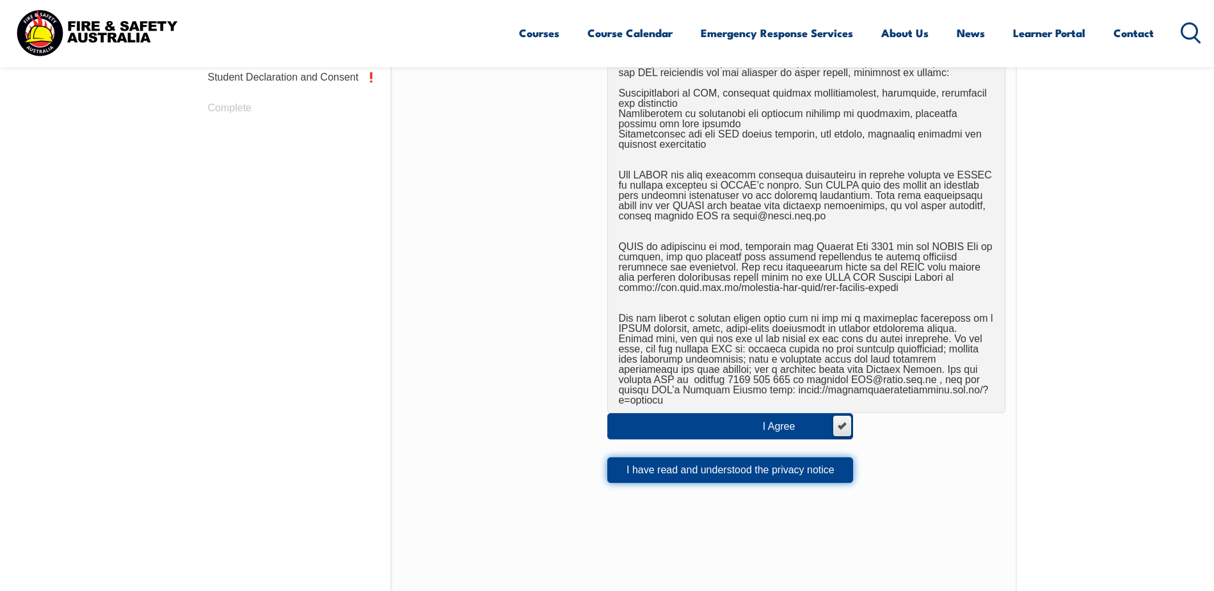
click at [720, 459] on button "I have read and understood the privacy notice" at bounding box center [730, 470] width 246 height 26
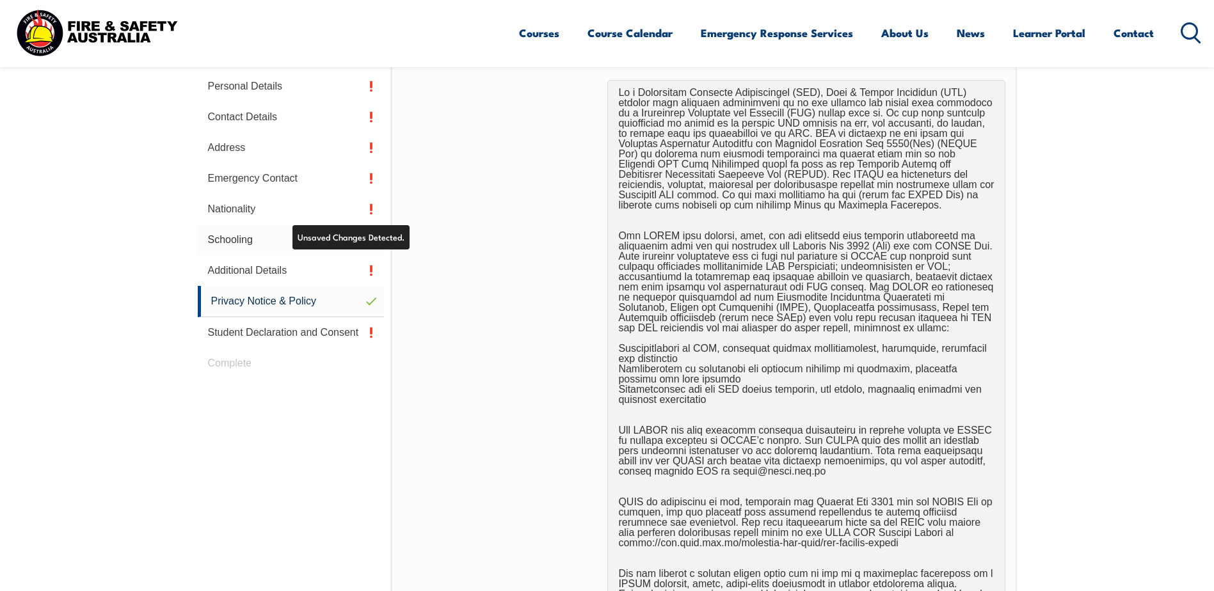
scroll to position [413, 0]
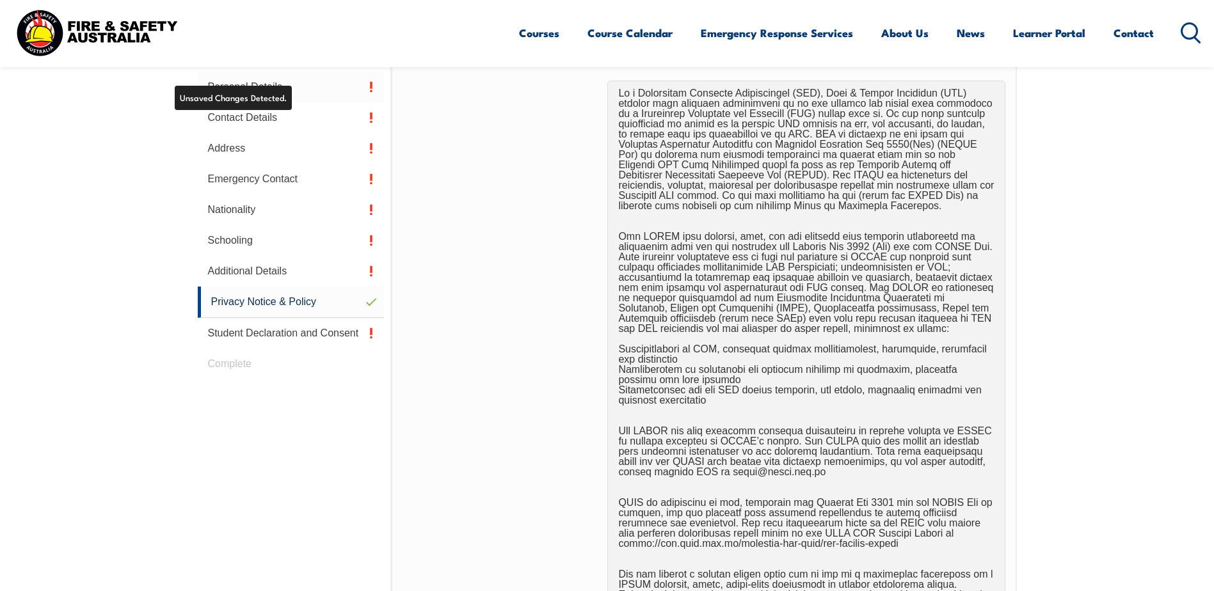
click at [275, 88] on link "Personal Details" at bounding box center [291, 87] width 187 height 31
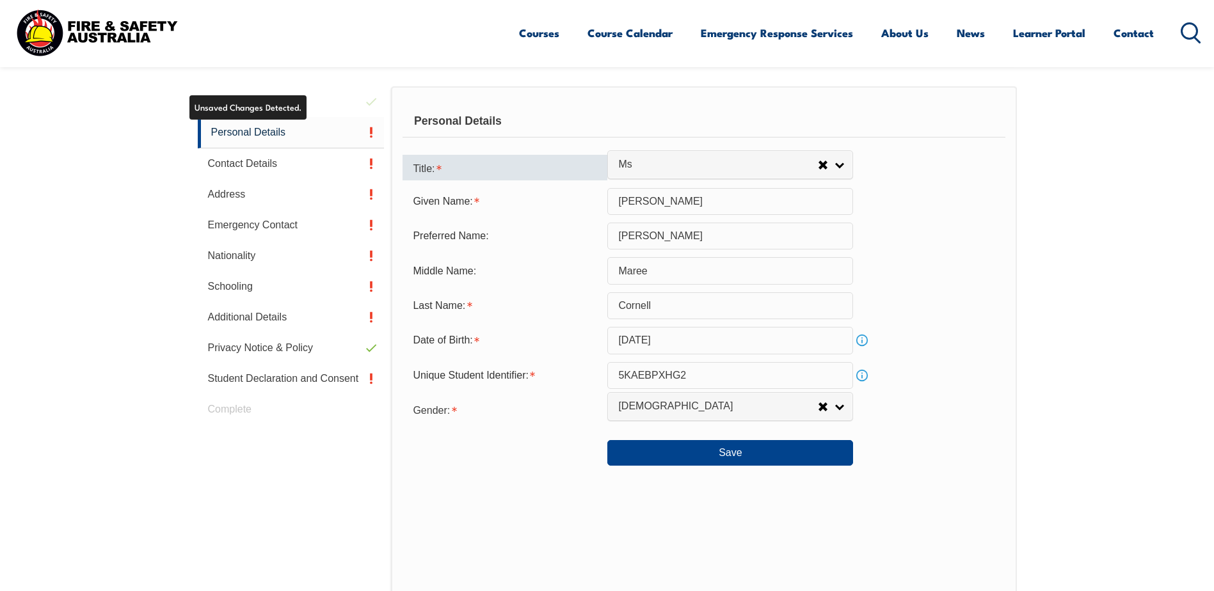
scroll to position [349, 0]
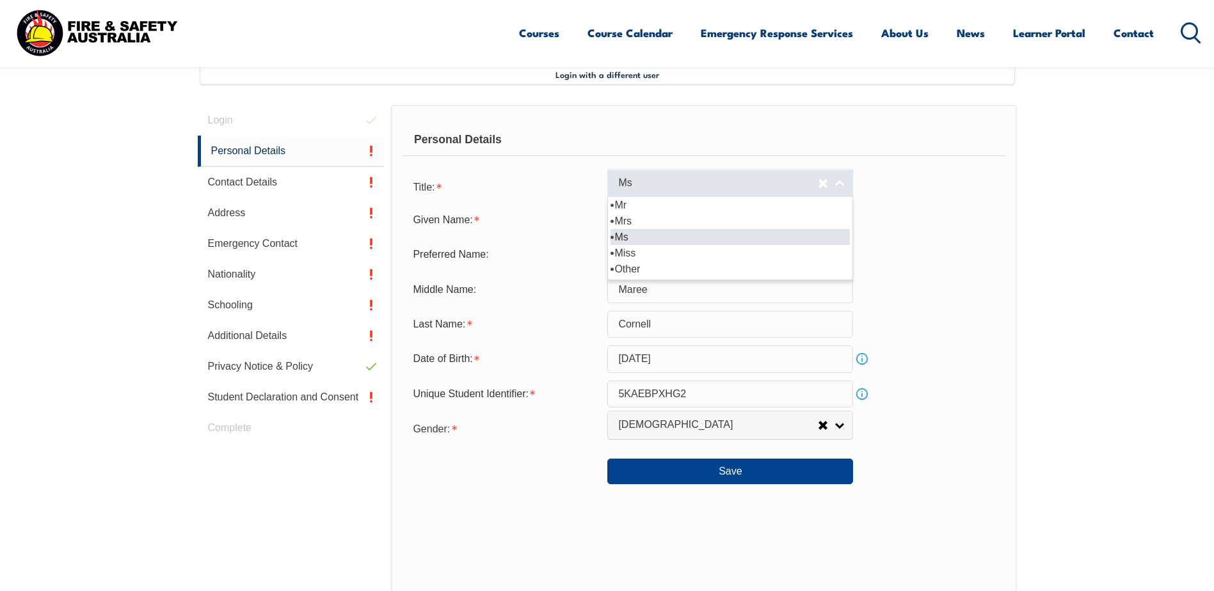
click at [841, 184] on link "Ms" at bounding box center [730, 183] width 246 height 29
click at [647, 234] on li "Ms" at bounding box center [729, 237] width 239 height 16
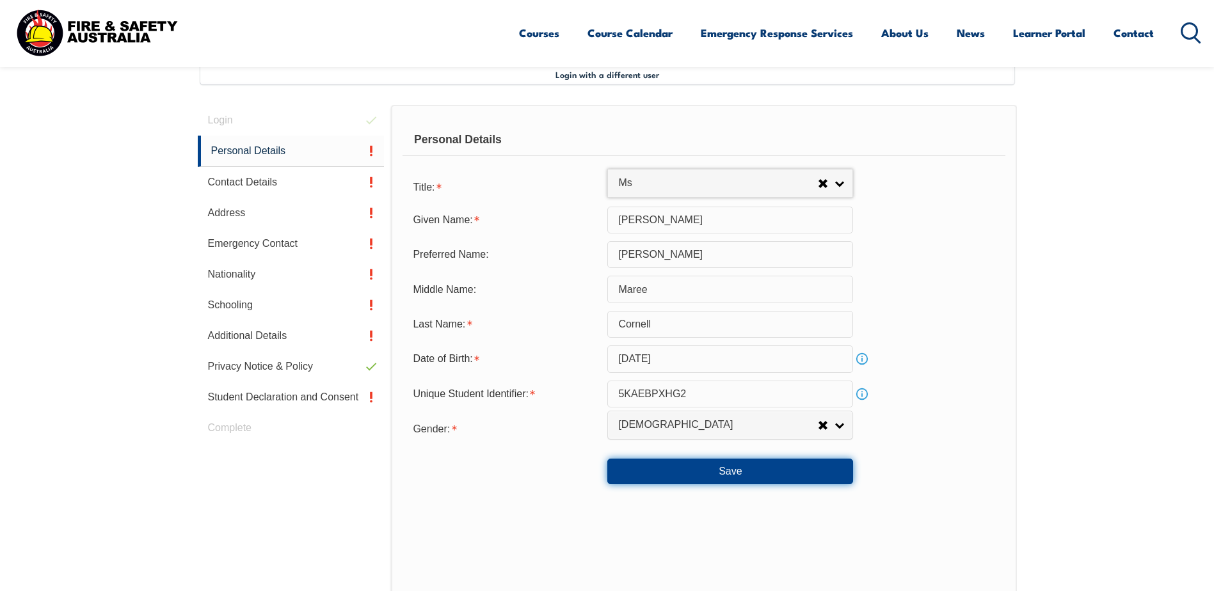
click at [777, 463] on button "Save" at bounding box center [730, 472] width 246 height 26
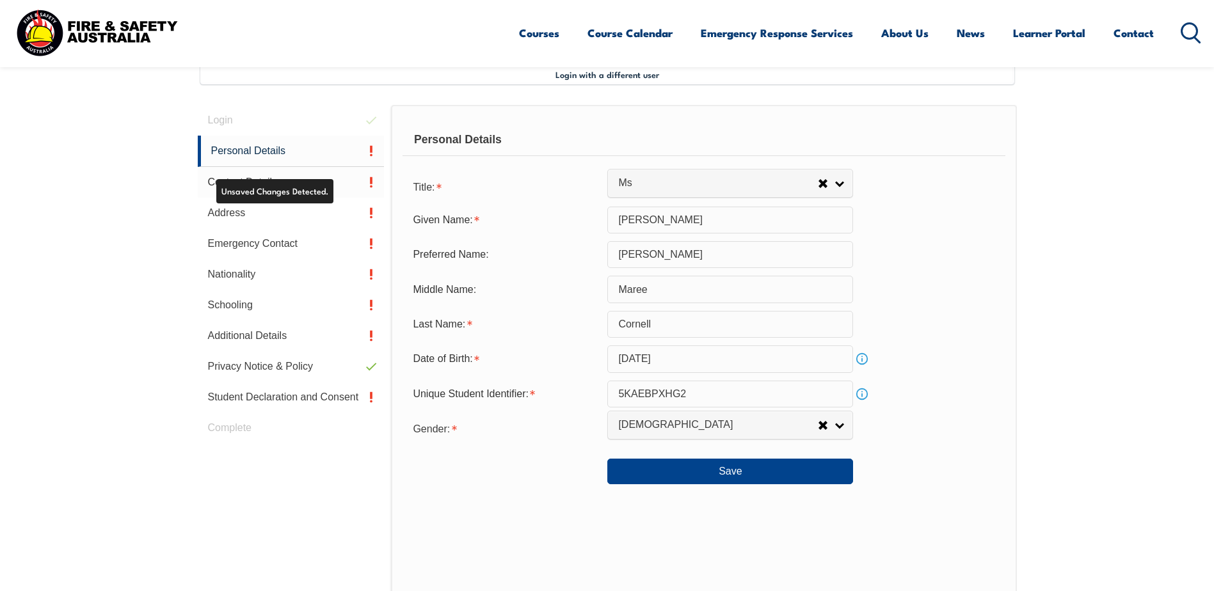
click at [301, 175] on link "Contact Details" at bounding box center [291, 182] width 187 height 31
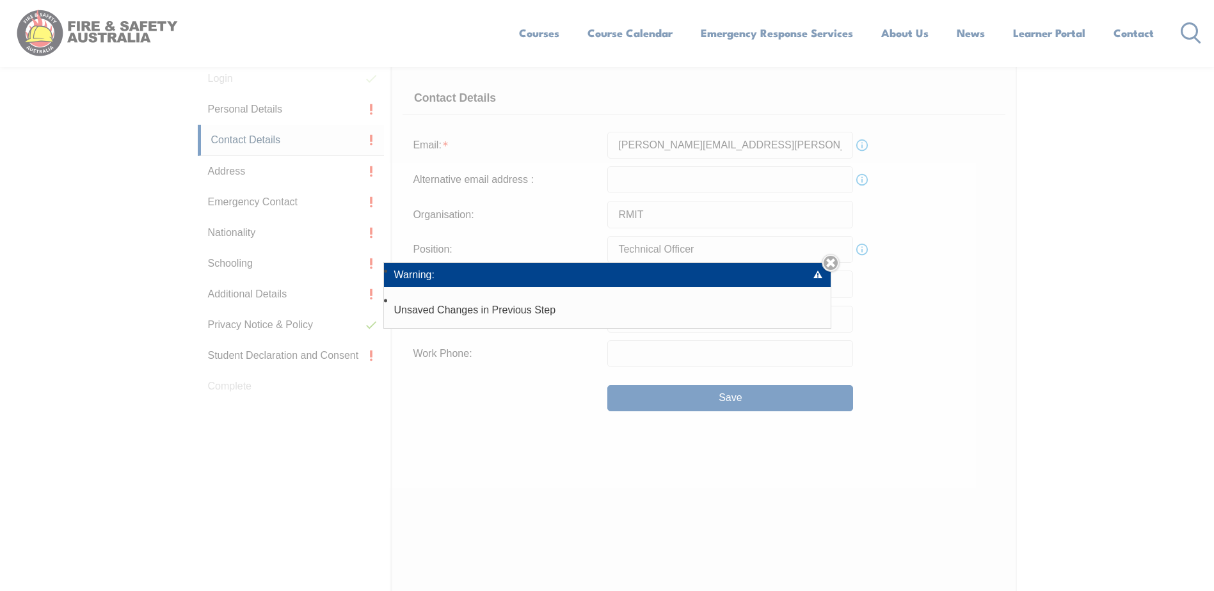
scroll to position [413, 0]
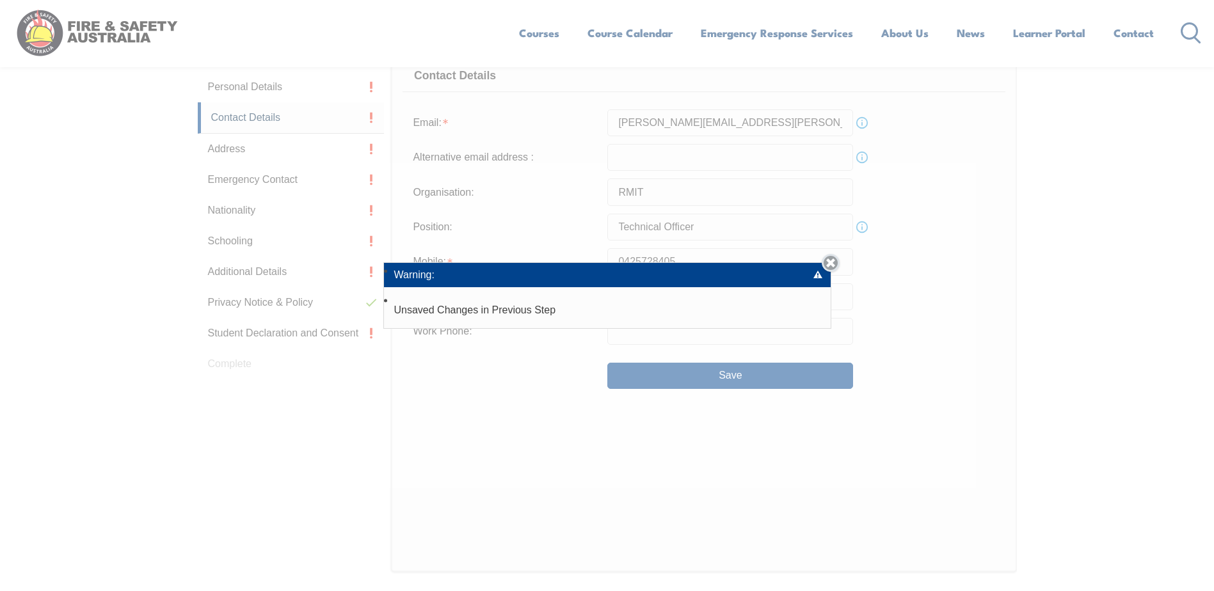
click at [830, 262] on link "Close" at bounding box center [830, 263] width 18 height 18
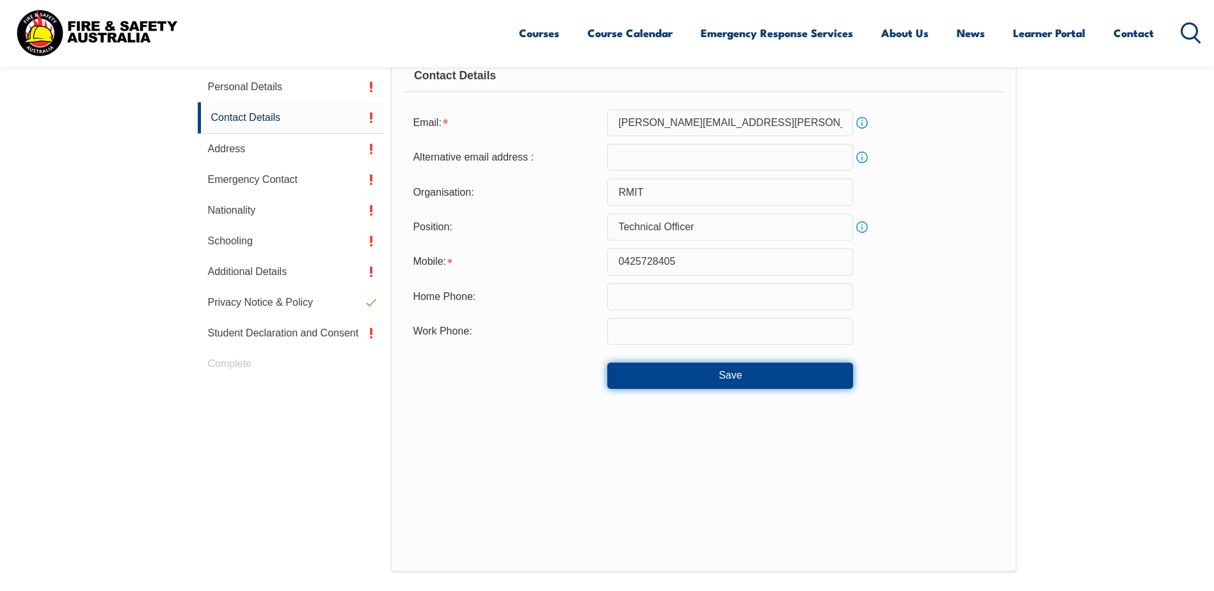
click at [692, 372] on button "Save" at bounding box center [730, 376] width 246 height 26
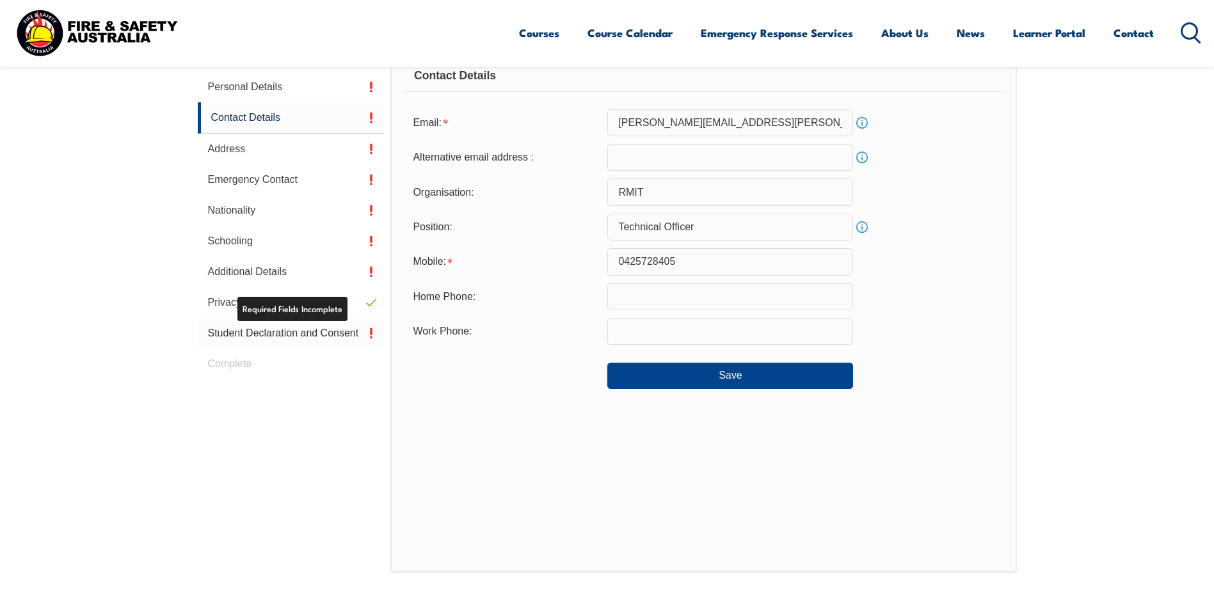
click at [322, 336] on link "Student Declaration and Consent" at bounding box center [291, 333] width 187 height 31
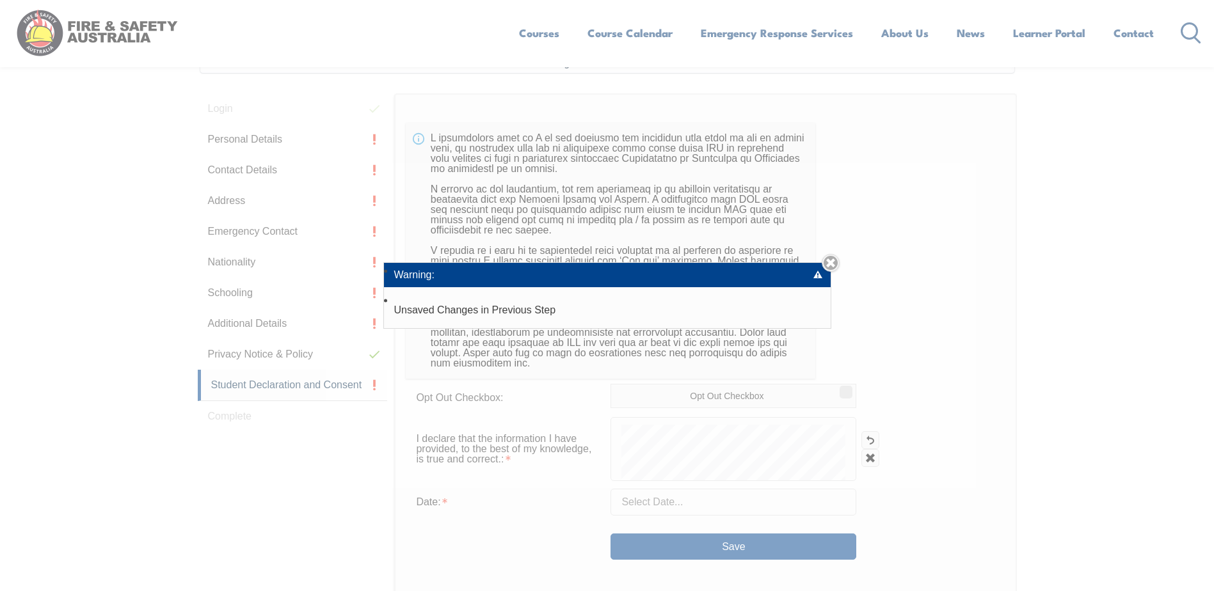
scroll to position [349, 0]
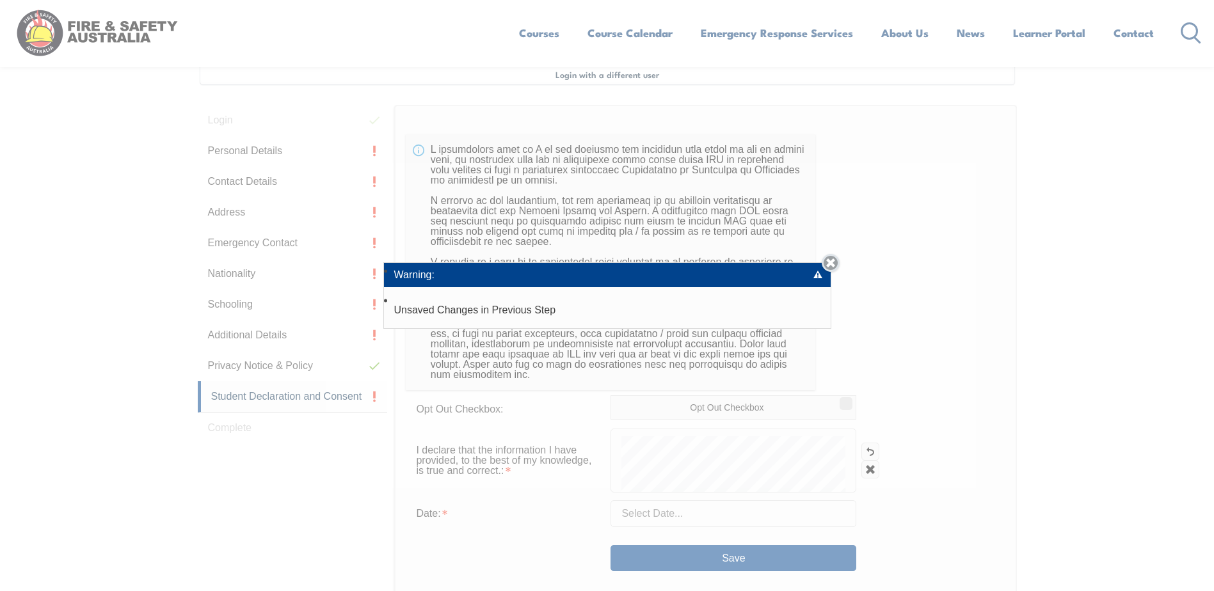
click at [831, 258] on link "Close" at bounding box center [830, 263] width 18 height 18
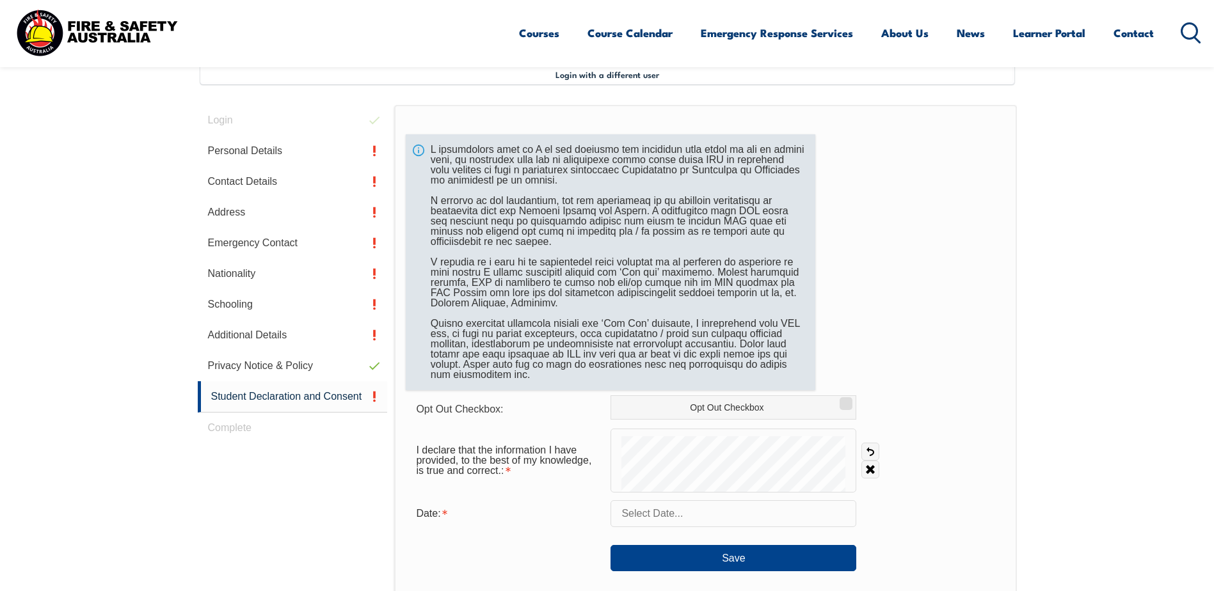
scroll to position [413, 0]
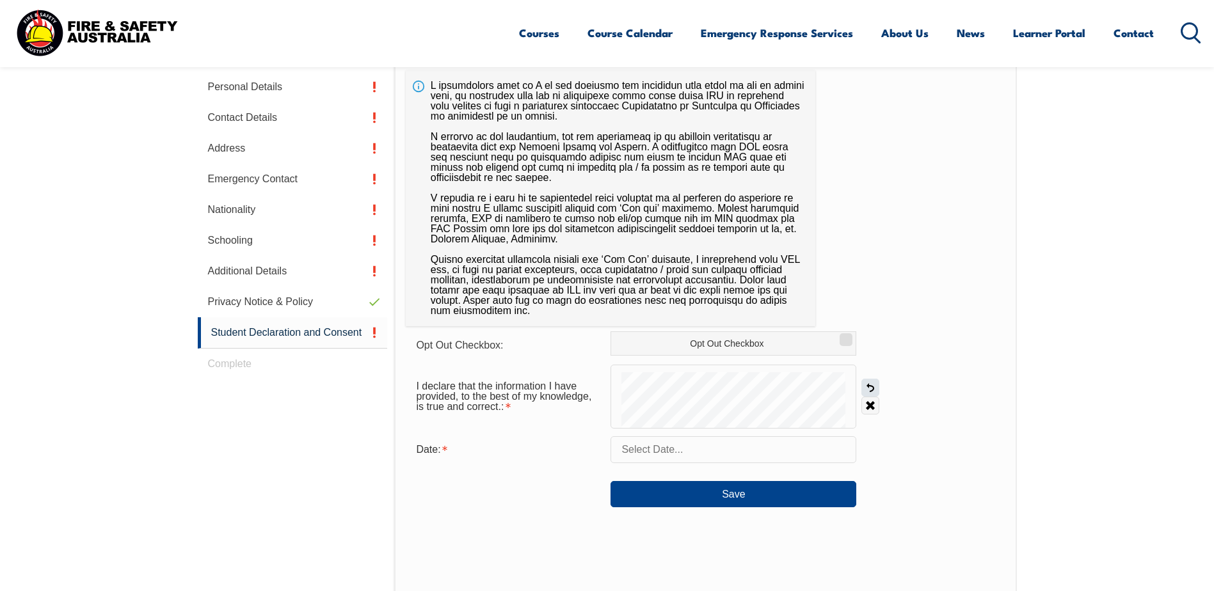
click at [868, 383] on link "Undo" at bounding box center [870, 388] width 18 height 18
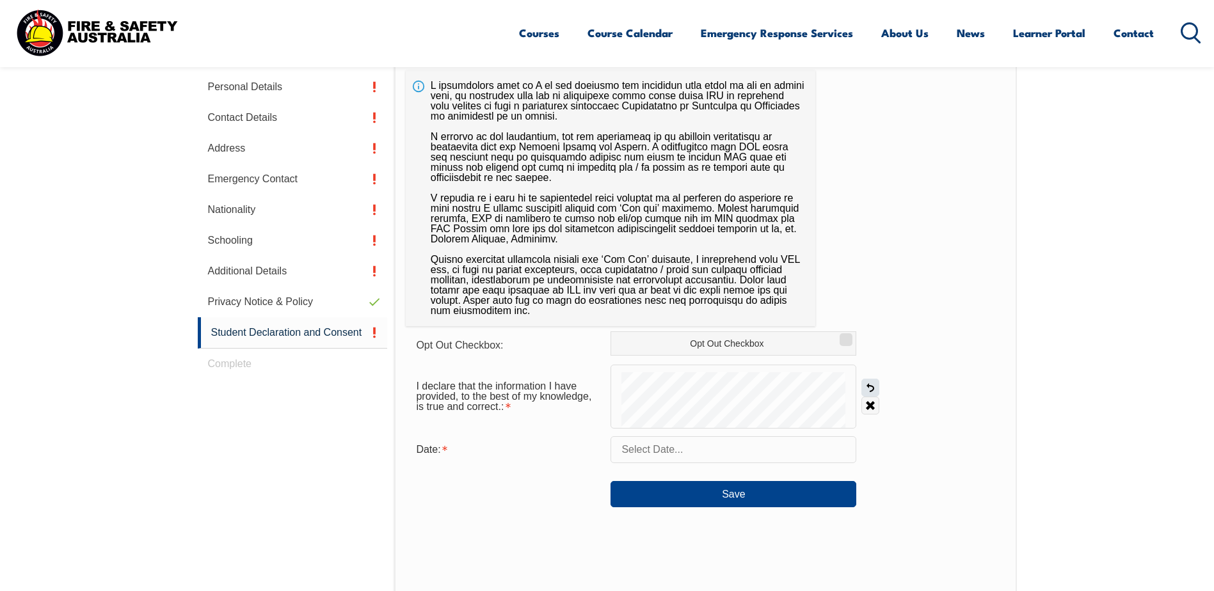
click at [868, 383] on link "Undo" at bounding box center [870, 388] width 18 height 18
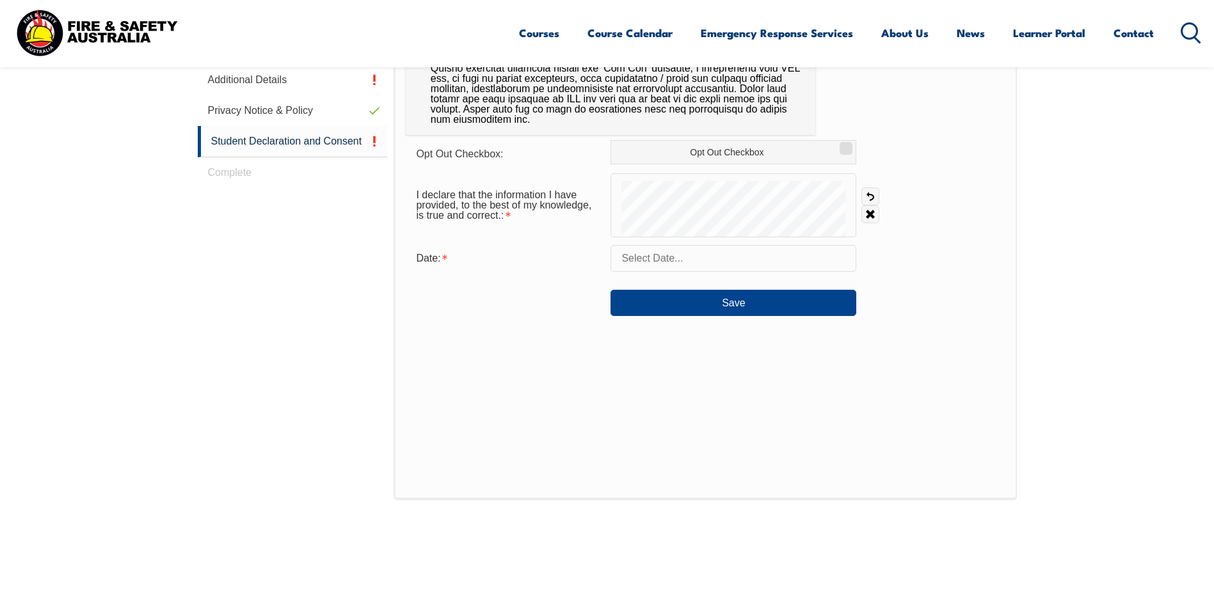
scroll to position [485, 0]
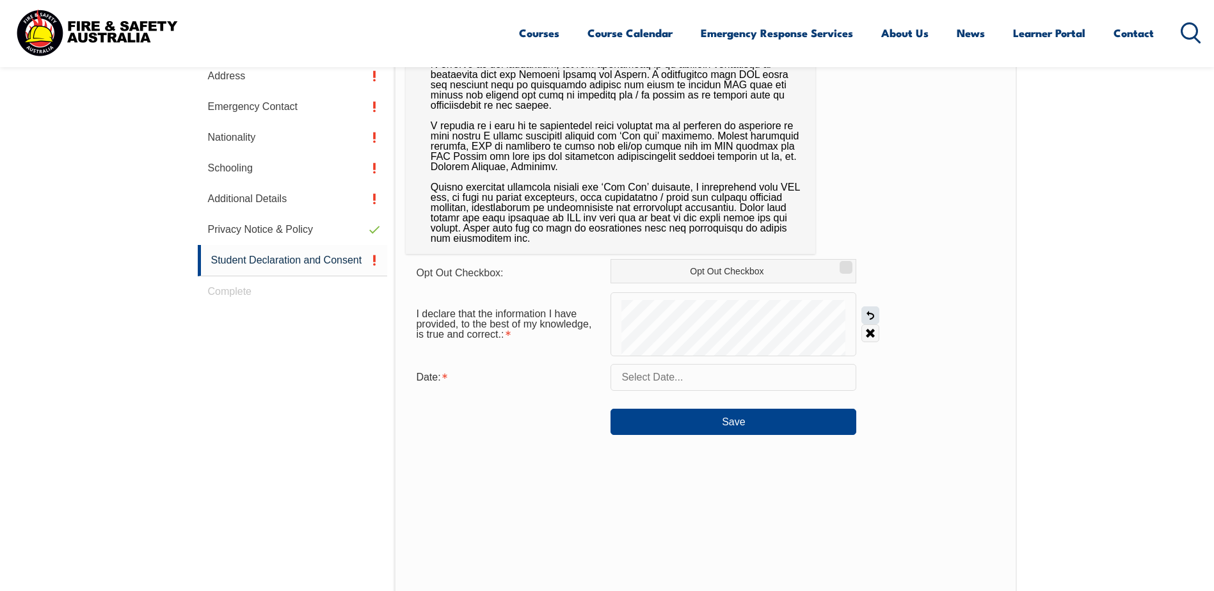
click at [876, 316] on link "Undo" at bounding box center [870, 315] width 18 height 18
click at [874, 315] on link "Undo" at bounding box center [870, 315] width 18 height 18
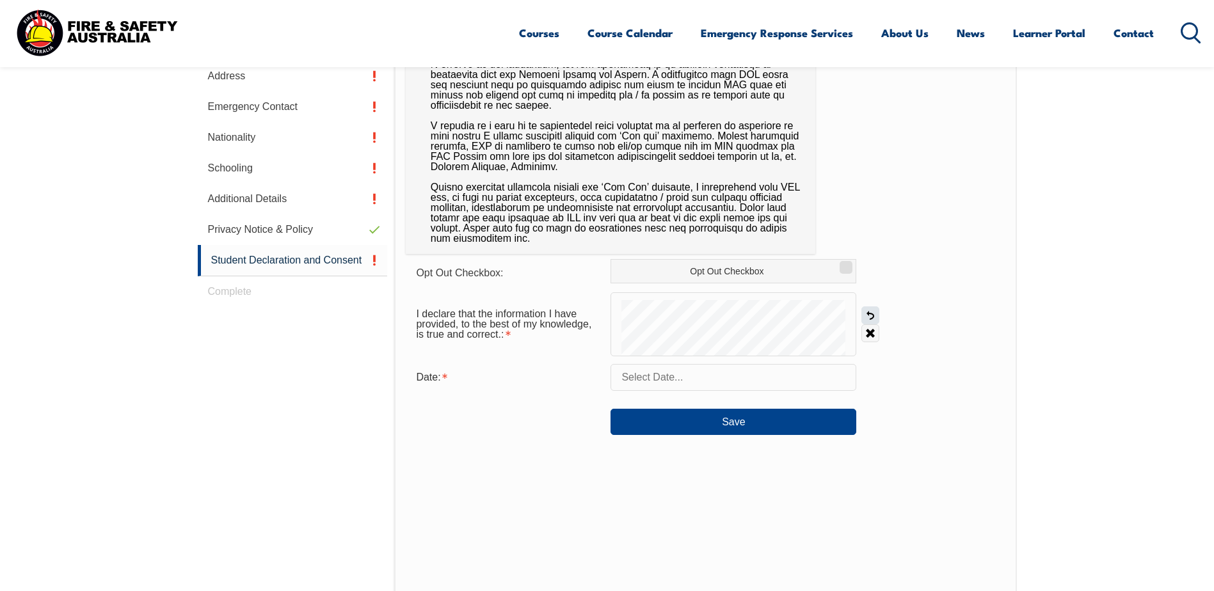
click at [870, 313] on link "Undo" at bounding box center [870, 315] width 18 height 18
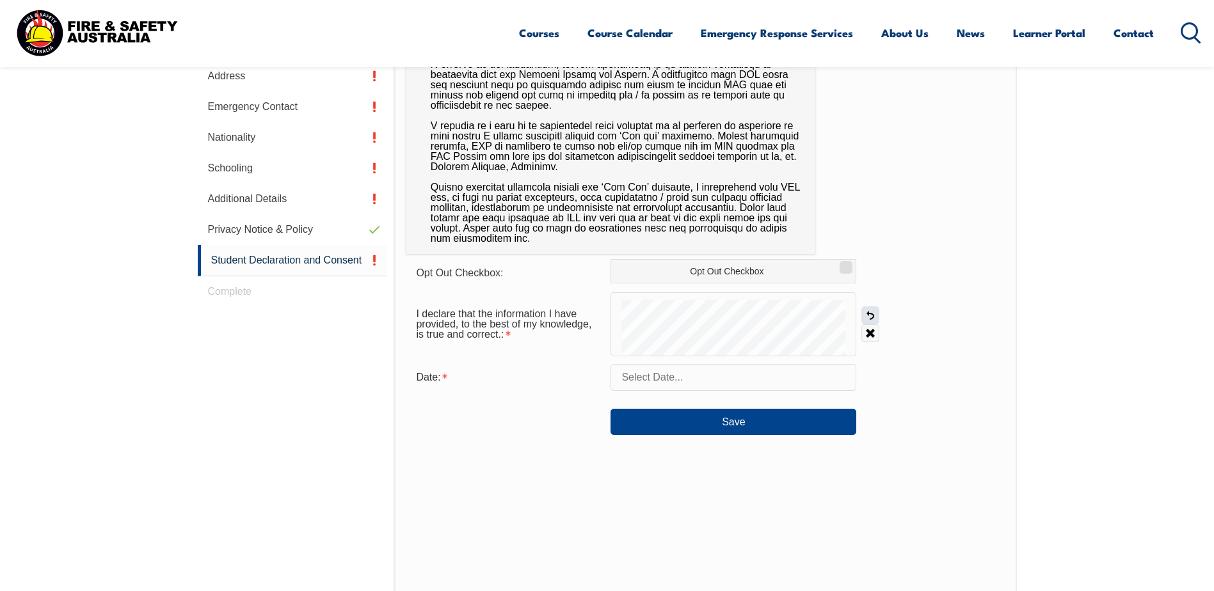
click at [870, 313] on link "Undo" at bounding box center [870, 315] width 18 height 18
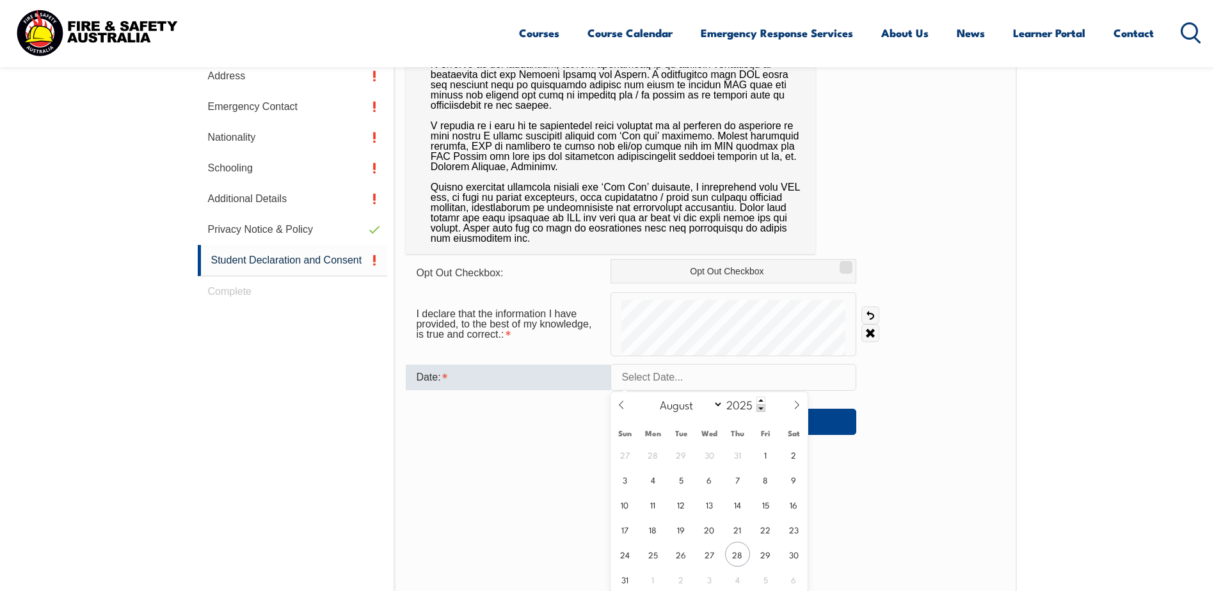
click at [686, 384] on input "text" at bounding box center [733, 377] width 246 height 27
click at [734, 554] on span "28" at bounding box center [737, 554] width 25 height 25
type input "[DATE]"
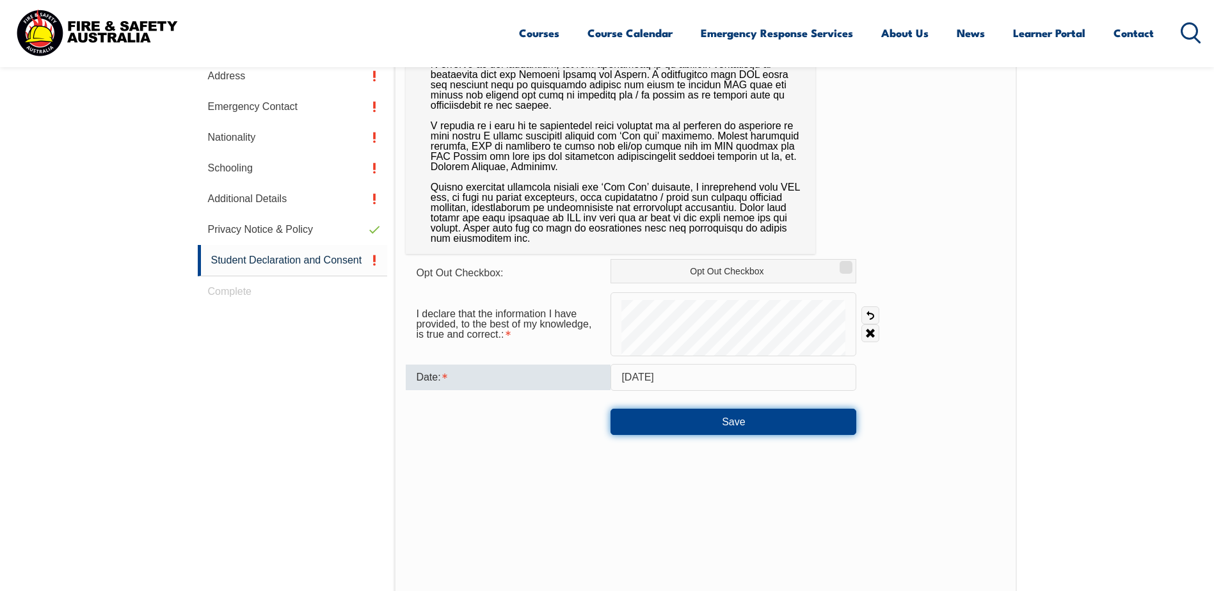
click at [716, 420] on button "Save" at bounding box center [733, 422] width 246 height 26
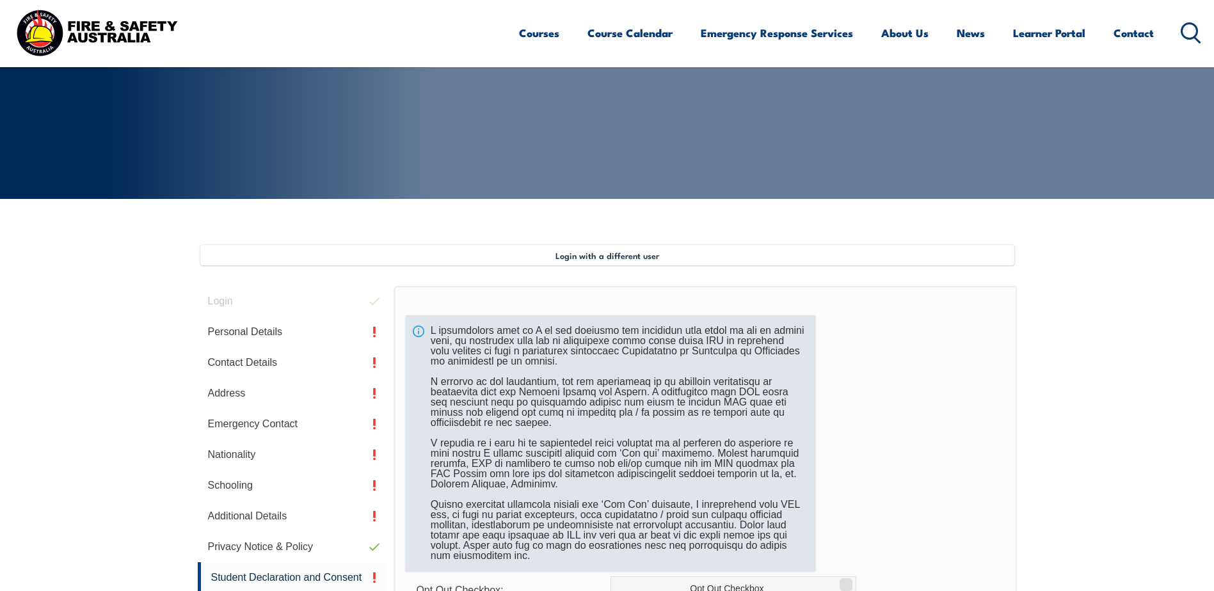
scroll to position [165, 0]
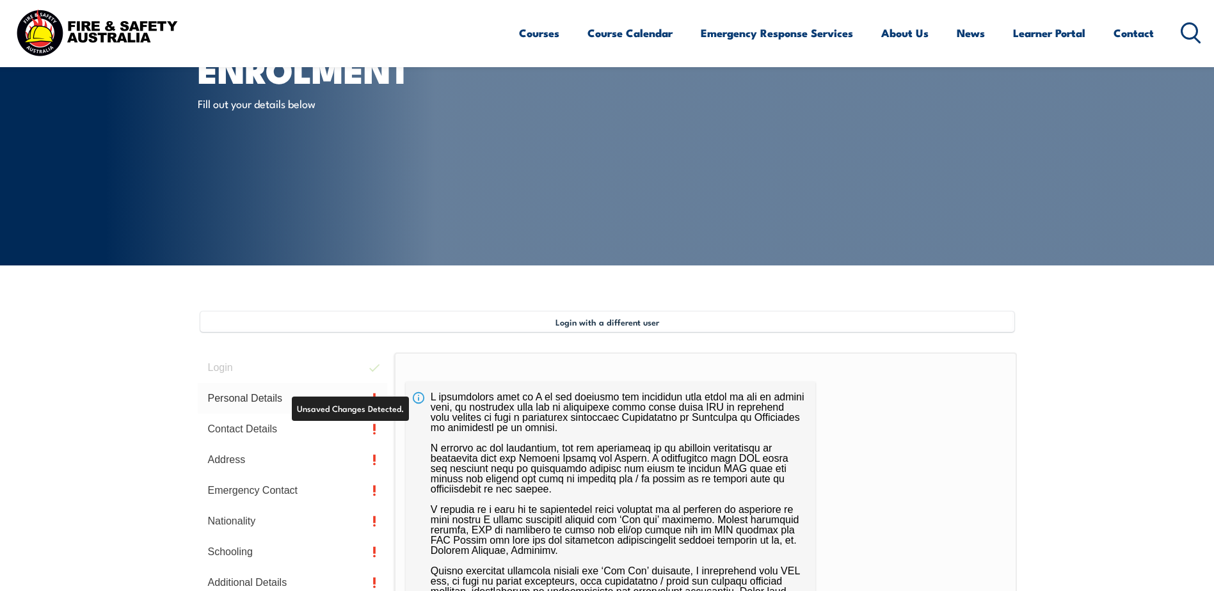
click at [369, 397] on link "Personal Details" at bounding box center [293, 398] width 190 height 31
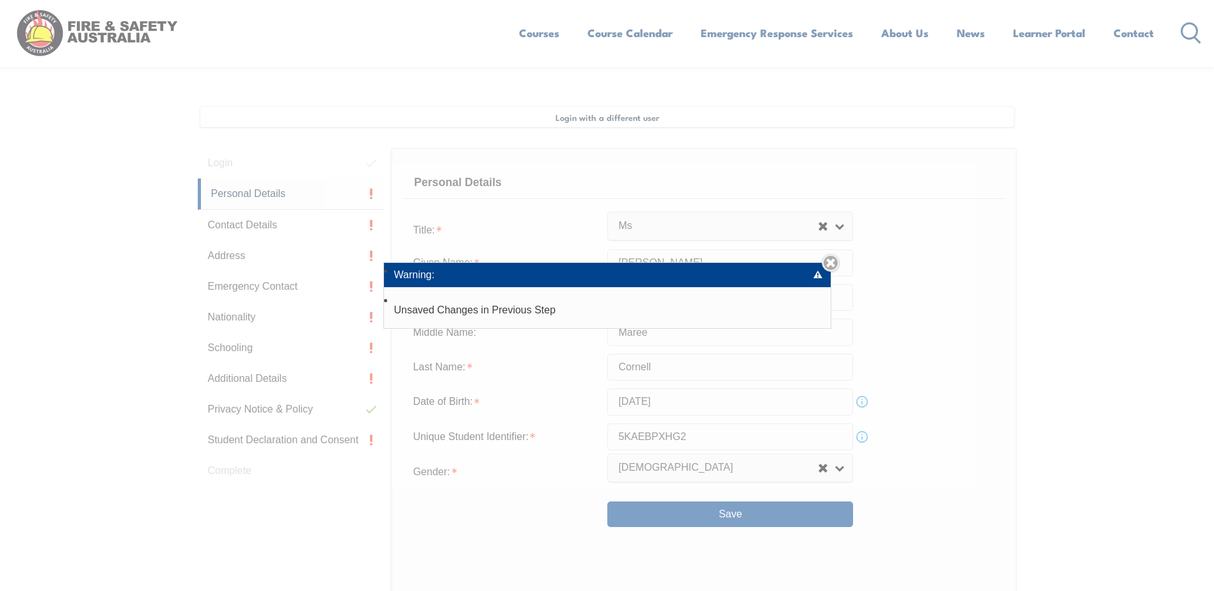
scroll to position [349, 0]
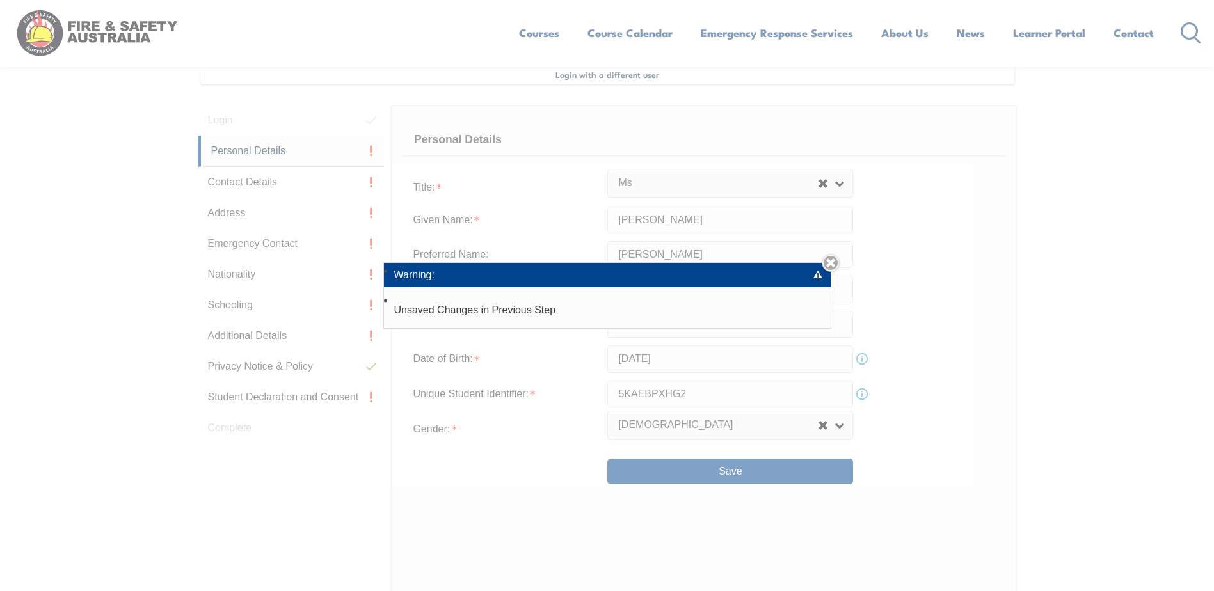
click at [824, 274] on li "Warning:" at bounding box center [607, 275] width 447 height 24
click at [813, 270] on li "Warning:" at bounding box center [607, 275] width 447 height 24
click at [830, 262] on link "Close" at bounding box center [830, 263] width 18 height 18
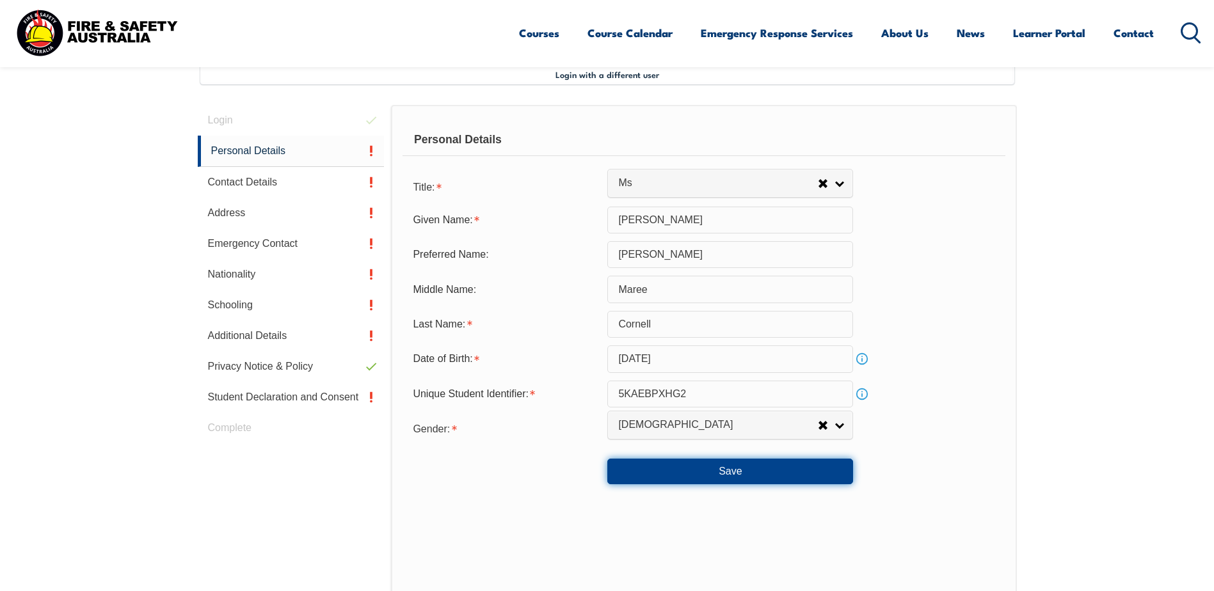
click at [761, 475] on button "Save" at bounding box center [730, 472] width 246 height 26
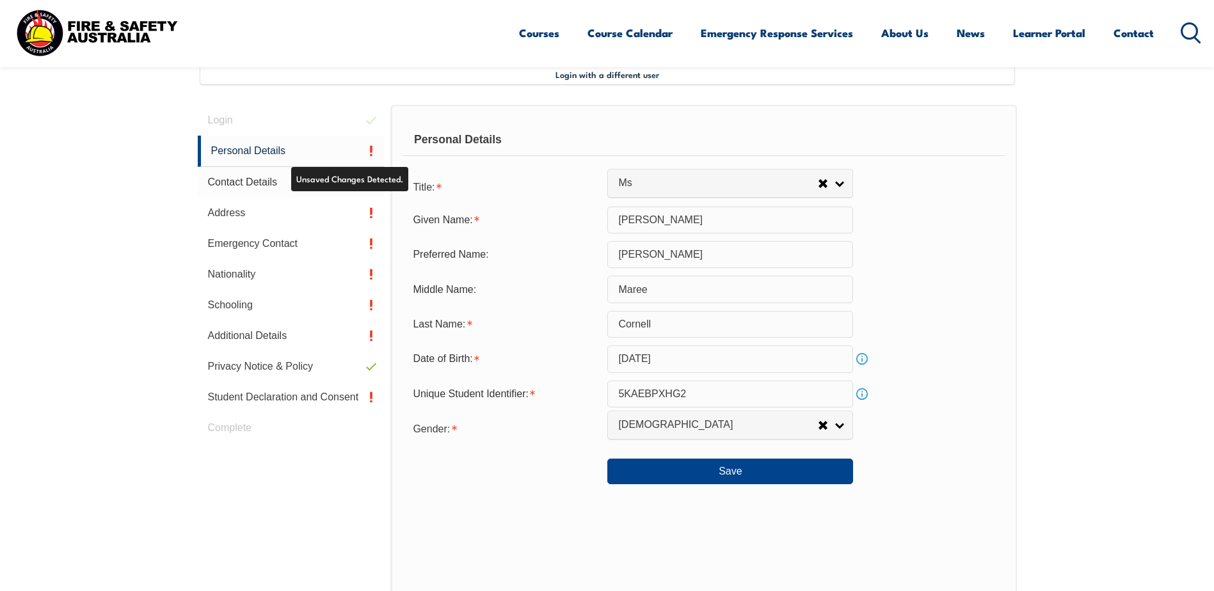
click at [363, 182] on link "Contact Details" at bounding box center [291, 182] width 187 height 31
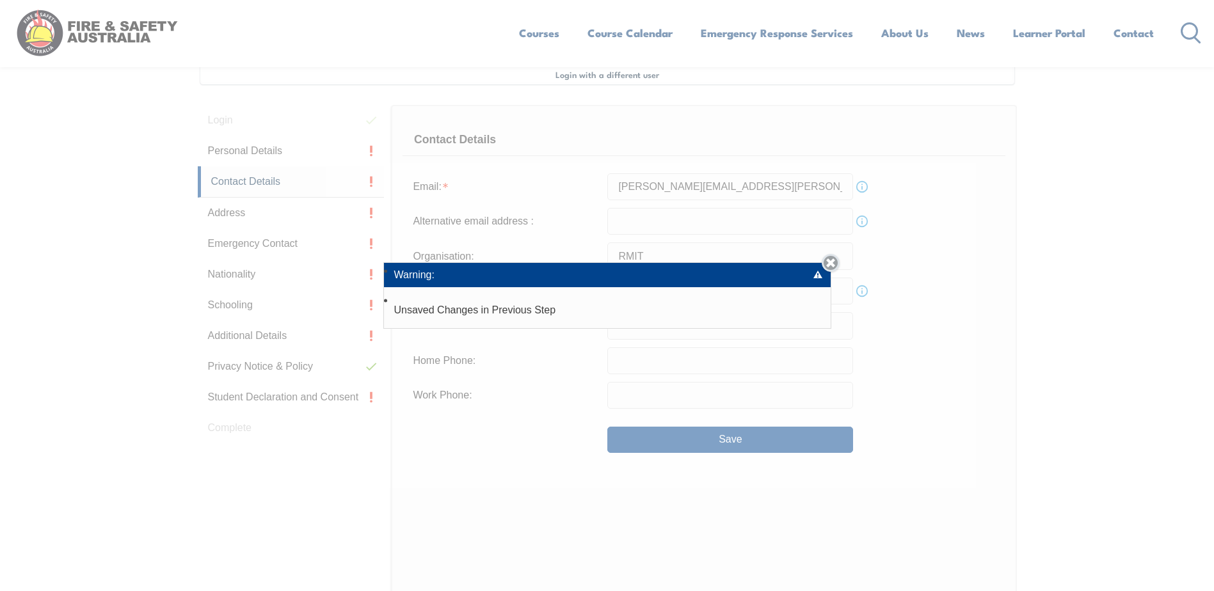
click at [834, 263] on link "Close" at bounding box center [830, 263] width 18 height 18
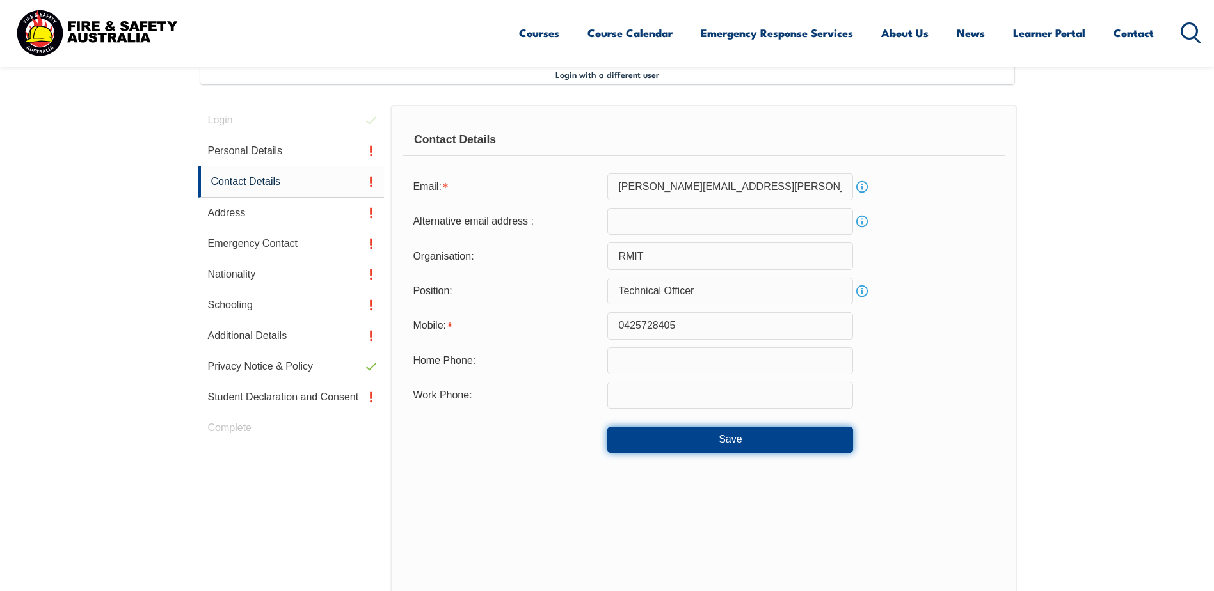
click at [693, 447] on button "Save" at bounding box center [730, 440] width 246 height 26
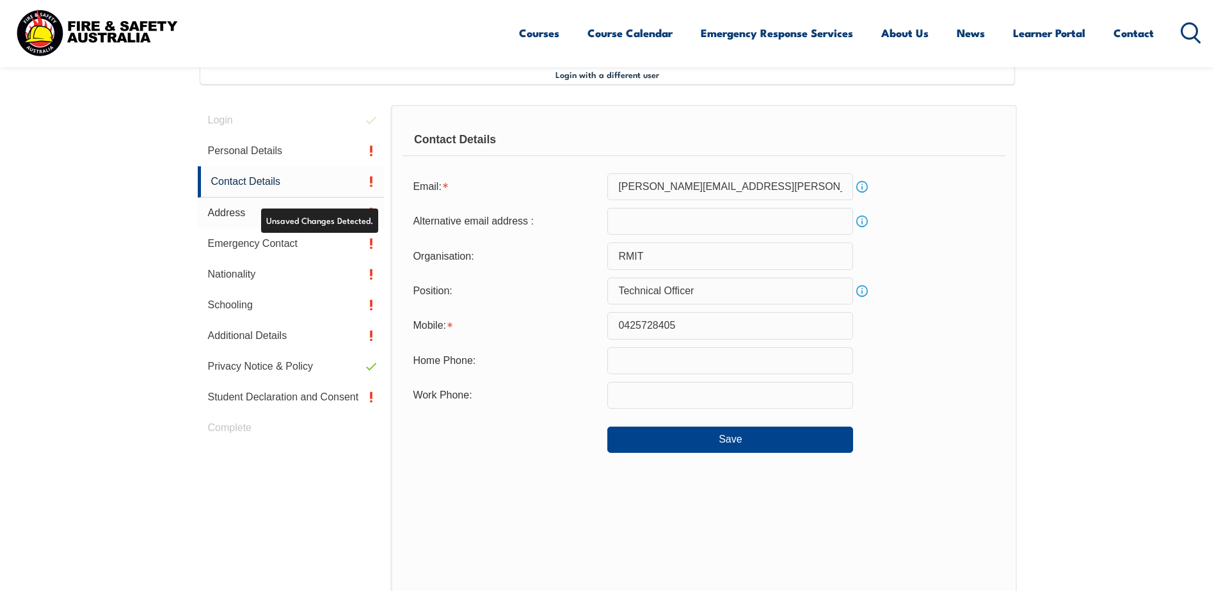
click at [358, 218] on link "Address" at bounding box center [291, 213] width 187 height 31
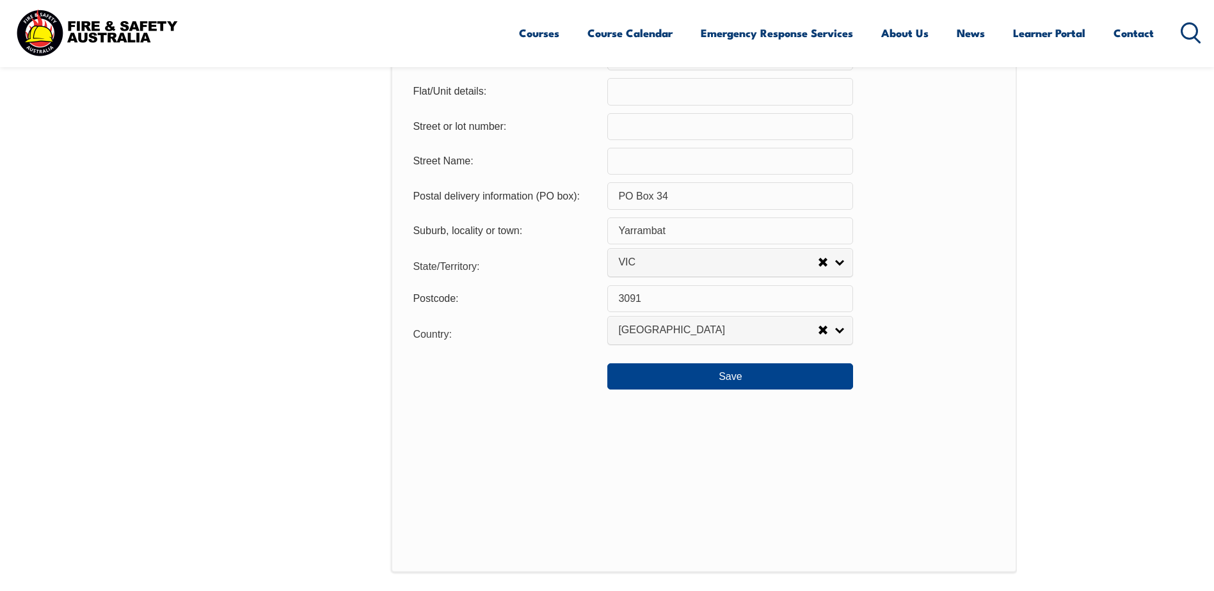
scroll to position [924, 0]
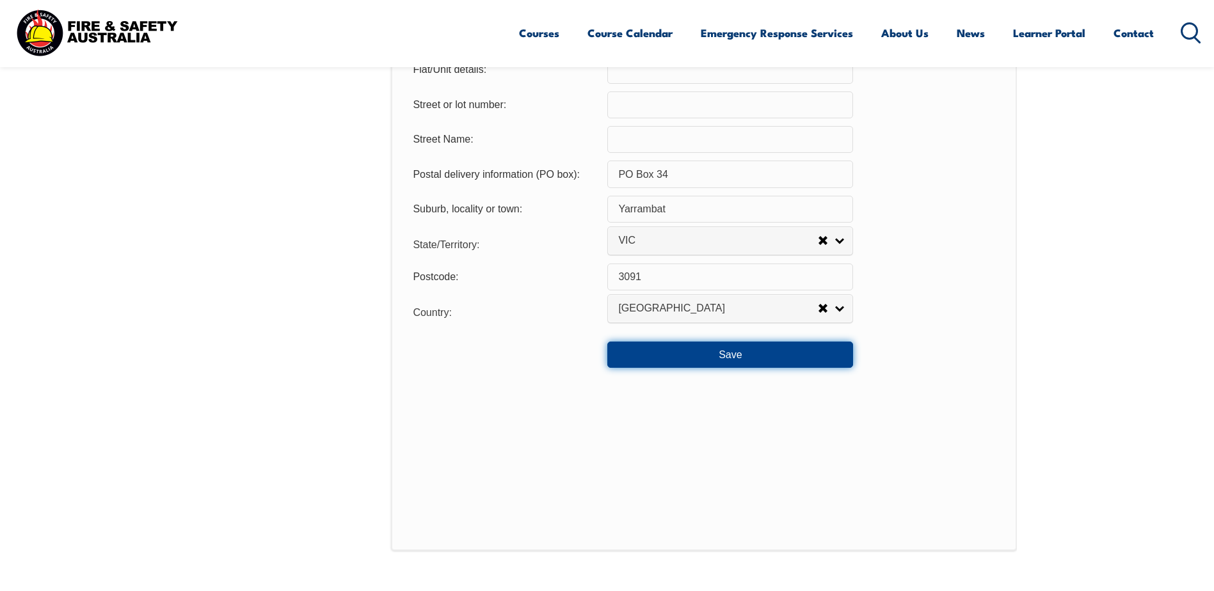
click at [666, 347] on button "Save" at bounding box center [730, 355] width 246 height 26
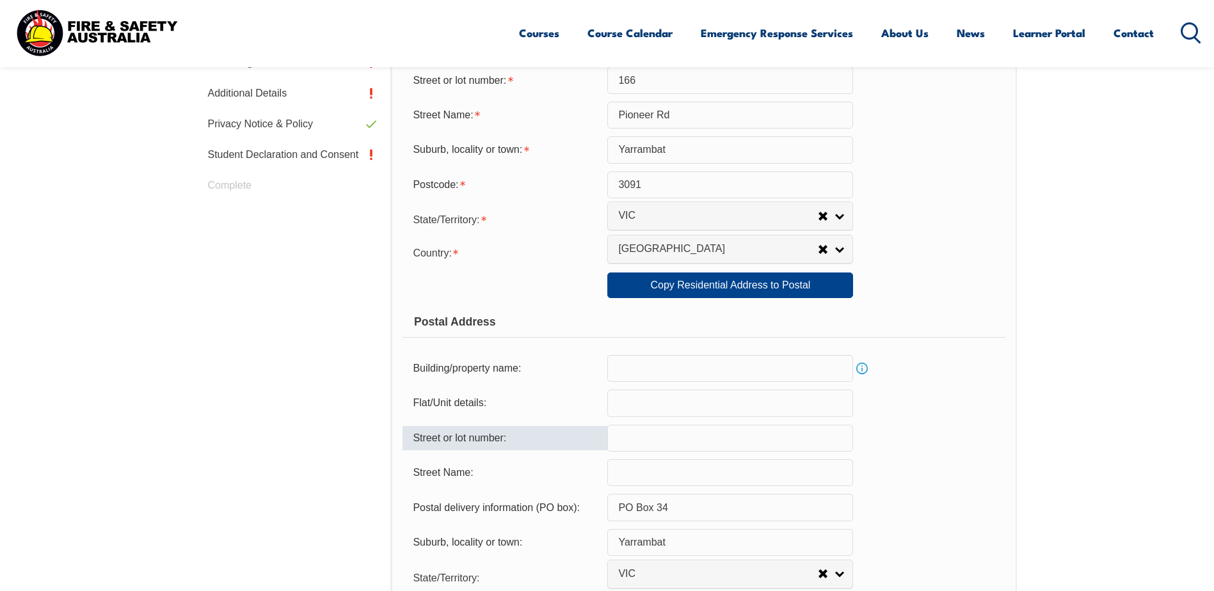
scroll to position [413, 0]
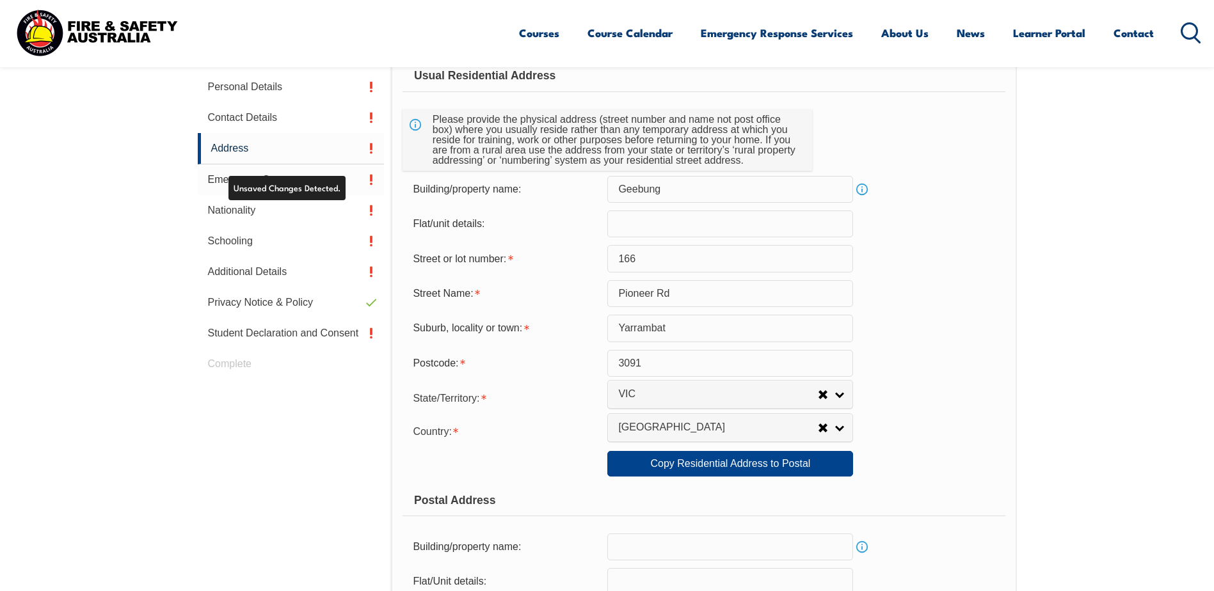
click at [313, 180] on link "Emergency Contact" at bounding box center [291, 179] width 187 height 31
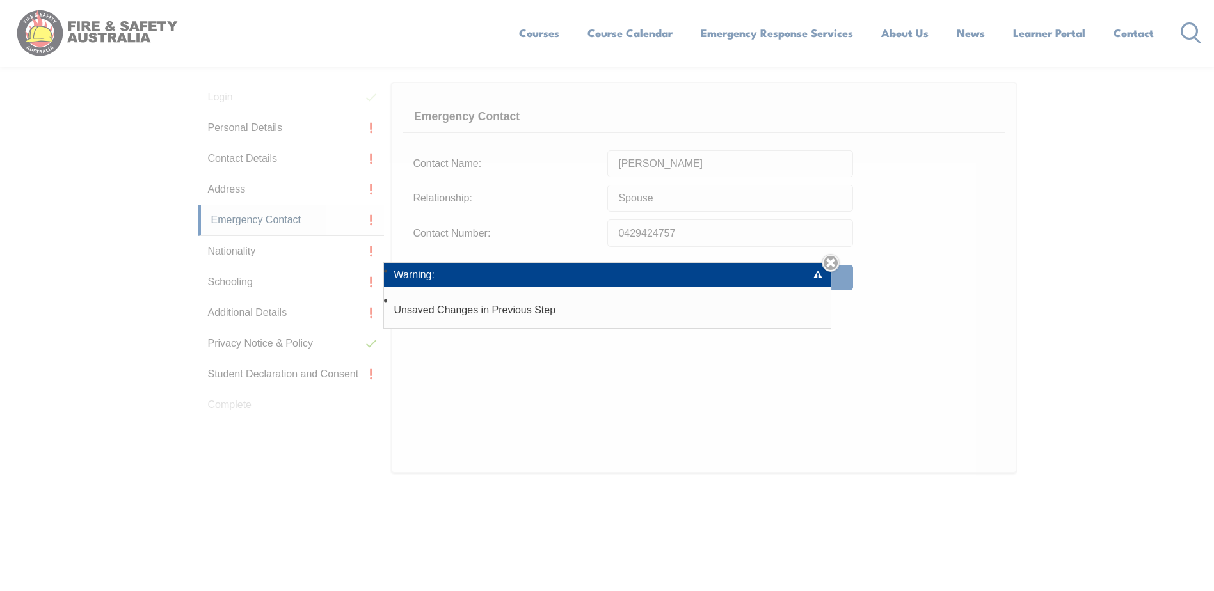
scroll to position [349, 0]
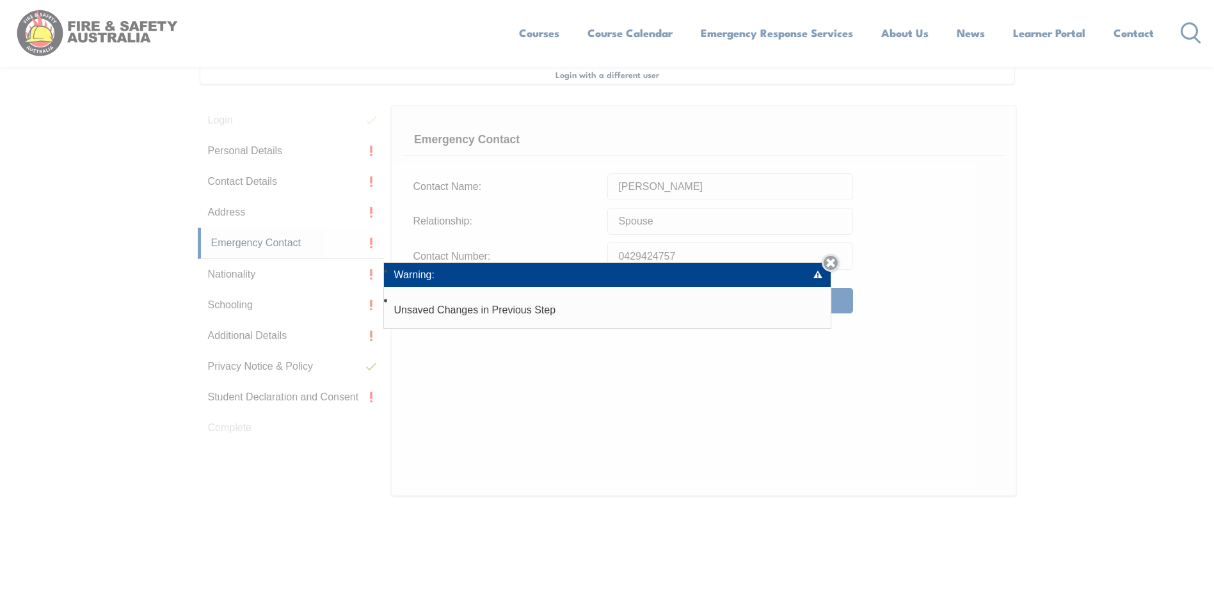
click at [839, 261] on link "Close" at bounding box center [830, 263] width 18 height 18
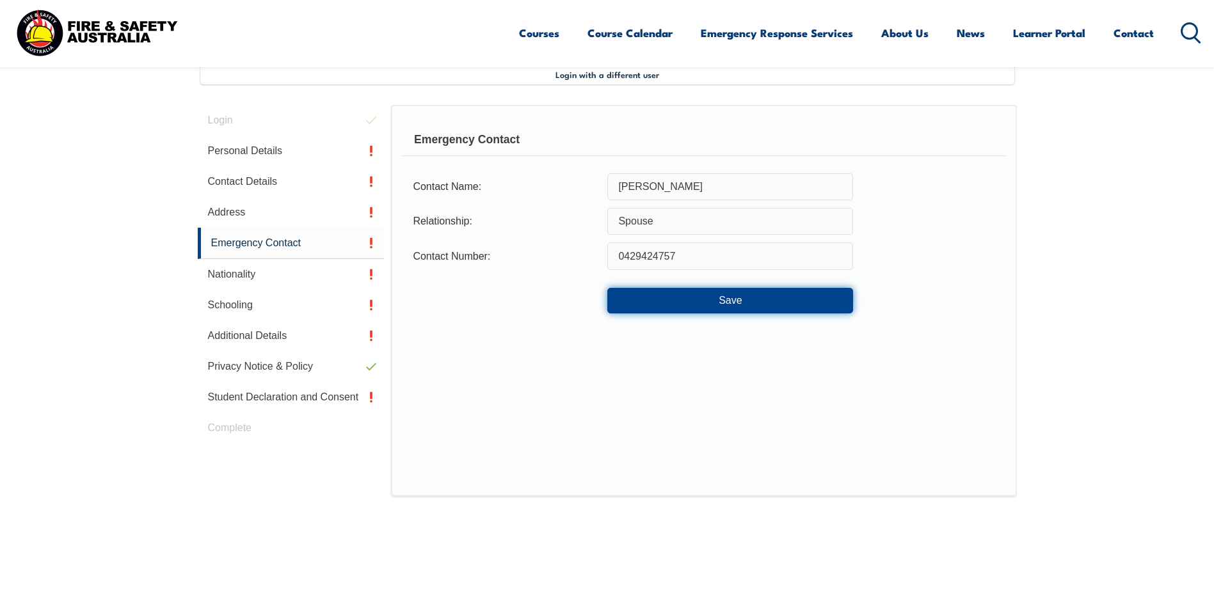
click at [698, 298] on button "Save" at bounding box center [730, 301] width 246 height 26
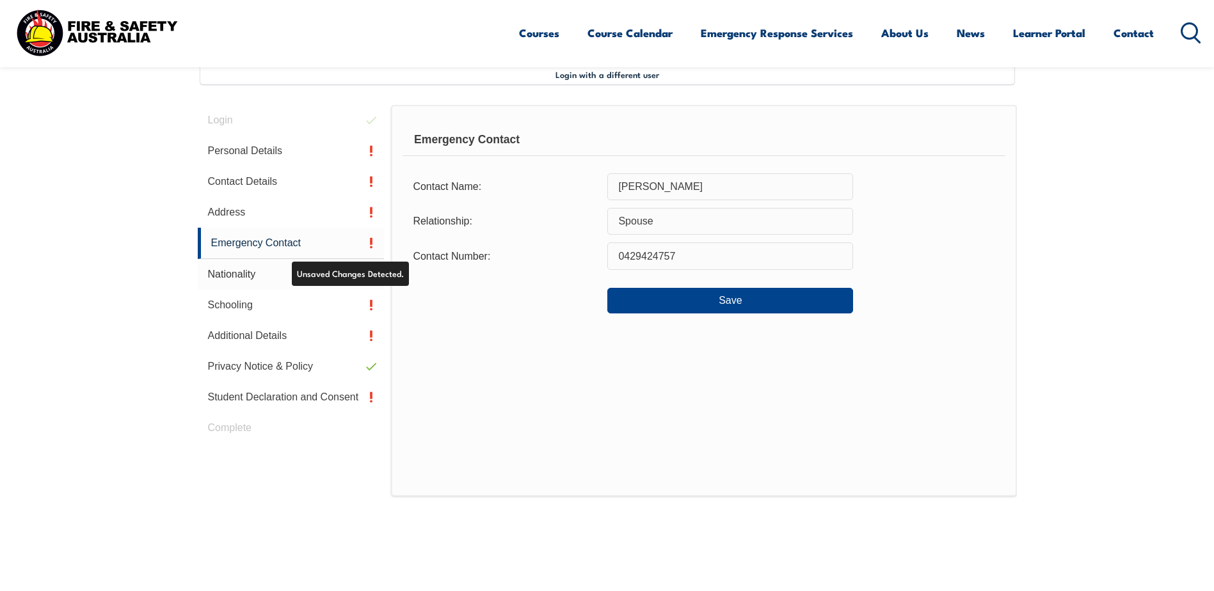
click at [314, 277] on link "Nationality" at bounding box center [291, 274] width 187 height 31
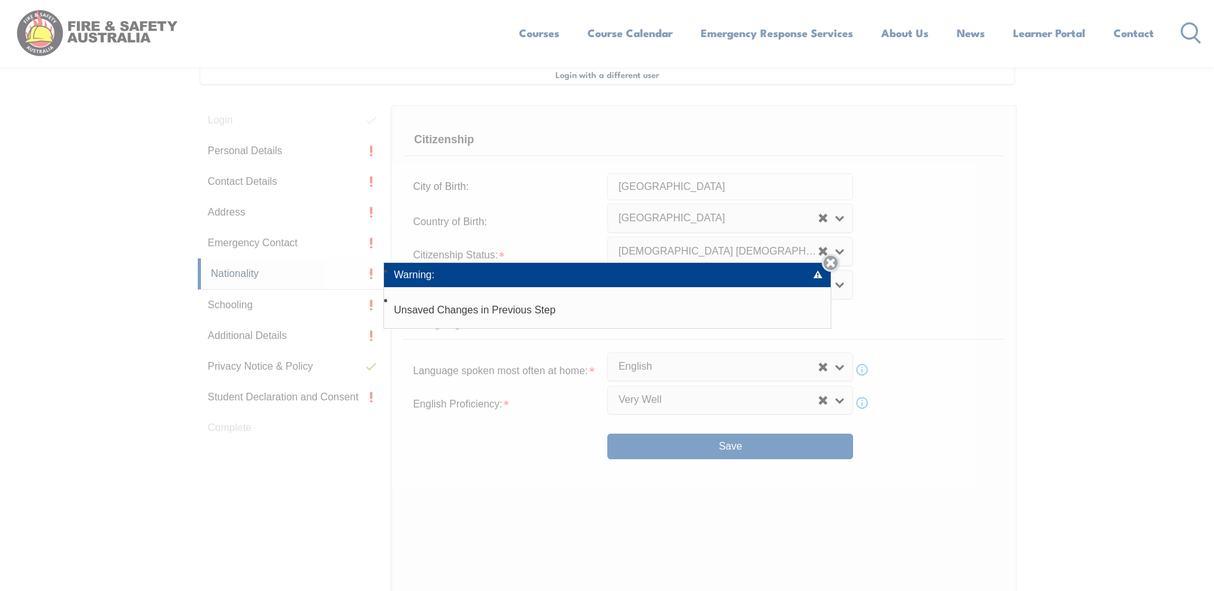
click at [835, 264] on link "Close" at bounding box center [830, 263] width 18 height 18
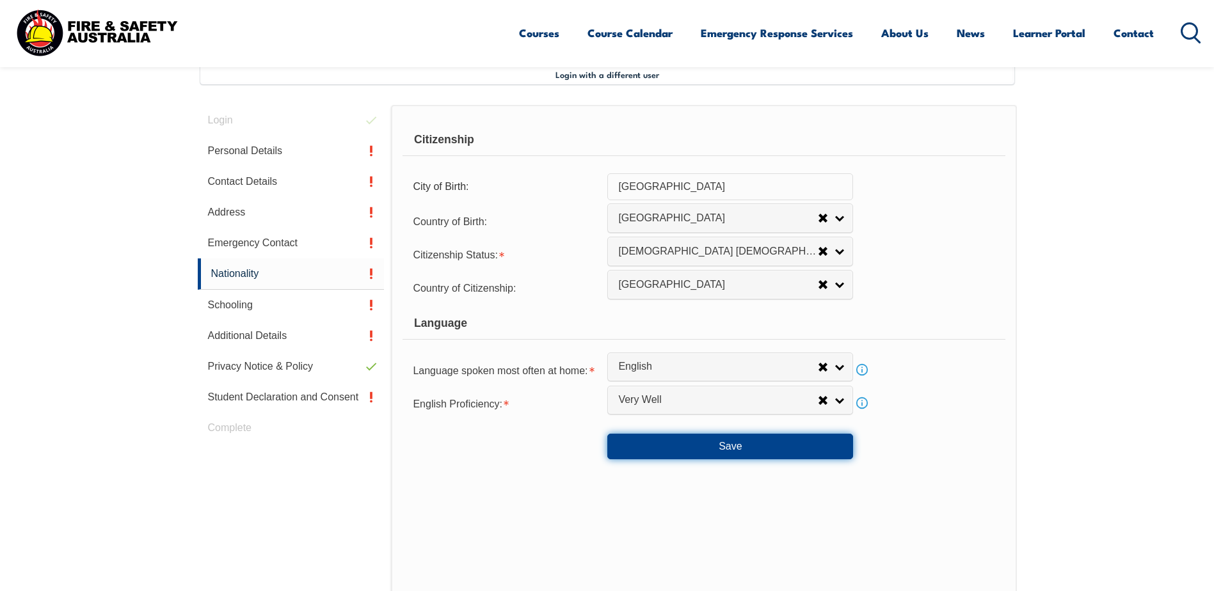
click at [722, 443] on button "Save" at bounding box center [730, 447] width 246 height 26
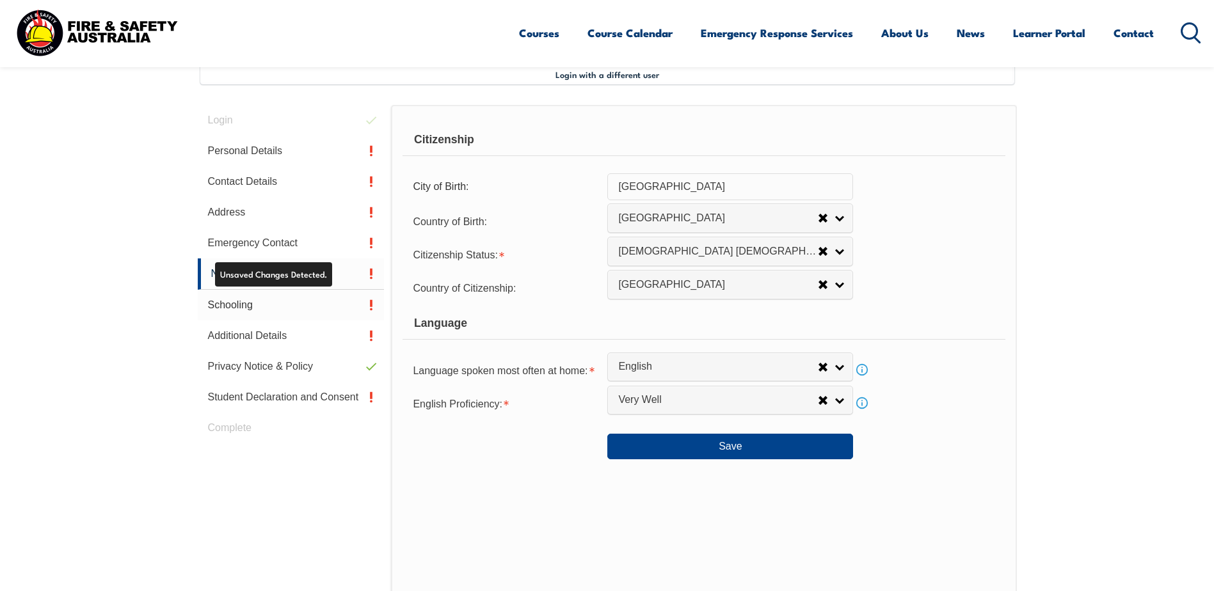
click at [310, 303] on link "Schooling" at bounding box center [291, 305] width 187 height 31
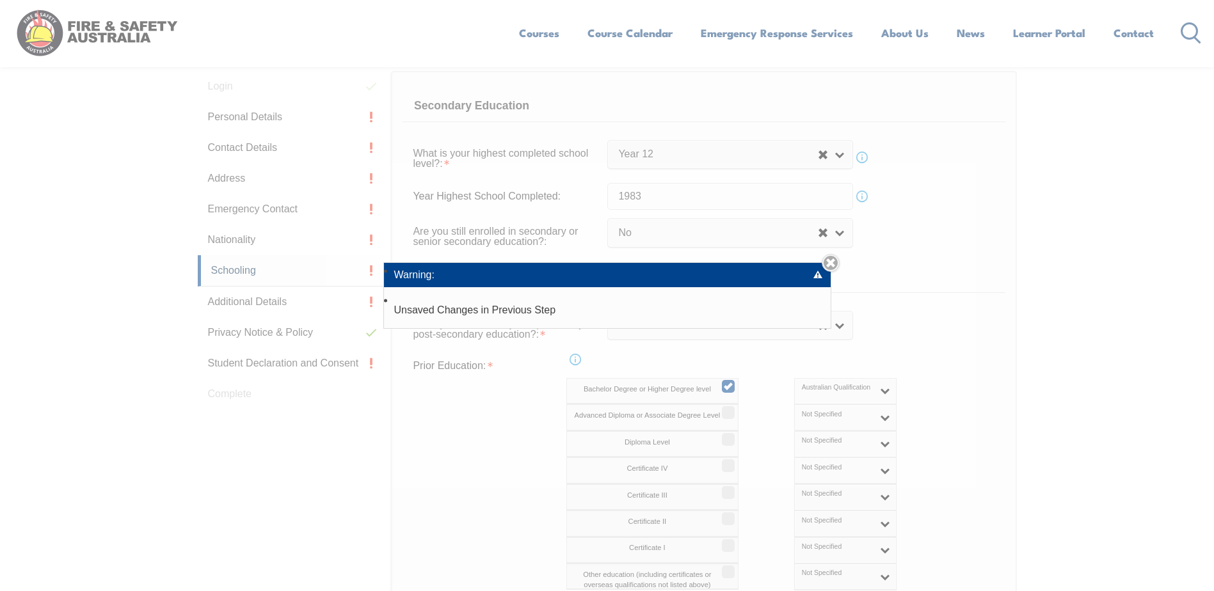
scroll to position [413, 0]
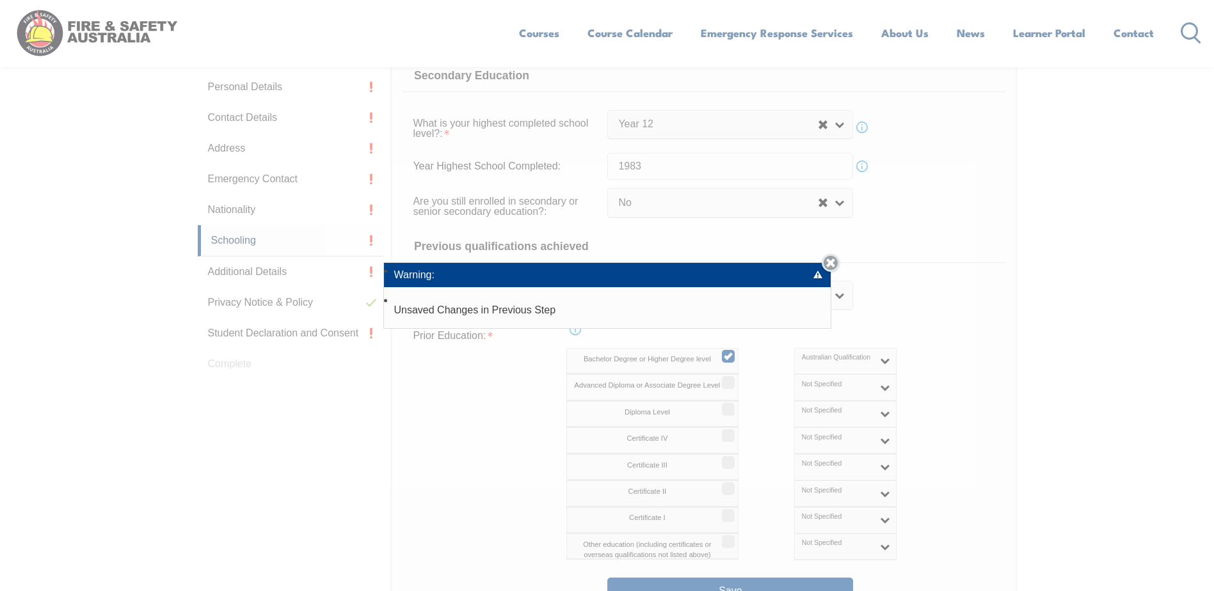
click at [837, 262] on link "Close" at bounding box center [830, 263] width 18 height 18
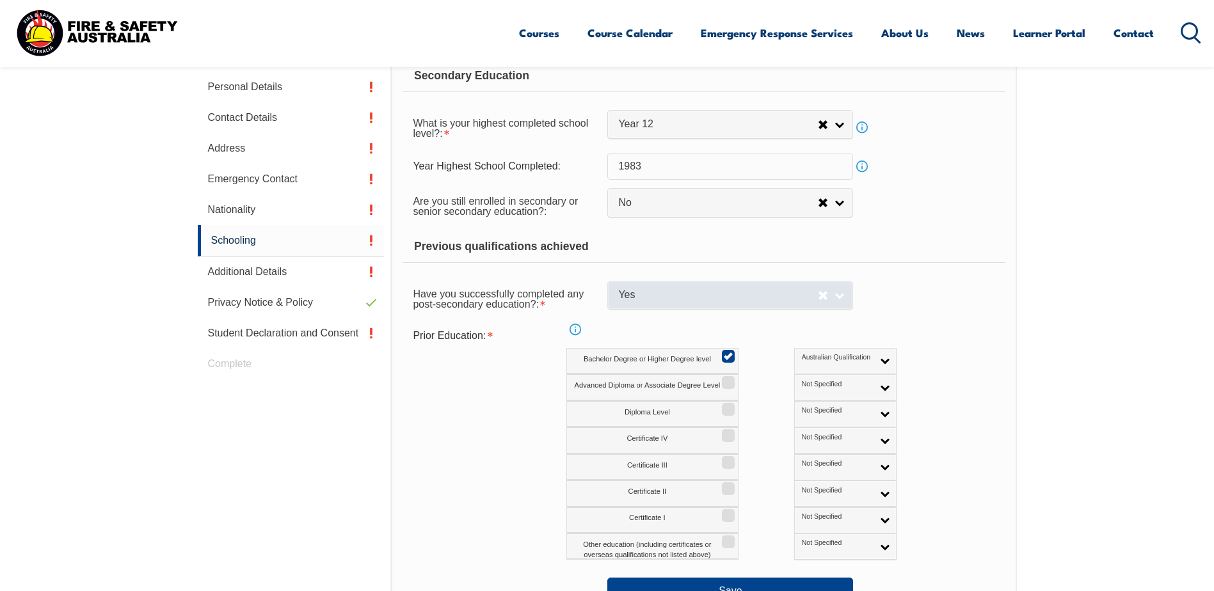
scroll to position [477, 0]
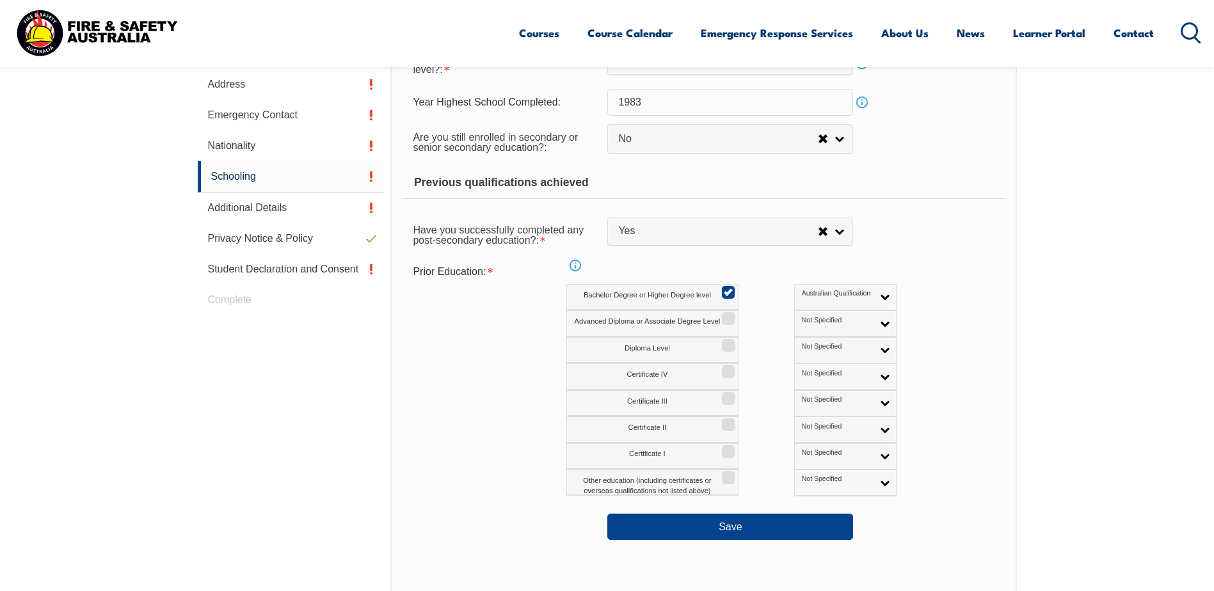
click at [571, 267] on link "Info" at bounding box center [575, 266] width 18 height 18
click at [664, 254] on link "Close" at bounding box center [670, 249] width 26 height 24
click at [670, 525] on button "Save" at bounding box center [730, 527] width 246 height 26
click at [268, 202] on link "Additional Details" at bounding box center [291, 208] width 187 height 31
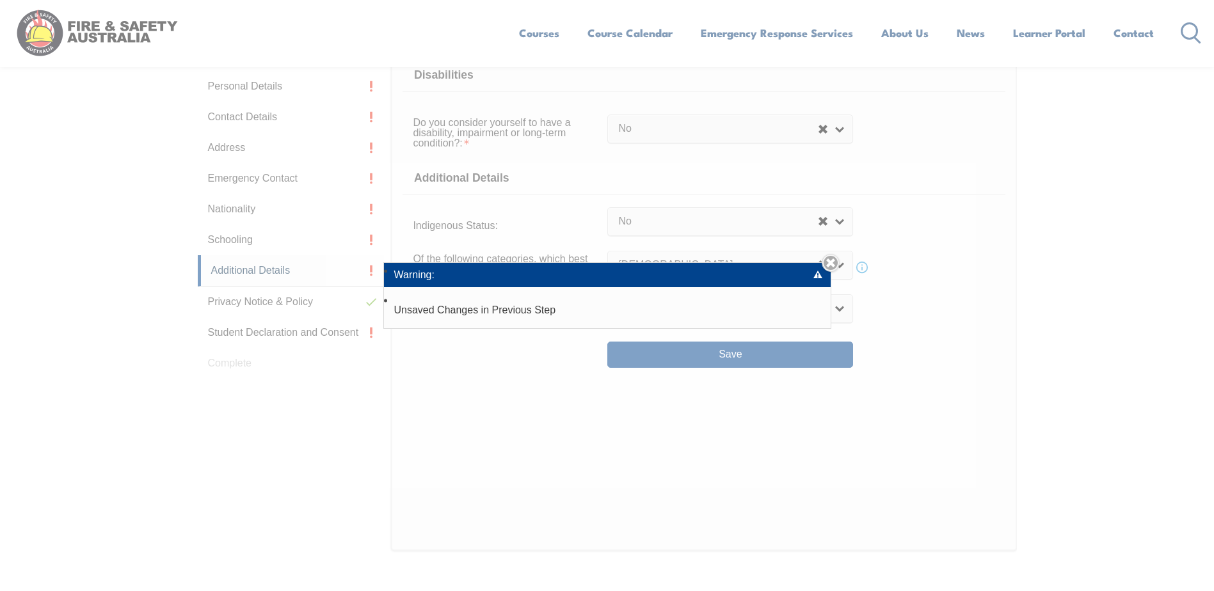
scroll to position [349, 0]
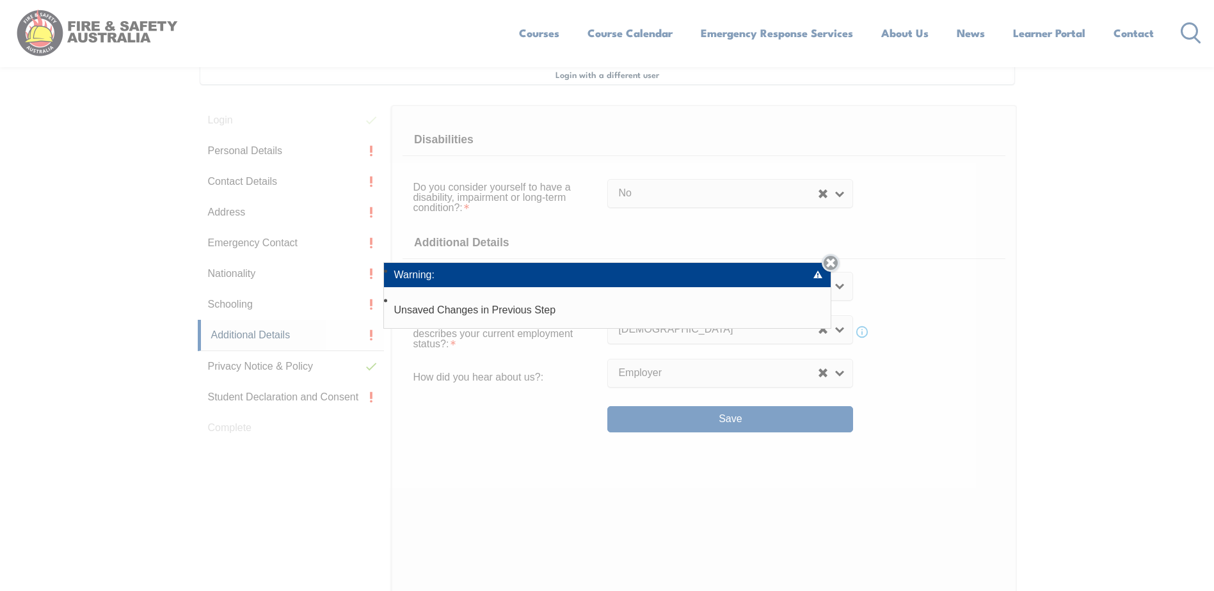
click at [835, 260] on link "Close" at bounding box center [830, 263] width 18 height 18
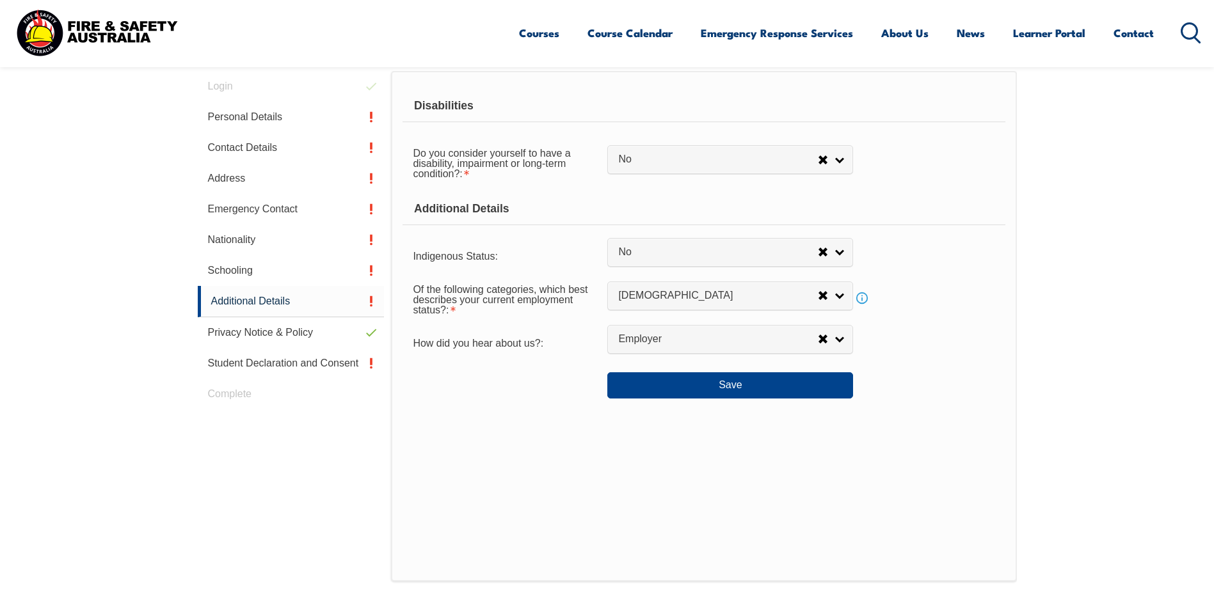
scroll to position [413, 0]
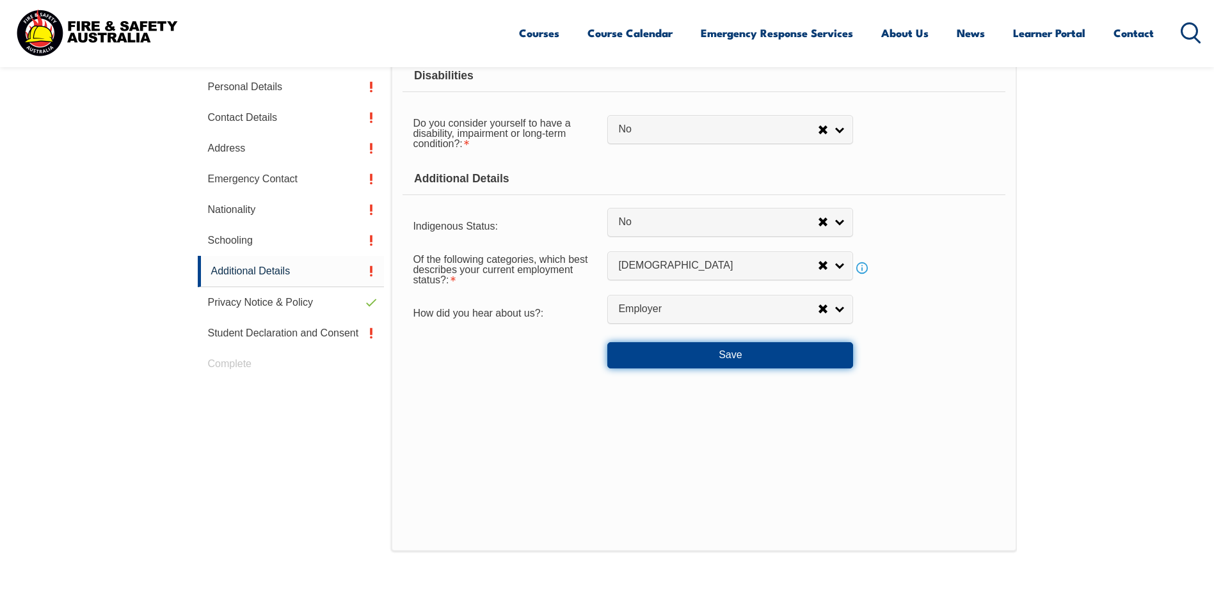
click at [715, 351] on button "Save" at bounding box center [730, 355] width 246 height 26
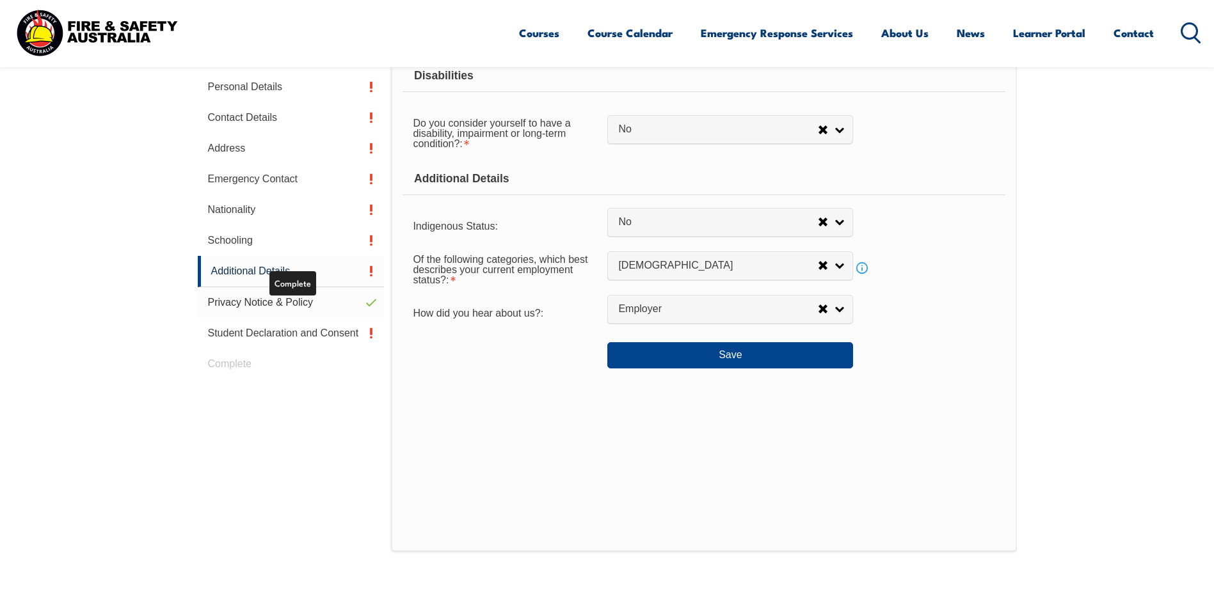
click at [310, 301] on link "Privacy Notice & Policy" at bounding box center [291, 302] width 187 height 31
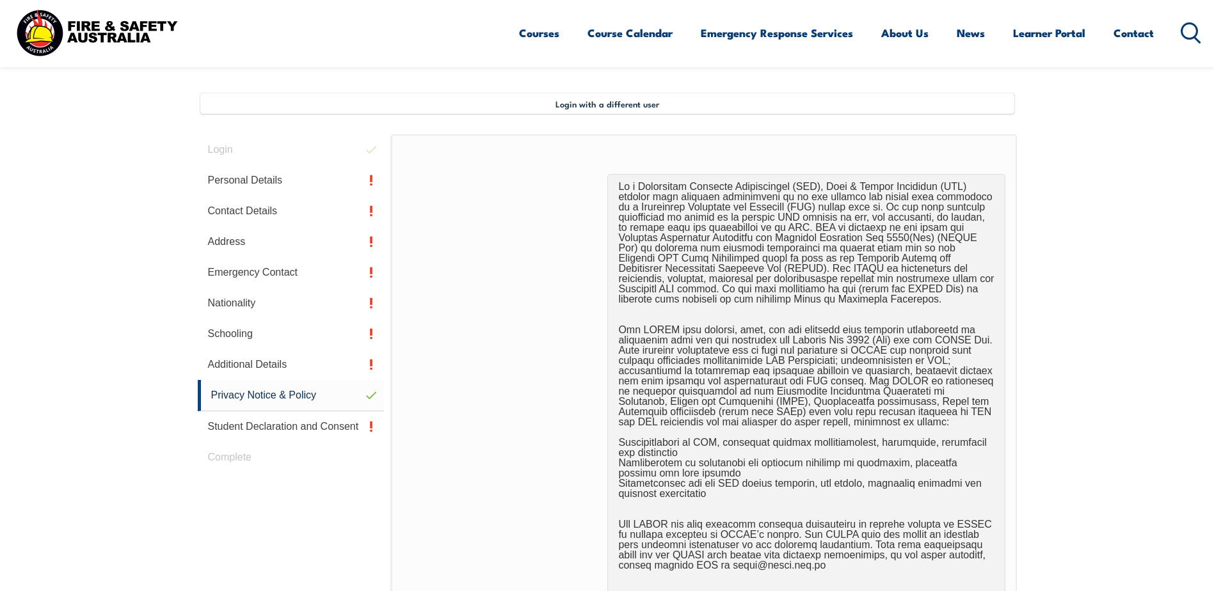
scroll to position [320, 0]
click at [328, 177] on link "Personal Details" at bounding box center [291, 179] width 187 height 31
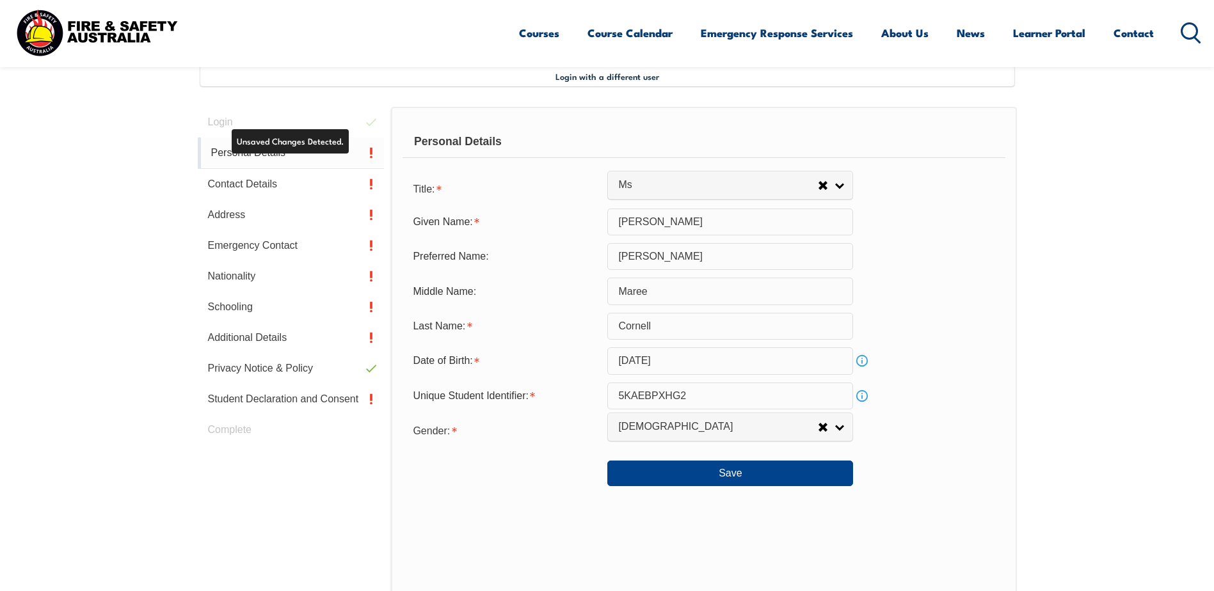
scroll to position [349, 0]
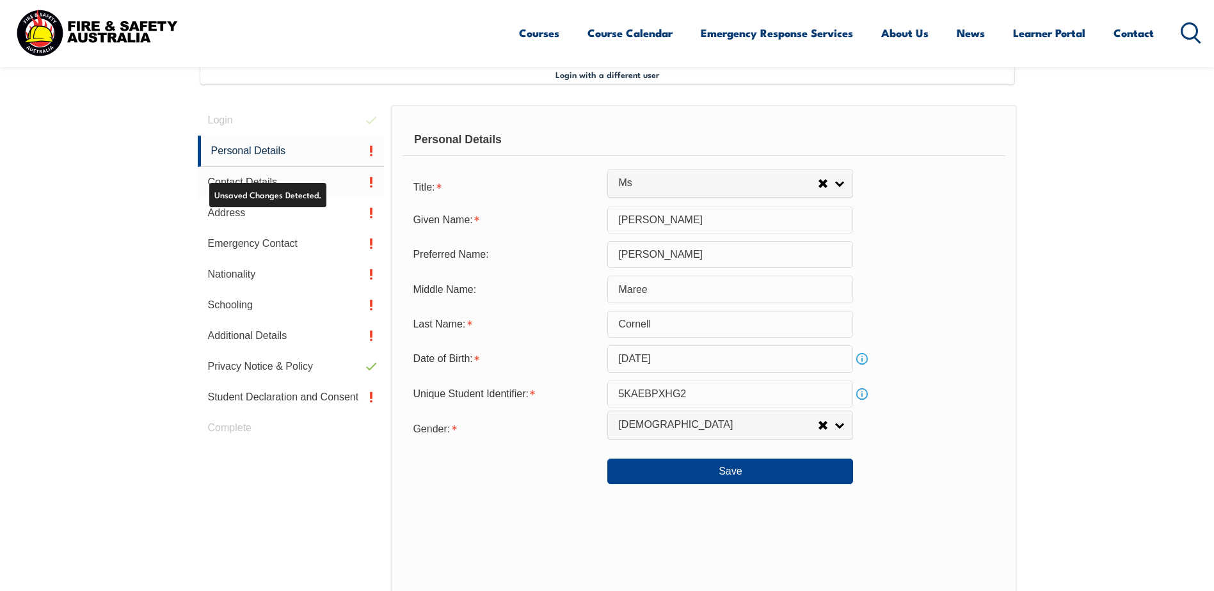
click at [291, 179] on link "Contact Details" at bounding box center [291, 182] width 187 height 31
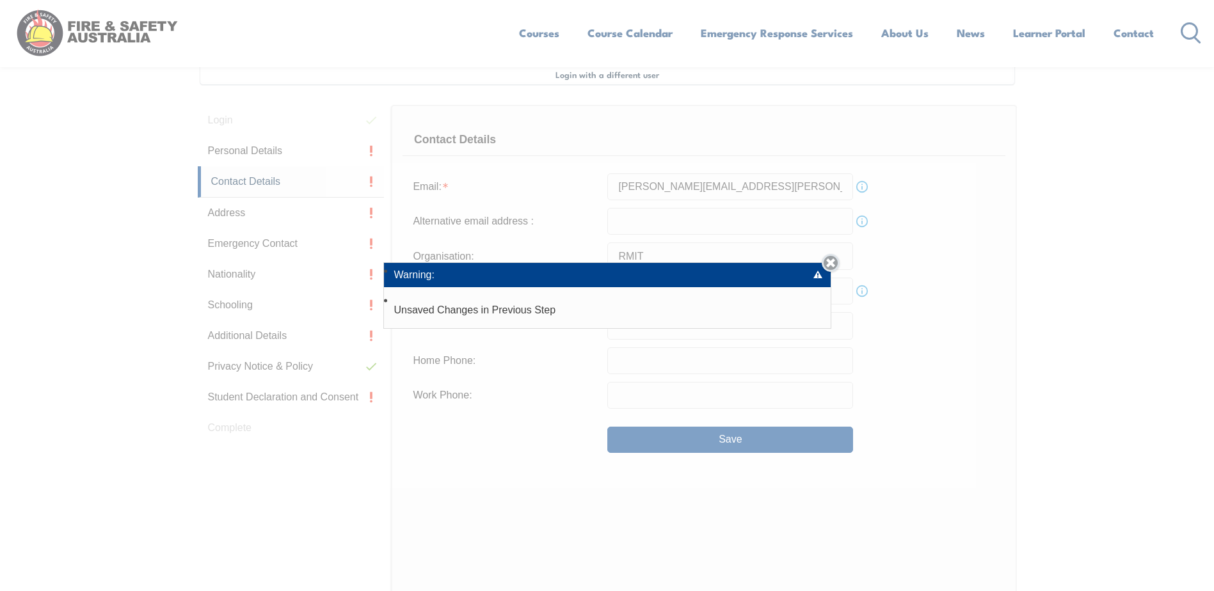
click at [834, 264] on link "Close" at bounding box center [830, 263] width 18 height 18
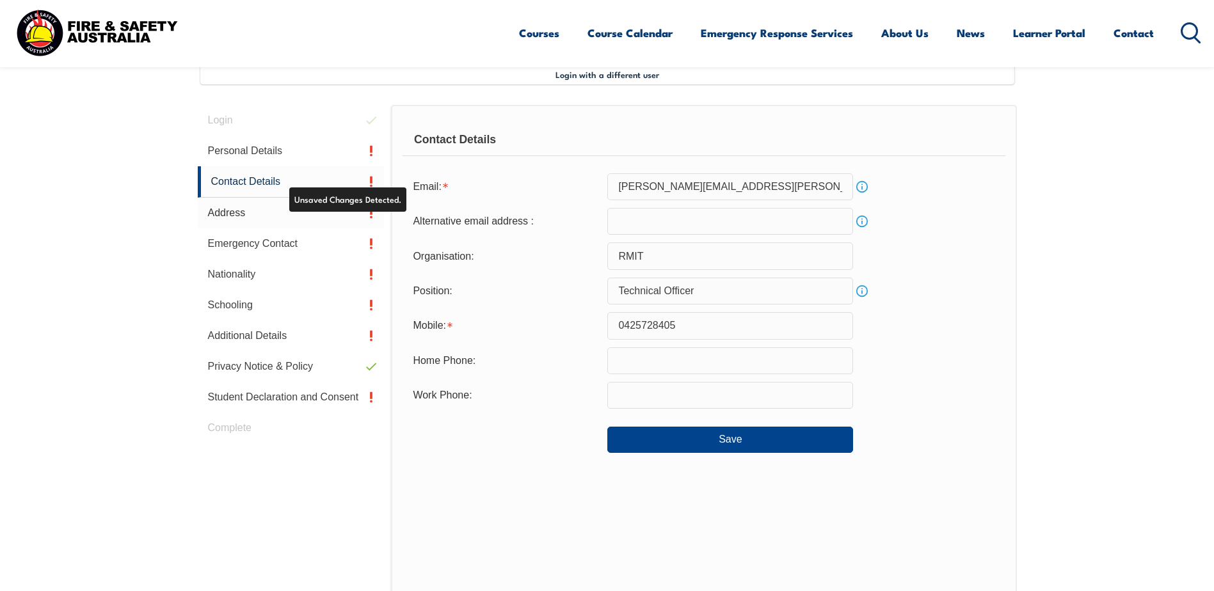
click at [306, 216] on link "Address" at bounding box center [291, 213] width 187 height 31
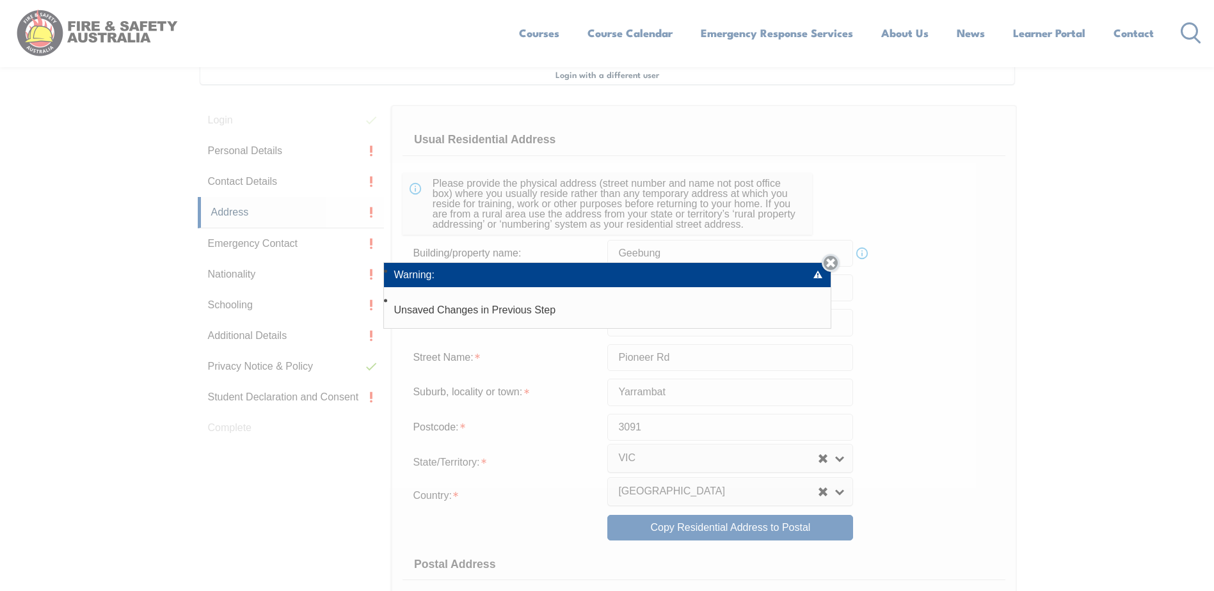
click at [836, 264] on link "Close" at bounding box center [830, 263] width 18 height 18
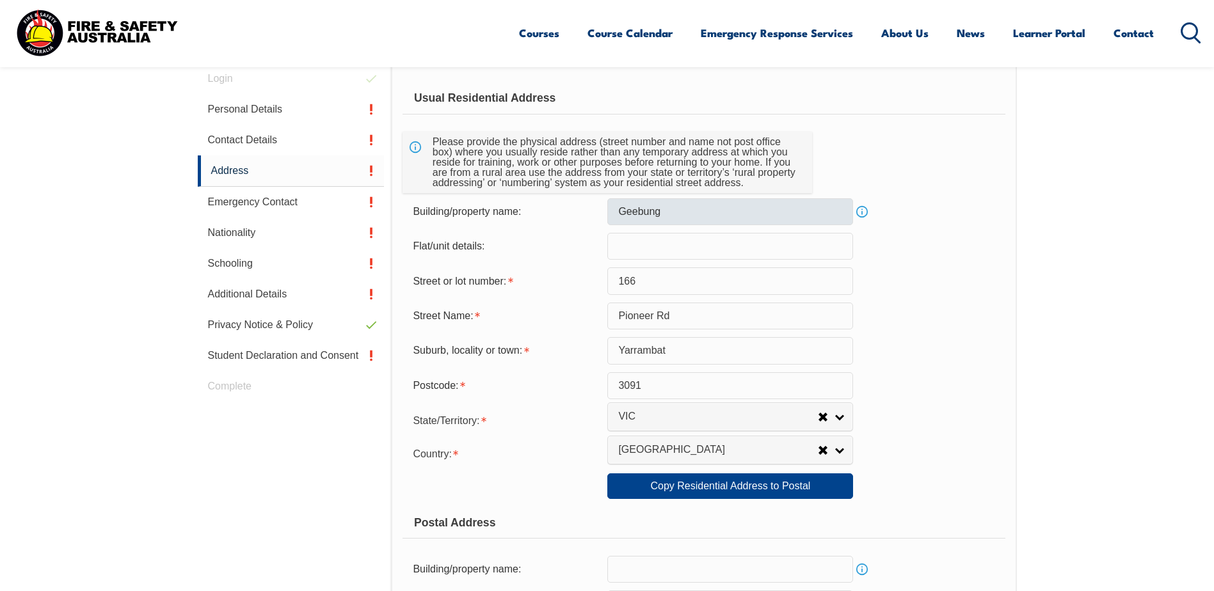
scroll to position [413, 0]
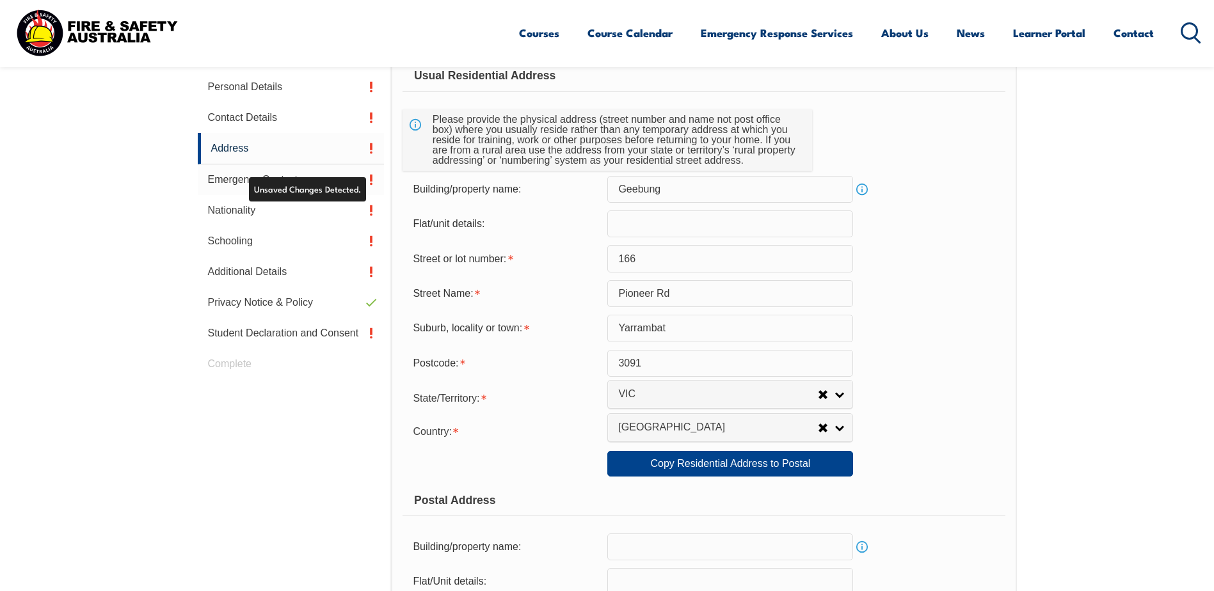
click at [257, 179] on link "Emergency Contact" at bounding box center [291, 179] width 187 height 31
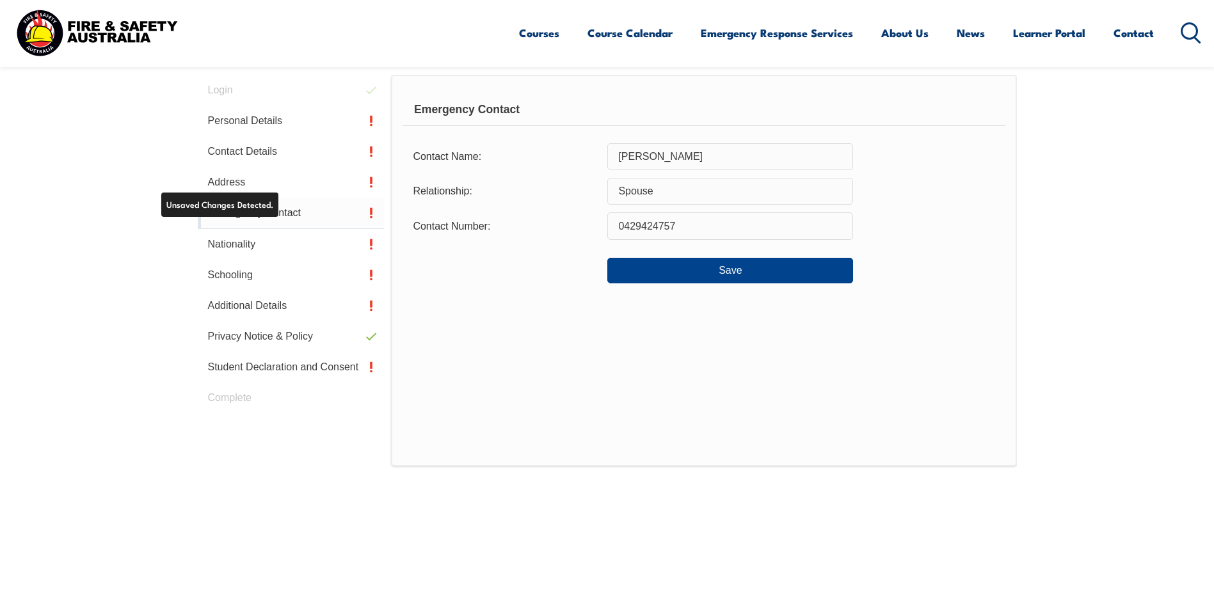
scroll to position [349, 0]
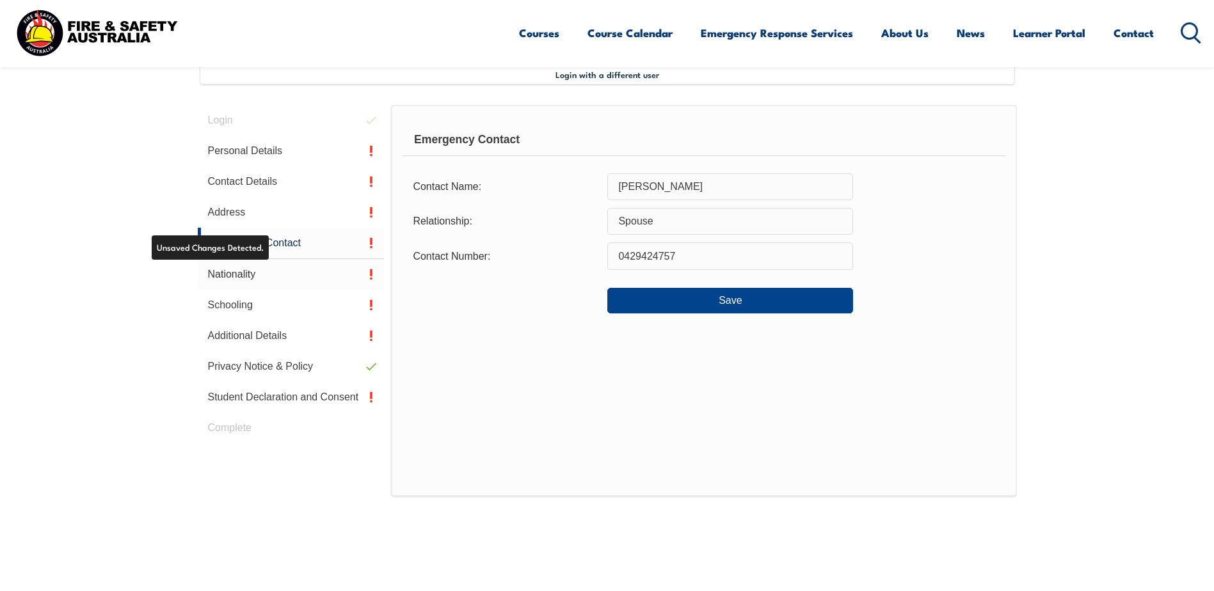
click at [241, 271] on link "Nationality" at bounding box center [291, 274] width 187 height 31
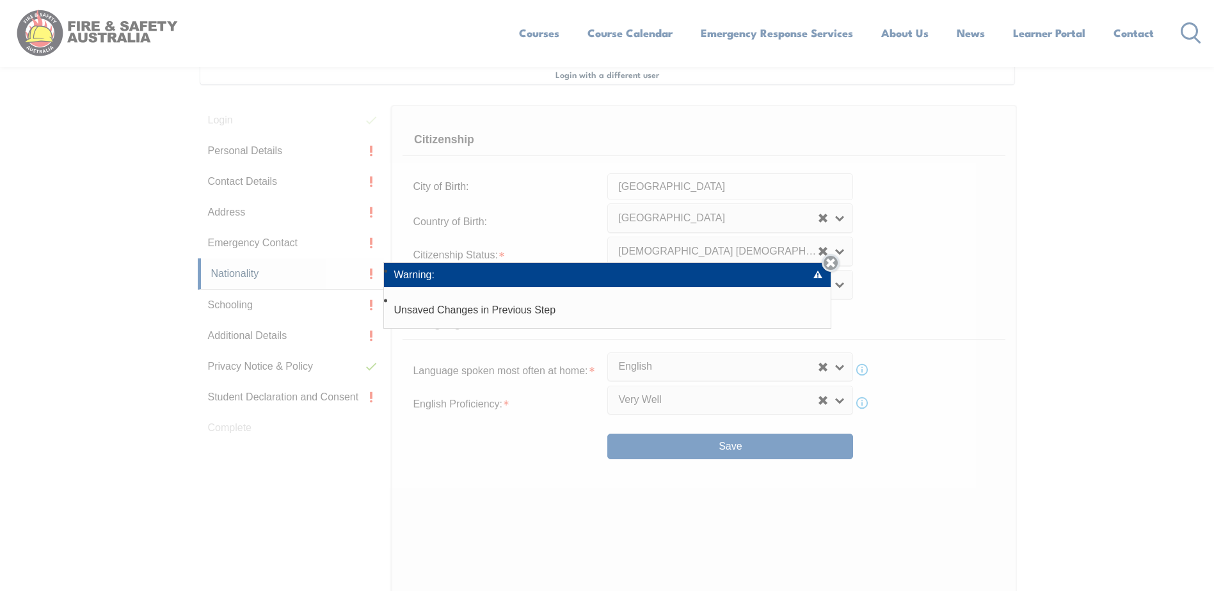
click at [831, 263] on link "Close" at bounding box center [830, 263] width 18 height 18
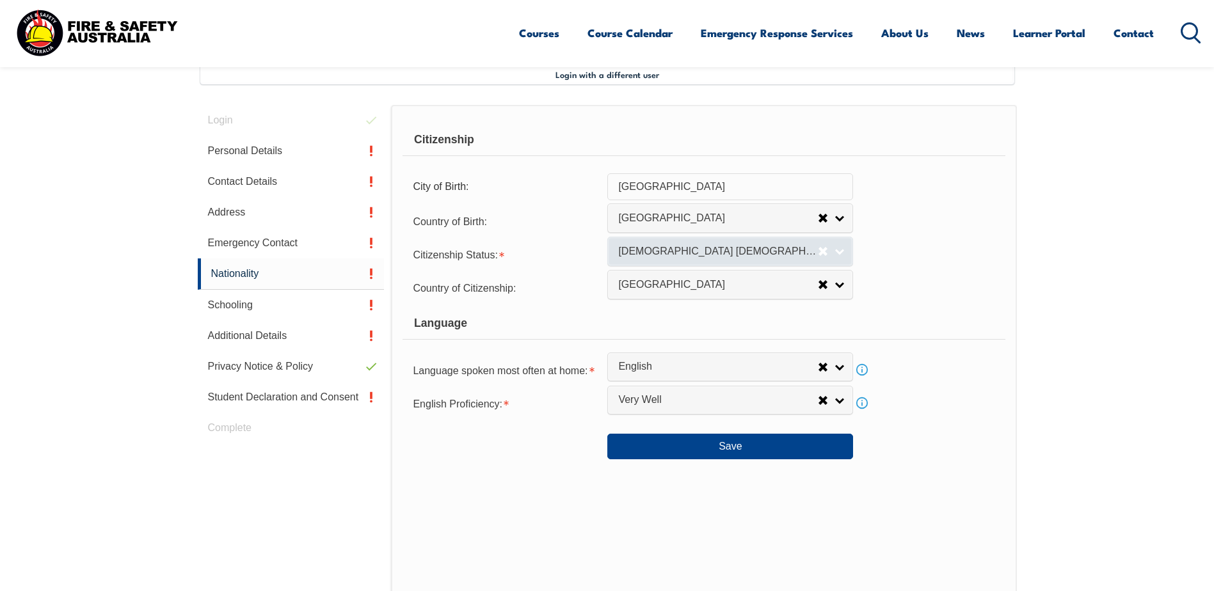
click at [841, 249] on link "[DEMOGRAPHIC_DATA] [DEMOGRAPHIC_DATA]" at bounding box center [730, 251] width 246 height 29
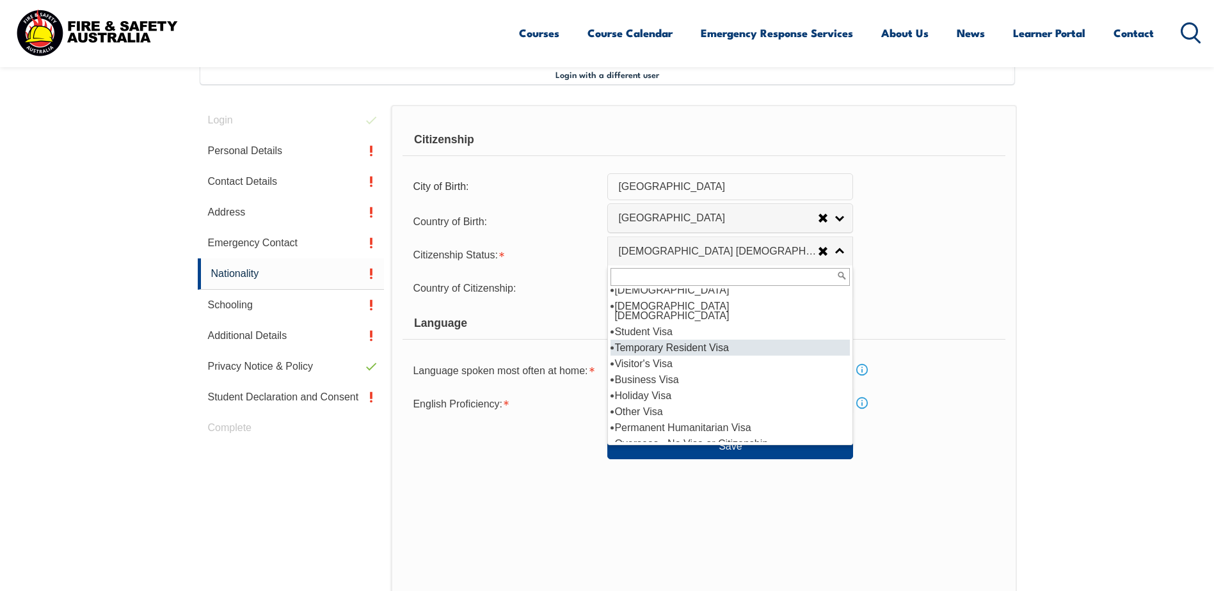
scroll to position [0, 0]
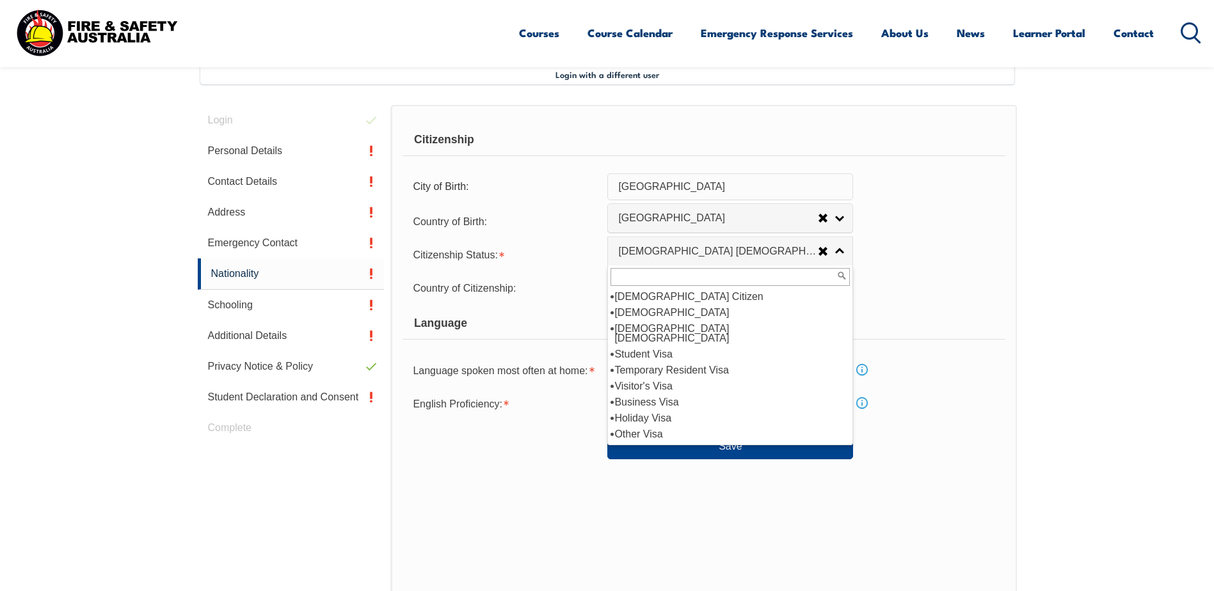
click at [897, 243] on div "Citizenship Status: [DEMOGRAPHIC_DATA] Citizen [DEMOGRAPHIC_DATA] Citizen [DEMO…" at bounding box center [703, 254] width 602 height 26
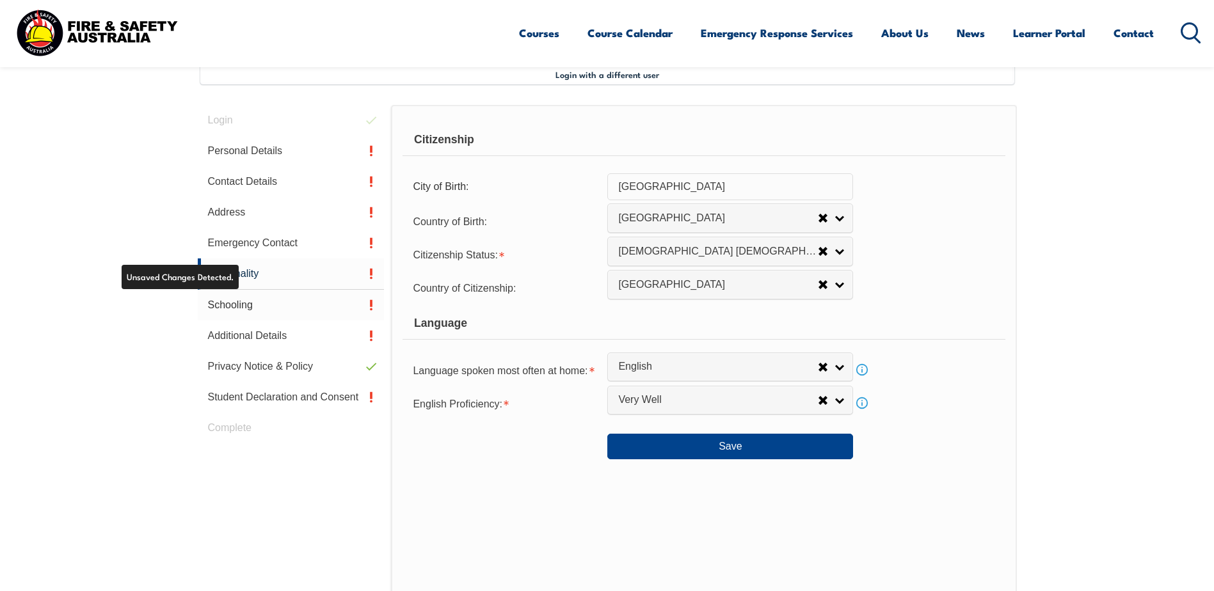
click at [226, 308] on link "Schooling" at bounding box center [291, 305] width 187 height 31
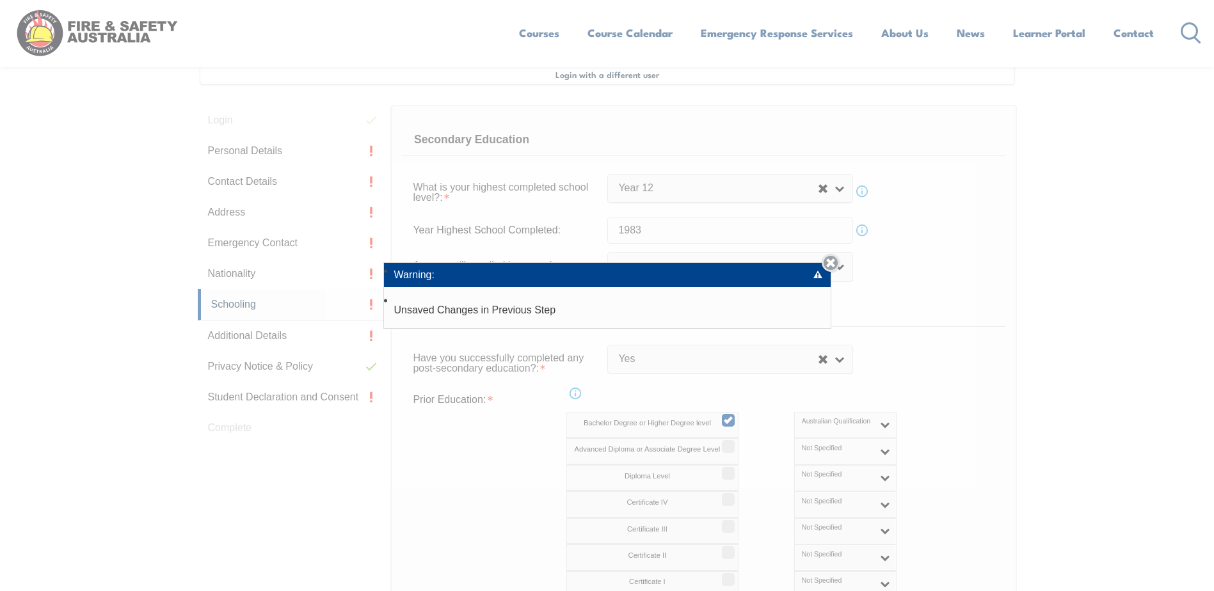
click at [836, 260] on link "Close" at bounding box center [830, 263] width 18 height 18
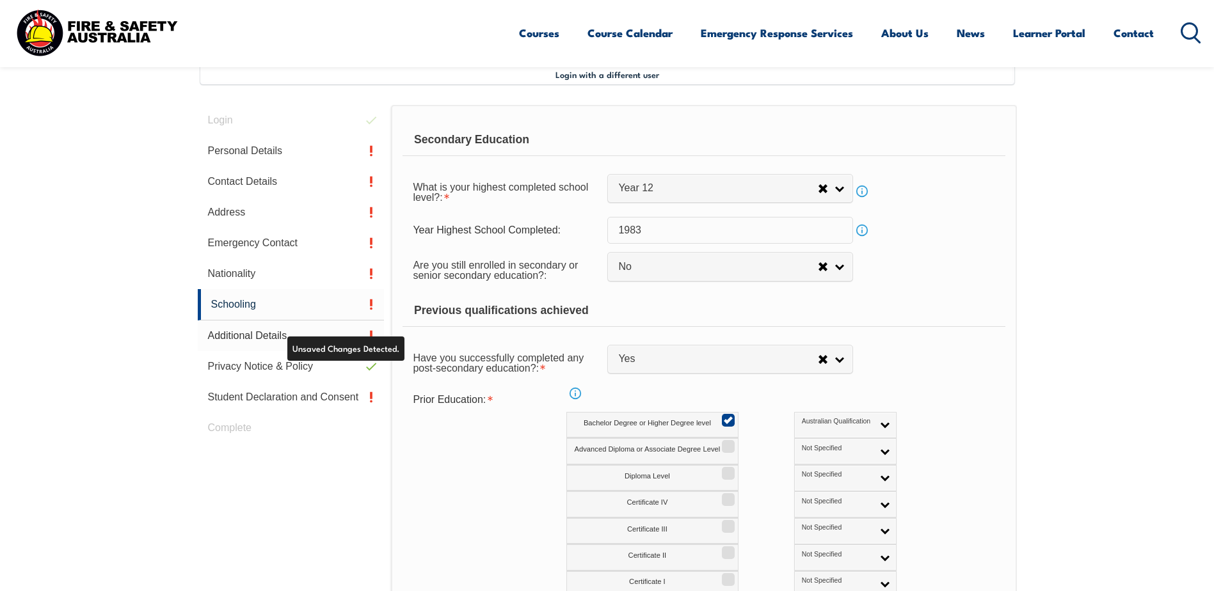
click at [284, 335] on link "Additional Details" at bounding box center [291, 336] width 187 height 31
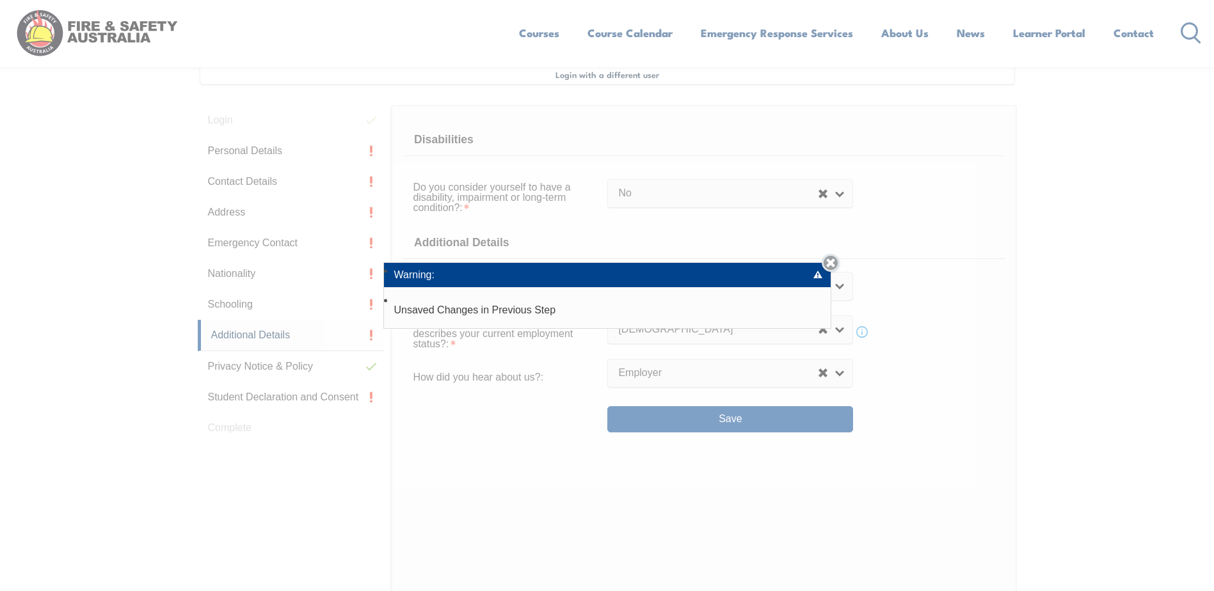
click at [839, 264] on link "Close" at bounding box center [830, 263] width 18 height 18
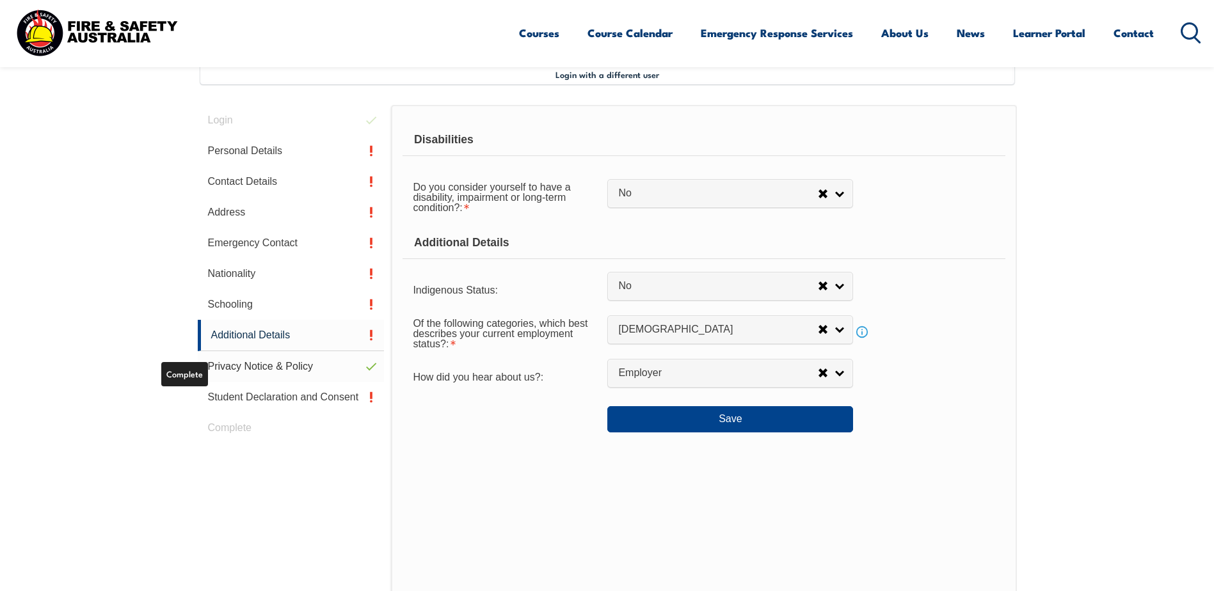
click at [260, 372] on link "Privacy Notice & Policy" at bounding box center [291, 366] width 187 height 31
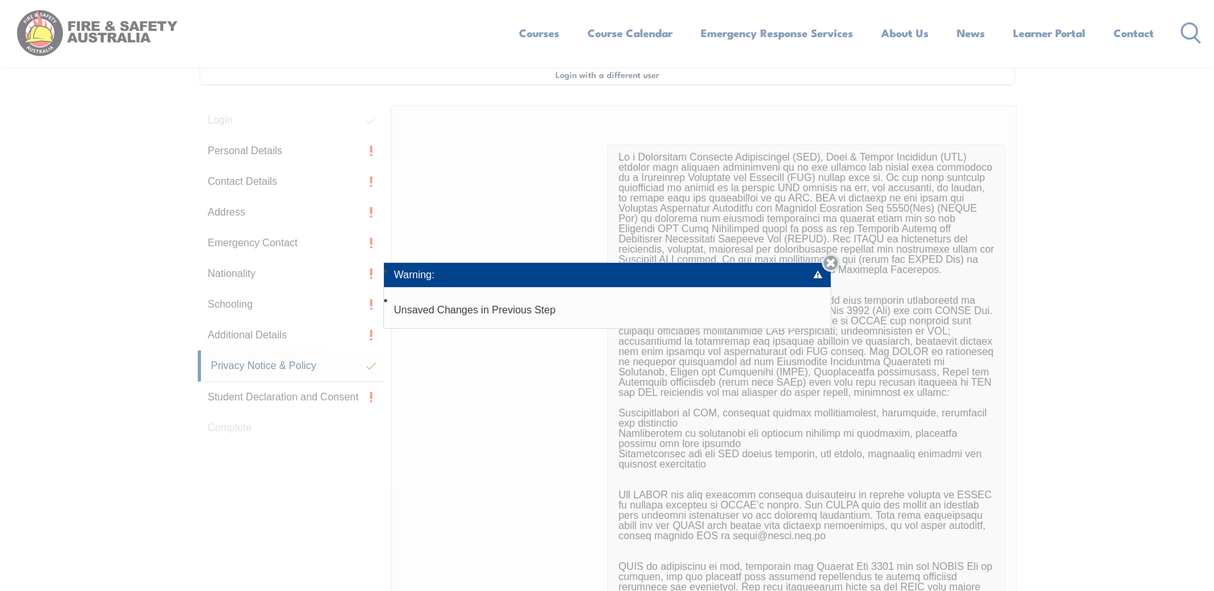
click at [834, 263] on link "Close" at bounding box center [830, 263] width 18 height 18
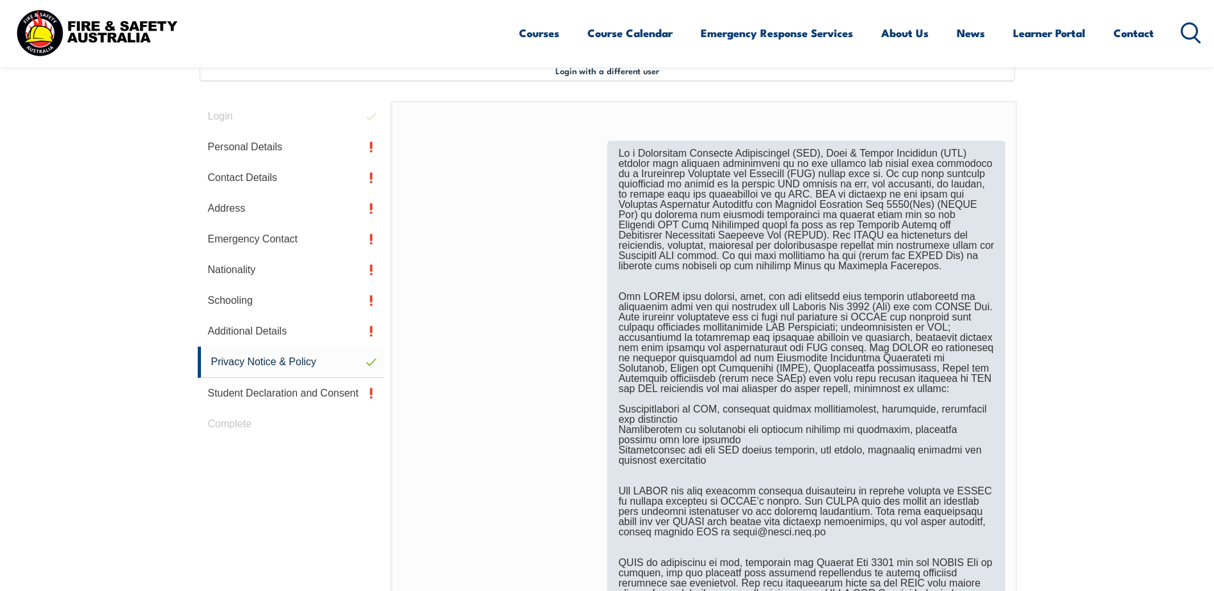
scroll to position [605, 0]
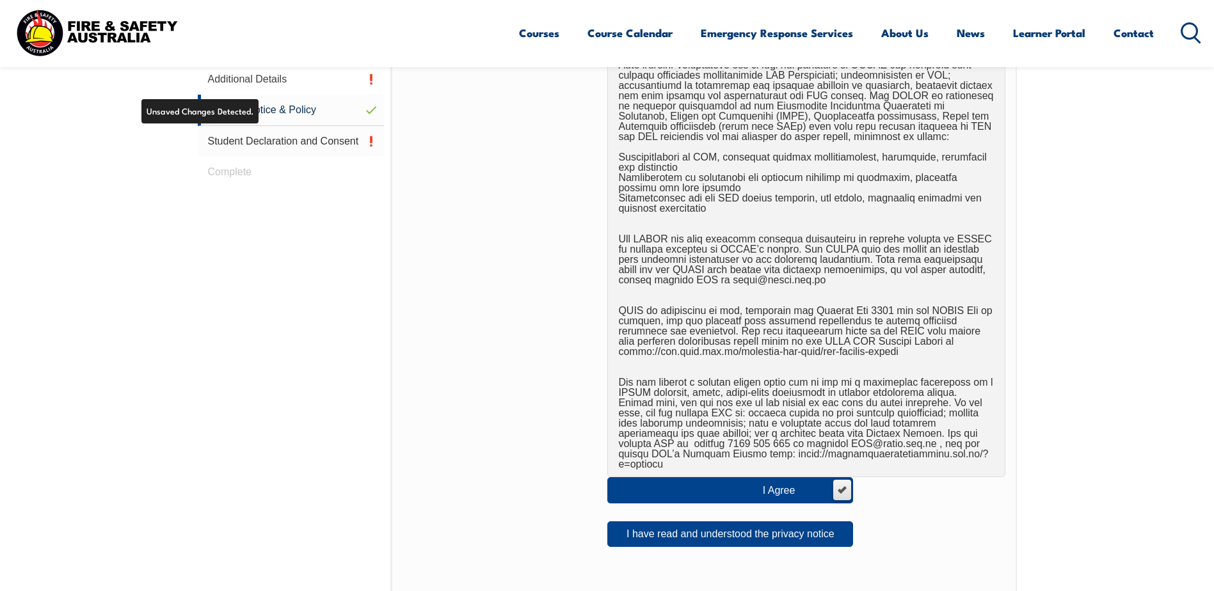
click at [249, 141] on link "Student Declaration and Consent" at bounding box center [291, 141] width 187 height 31
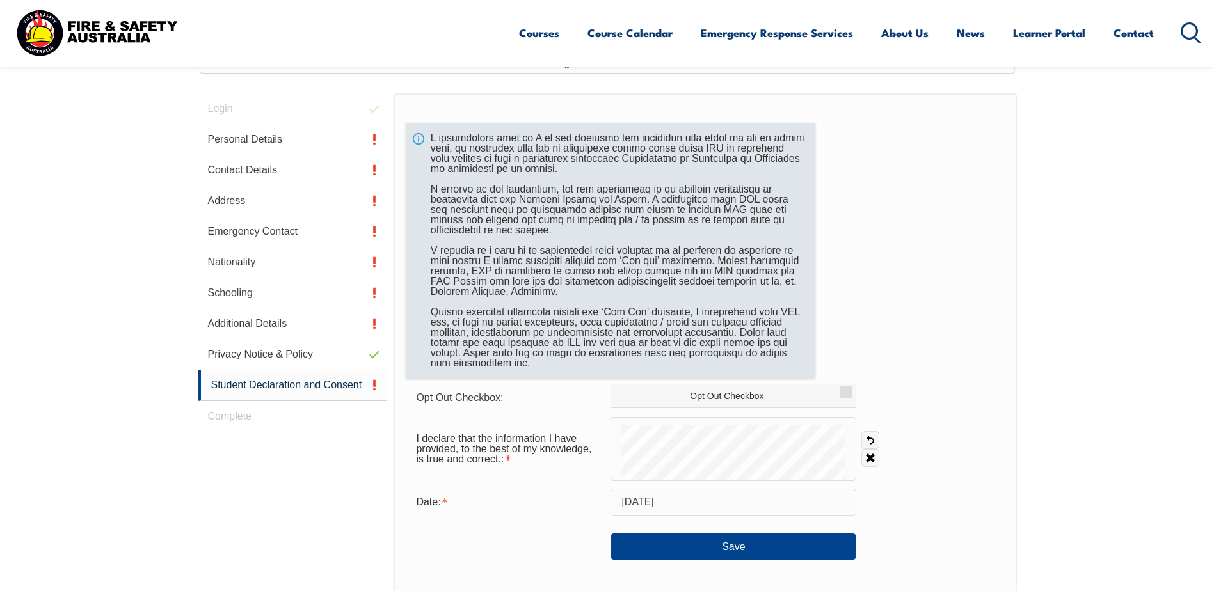
scroll to position [349, 0]
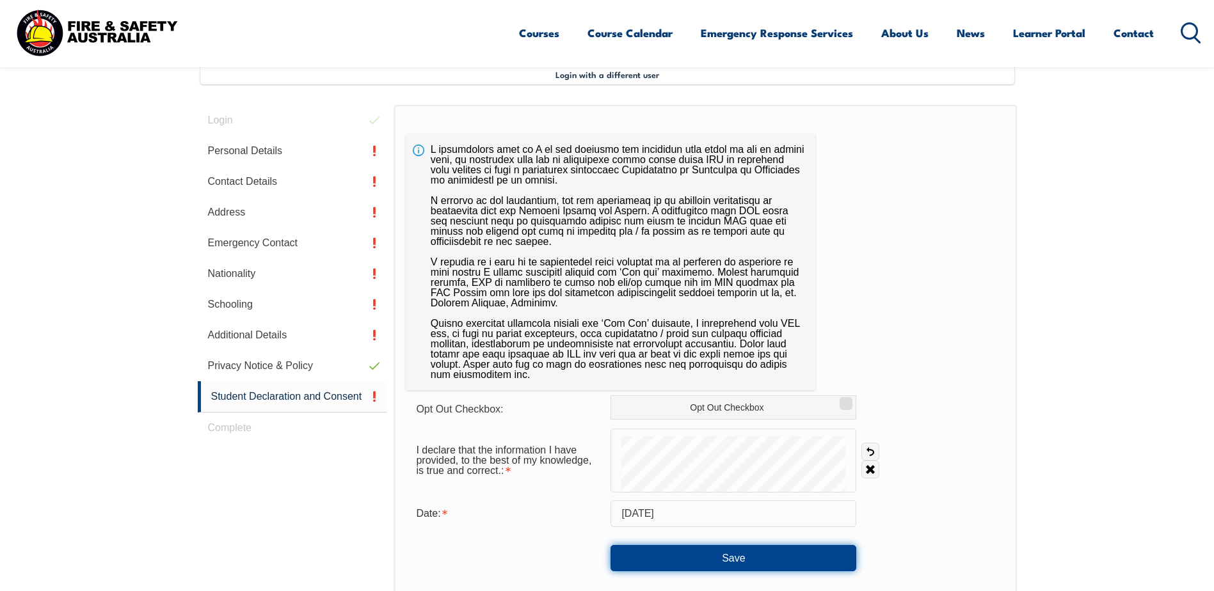
click at [752, 560] on button "Save" at bounding box center [733, 558] width 246 height 26
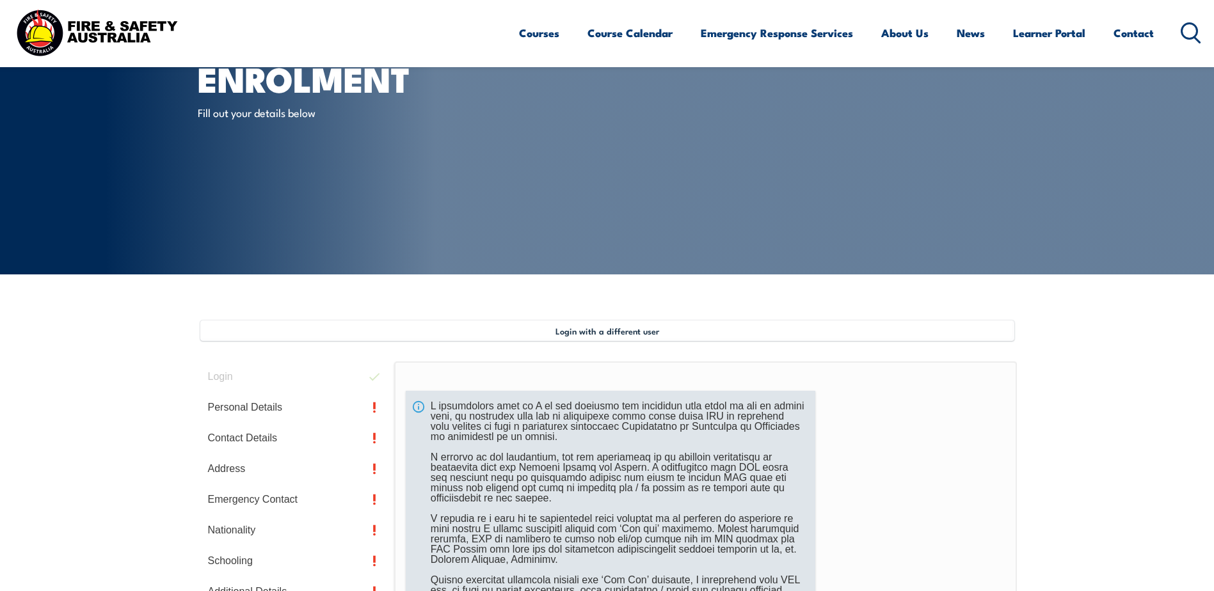
scroll to position [0, 0]
